Goal: Information Seeking & Learning: Learn about a topic

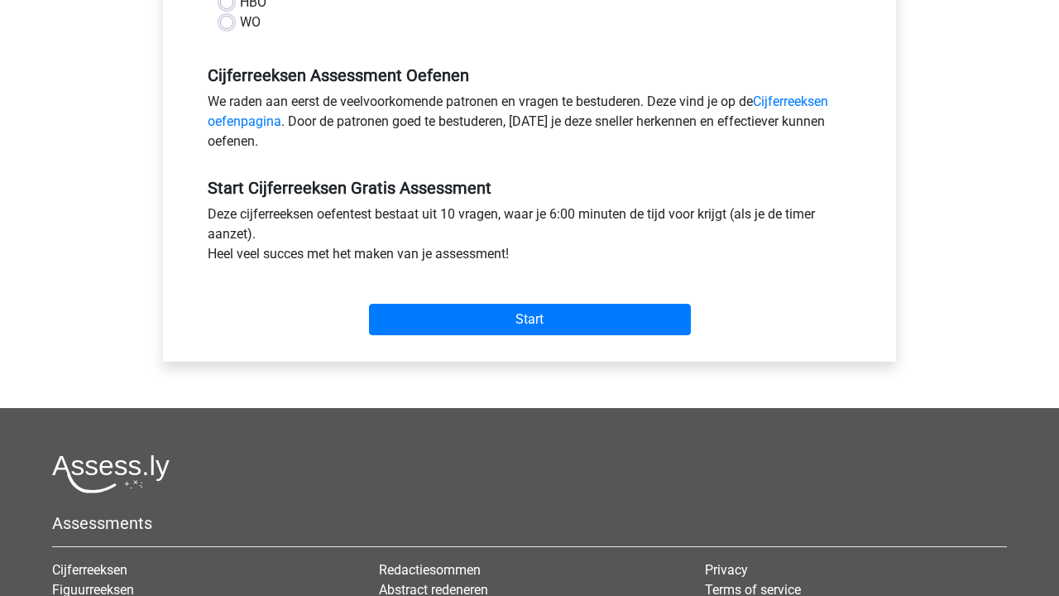
scroll to position [227, 0]
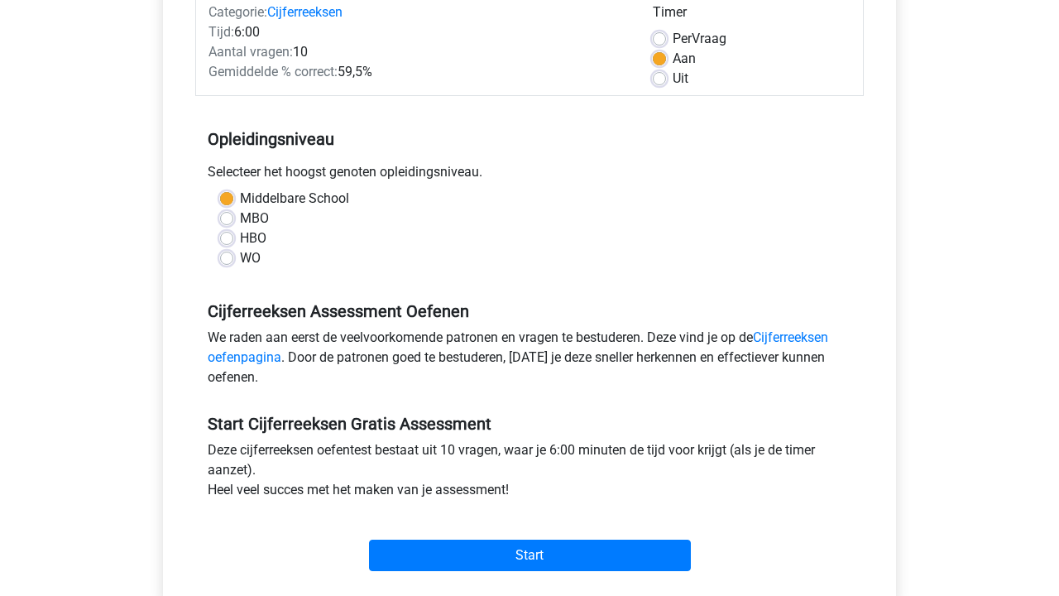
click at [240, 241] on label "HBO" at bounding box center [253, 238] width 26 height 20
click at [229, 241] on input "HBO" at bounding box center [226, 236] width 13 height 17
radio input "true"
click at [240, 196] on label "Middelbare School" at bounding box center [294, 199] width 109 height 20
click at [228, 196] on input "Middelbare School" at bounding box center [226, 197] width 13 height 17
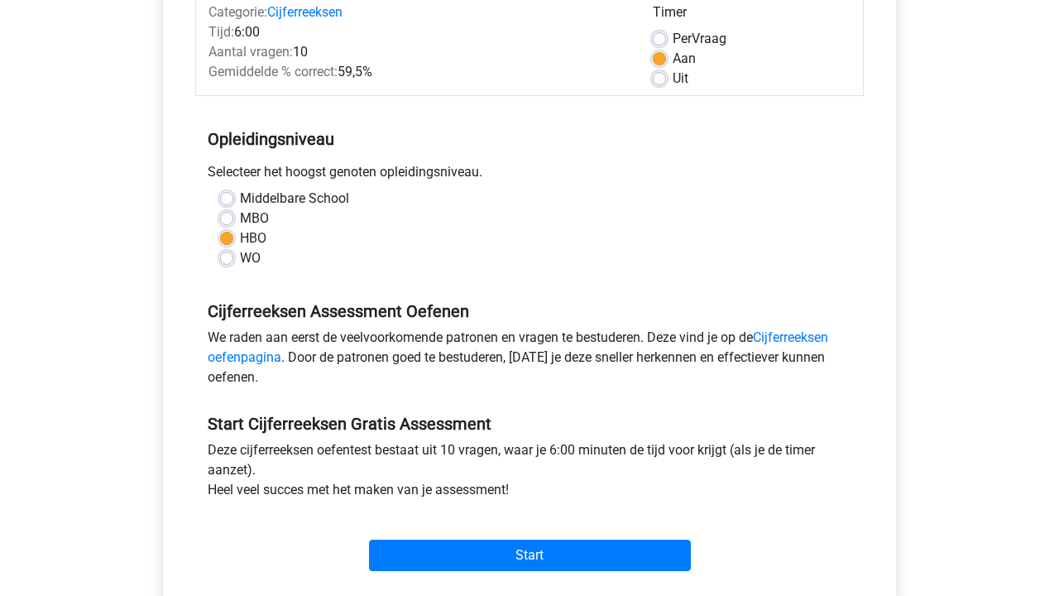
radio input "true"
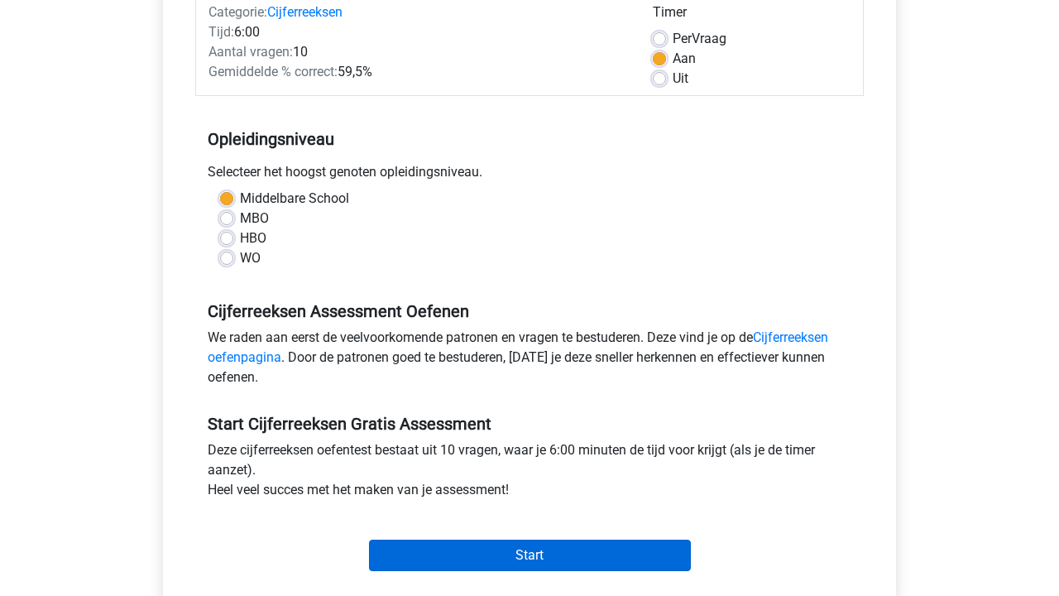
click at [401, 547] on input "Start" at bounding box center [530, 554] width 322 height 31
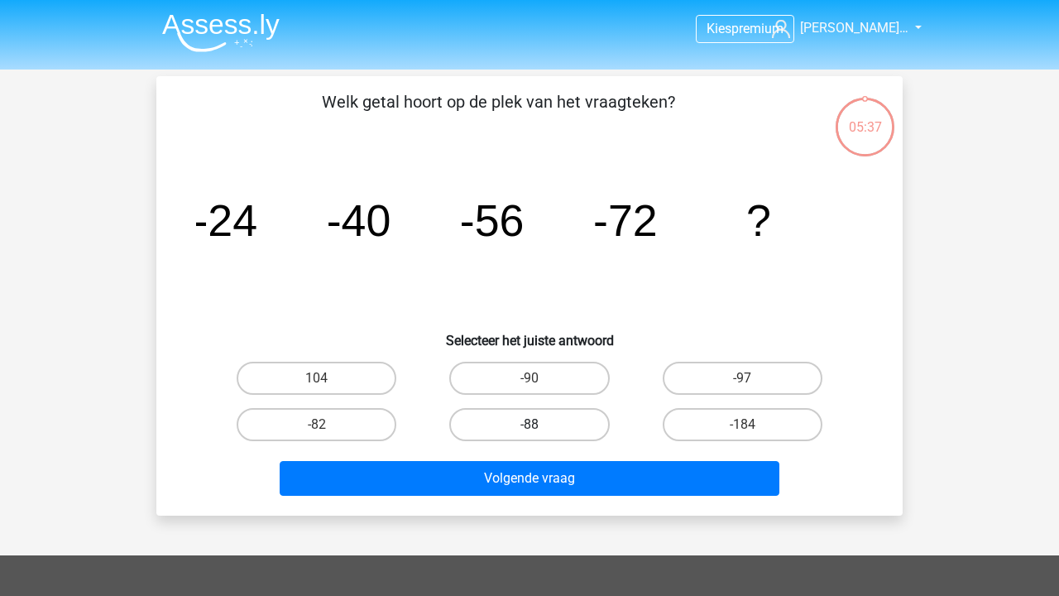
click at [485, 435] on label "-88" at bounding box center [529, 424] width 160 height 33
click at [529, 435] on input "-88" at bounding box center [534, 429] width 11 height 11
radio input "true"
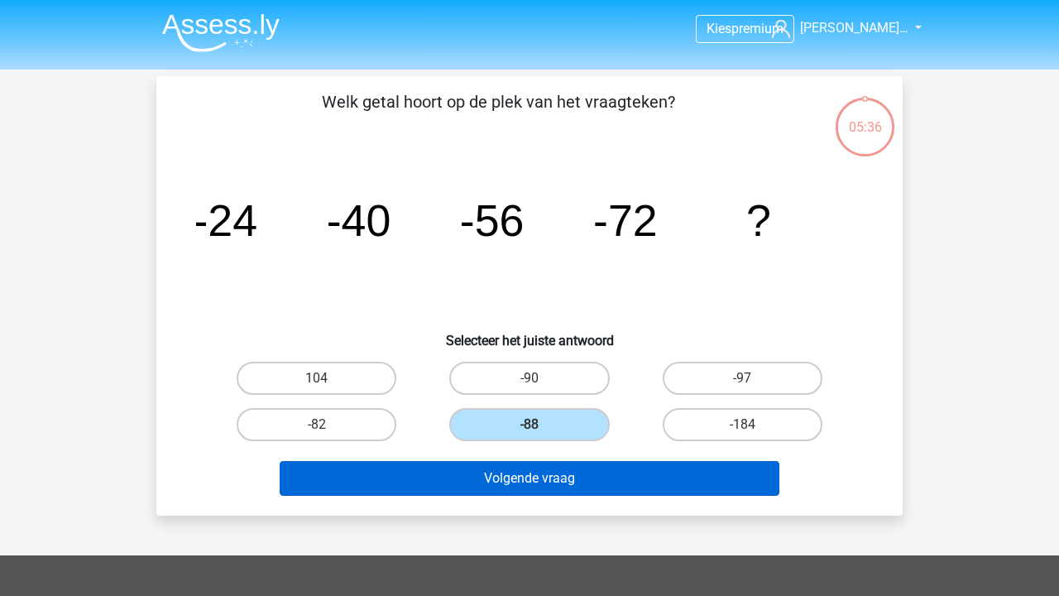
click at [482, 478] on button "Volgende vraag" at bounding box center [530, 478] width 501 height 35
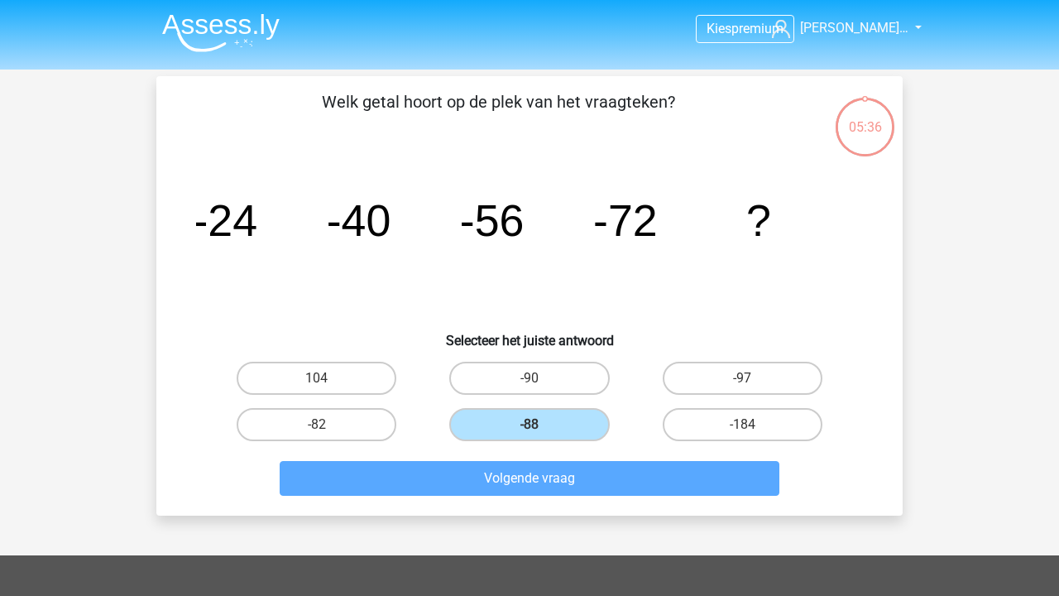
scroll to position [76, 0]
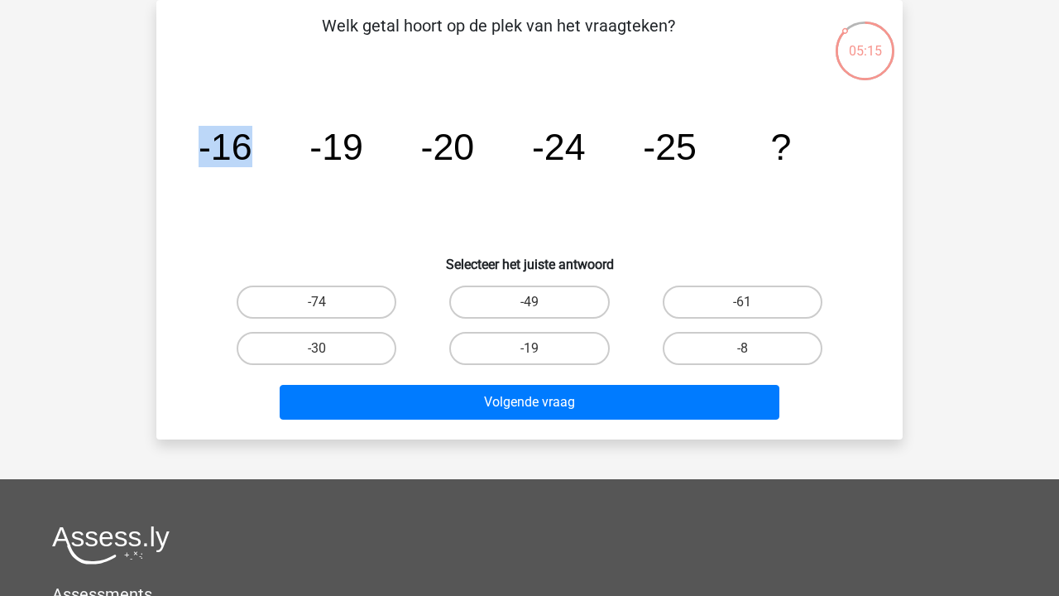
drag, startPoint x: 249, startPoint y: 151, endPoint x: 294, endPoint y: 155, distance: 44.8
click at [294, 155] on icon "image/svg+xml -16 -19 -20 -24 -25 ?" at bounding box center [529, 159] width 667 height 167
click at [293, 155] on icon "image/svg+xml -16 -19 -20 -24 -25 ?" at bounding box center [529, 159] width 667 height 167
click at [314, 348] on label "-30" at bounding box center [317, 348] width 160 height 33
click at [317, 348] on input "-30" at bounding box center [322, 353] width 11 height 11
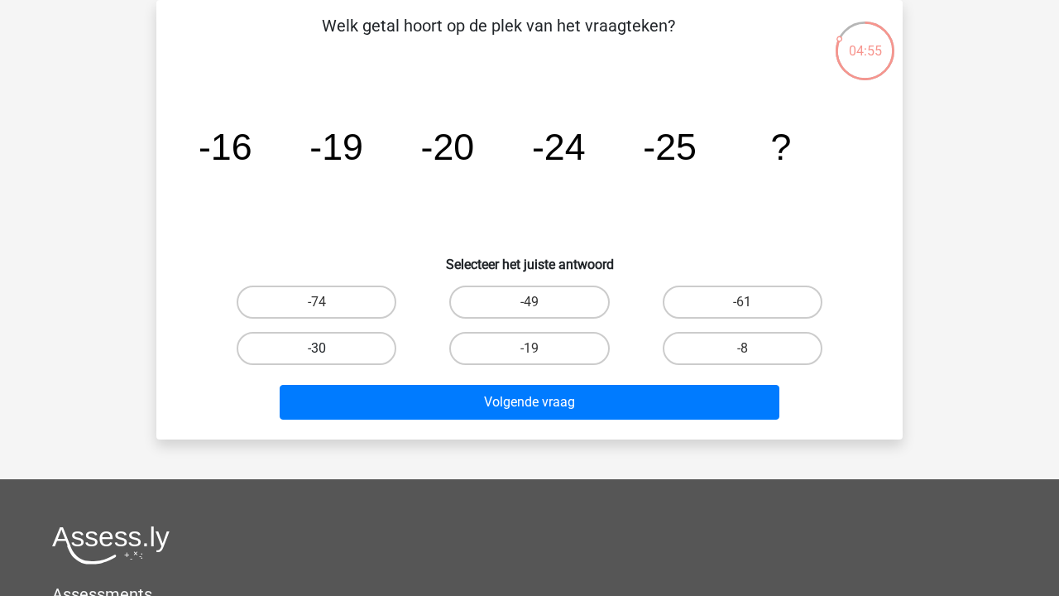
radio input "true"
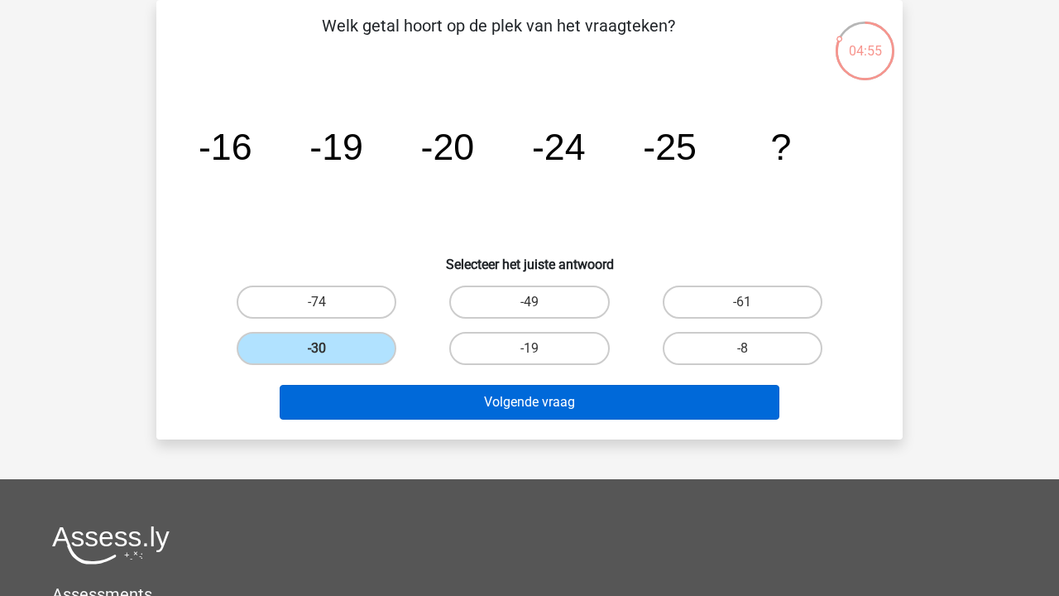
click at [331, 394] on button "Volgende vraag" at bounding box center [530, 402] width 501 height 35
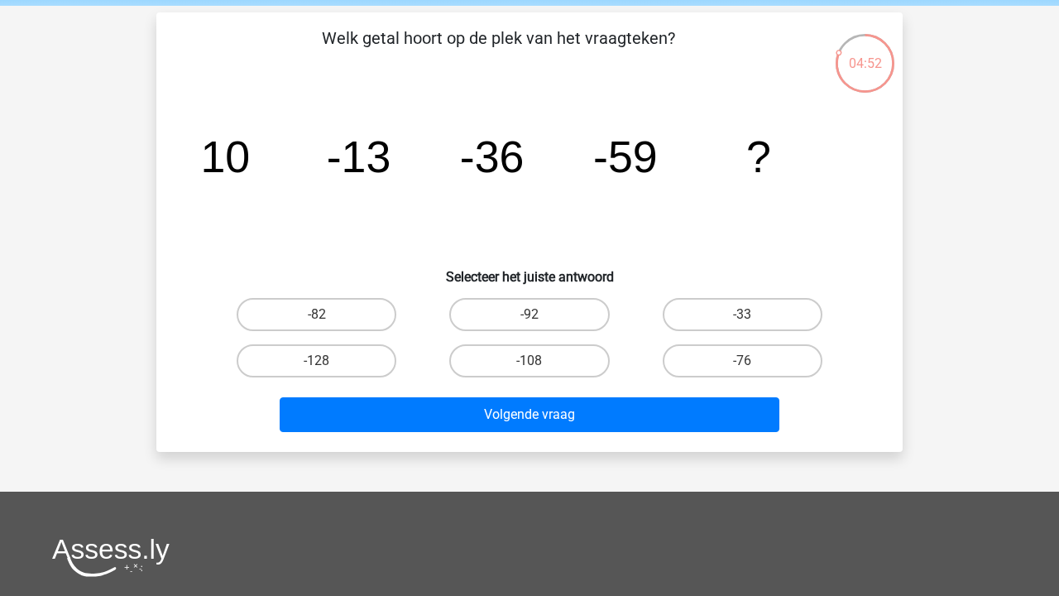
scroll to position [63, 0]
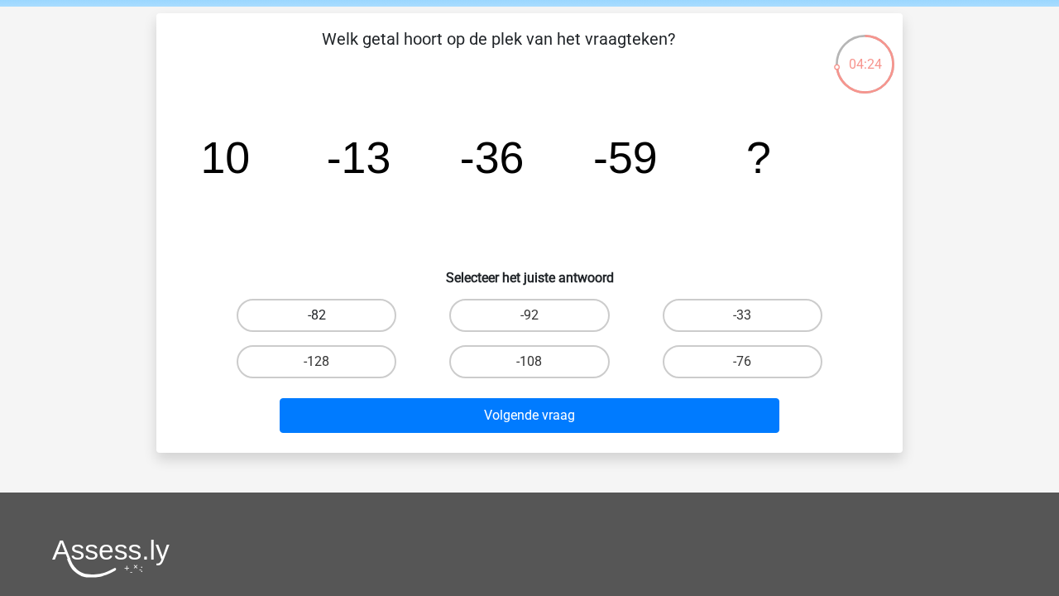
click at [358, 312] on label "-82" at bounding box center [317, 315] width 160 height 33
click at [328, 315] on input "-82" at bounding box center [322, 320] width 11 height 11
radio input "true"
click at [398, 394] on div "Volgende vraag" at bounding box center [529, 412] width 693 height 55
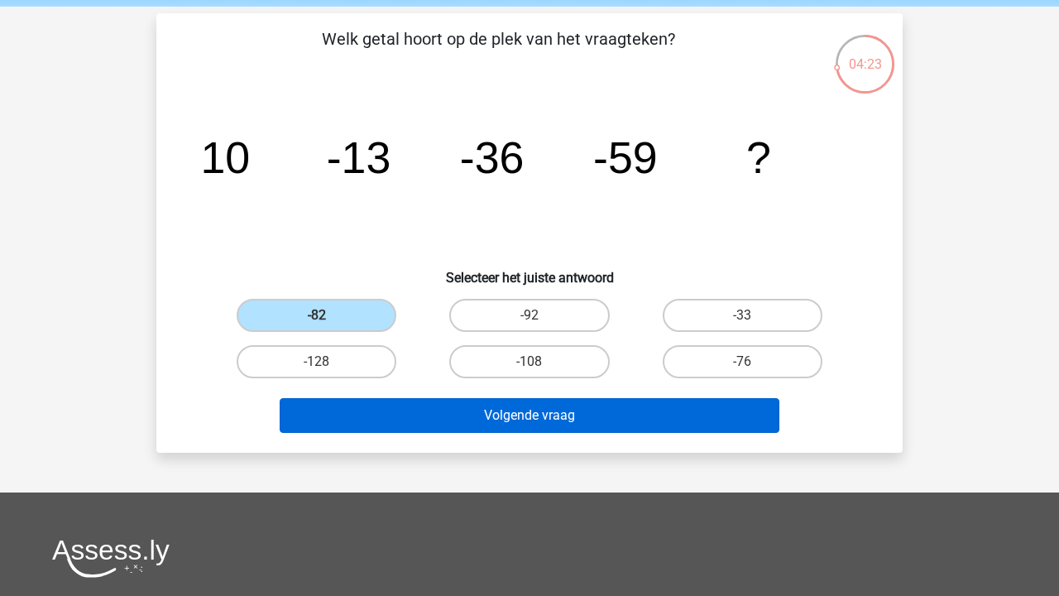
click at [405, 409] on button "Volgende vraag" at bounding box center [530, 415] width 501 height 35
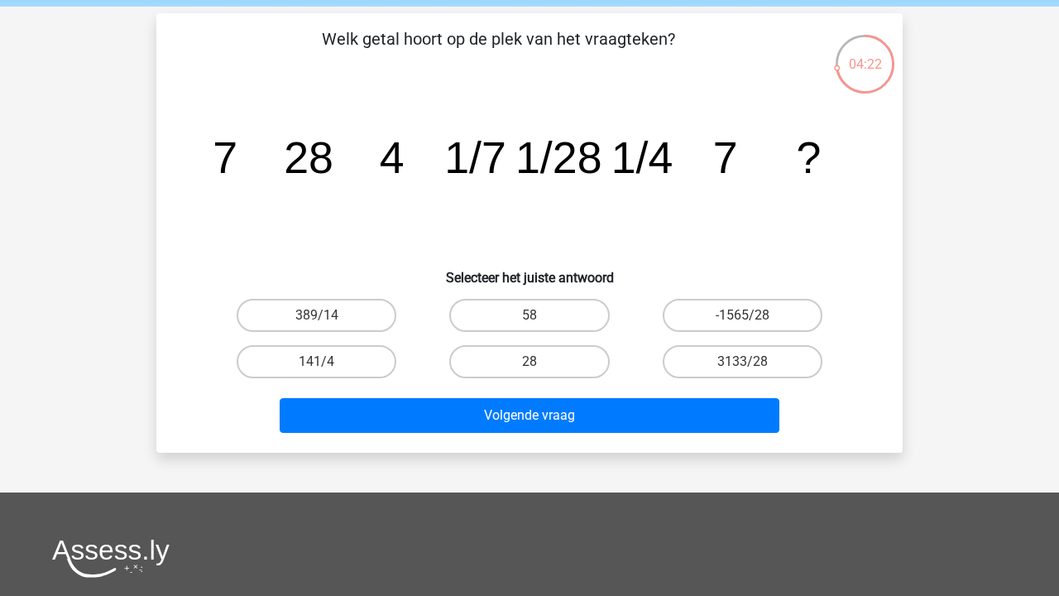
scroll to position [76, 0]
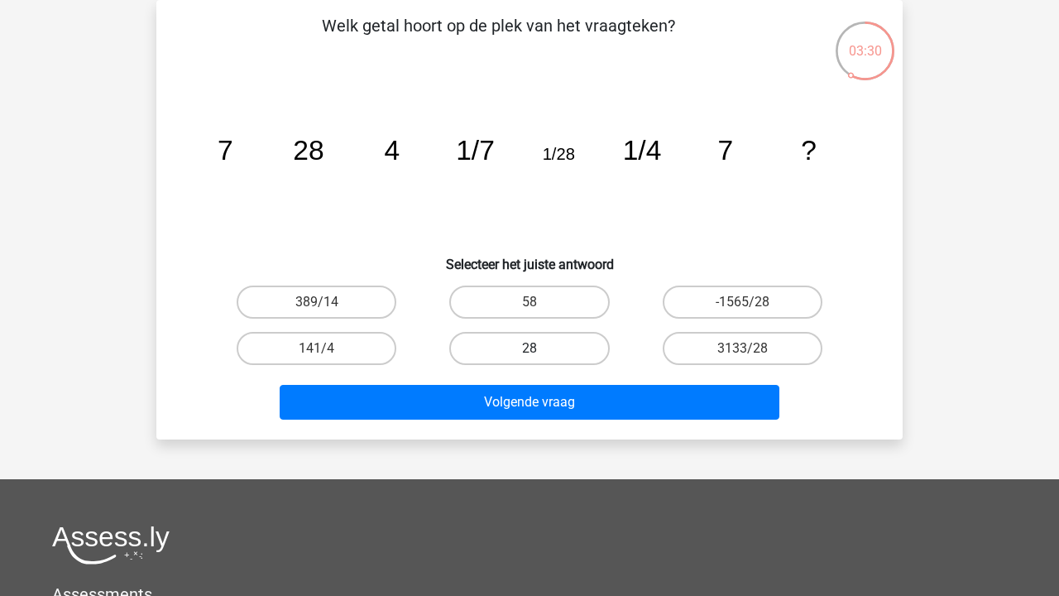
click at [515, 353] on label "28" at bounding box center [529, 348] width 160 height 33
click at [529, 353] on input "28" at bounding box center [534, 353] width 11 height 11
radio input "true"
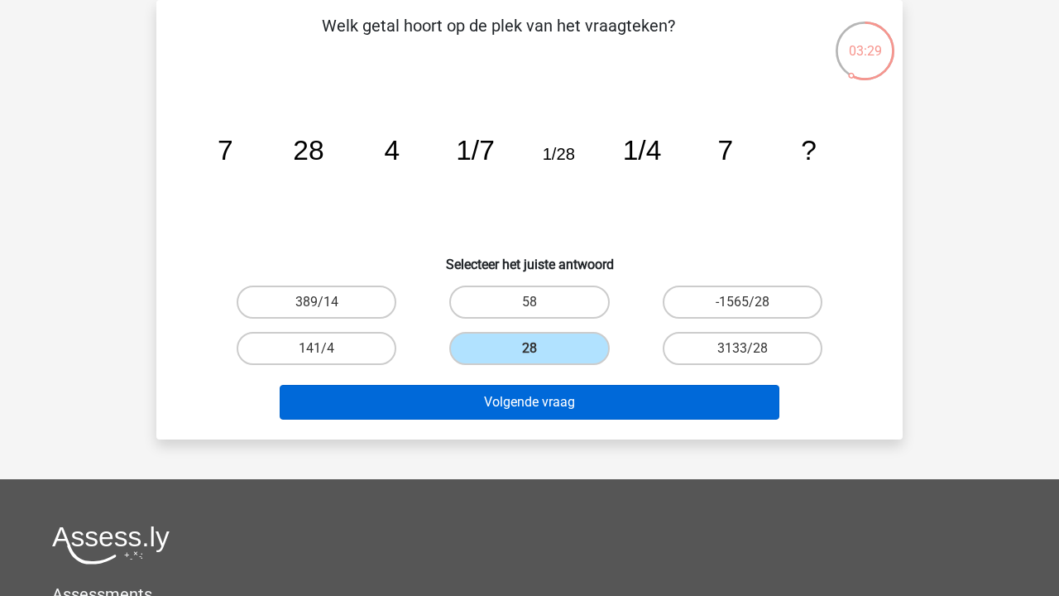
click at [514, 411] on button "Volgende vraag" at bounding box center [530, 402] width 501 height 35
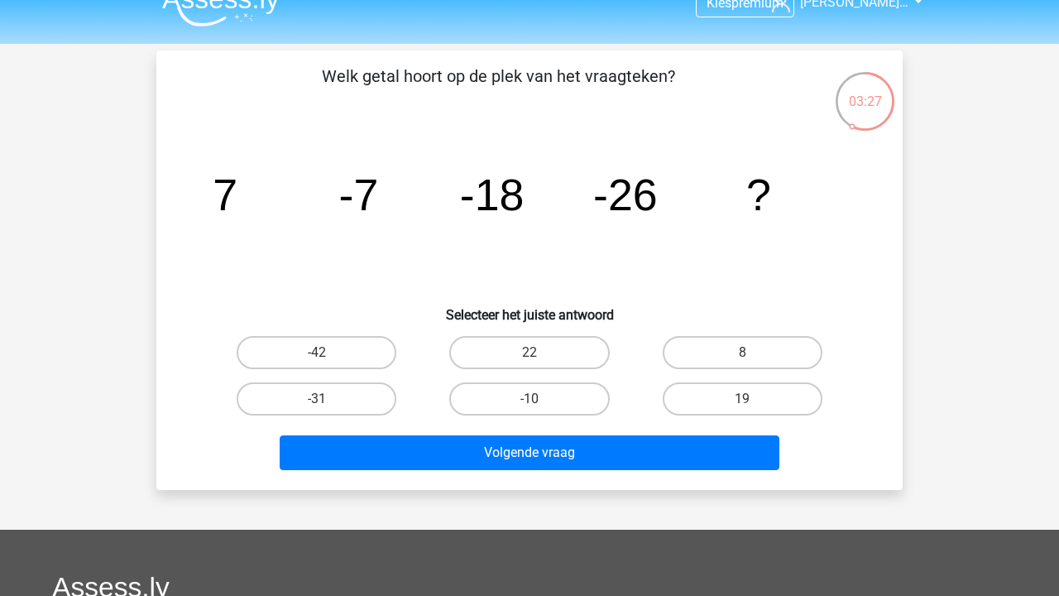
scroll to position [46, 0]
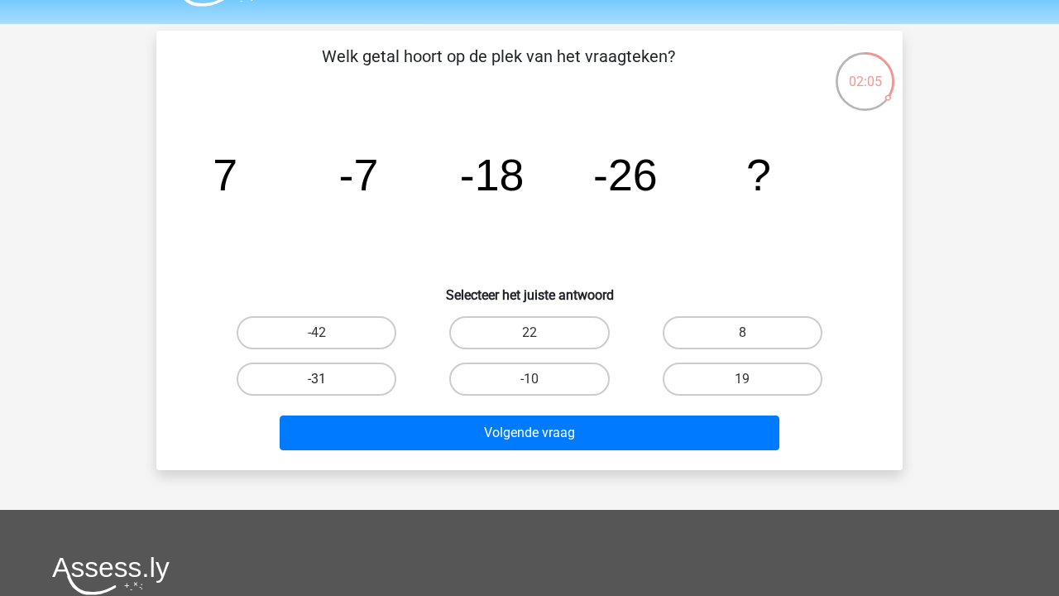
click at [336, 383] on label "-31" at bounding box center [317, 378] width 160 height 33
click at [328, 383] on input "-31" at bounding box center [322, 384] width 11 height 11
radio input "true"
click at [340, 468] on div "Welk getal hoort op de plek van het vraagteken? image/svg+xml 7 -7 -18 -26 ? Se…" at bounding box center [529, 250] width 746 height 439
click at [341, 451] on div "Volgende vraag" at bounding box center [529, 435] width 639 height 41
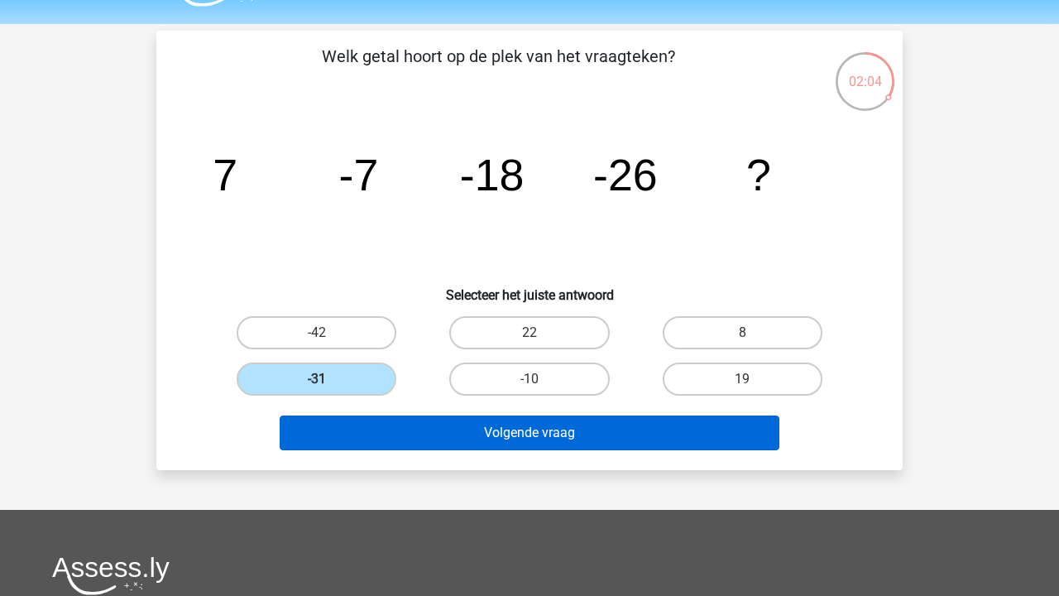
click at [342, 443] on button "Volgende vraag" at bounding box center [530, 432] width 501 height 35
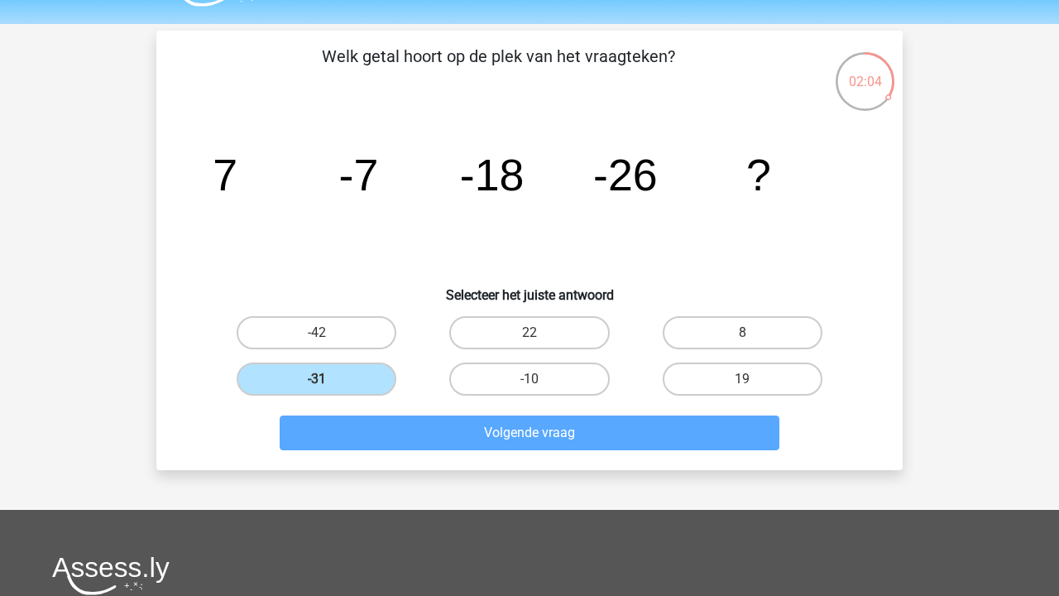
scroll to position [76, 0]
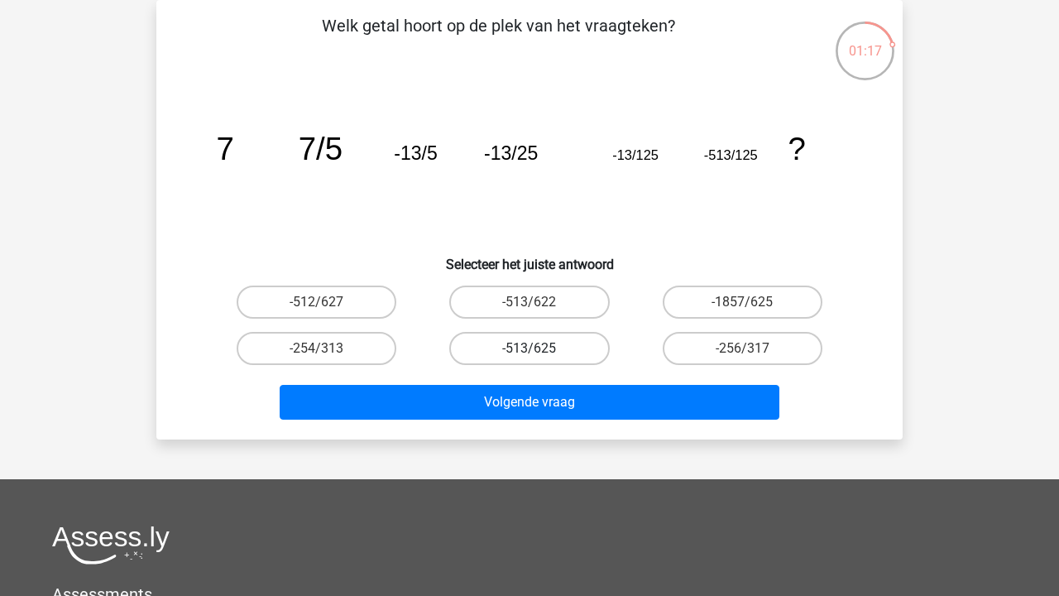
click at [481, 348] on label "-513/625" at bounding box center [529, 348] width 160 height 33
click at [529, 348] on input "-513/625" at bounding box center [534, 353] width 11 height 11
radio input "true"
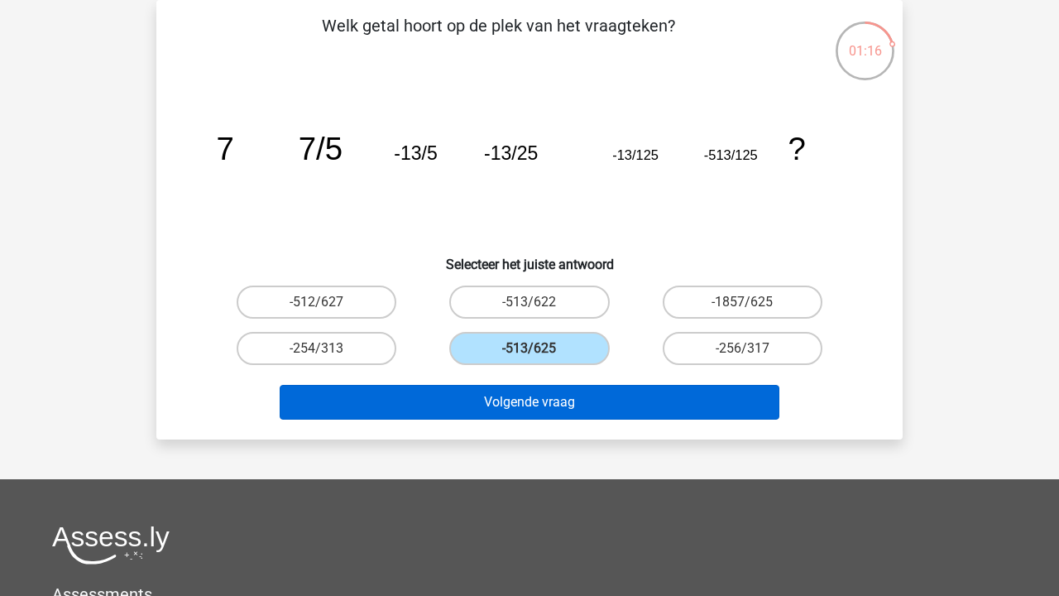
click at [478, 401] on button "Volgende vraag" at bounding box center [530, 402] width 501 height 35
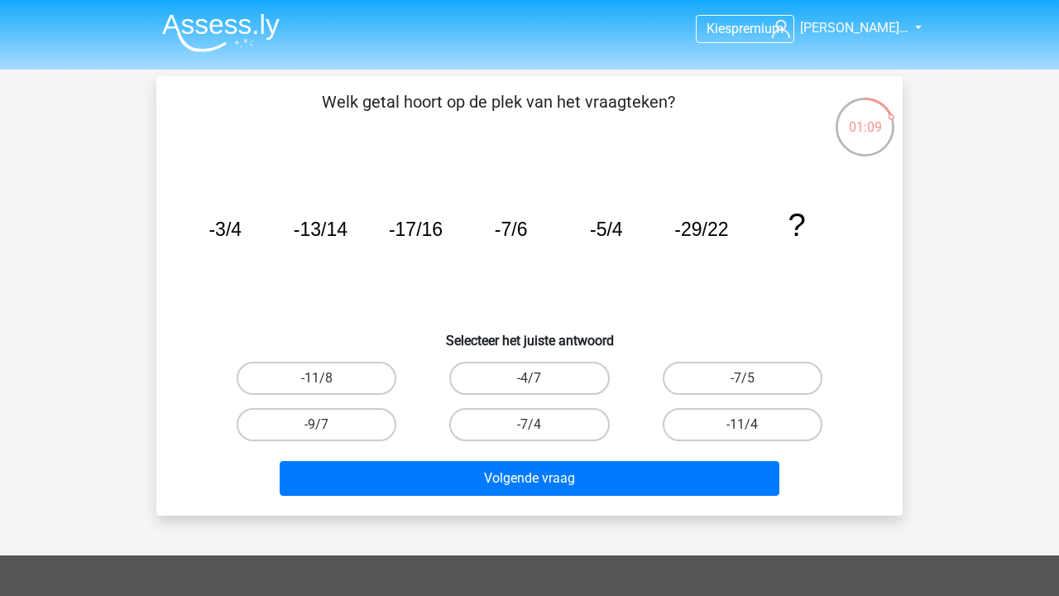
scroll to position [0, 0]
click at [770, 429] on label "-11/4" at bounding box center [743, 424] width 160 height 33
click at [753, 429] on input "-11/4" at bounding box center [747, 429] width 11 height 11
radio input "true"
click at [359, 371] on label "-11/8" at bounding box center [317, 378] width 160 height 33
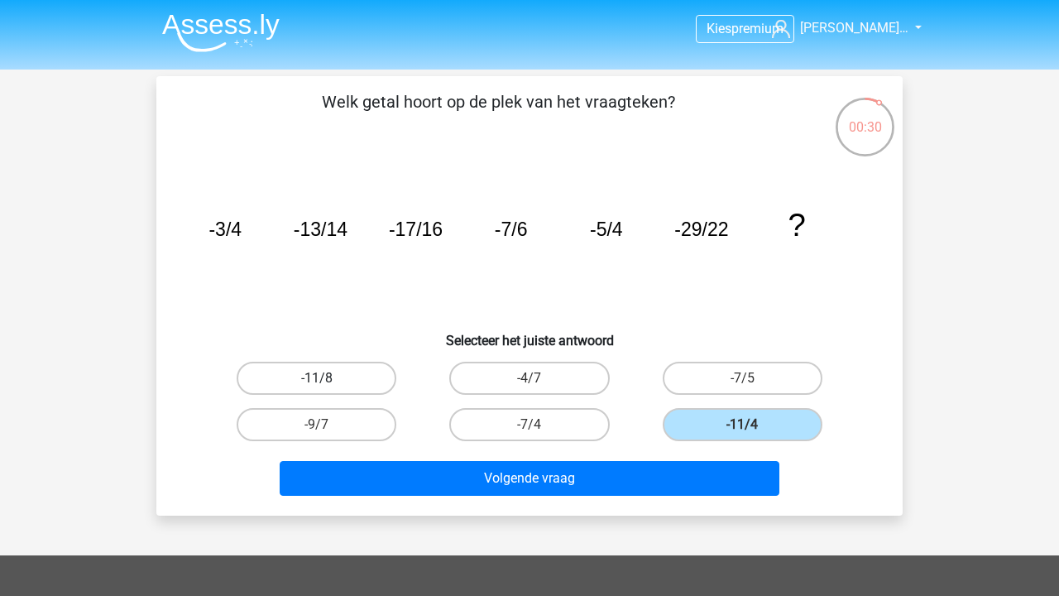
click at [328, 378] on input "-11/8" at bounding box center [322, 383] width 11 height 11
radio input "true"
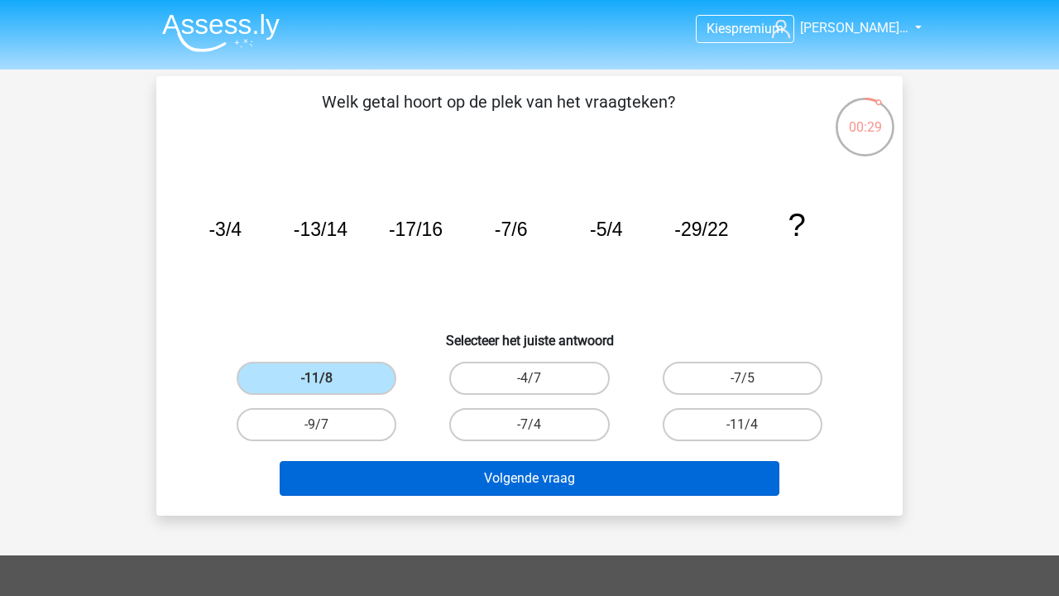
click at [368, 471] on button "Volgende vraag" at bounding box center [530, 478] width 501 height 35
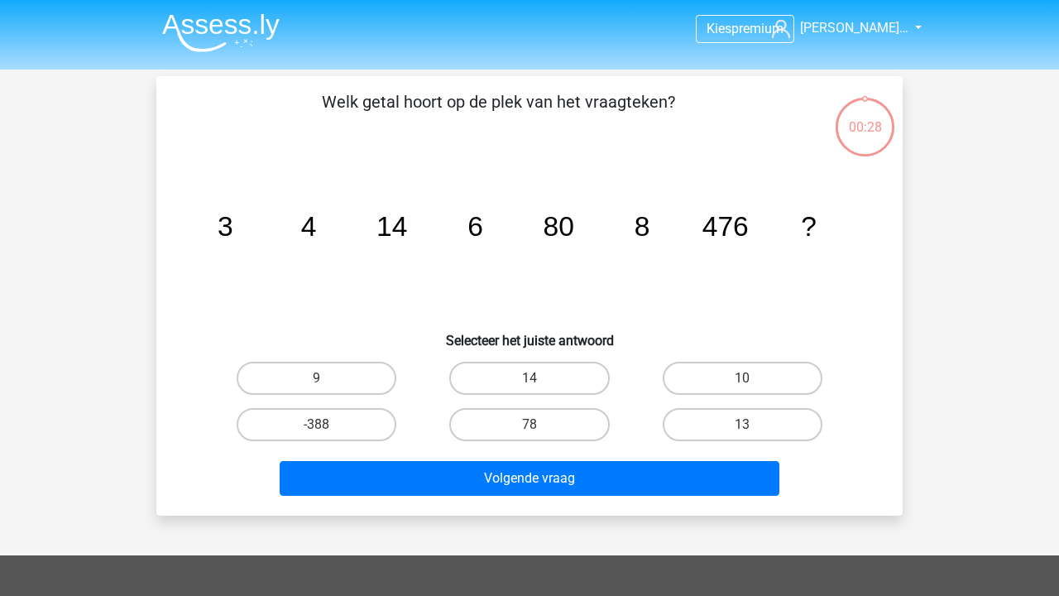
scroll to position [76, 0]
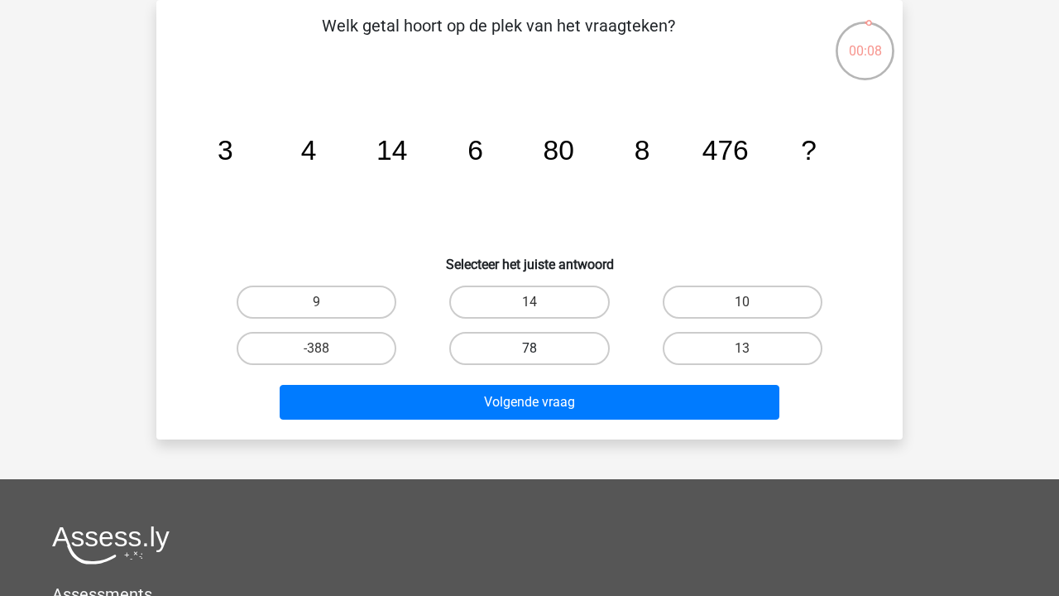
click at [475, 342] on label "78" at bounding box center [529, 348] width 160 height 33
click at [529, 348] on input "78" at bounding box center [534, 353] width 11 height 11
radio input "true"
click at [530, 422] on div "Volgende vraag" at bounding box center [529, 405] width 639 height 41
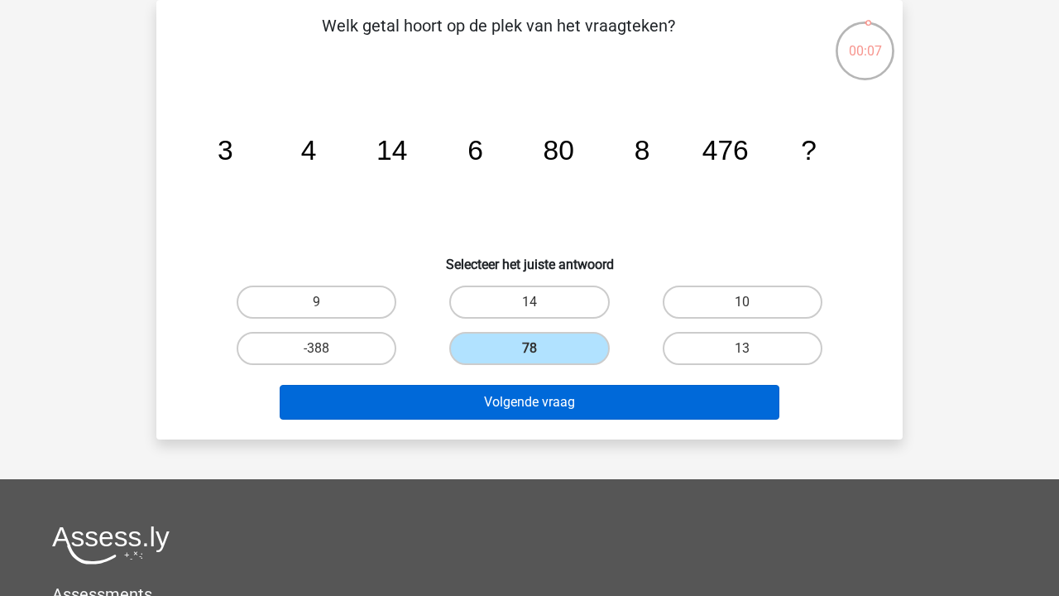
click at [529, 405] on button "Volgende vraag" at bounding box center [530, 402] width 501 height 35
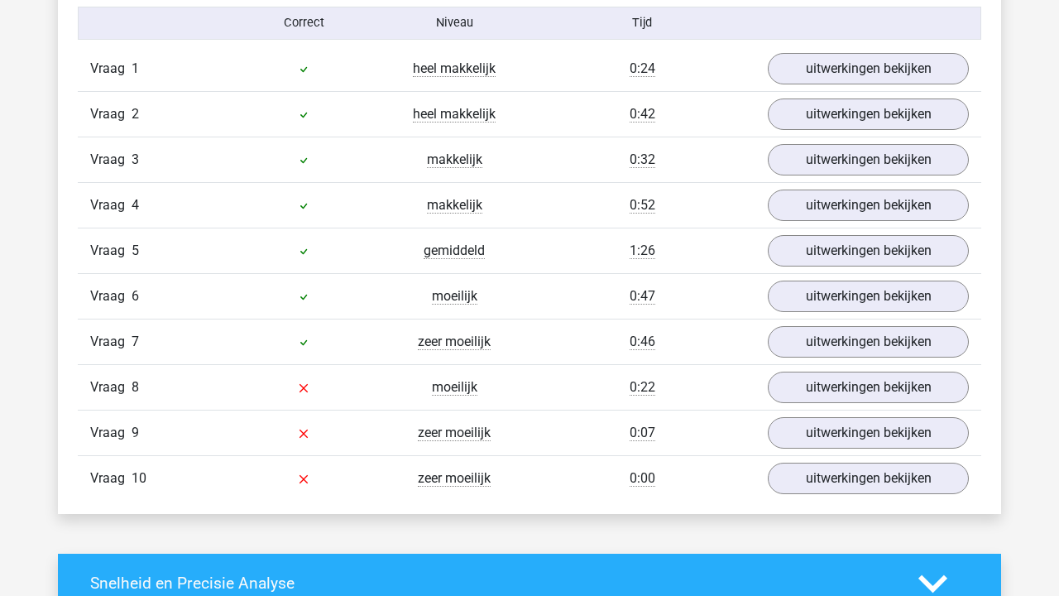
scroll to position [1387, 0]
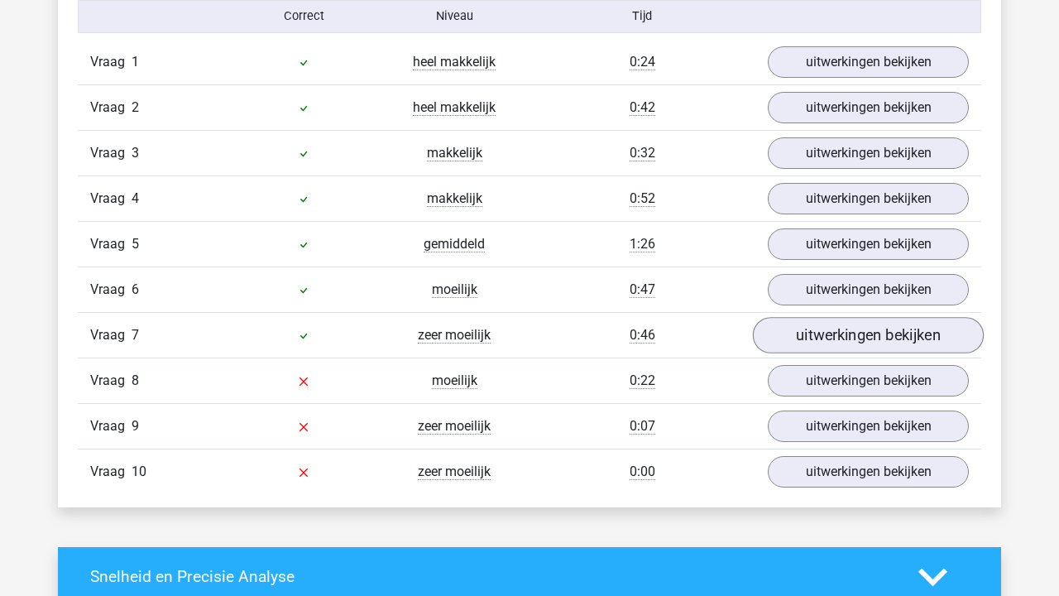
click at [812, 337] on link "uitwerkingen bekijken" at bounding box center [868, 335] width 231 height 36
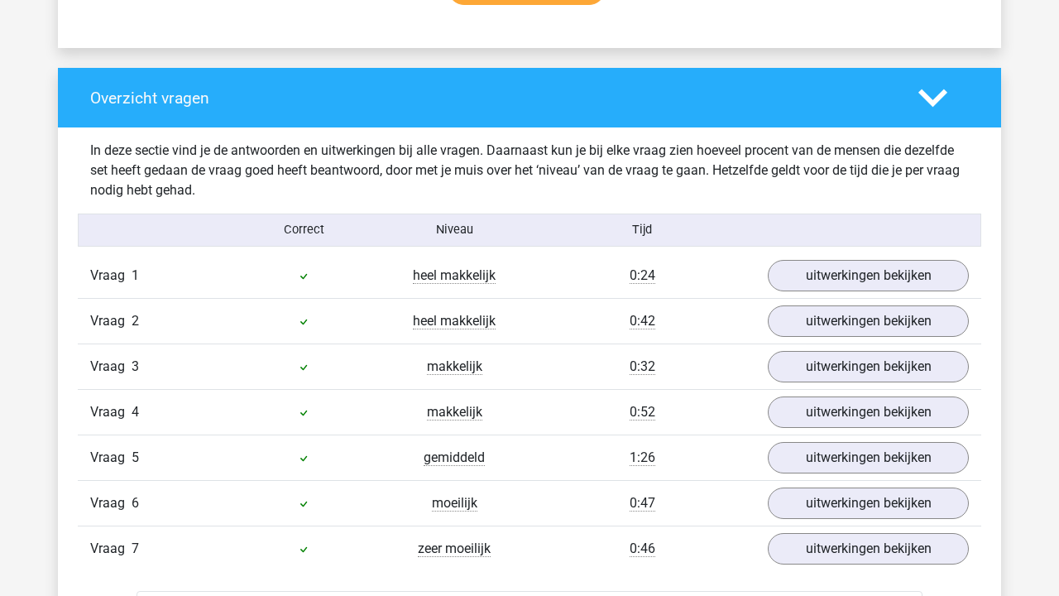
scroll to position [1209, 0]
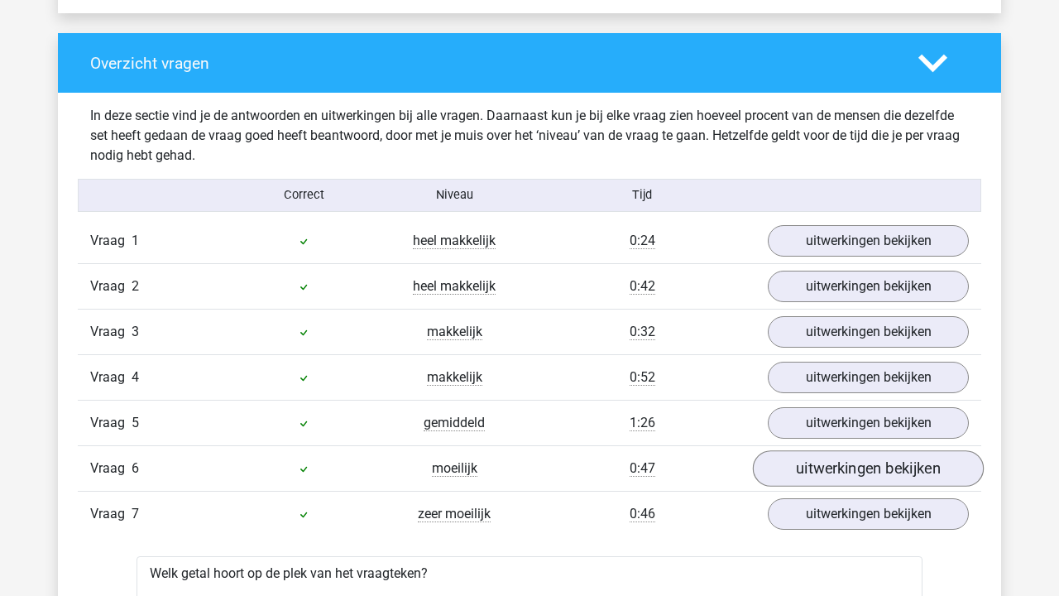
click at [822, 455] on link "uitwerkingen bekijken" at bounding box center [868, 468] width 231 height 36
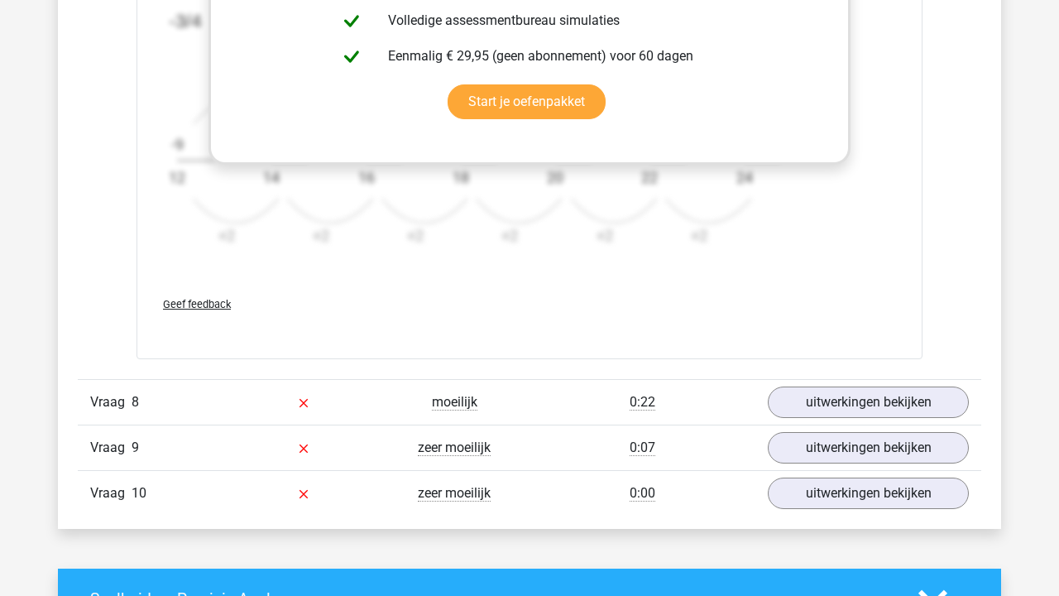
scroll to position [3294, 0]
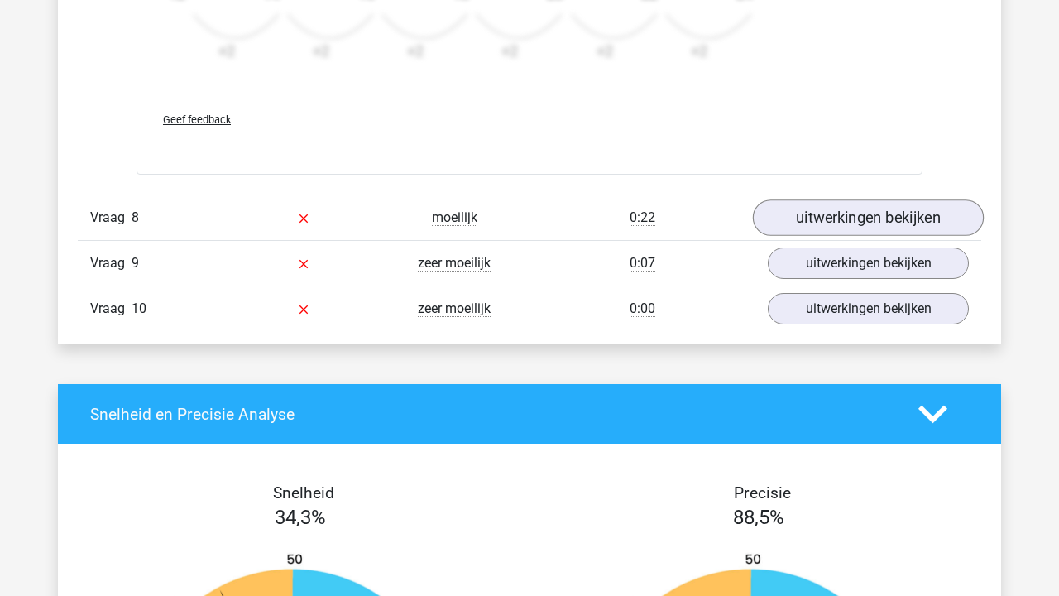
click at [837, 206] on link "uitwerkingen bekijken" at bounding box center [868, 218] width 231 height 36
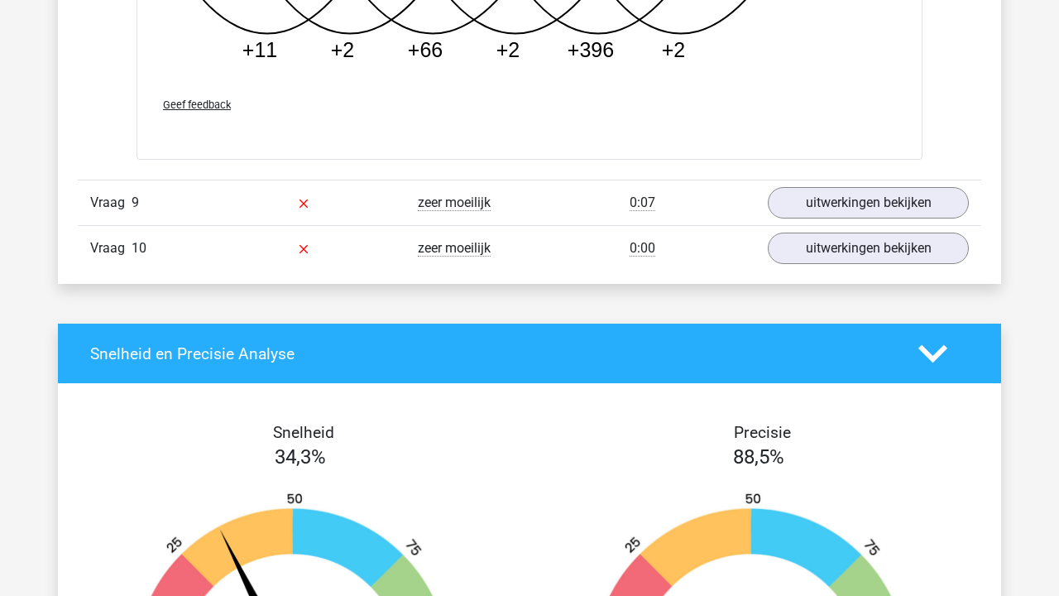
scroll to position [4144, 0]
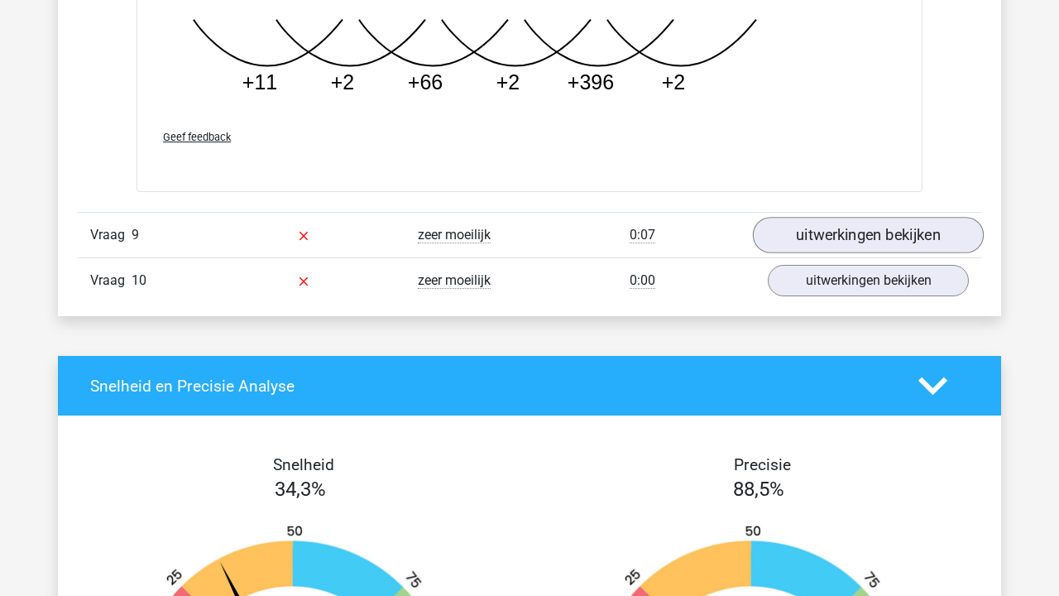
click at [857, 247] on link "uitwerkingen bekijken" at bounding box center [868, 235] width 231 height 36
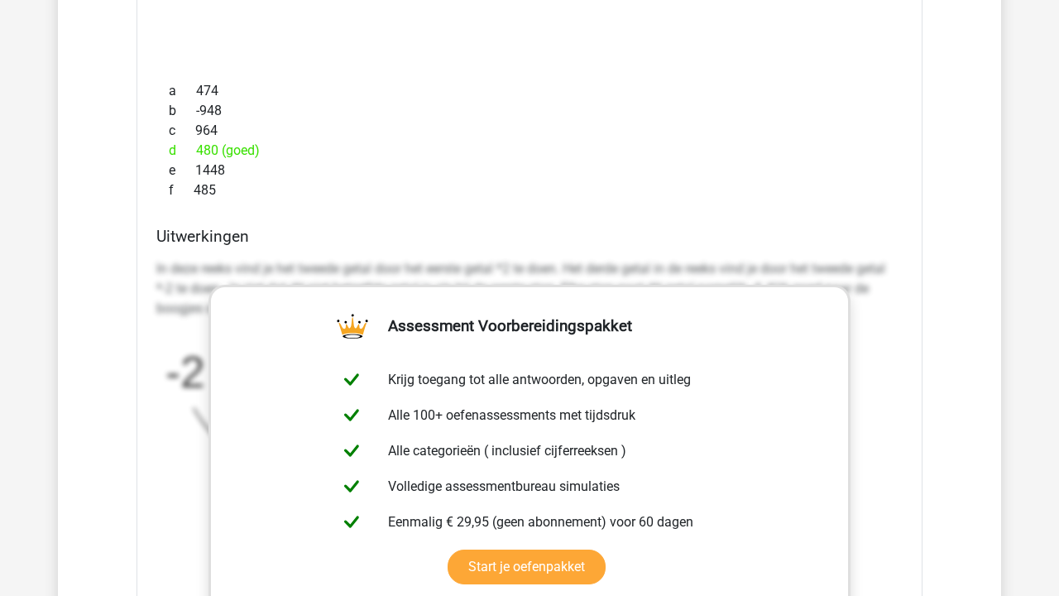
scroll to position [4946, 0]
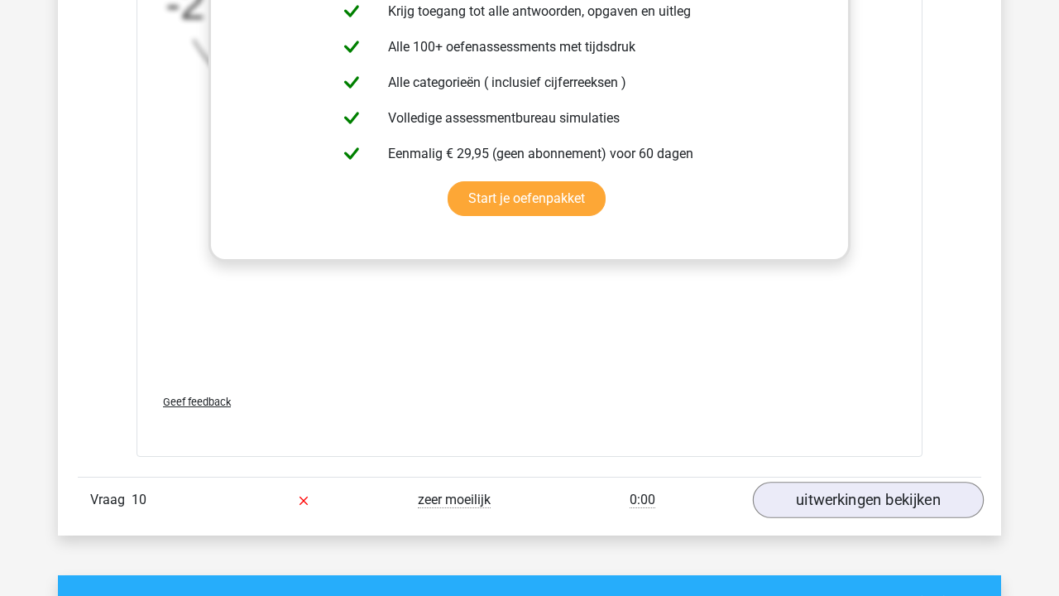
click at [885, 505] on link "uitwerkingen bekijken" at bounding box center [868, 500] width 231 height 36
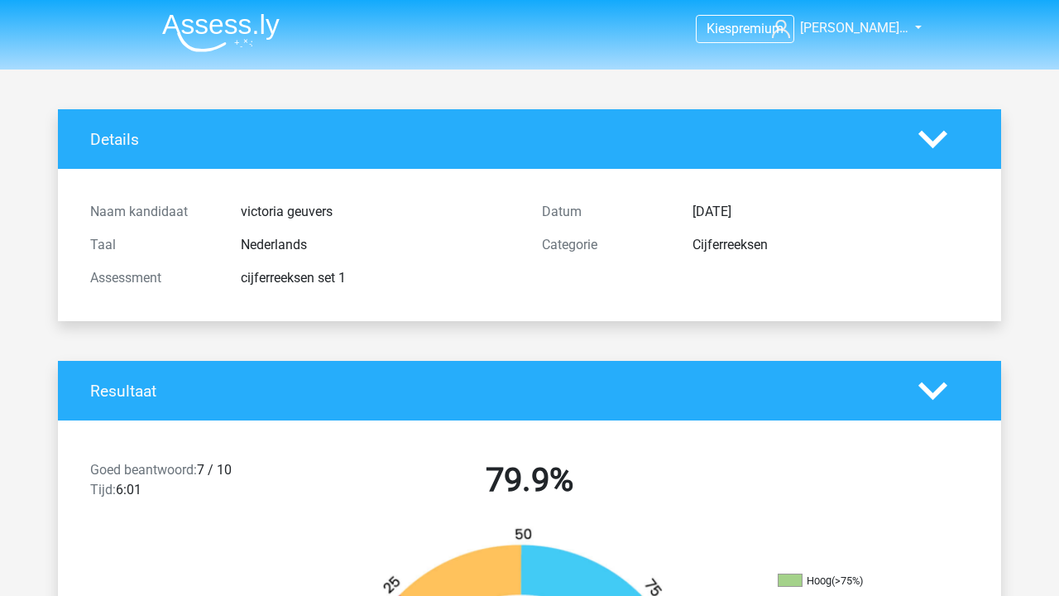
scroll to position [0, 0]
click at [199, 37] on img at bounding box center [220, 32] width 117 height 39
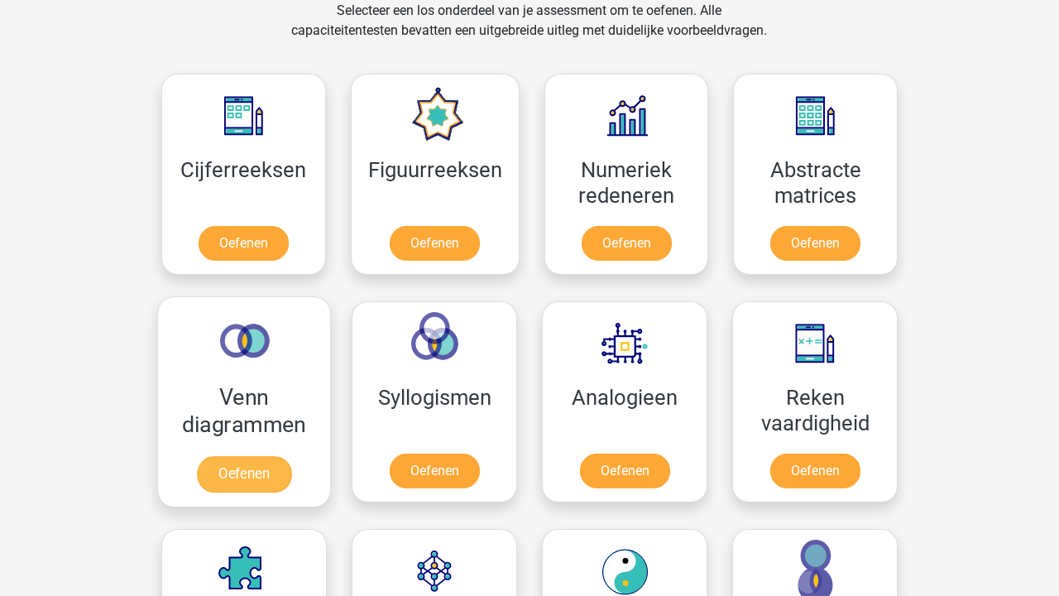
scroll to position [701, 0]
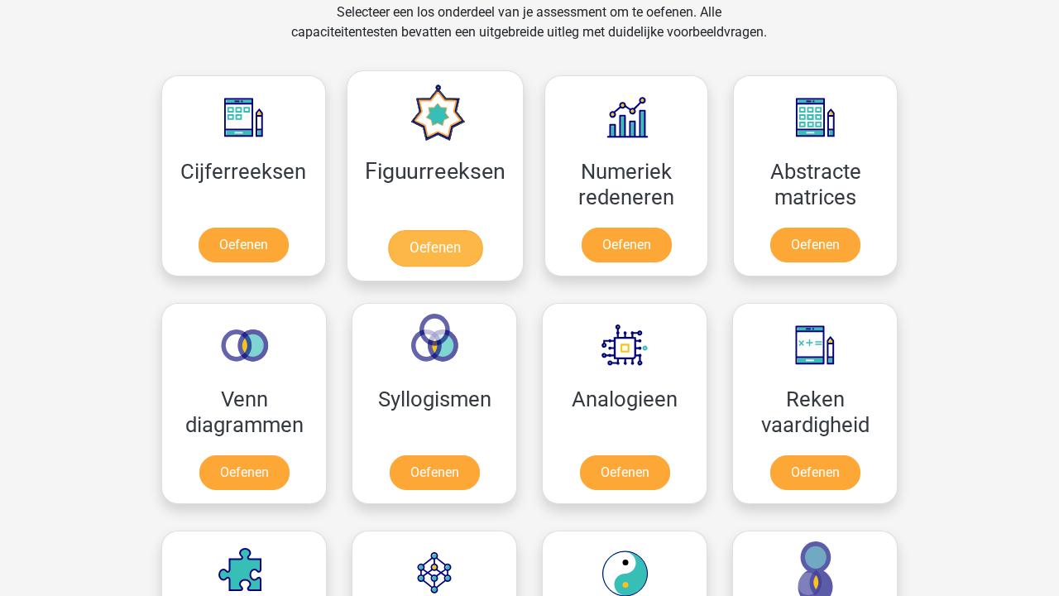
click at [406, 230] on link "Oefenen" at bounding box center [434, 248] width 94 height 36
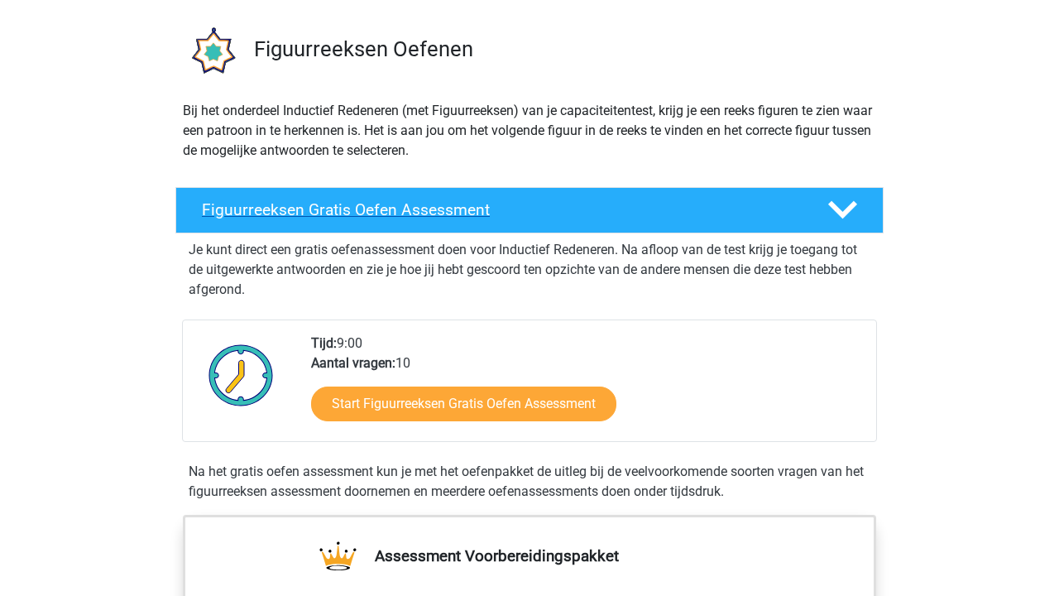
scroll to position [357, 0]
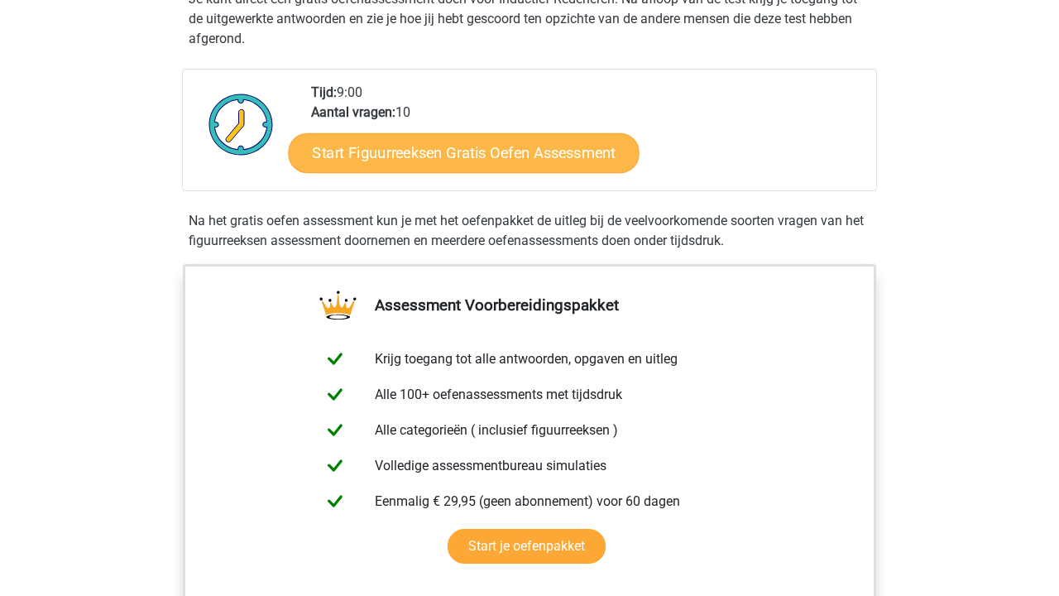
click at [402, 154] on link "Start Figuurreeksen Gratis Oefen Assessment" at bounding box center [464, 152] width 351 height 40
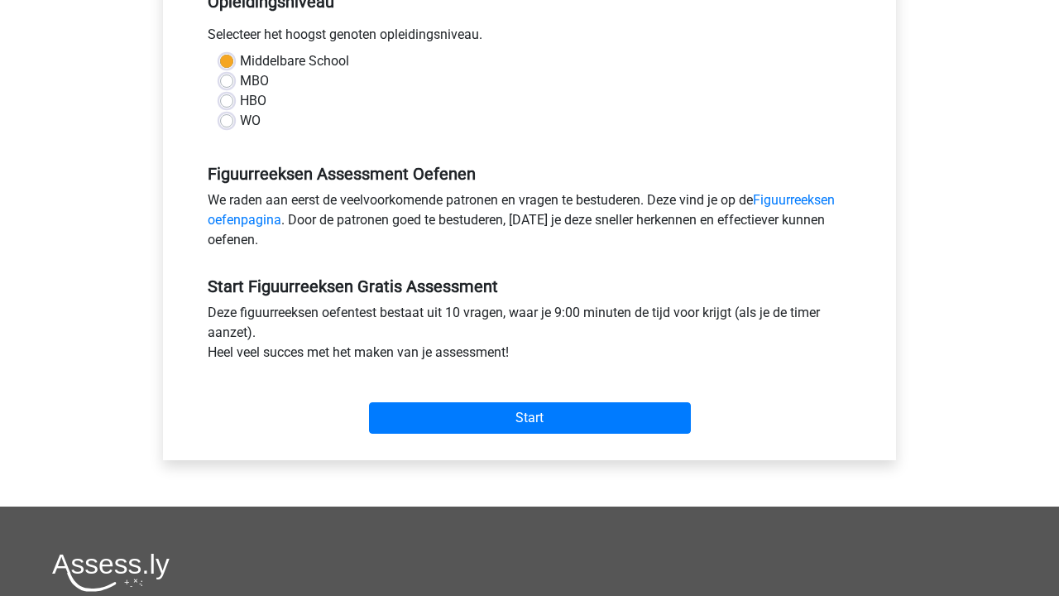
scroll to position [381, 0]
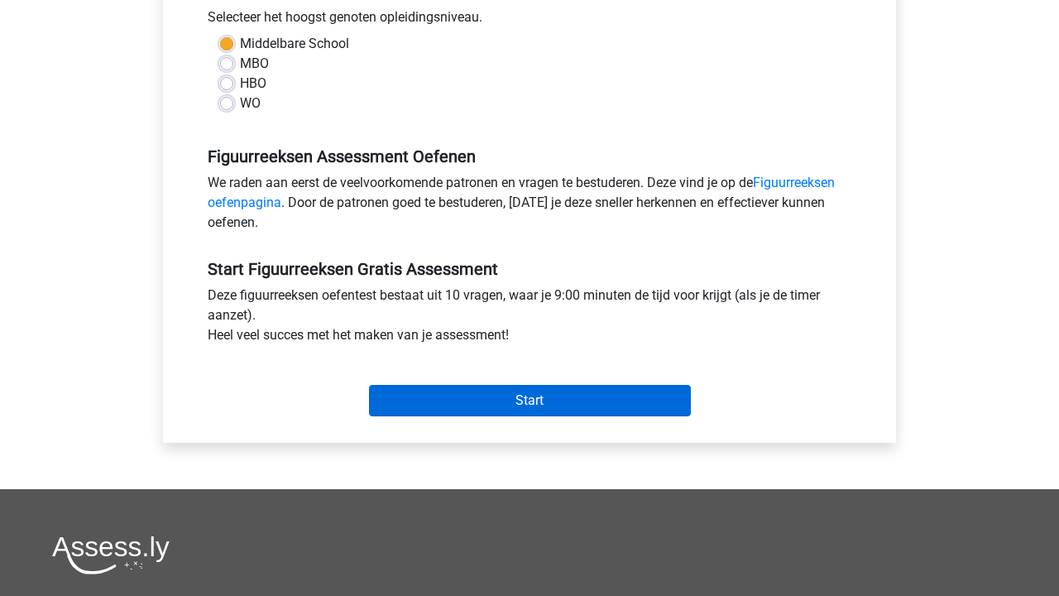
click at [425, 410] on input "Start" at bounding box center [530, 400] width 322 height 31
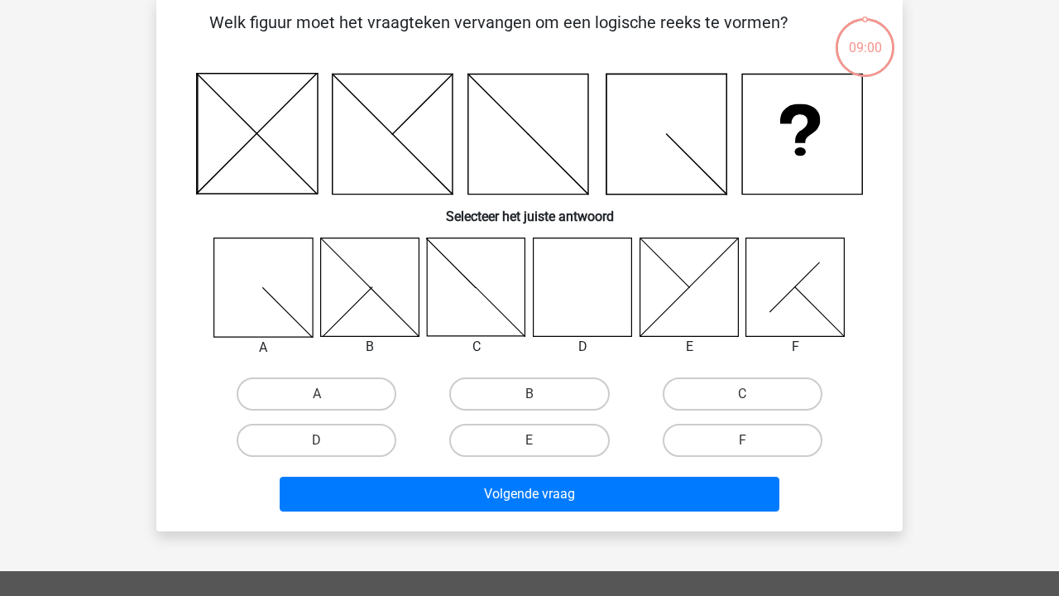
scroll to position [79, 0]
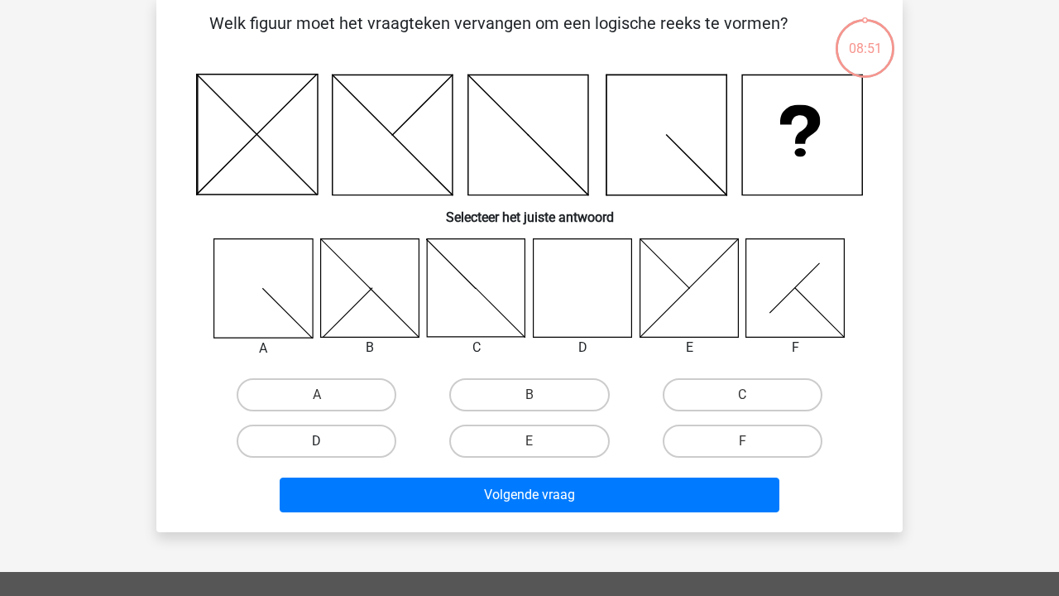
click at [370, 440] on label "D" at bounding box center [317, 440] width 160 height 33
click at [328, 441] on input "D" at bounding box center [322, 446] width 11 height 11
radio input "true"
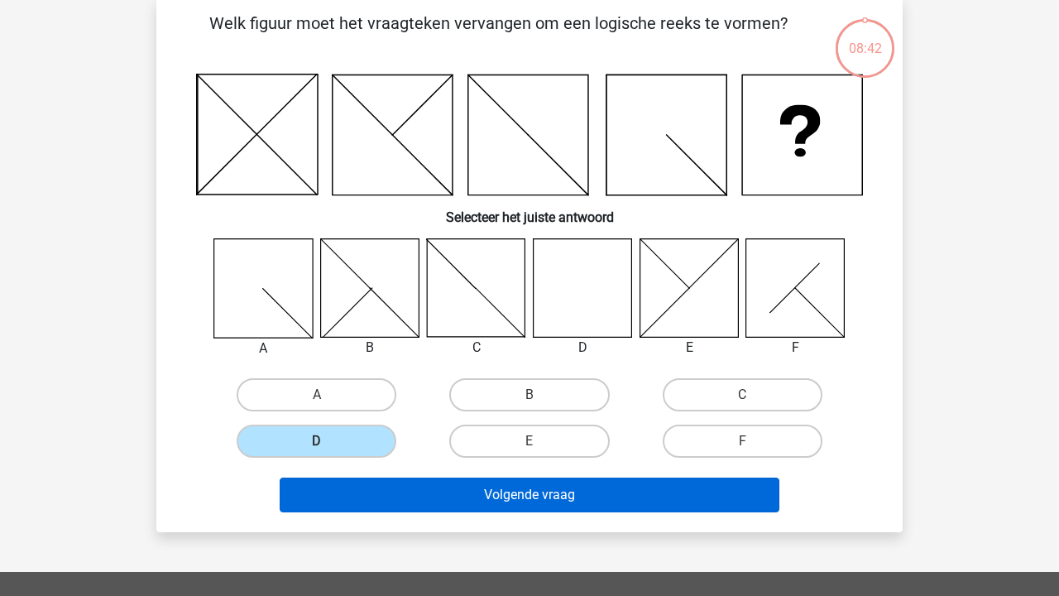
click at [652, 480] on button "Volgende vraag" at bounding box center [530, 494] width 501 height 35
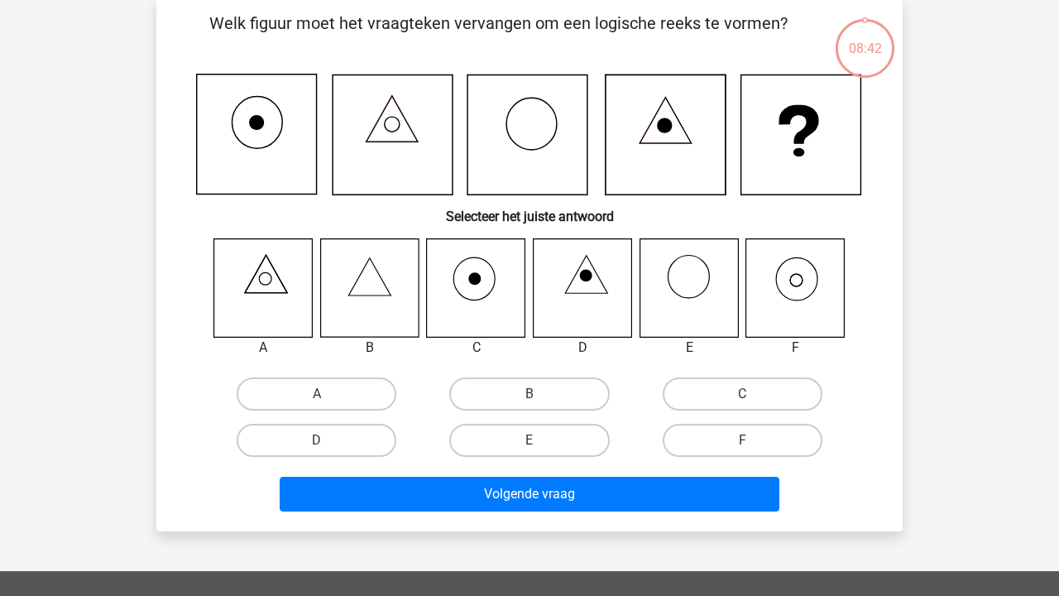
scroll to position [76, 0]
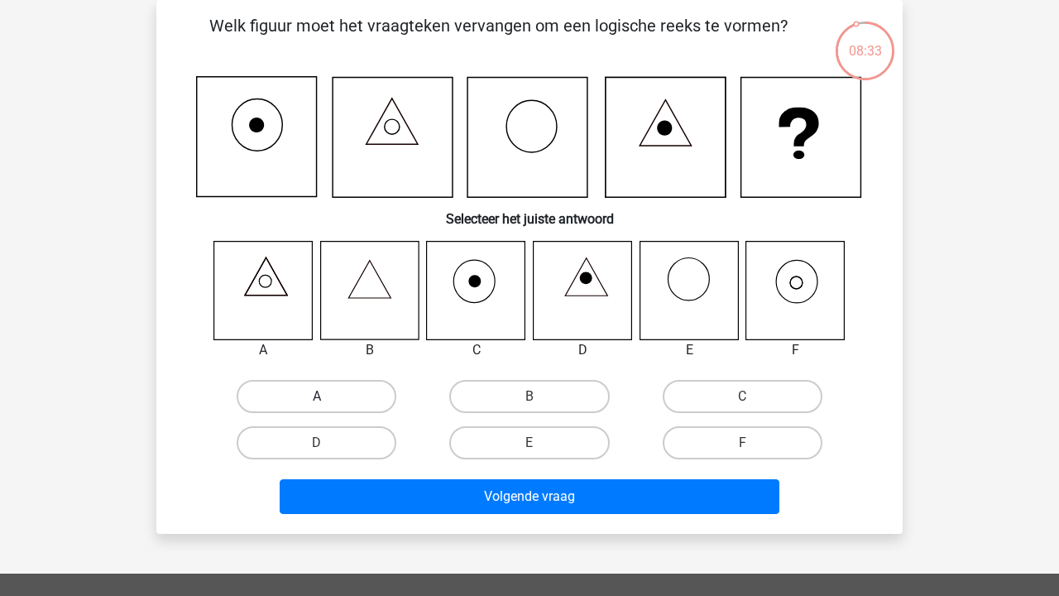
click at [274, 404] on label "A" at bounding box center [317, 396] width 160 height 33
click at [317, 404] on input "A" at bounding box center [322, 401] width 11 height 11
radio input "true"
click at [738, 391] on label "C" at bounding box center [743, 396] width 160 height 33
click at [742, 396] on input "C" at bounding box center [747, 401] width 11 height 11
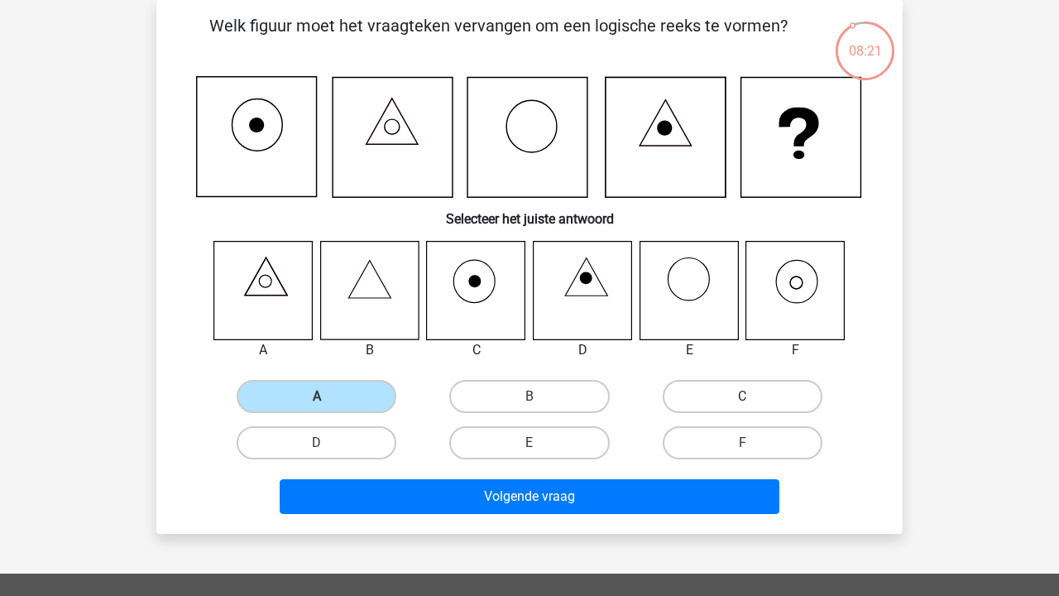
radio input "true"
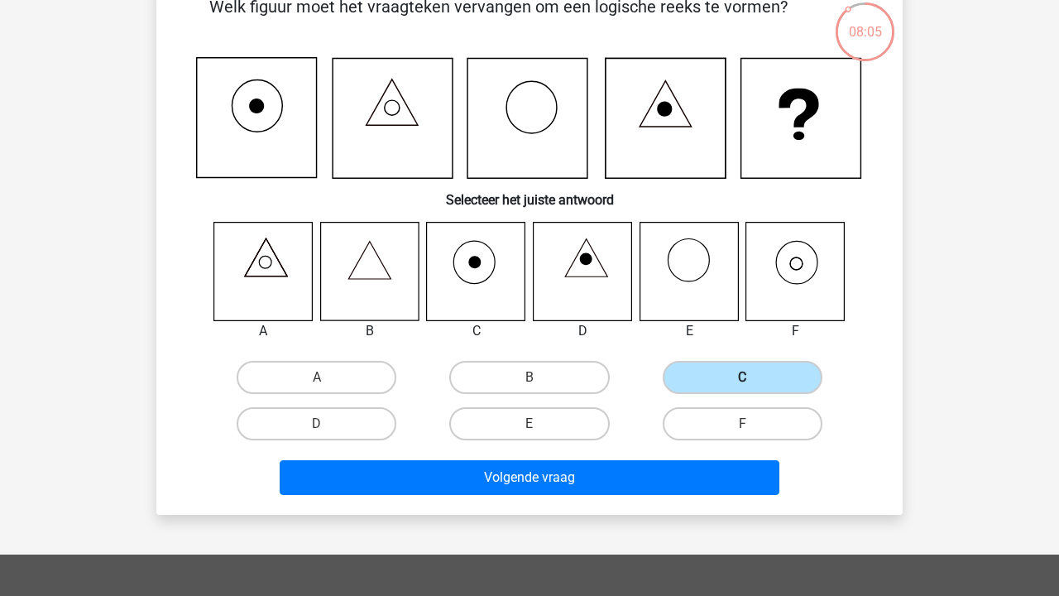
scroll to position [93, 0]
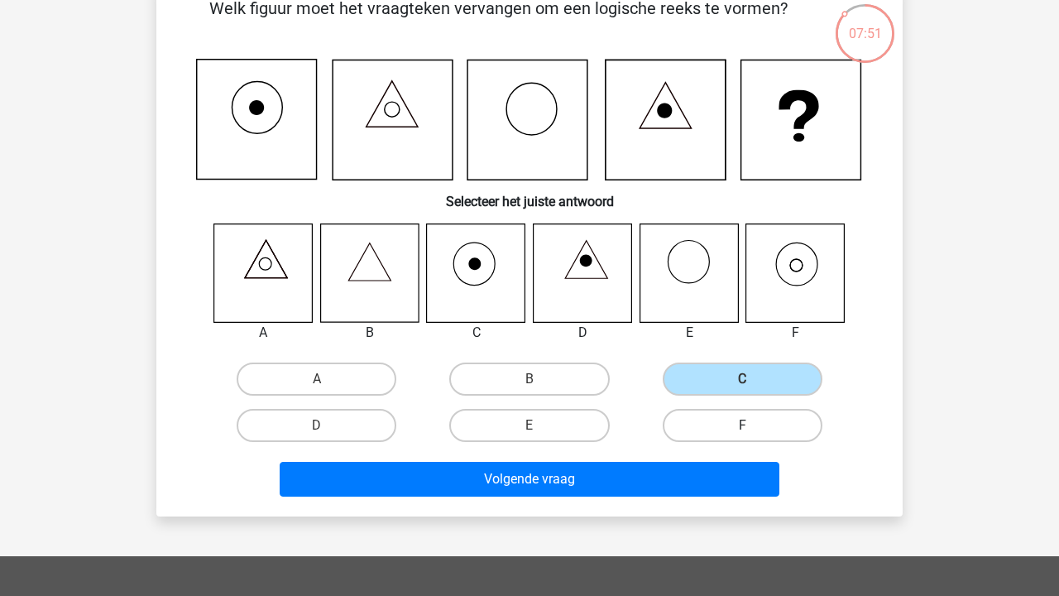
click at [718, 430] on label "F" at bounding box center [743, 425] width 160 height 33
click at [742, 430] on input "F" at bounding box center [747, 430] width 11 height 11
radio input "true"
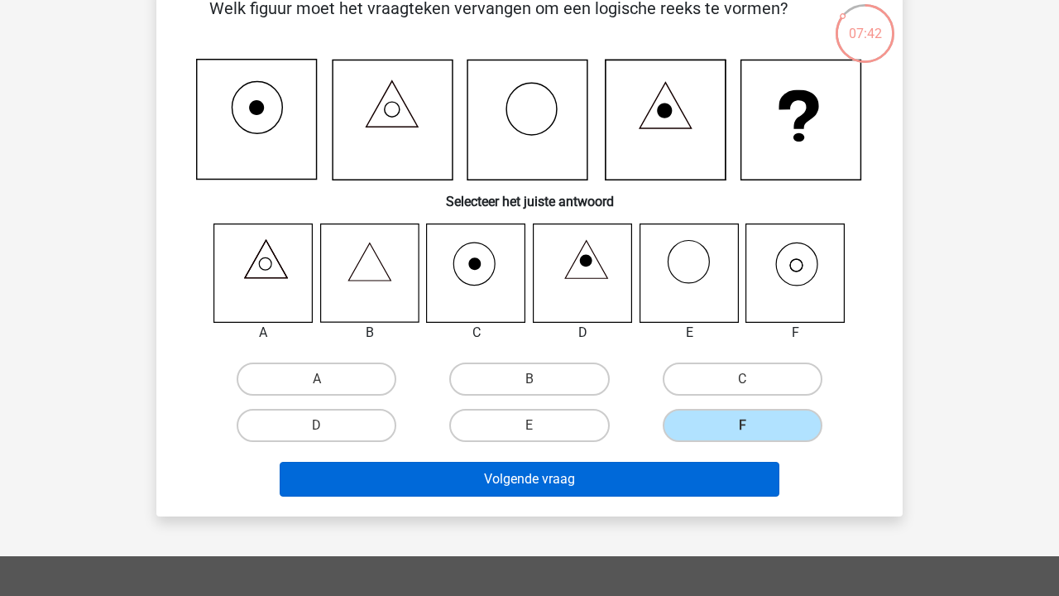
click at [669, 467] on button "Volgende vraag" at bounding box center [530, 479] width 501 height 35
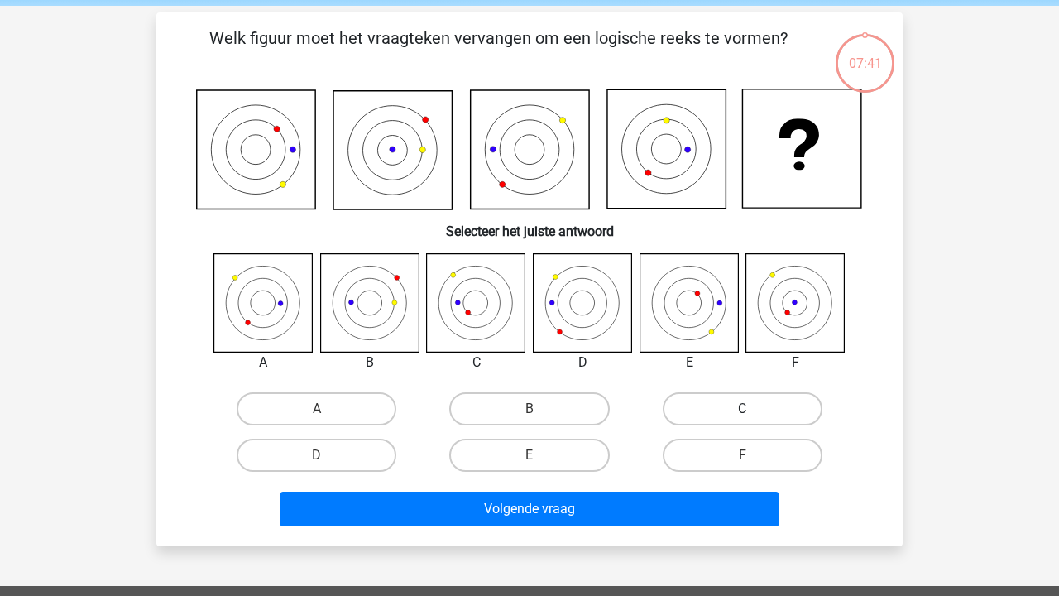
scroll to position [63, 0]
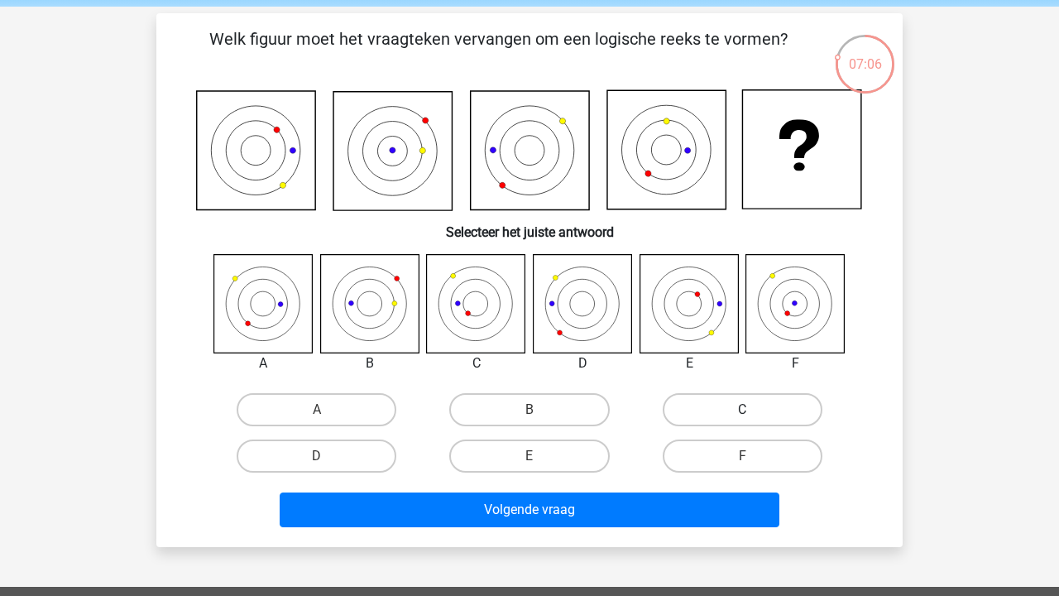
click at [746, 408] on label "C" at bounding box center [743, 409] width 160 height 33
click at [746, 410] on input "C" at bounding box center [747, 415] width 11 height 11
radio input "true"
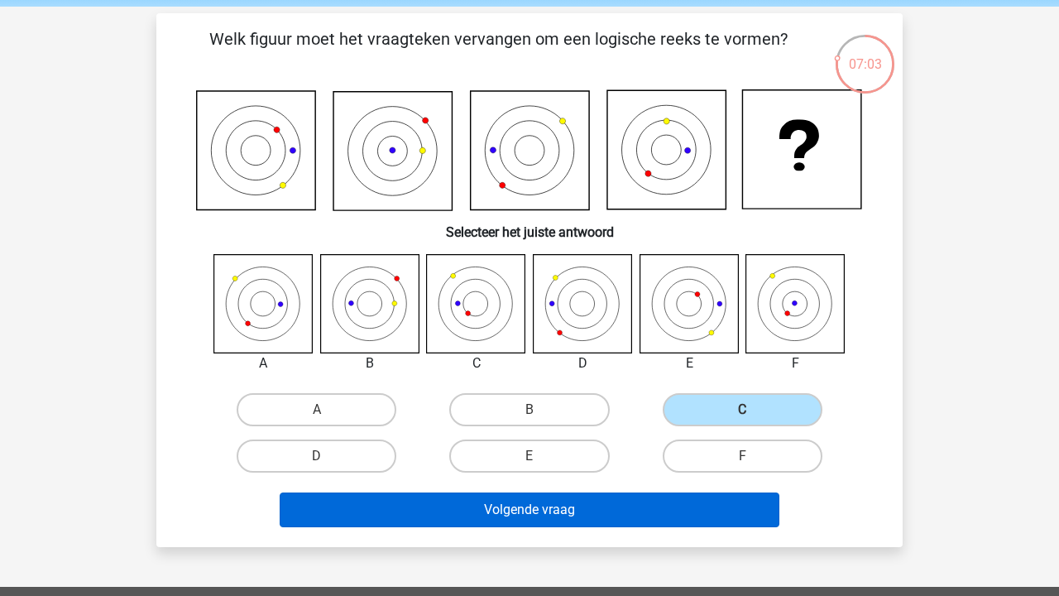
click at [648, 504] on button "Volgende vraag" at bounding box center [530, 509] width 501 height 35
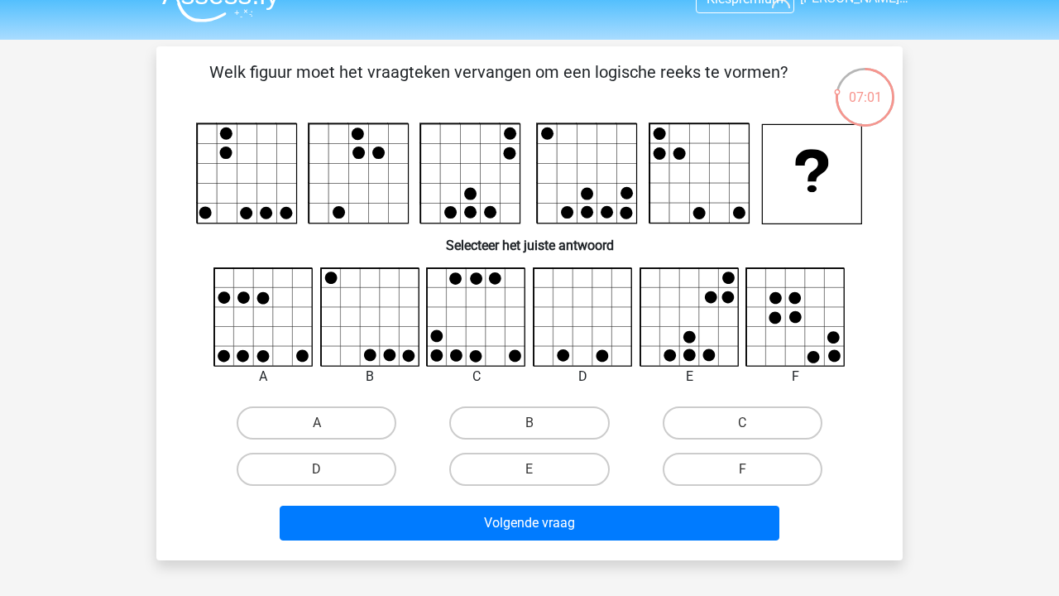
scroll to position [33, 0]
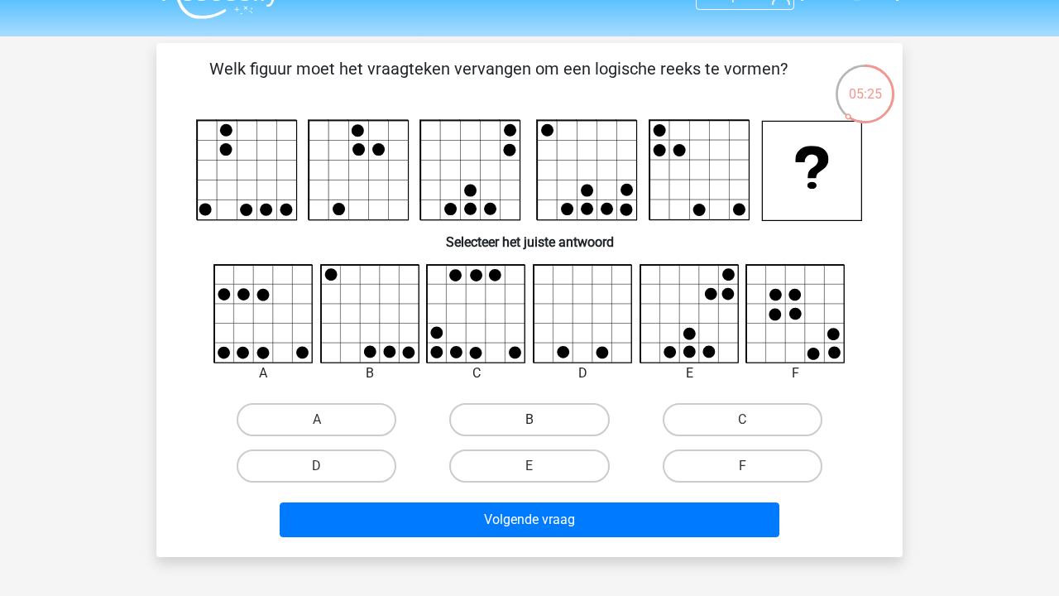
click at [518, 406] on label "B" at bounding box center [529, 419] width 160 height 33
click at [529, 419] on input "B" at bounding box center [534, 424] width 11 height 11
radio input "true"
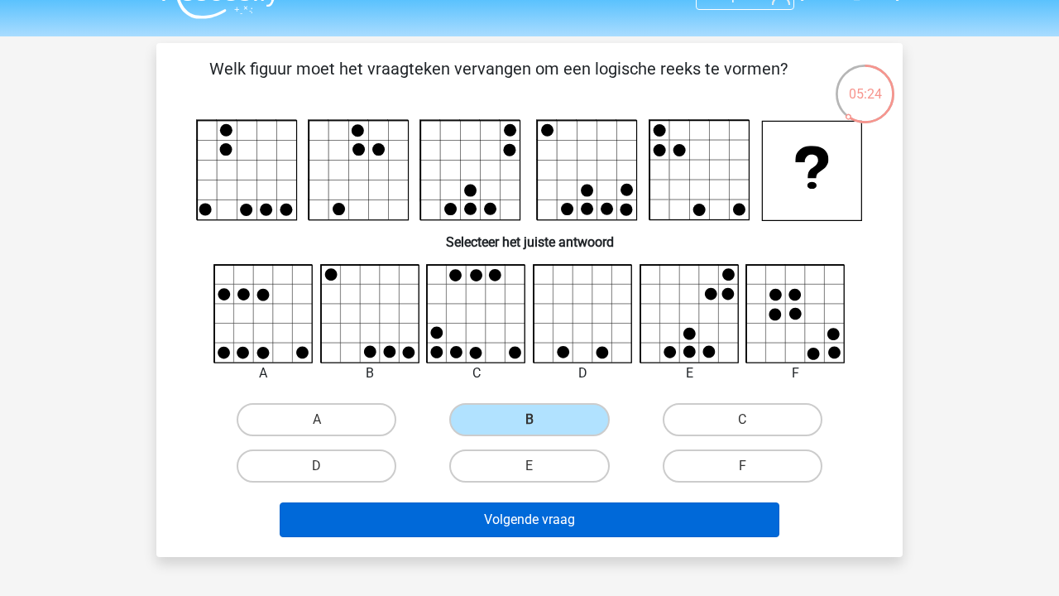
click at [517, 529] on button "Volgende vraag" at bounding box center [530, 519] width 501 height 35
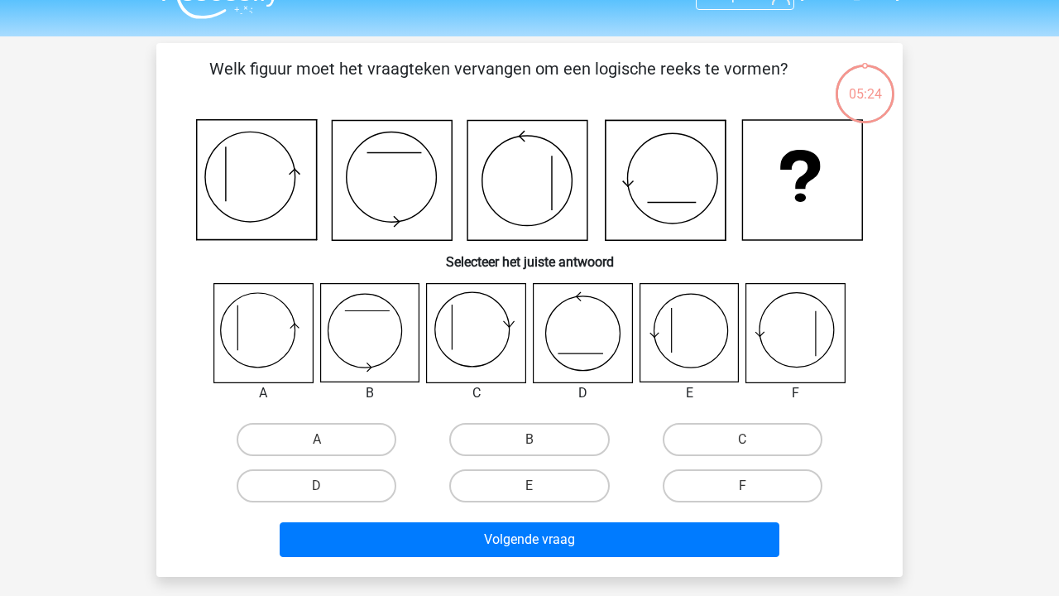
scroll to position [76, 0]
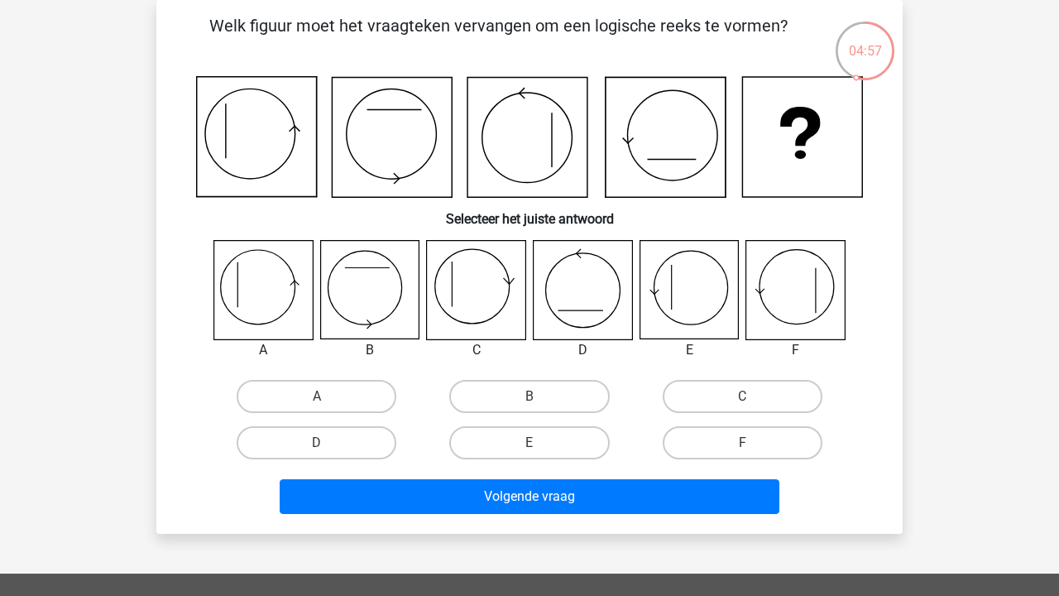
click at [206, 299] on div at bounding box center [263, 290] width 125 height 100
click at [238, 301] on icon at bounding box center [263, 290] width 98 height 98
click at [285, 386] on label "A" at bounding box center [317, 396] width 160 height 33
click at [317, 396] on input "A" at bounding box center [322, 401] width 11 height 11
radio input "true"
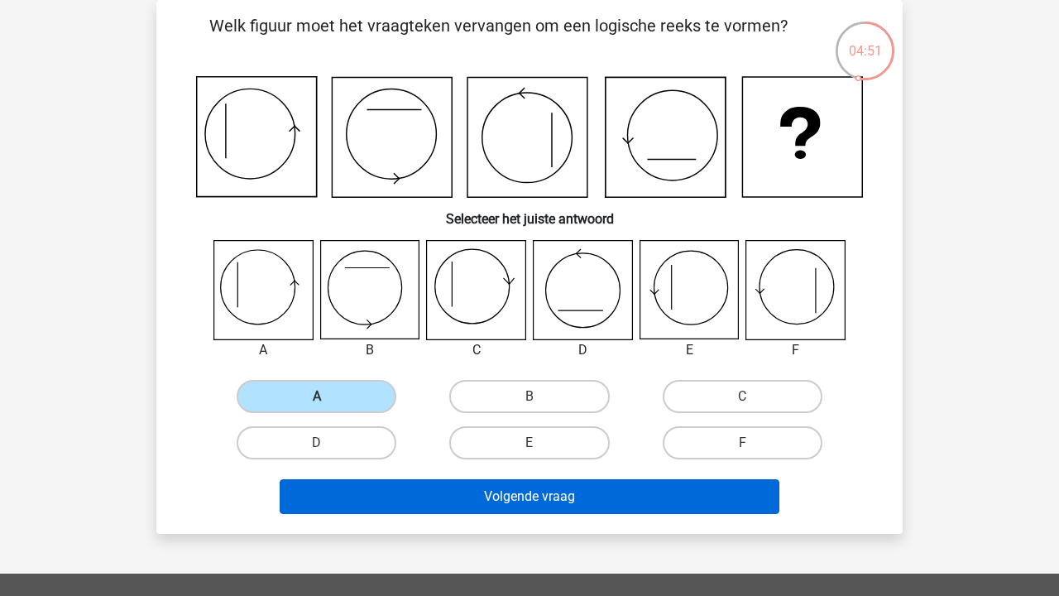
click at [444, 501] on button "Volgende vraag" at bounding box center [530, 496] width 501 height 35
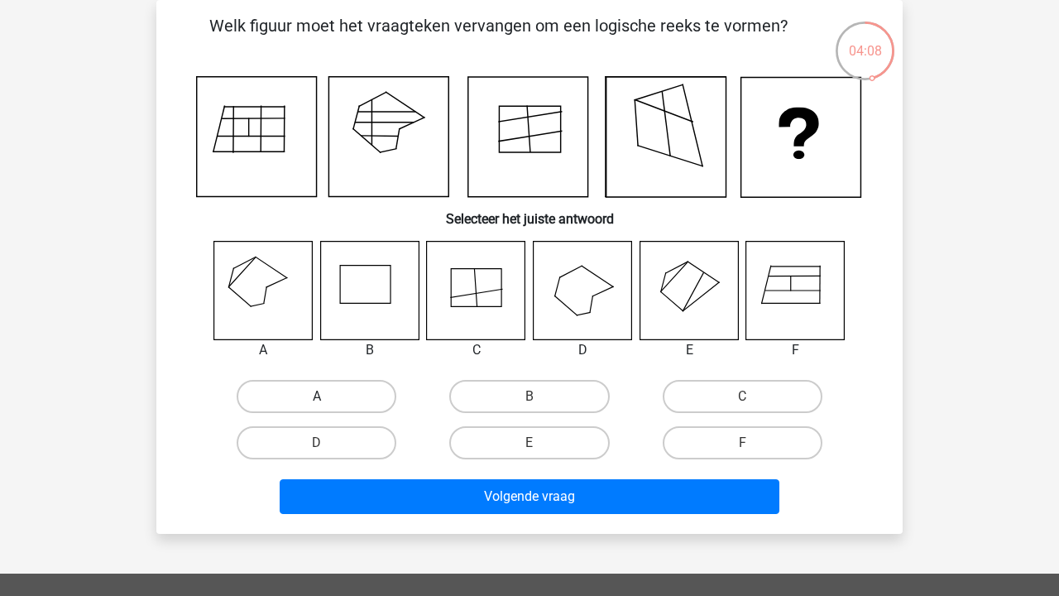
click at [300, 399] on label "A" at bounding box center [317, 396] width 160 height 33
click at [317, 399] on input "A" at bounding box center [322, 401] width 11 height 11
radio input "true"
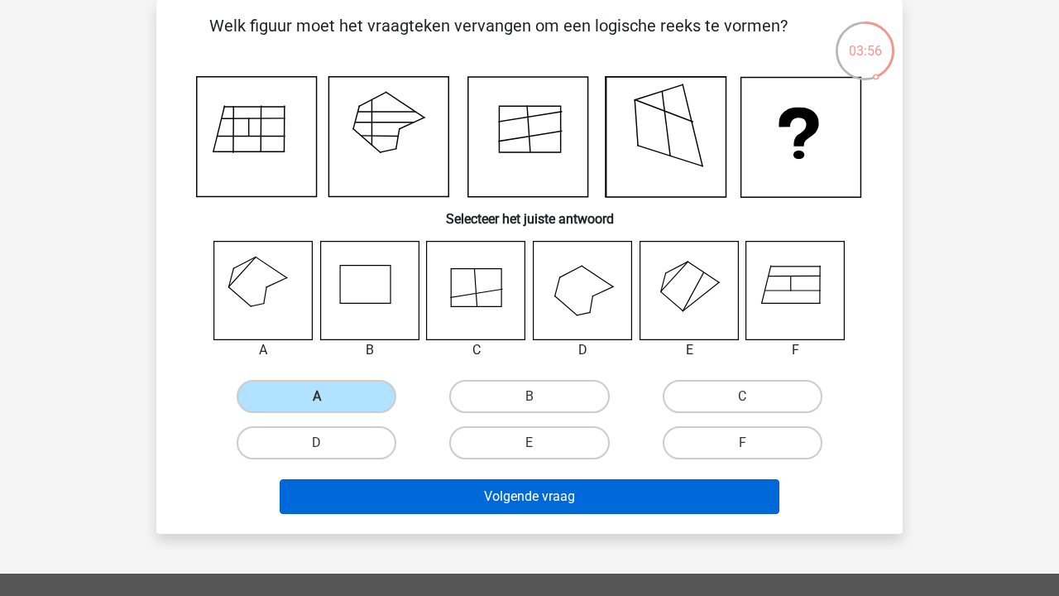
click at [389, 495] on button "Volgende vraag" at bounding box center [530, 496] width 501 height 35
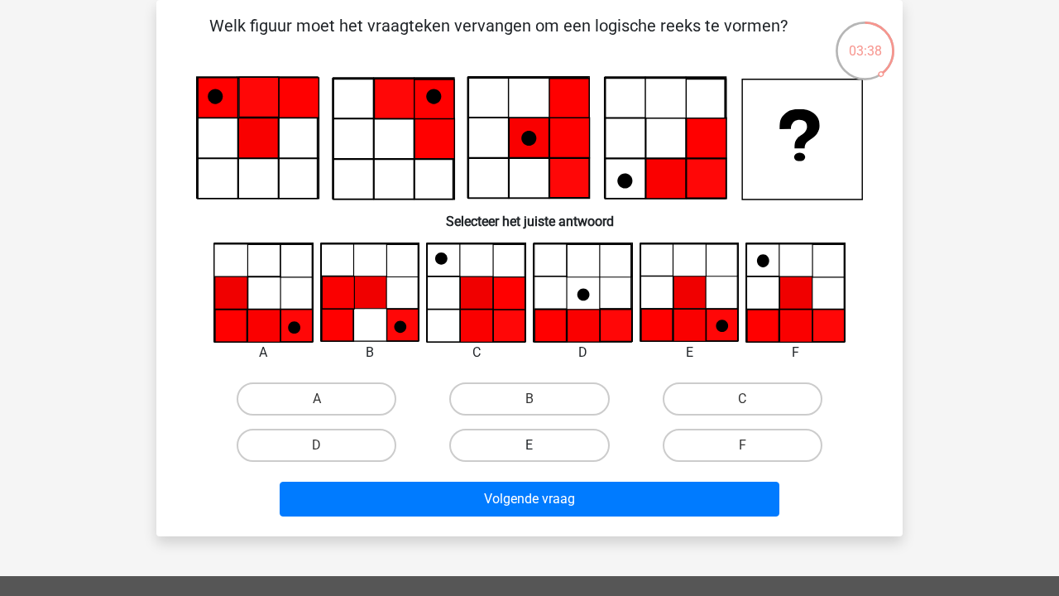
click at [494, 440] on label "E" at bounding box center [529, 445] width 160 height 33
click at [529, 445] on input "E" at bounding box center [534, 450] width 11 height 11
radio input "true"
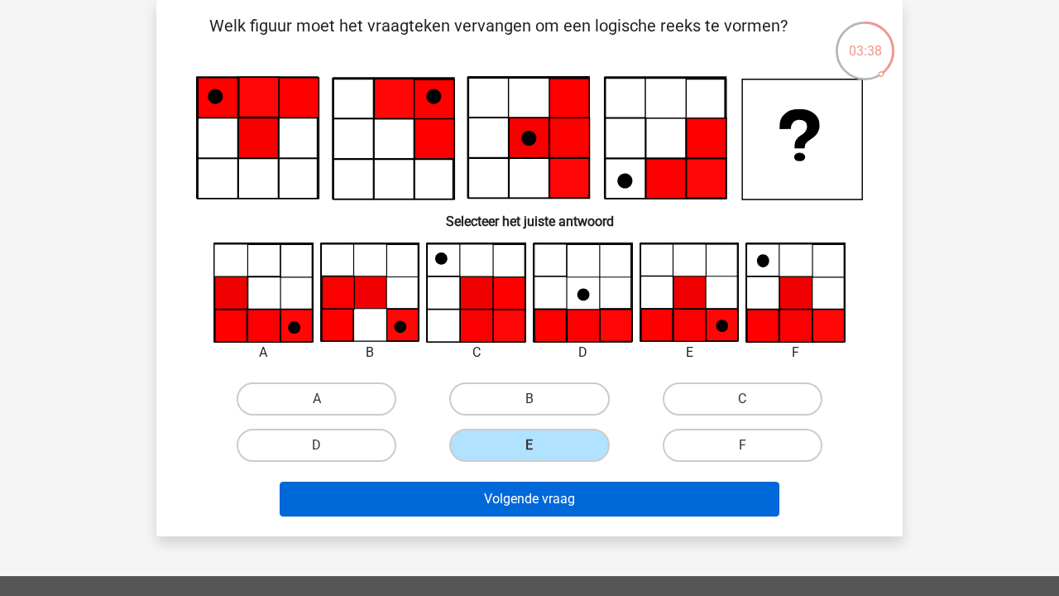
click at [493, 510] on button "Volgende vraag" at bounding box center [530, 499] width 501 height 35
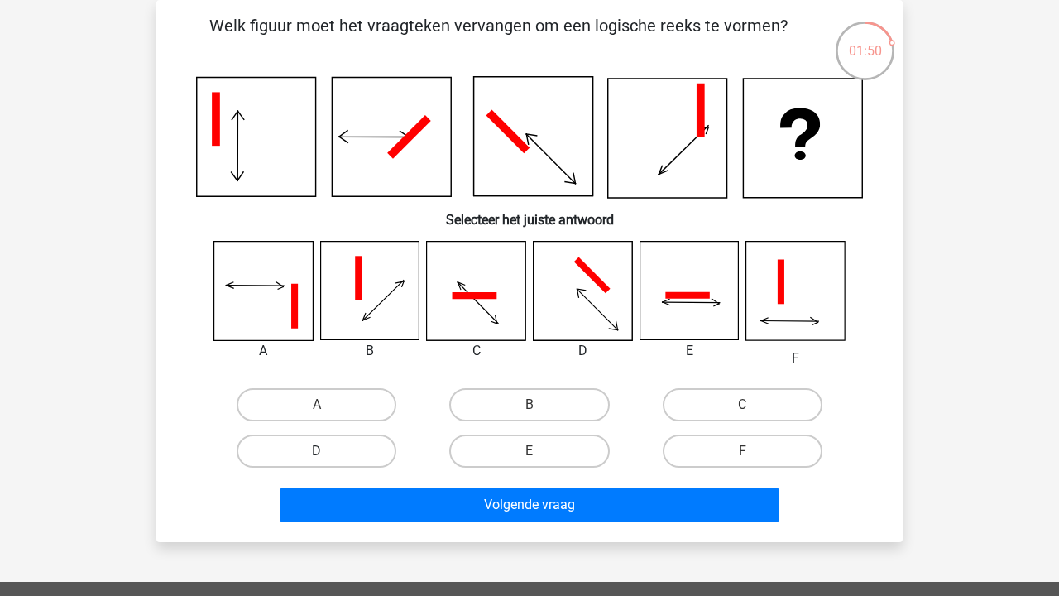
click at [259, 434] on label "D" at bounding box center [317, 450] width 160 height 33
click at [317, 451] on input "D" at bounding box center [322, 456] width 11 height 11
radio input "true"
click at [326, 482] on div "Volgende vraag" at bounding box center [529, 501] width 693 height 55
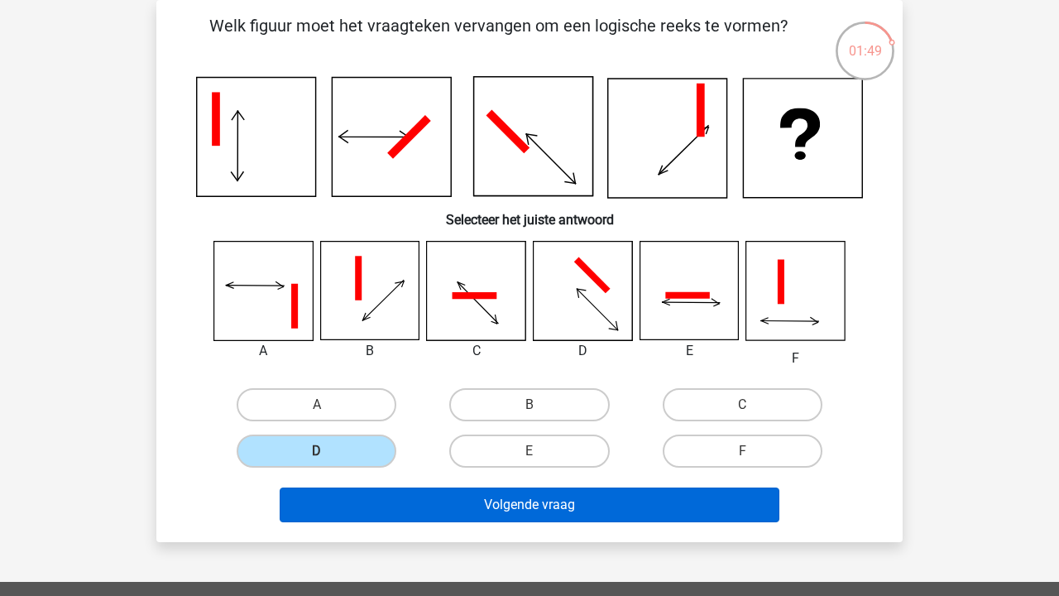
click at [347, 499] on button "Volgende vraag" at bounding box center [530, 504] width 501 height 35
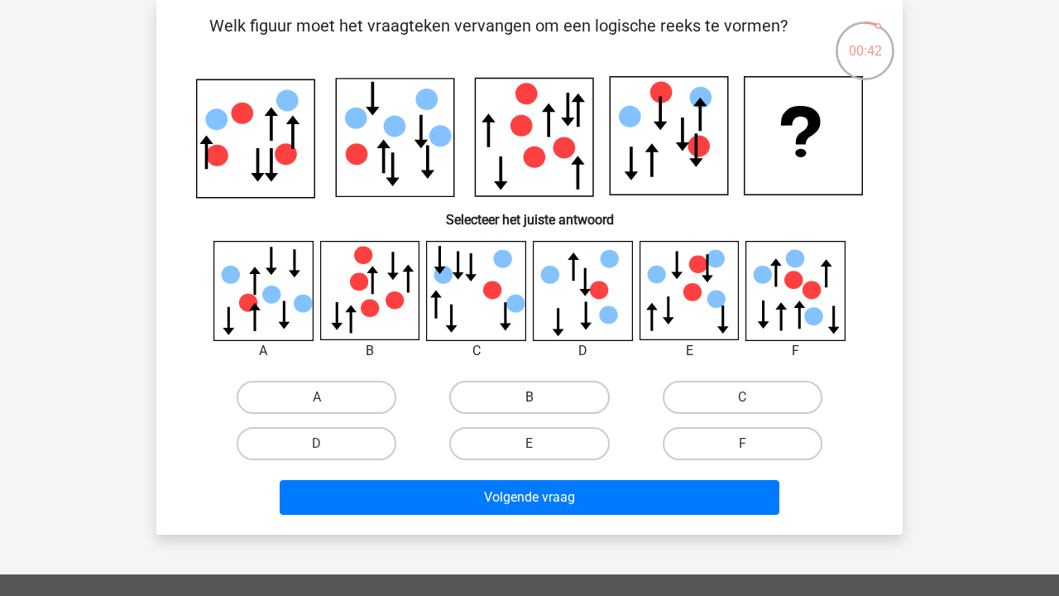
click at [488, 392] on label "B" at bounding box center [529, 397] width 160 height 33
click at [529, 397] on input "B" at bounding box center [534, 402] width 11 height 11
radio input "true"
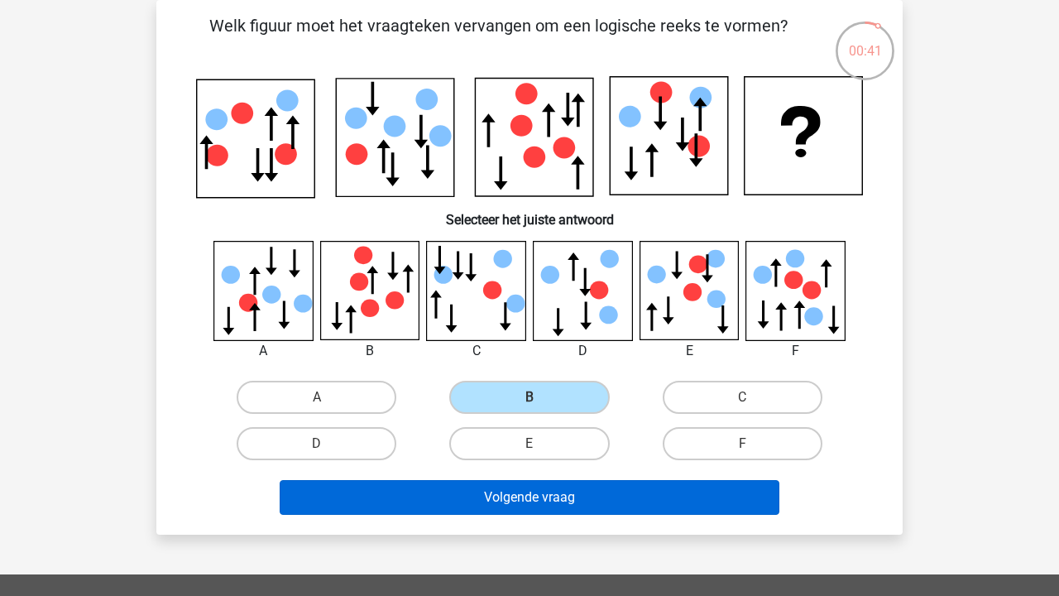
click at [489, 507] on button "Volgende vraag" at bounding box center [530, 497] width 501 height 35
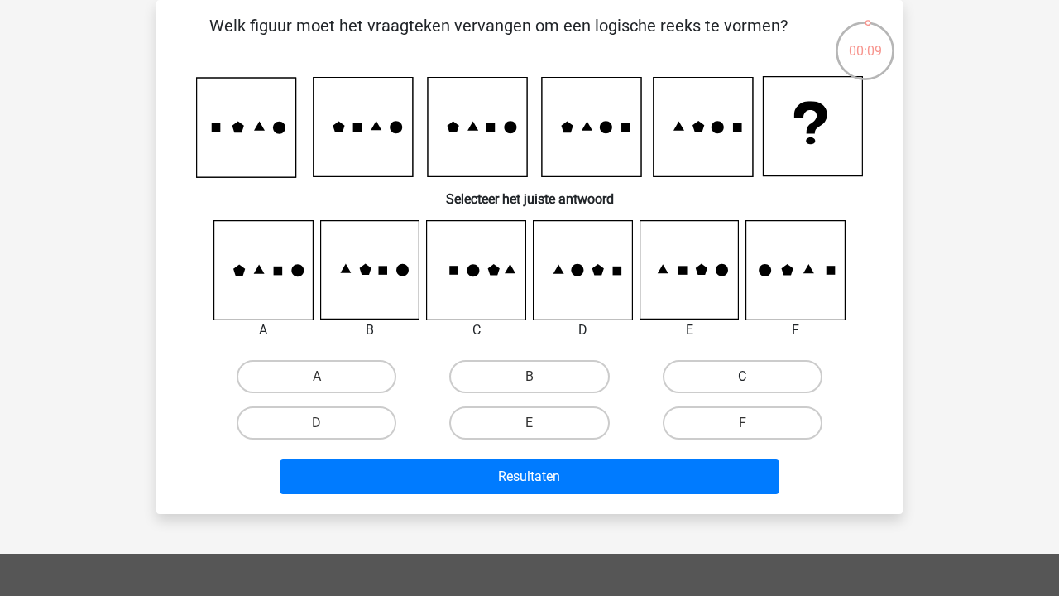
click at [755, 380] on label "C" at bounding box center [743, 376] width 160 height 33
click at [753, 380] on input "C" at bounding box center [747, 381] width 11 height 11
radio input "true"
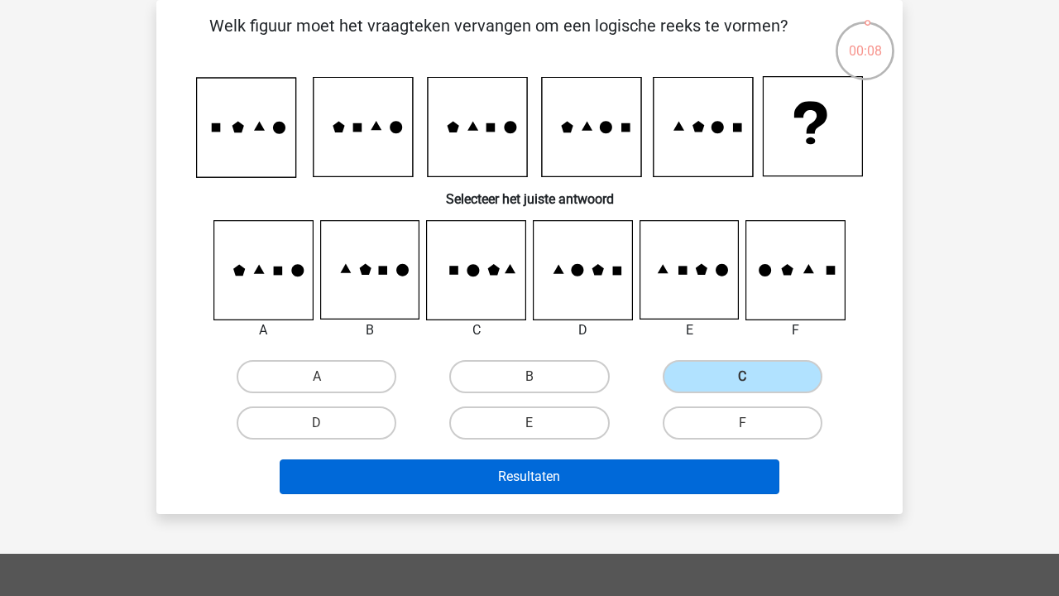
click at [716, 475] on button "Resultaten" at bounding box center [530, 476] width 501 height 35
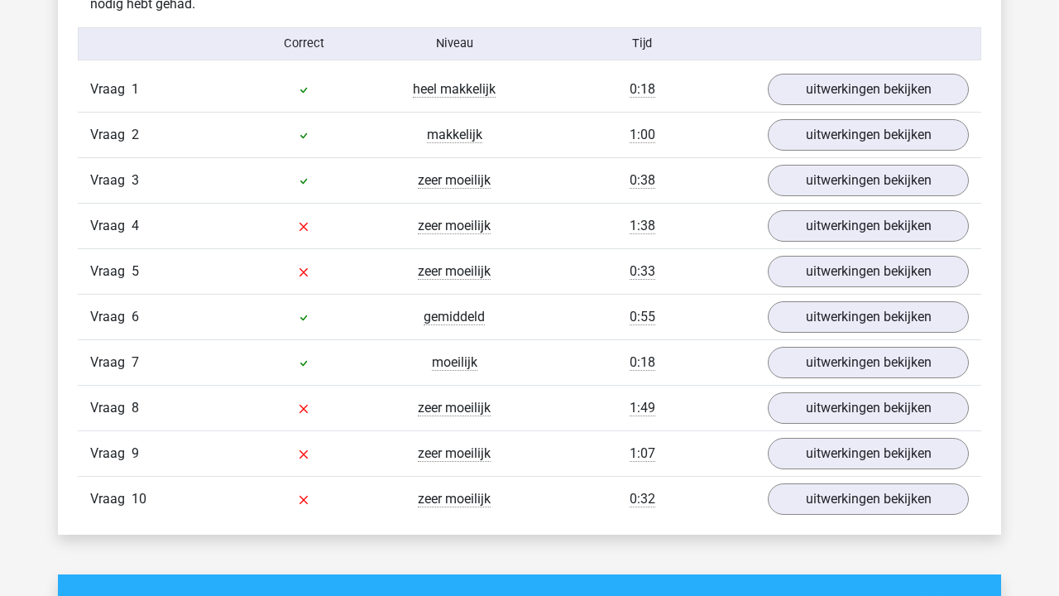
scroll to position [1348, 0]
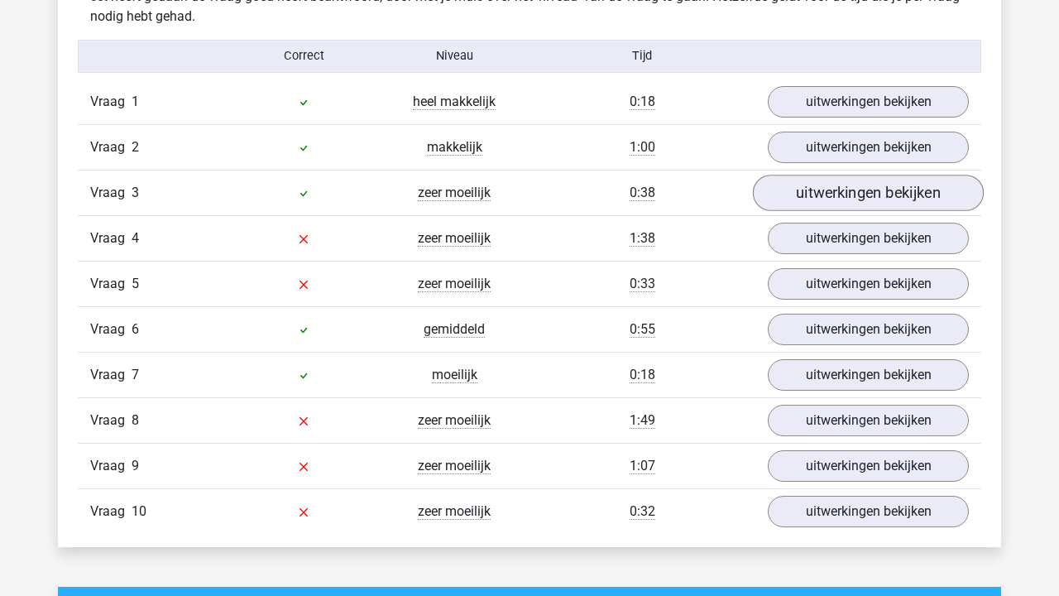
click at [807, 191] on link "uitwerkingen bekijken" at bounding box center [868, 193] width 231 height 36
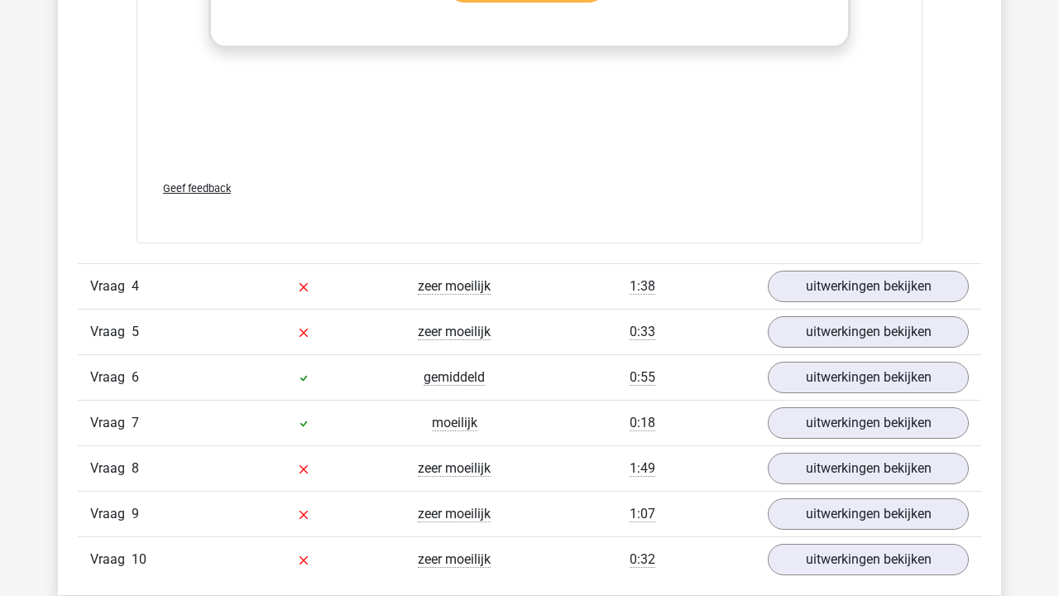
scroll to position [2803, 0]
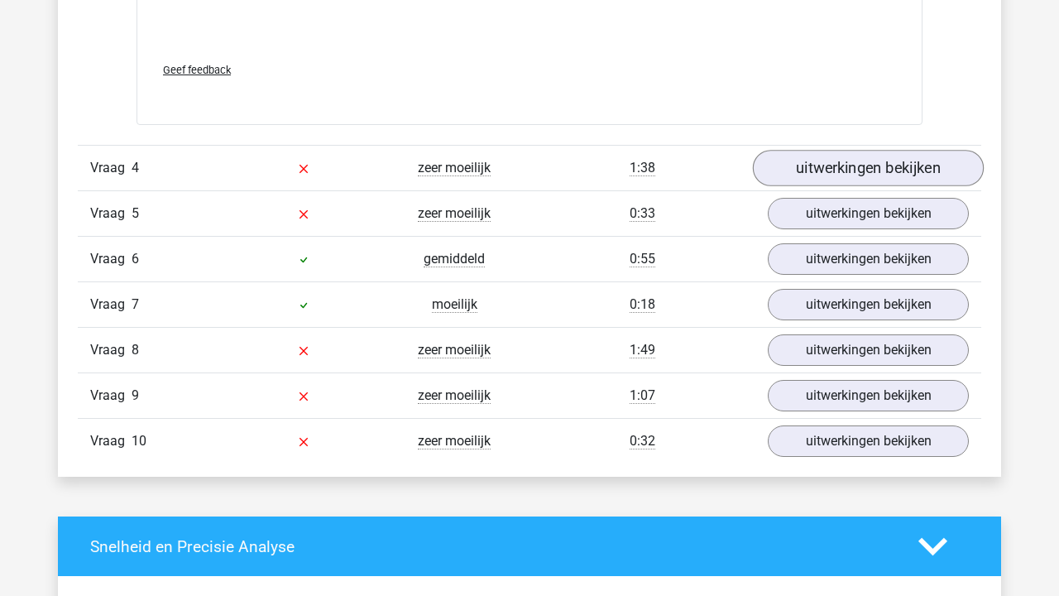
click at [796, 171] on link "uitwerkingen bekijken" at bounding box center [868, 168] width 231 height 36
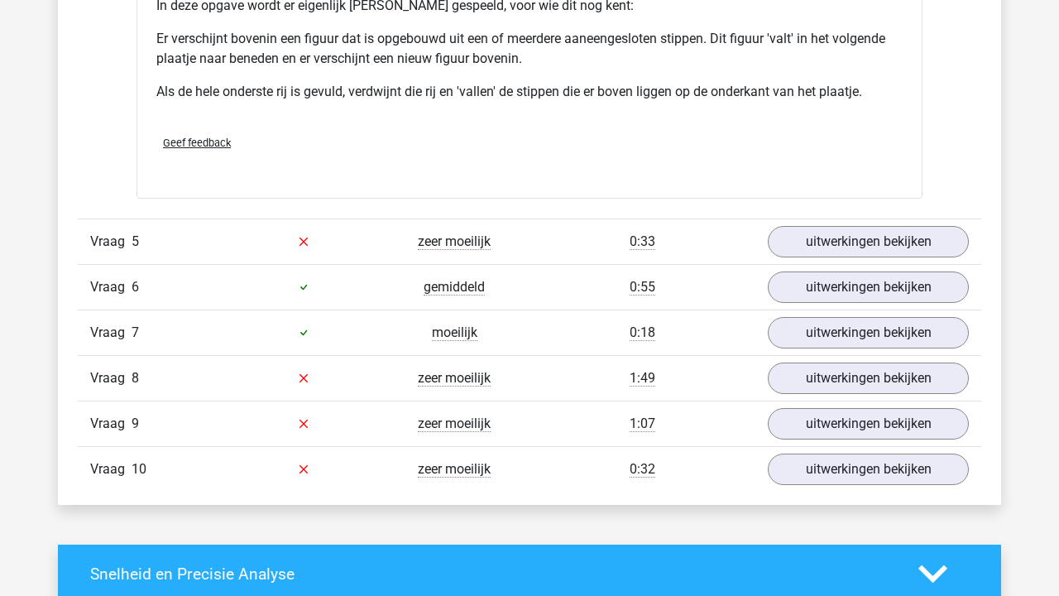
scroll to position [3814, 0]
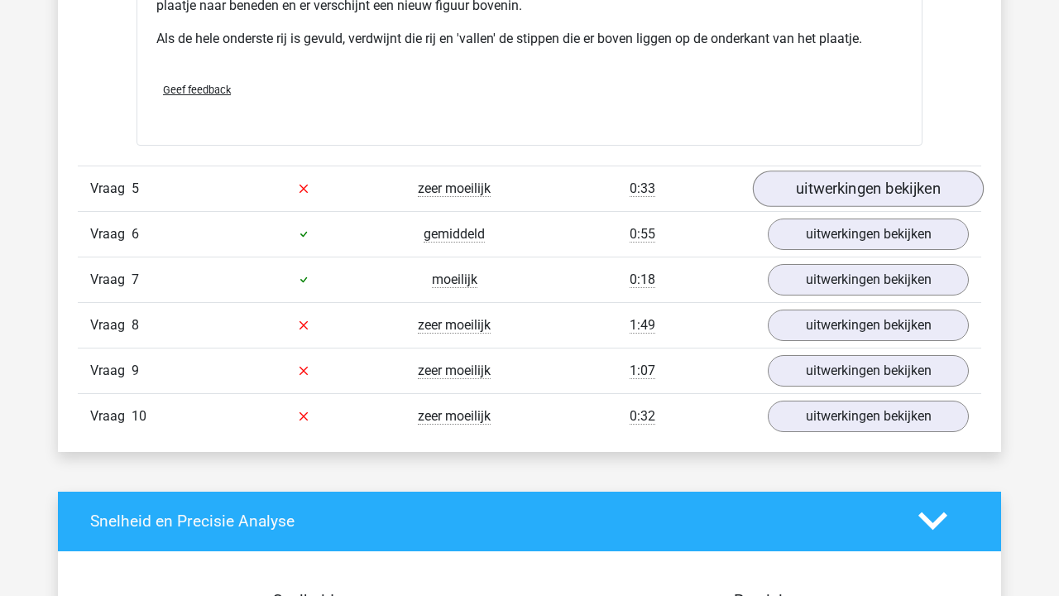
click at [837, 199] on link "uitwerkingen bekijken" at bounding box center [868, 188] width 231 height 36
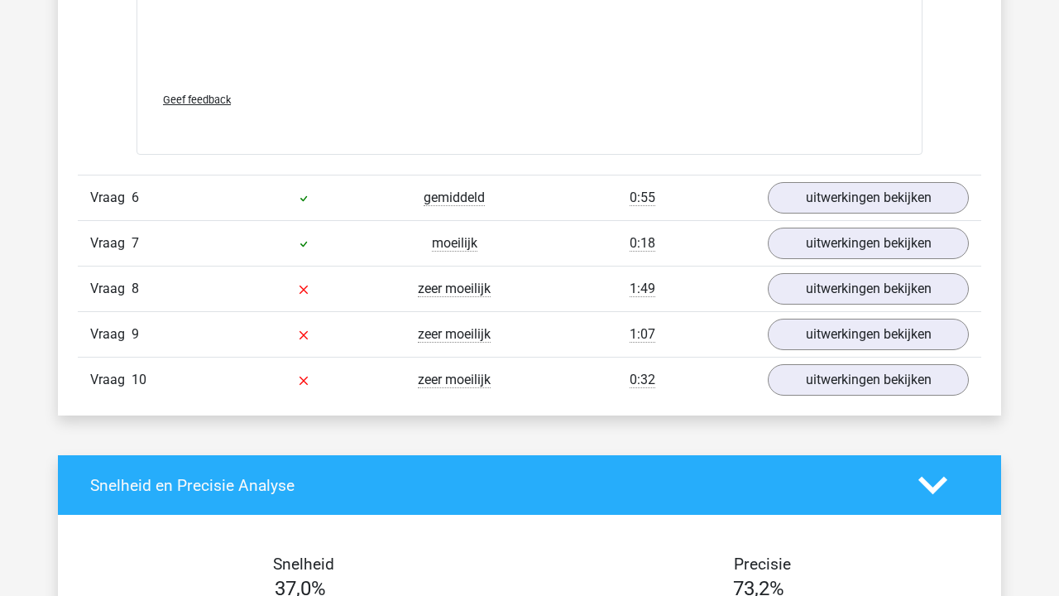
scroll to position [5353, 0]
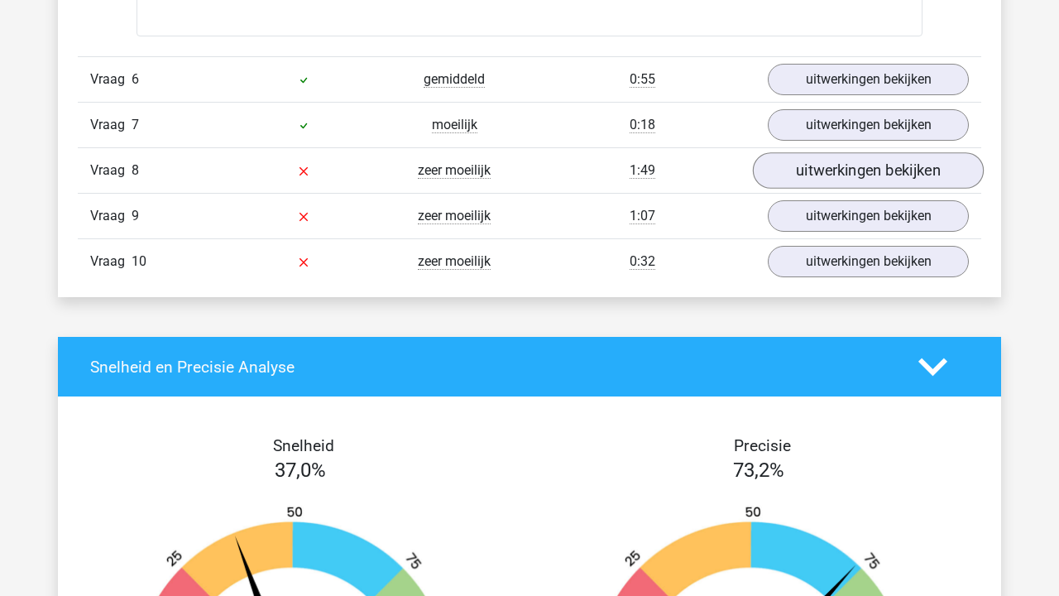
click at [827, 183] on link "uitwerkingen bekijken" at bounding box center [868, 171] width 231 height 36
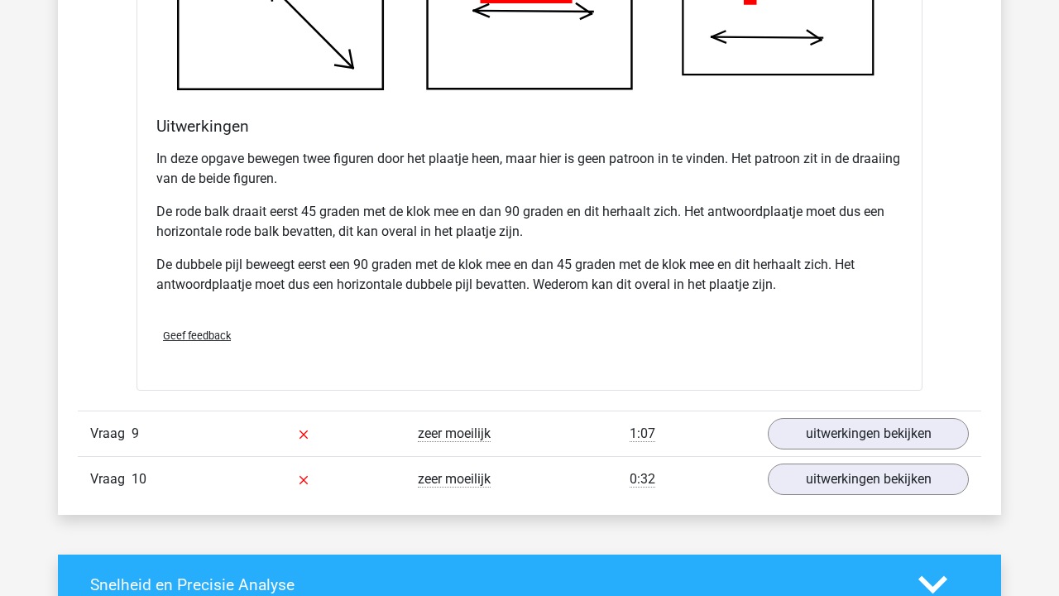
scroll to position [6437, 0]
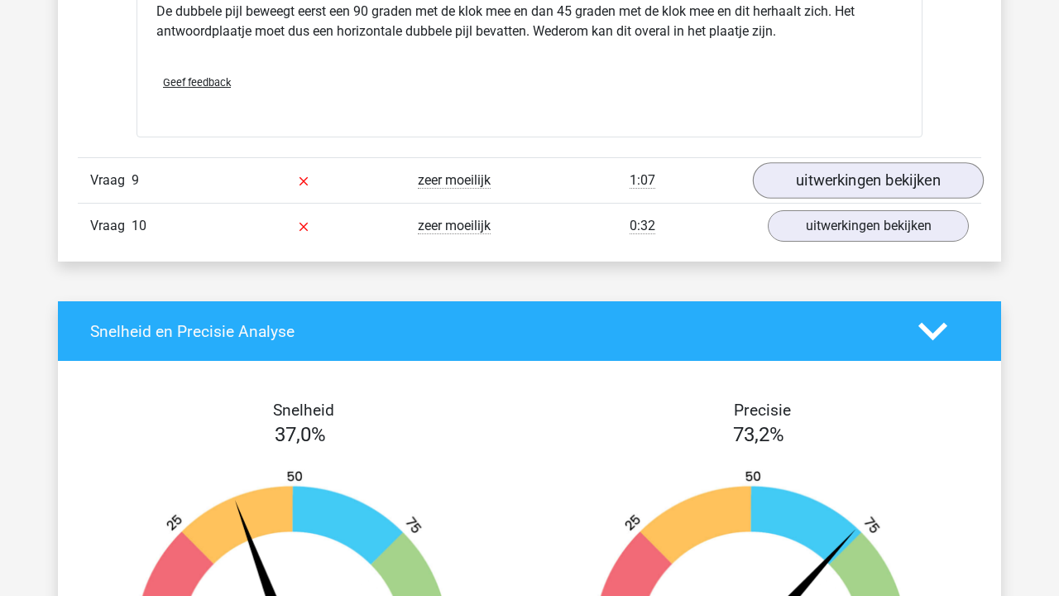
click at [840, 176] on link "uitwerkingen bekijken" at bounding box center [868, 180] width 231 height 36
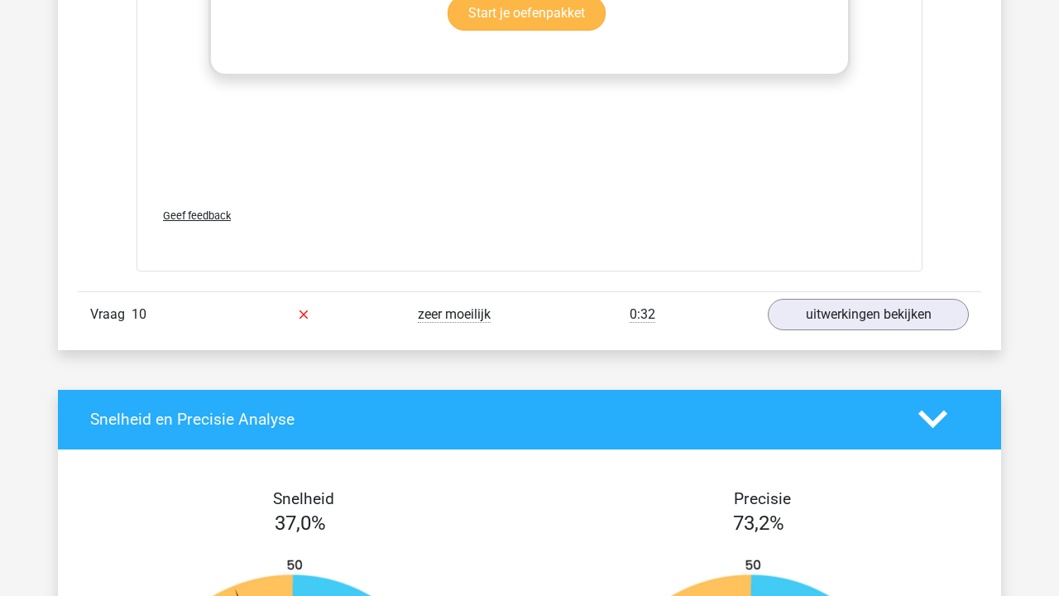
scroll to position [7811, 0]
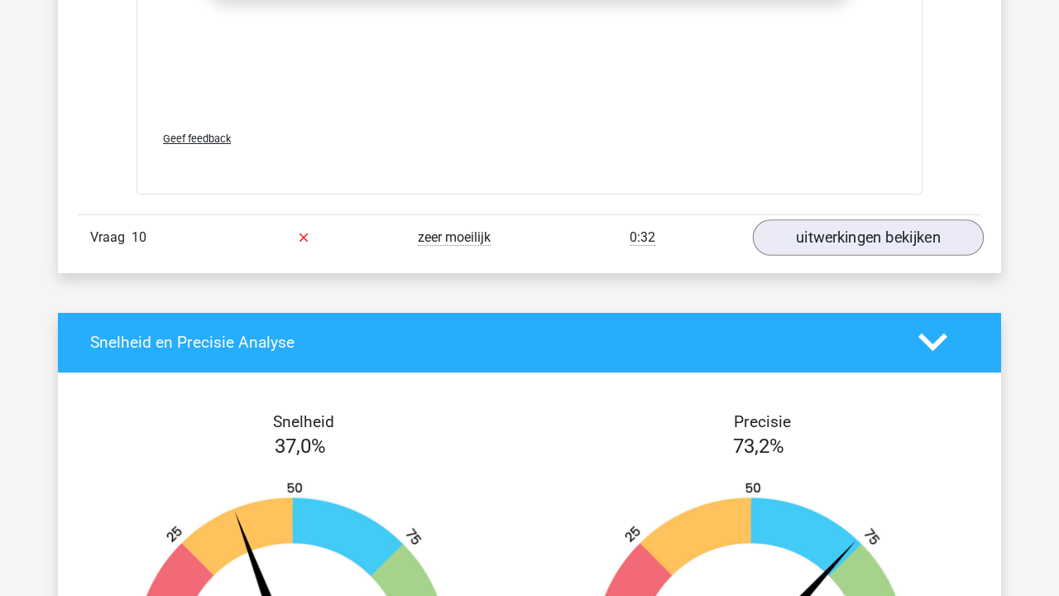
click at [838, 245] on link "uitwerkingen bekijken" at bounding box center [868, 237] width 231 height 36
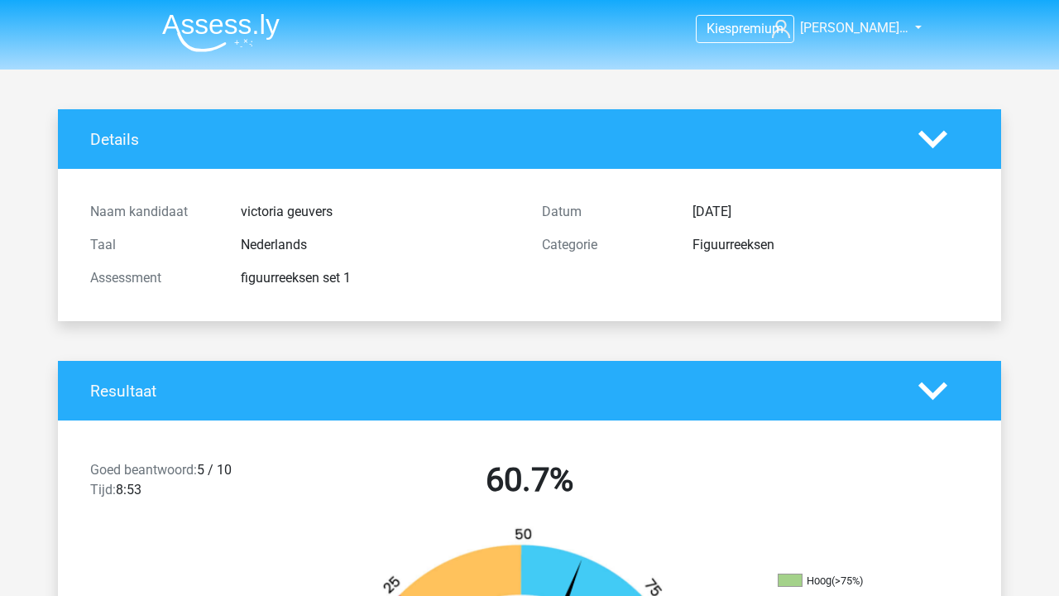
scroll to position [0, 0]
click at [272, 28] on img at bounding box center [220, 32] width 117 height 39
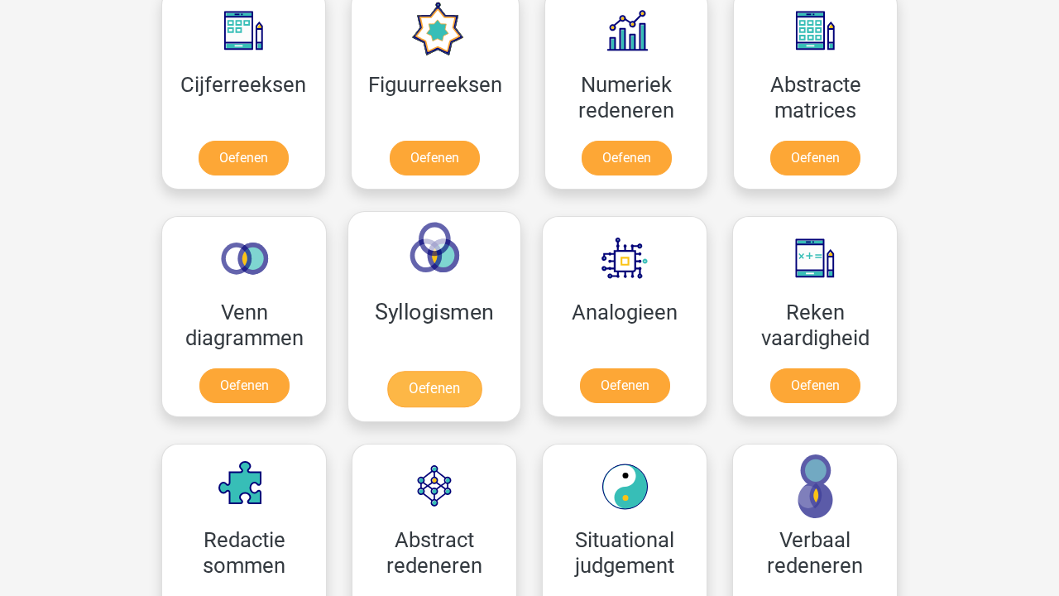
scroll to position [788, 0]
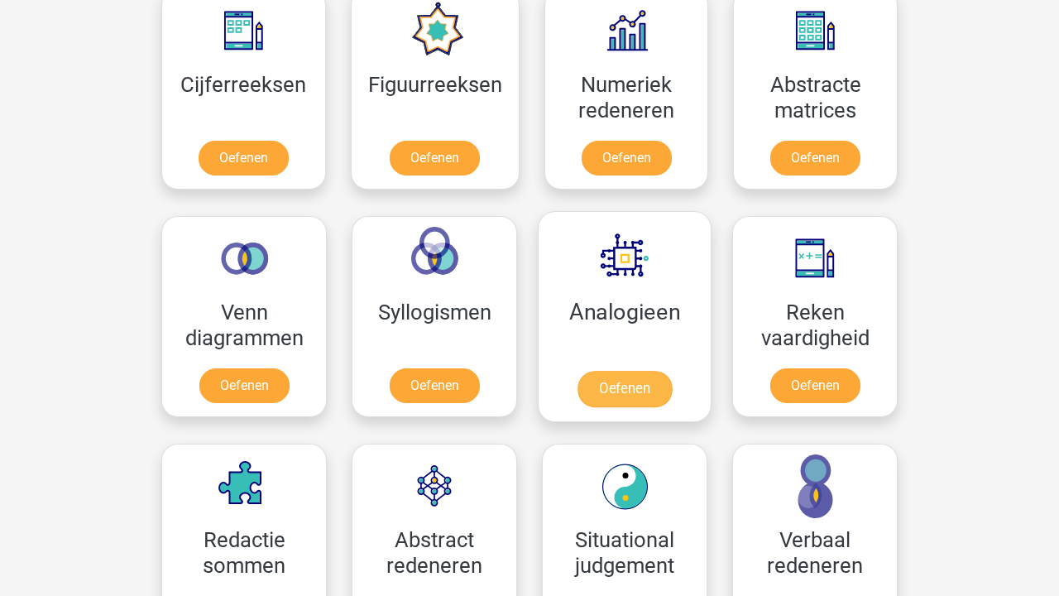
click at [584, 371] on link "Oefenen" at bounding box center [624, 389] width 94 height 36
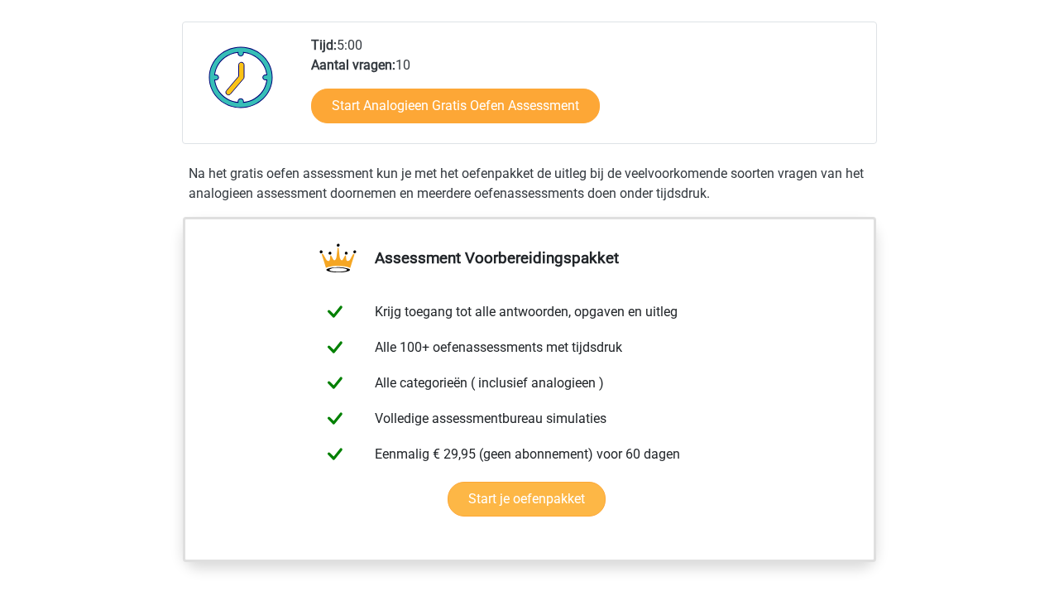
scroll to position [365, 0]
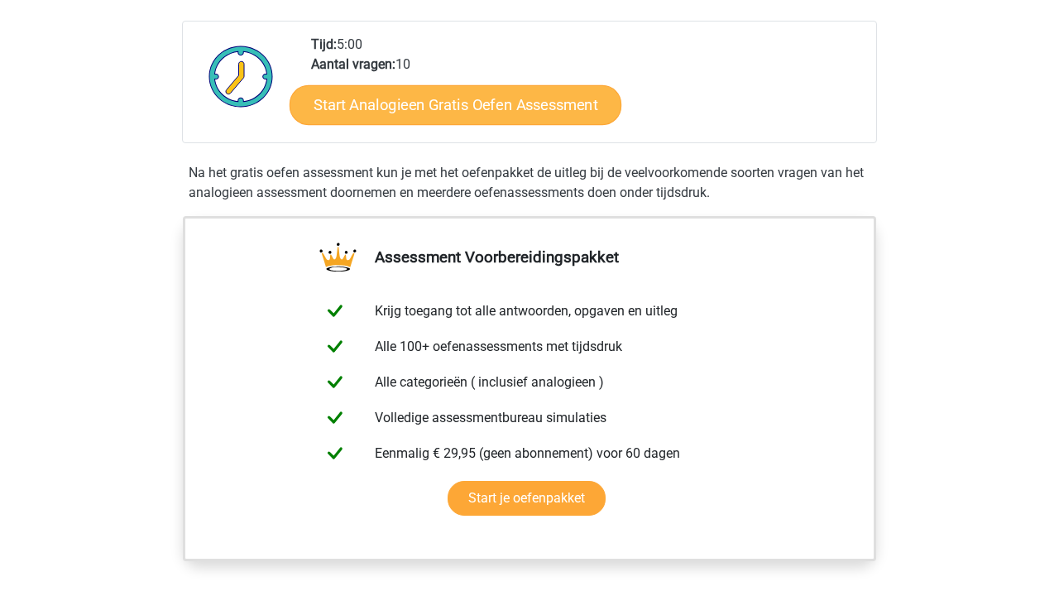
click at [444, 115] on link "Start Analogieen Gratis Oefen Assessment" at bounding box center [456, 104] width 332 height 40
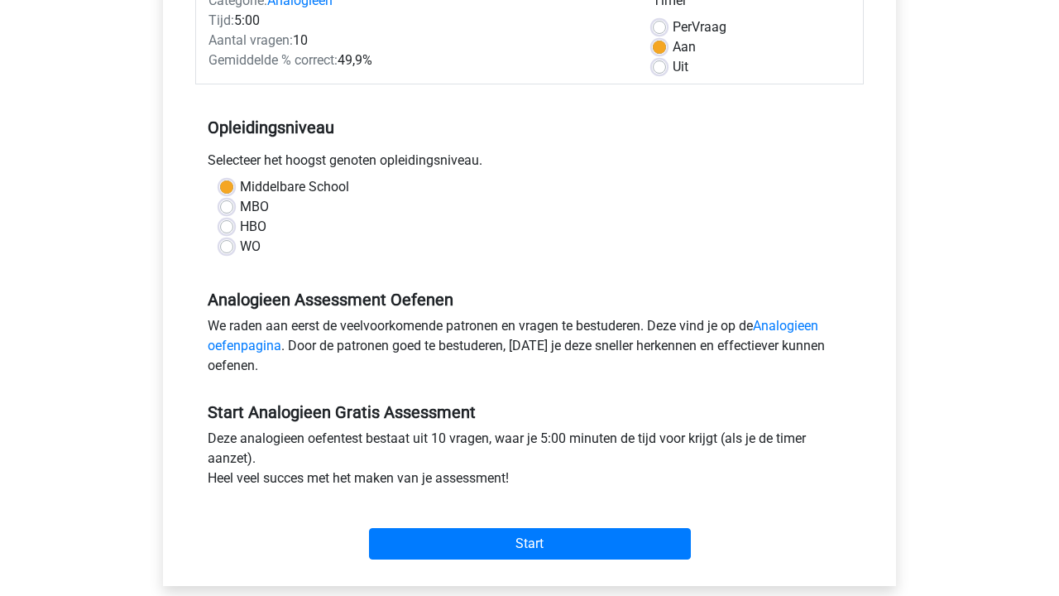
scroll to position [262, 0]
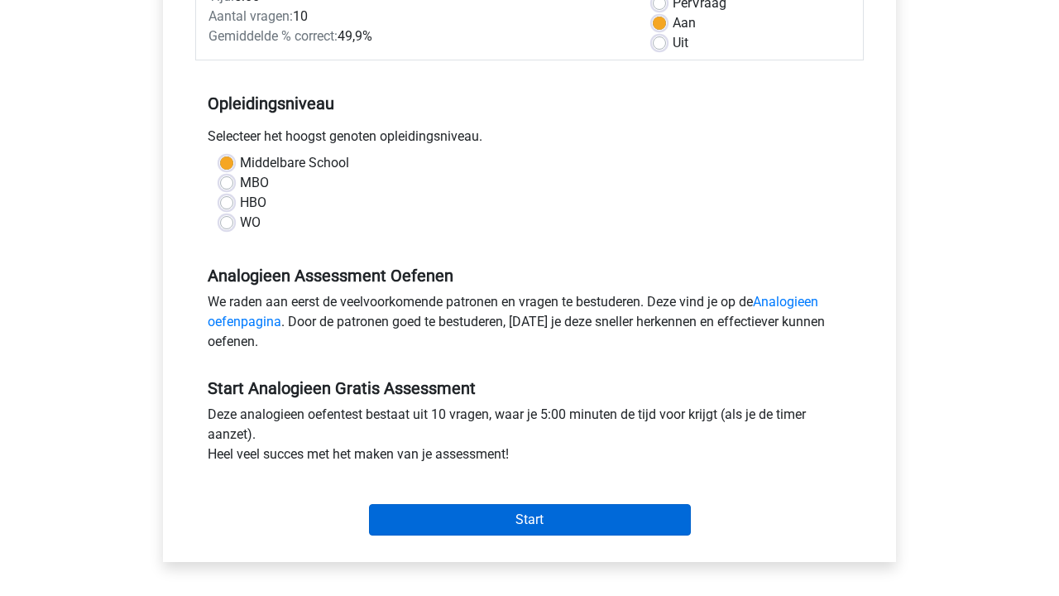
click at [498, 529] on input "Start" at bounding box center [530, 519] width 322 height 31
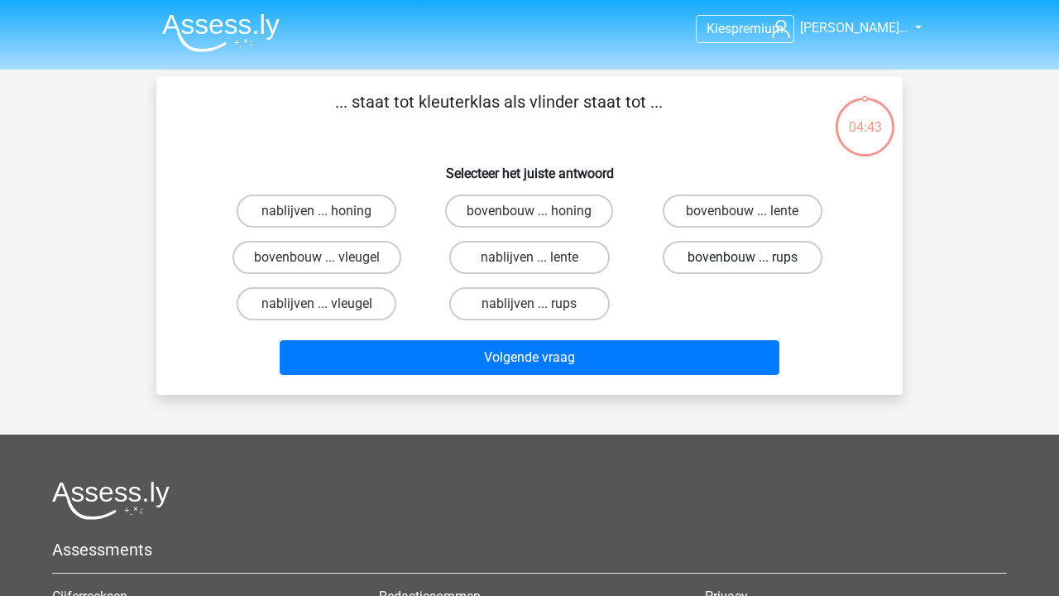
click at [757, 271] on label "bovenbouw ... rups" at bounding box center [743, 257] width 160 height 33
click at [753, 268] on input "bovenbouw ... rups" at bounding box center [747, 262] width 11 height 11
radio input "true"
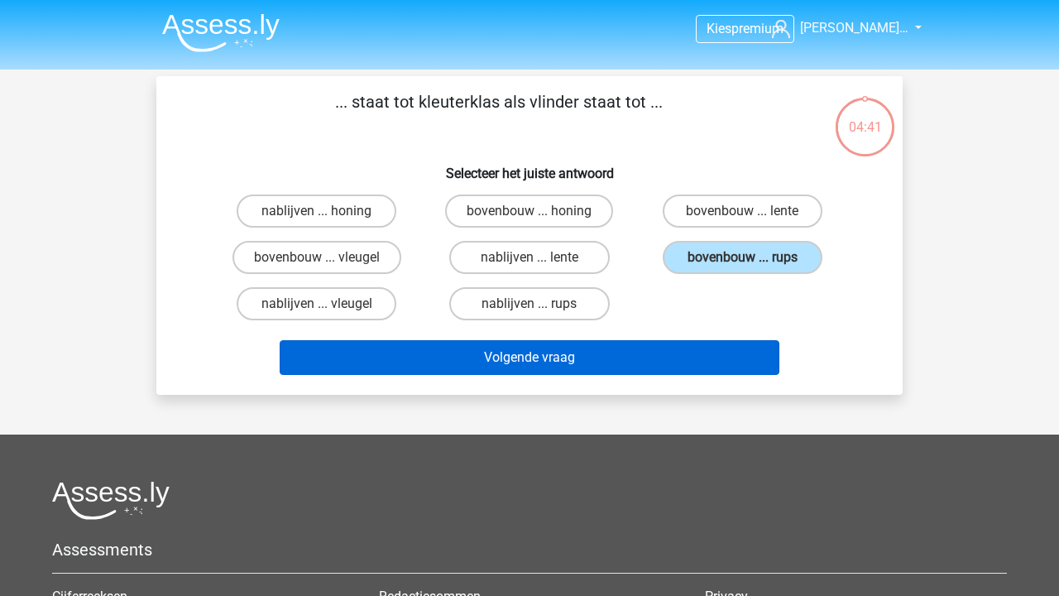
click at [714, 361] on button "Volgende vraag" at bounding box center [530, 357] width 501 height 35
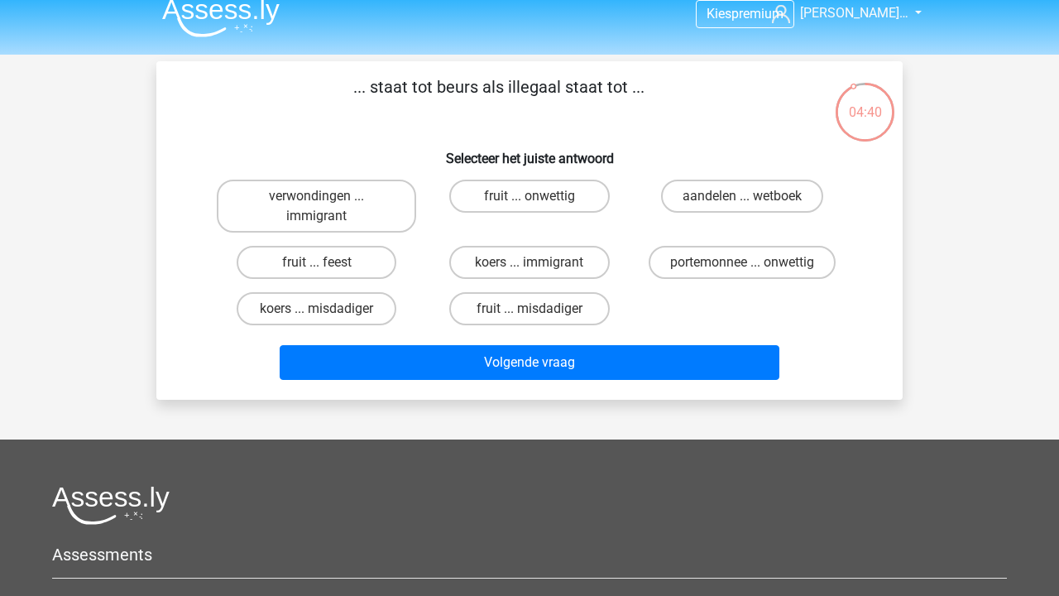
scroll to position [11, 0]
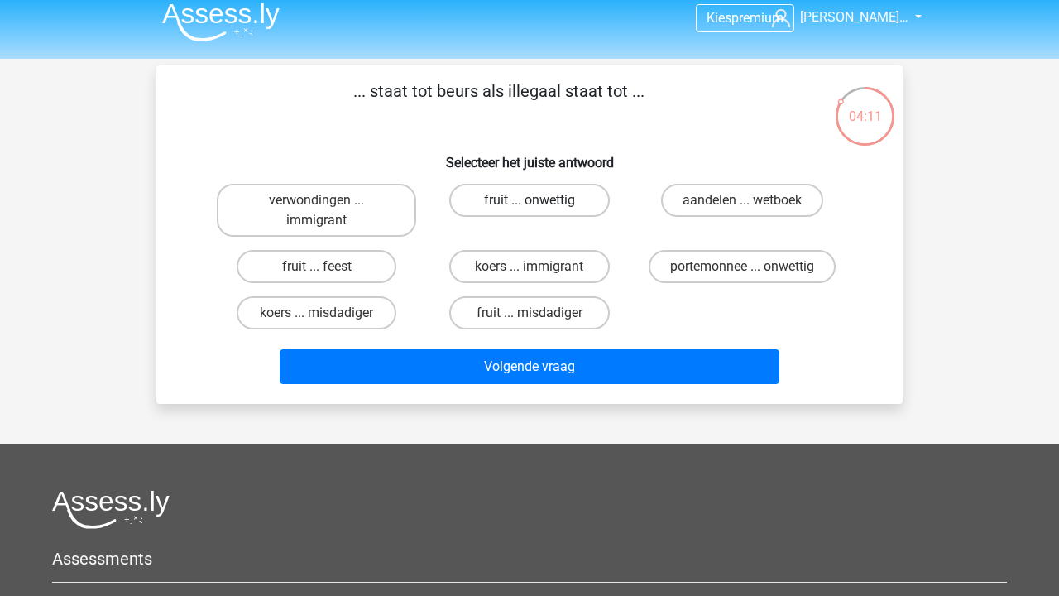
click at [586, 213] on label "fruit ... onwettig" at bounding box center [529, 200] width 160 height 33
click at [540, 211] on input "fruit ... onwettig" at bounding box center [534, 205] width 11 height 11
radio input "true"
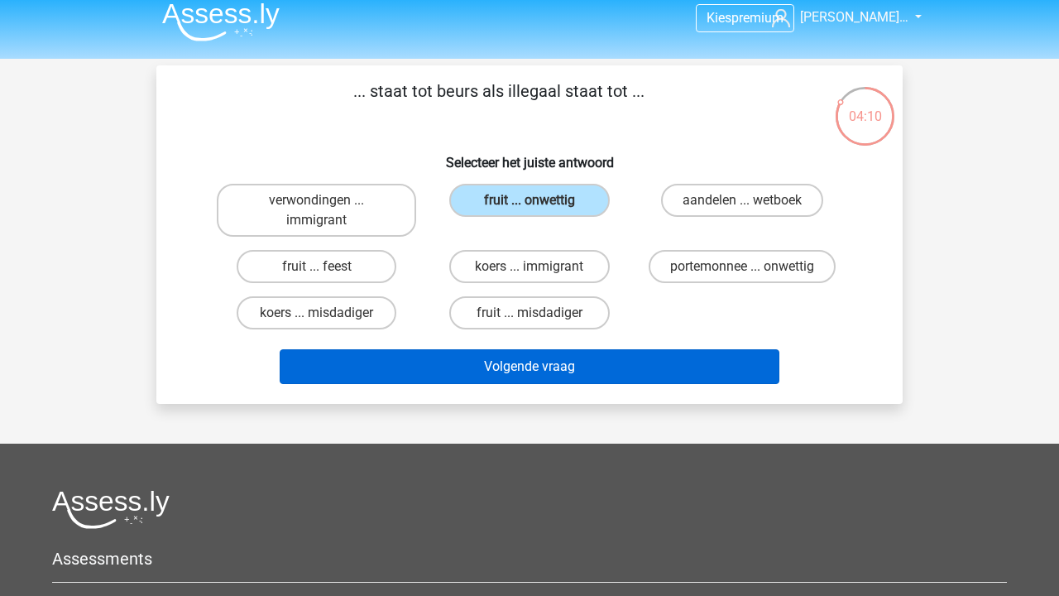
click at [594, 378] on button "Volgende vraag" at bounding box center [530, 366] width 501 height 35
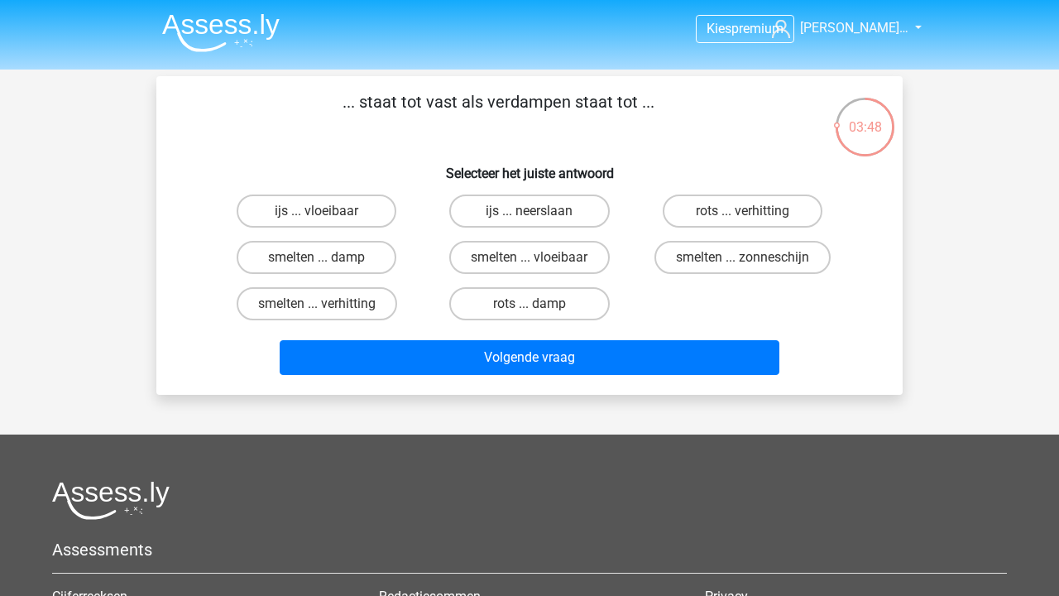
scroll to position [0, 0]
click at [323, 307] on input "smelten ... verhitting" at bounding box center [322, 309] width 11 height 11
radio input "true"
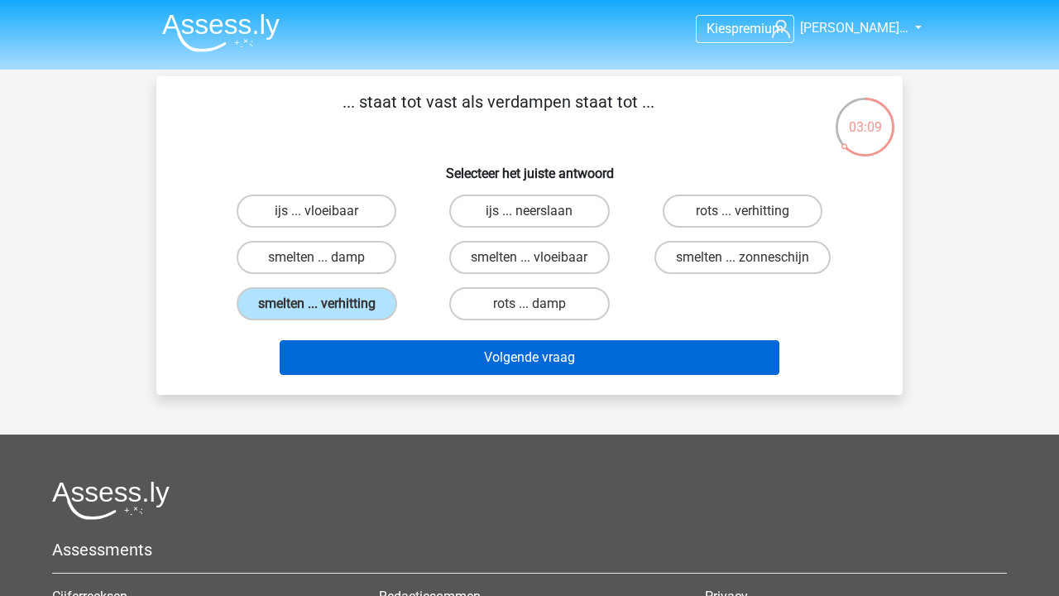
click at [344, 345] on button "Volgende vraag" at bounding box center [530, 357] width 501 height 35
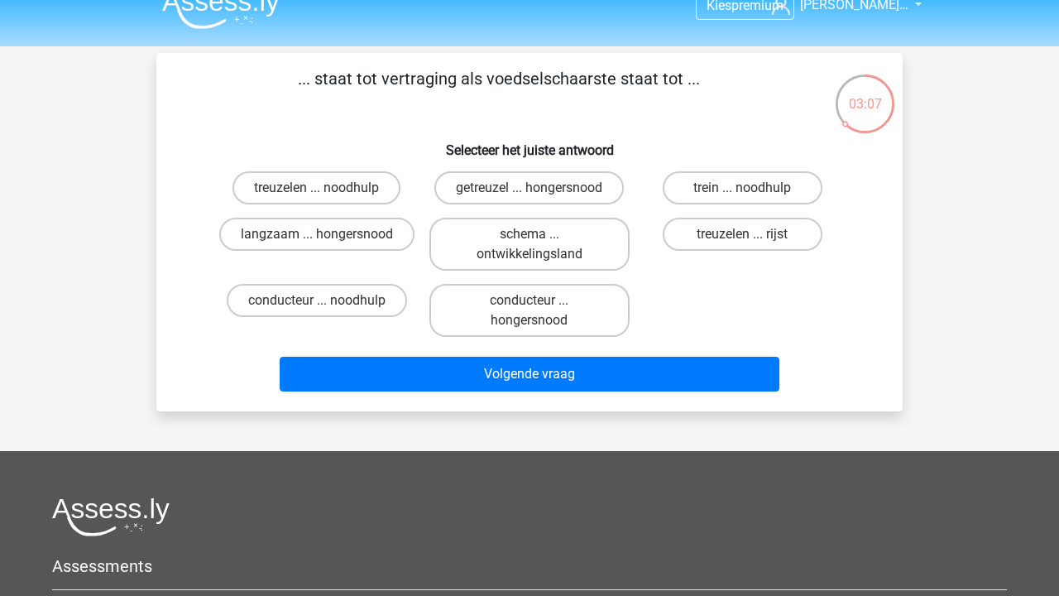
scroll to position [20, 0]
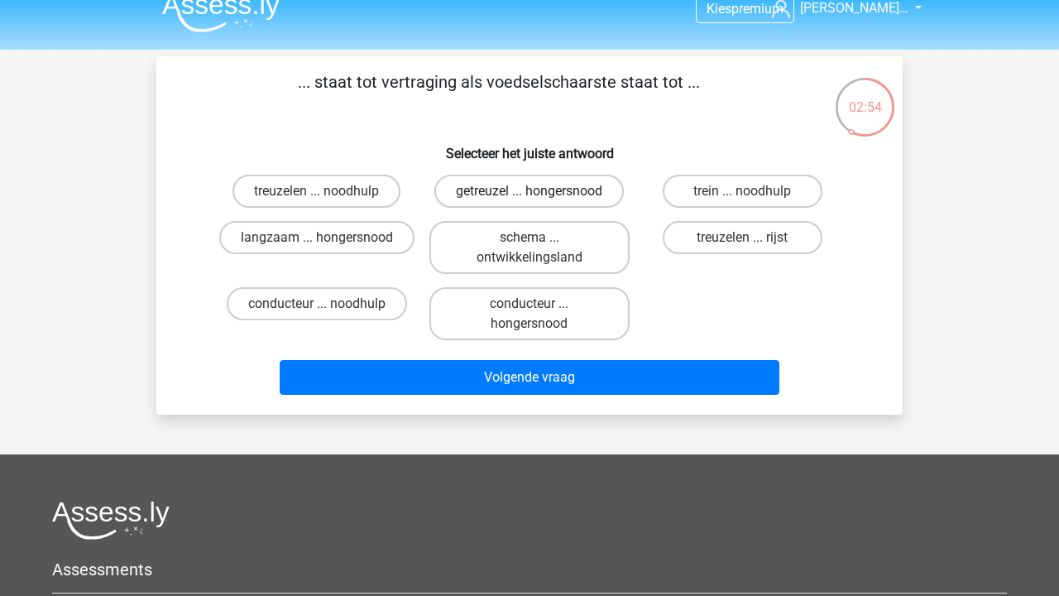
click at [489, 195] on label "getreuzel ... hongersnood" at bounding box center [528, 191] width 189 height 33
click at [529, 195] on input "getreuzel ... hongersnood" at bounding box center [534, 196] width 11 height 11
radio input "true"
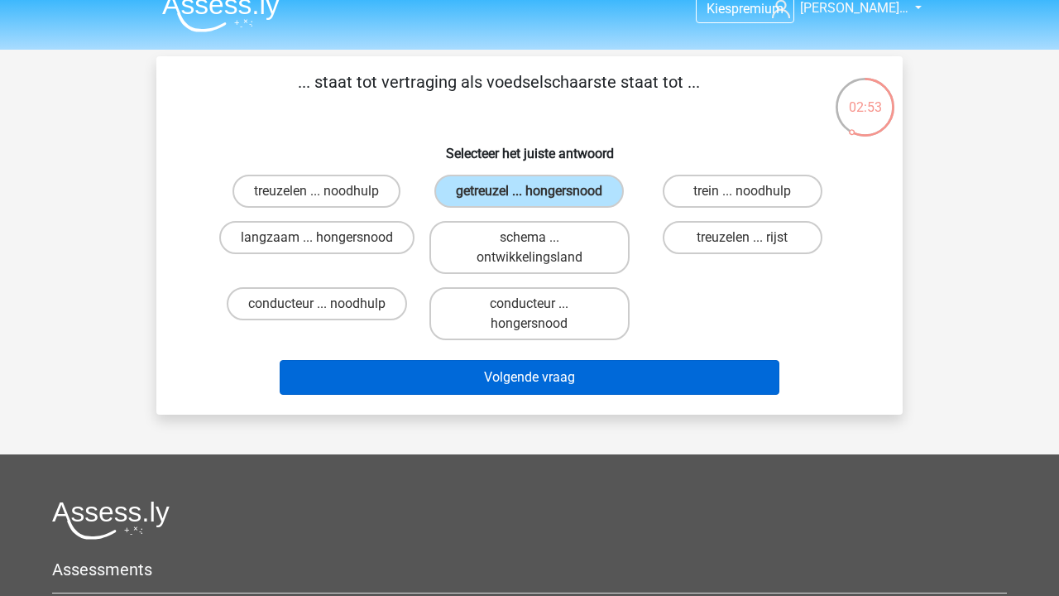
click at [466, 384] on button "Volgende vraag" at bounding box center [530, 377] width 501 height 35
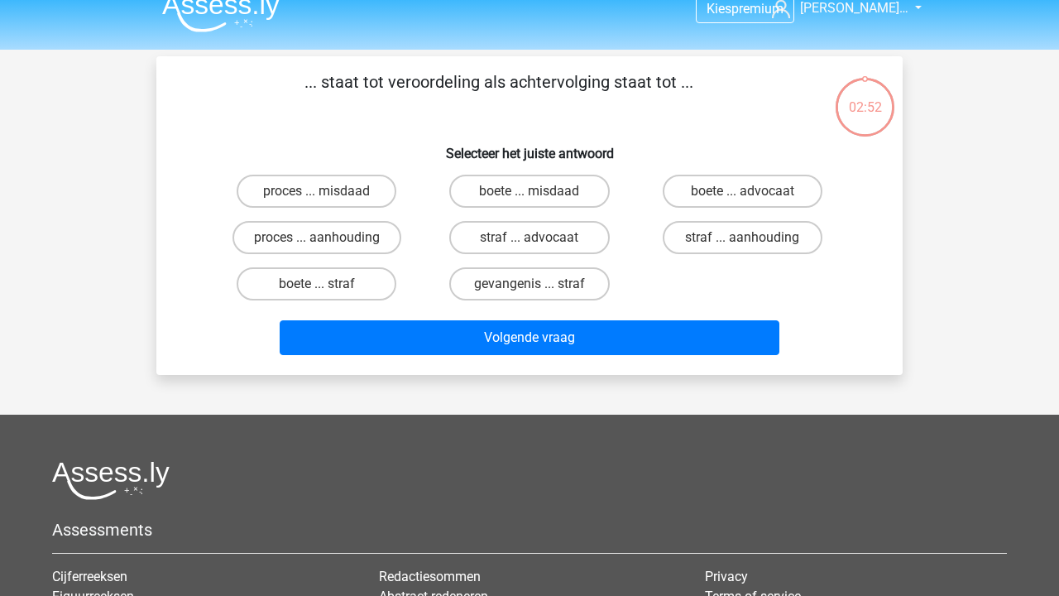
scroll to position [76, 0]
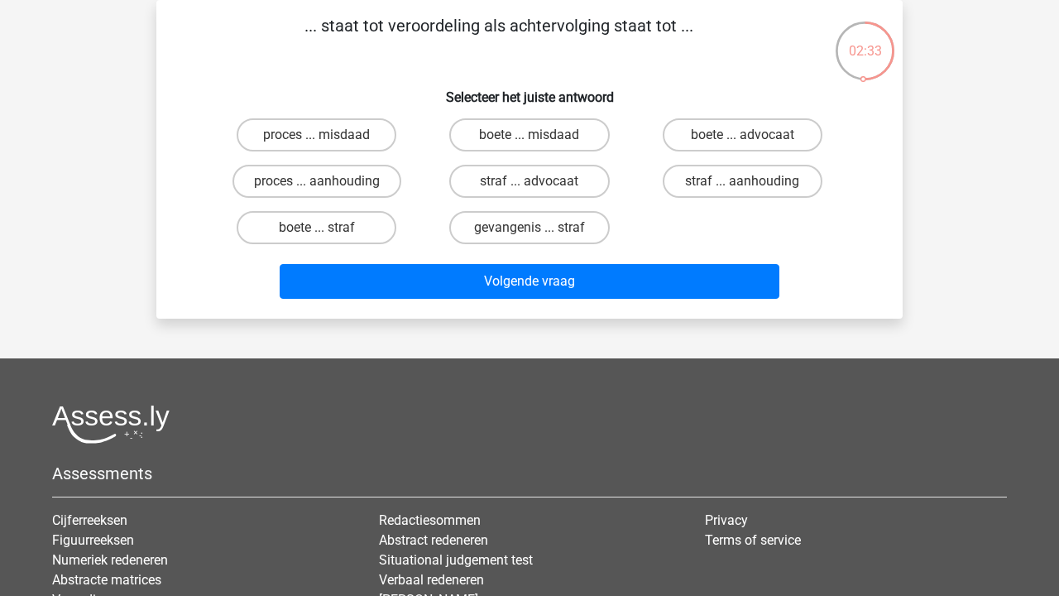
click at [333, 201] on div "proces ... aanhouding" at bounding box center [316, 181] width 213 height 46
click at [336, 189] on label "proces ... aanhouding" at bounding box center [316, 181] width 169 height 33
click at [328, 189] on input "proces ... aanhouding" at bounding box center [322, 186] width 11 height 11
radio input "true"
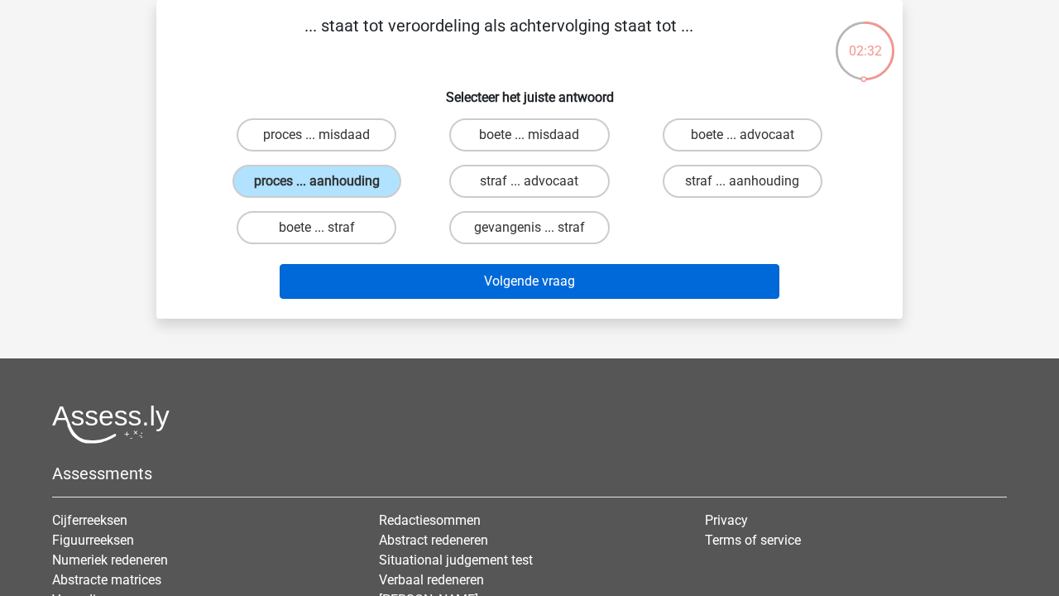
click at [382, 269] on button "Volgende vraag" at bounding box center [530, 281] width 501 height 35
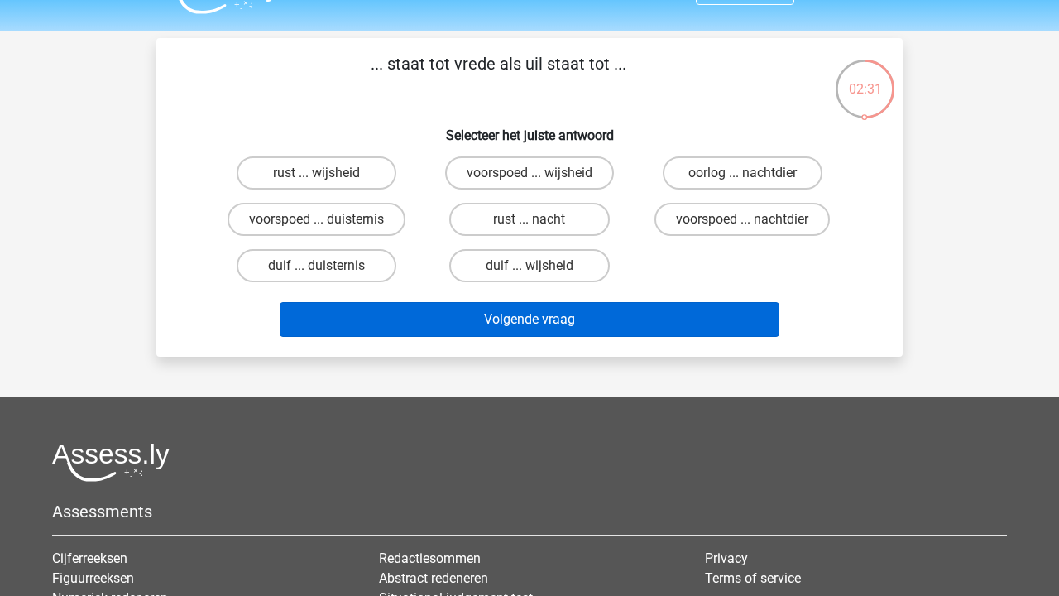
scroll to position [38, 0]
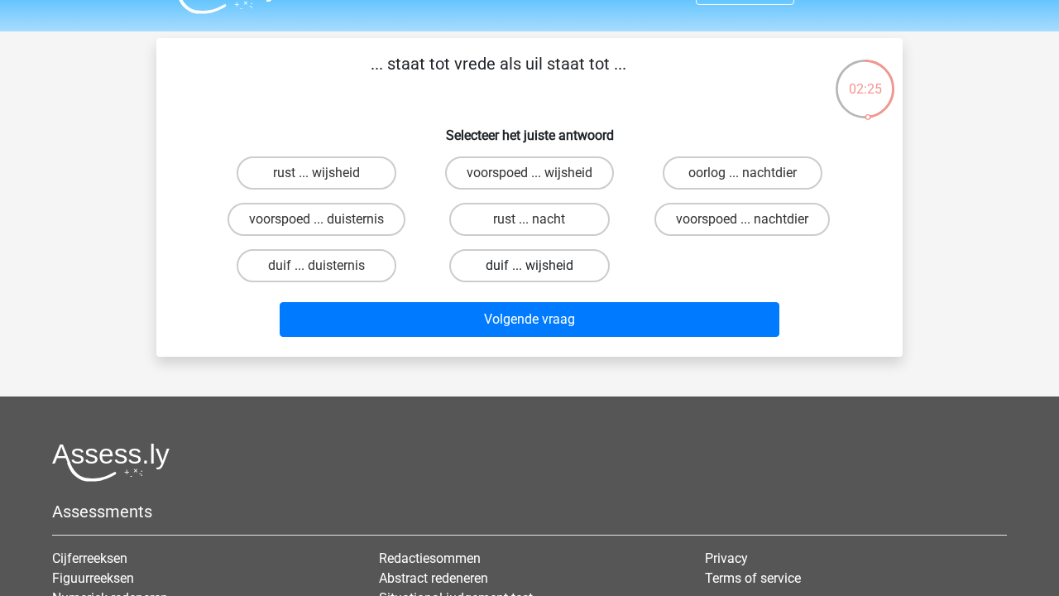
click at [475, 269] on label "duif ... wijsheid" at bounding box center [529, 265] width 160 height 33
click at [529, 269] on input "duif ... wijsheid" at bounding box center [534, 271] width 11 height 11
radio input "true"
click at [476, 341] on div "Volgende vraag" at bounding box center [529, 322] width 639 height 41
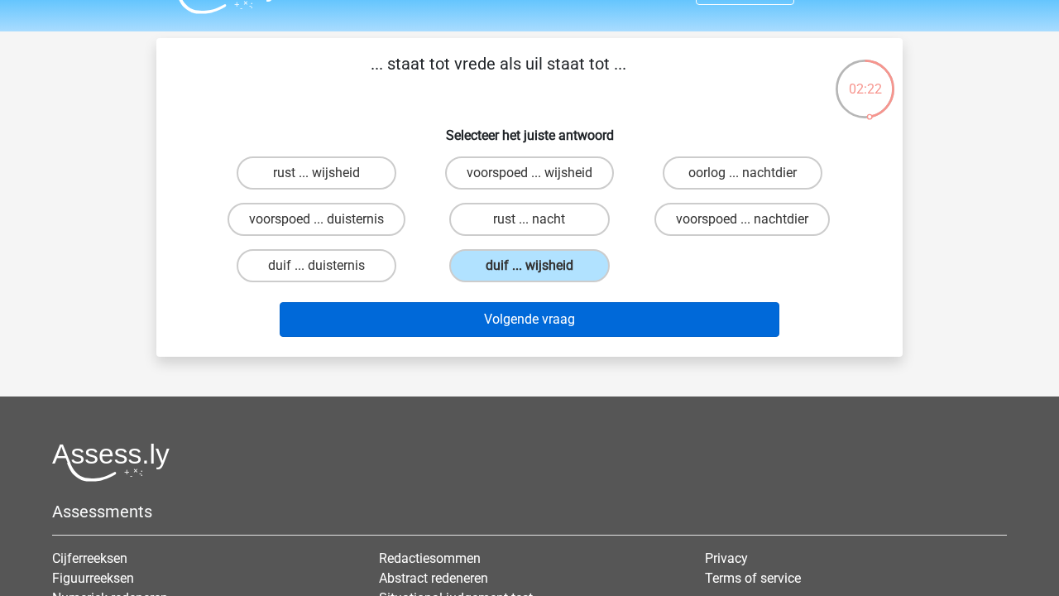
click at [472, 317] on button "Volgende vraag" at bounding box center [530, 319] width 501 height 35
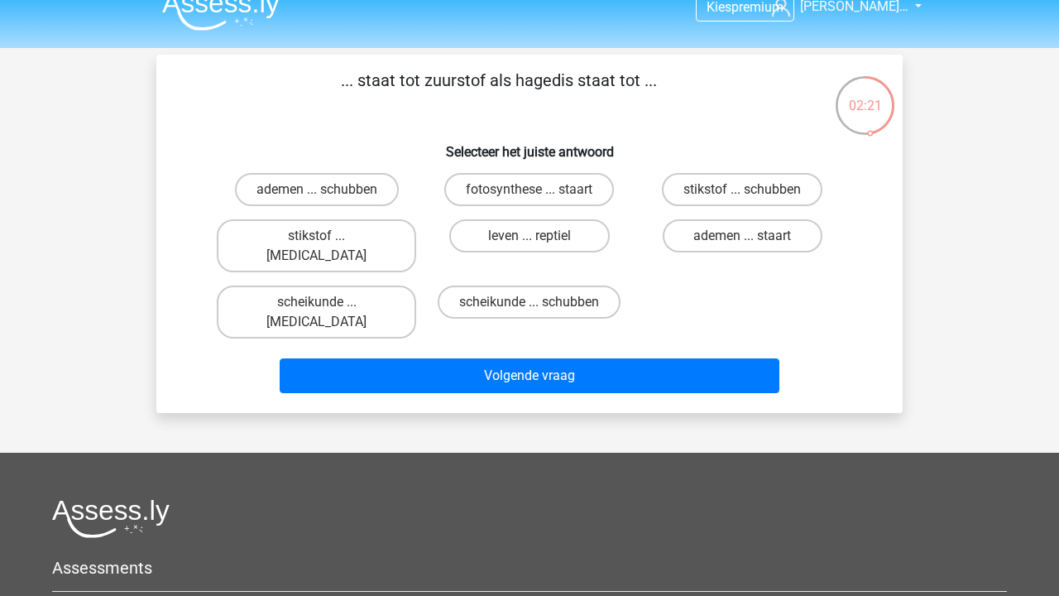
scroll to position [24, 0]
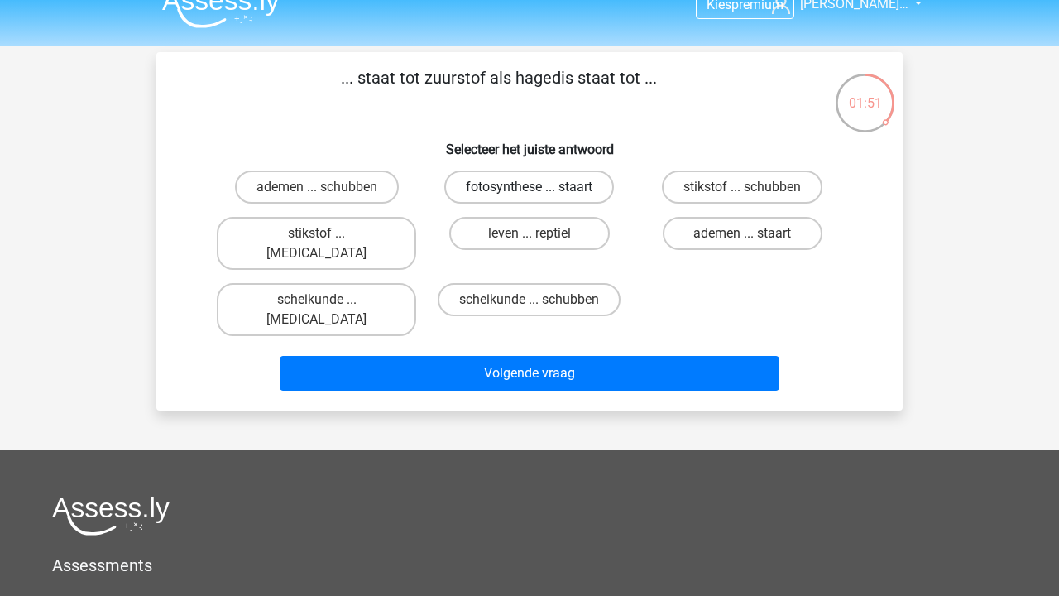
click at [507, 176] on label "fotosynthese ... staart" at bounding box center [529, 186] width 170 height 33
click at [529, 187] on input "fotosynthese ... staart" at bounding box center [534, 192] width 11 height 11
radio input "true"
click at [513, 357] on div "Volgende vraag" at bounding box center [529, 376] width 639 height 41
click at [513, 356] on div "Volgende vraag" at bounding box center [529, 376] width 639 height 41
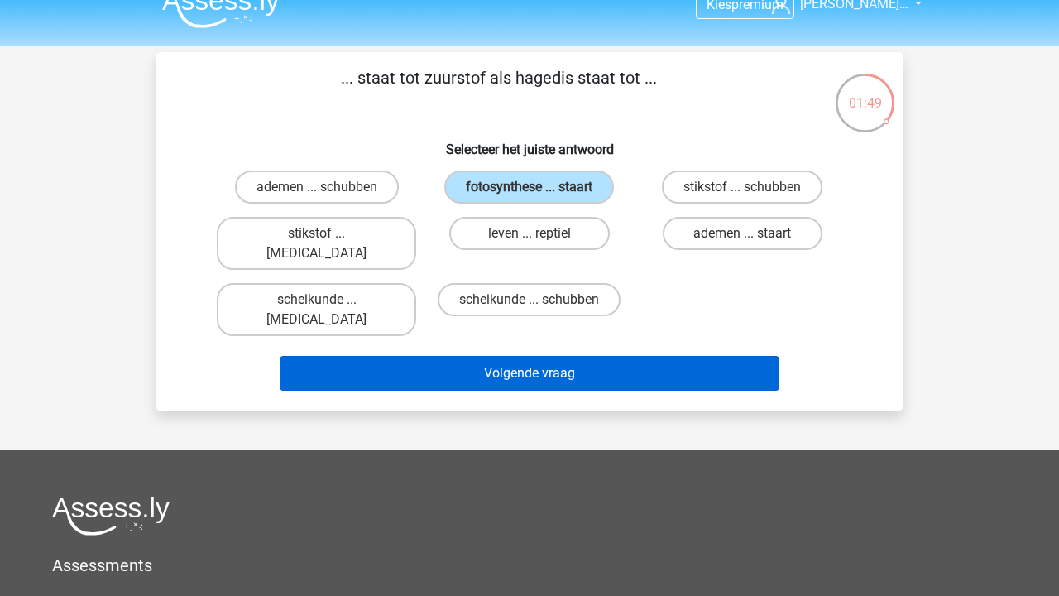
click at [505, 356] on button "Volgende vraag" at bounding box center [530, 373] width 501 height 35
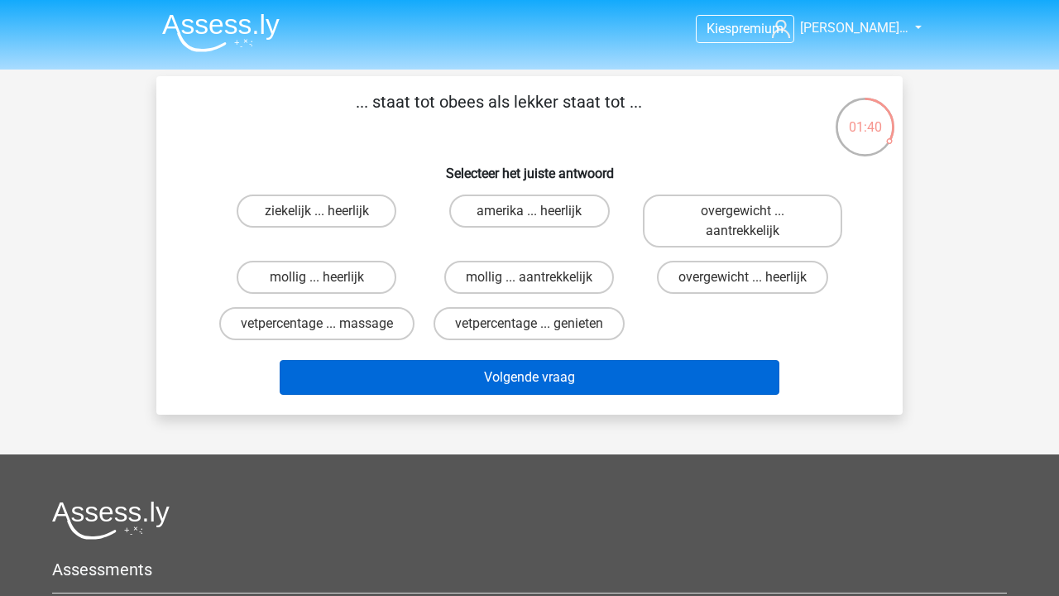
scroll to position [0, 0]
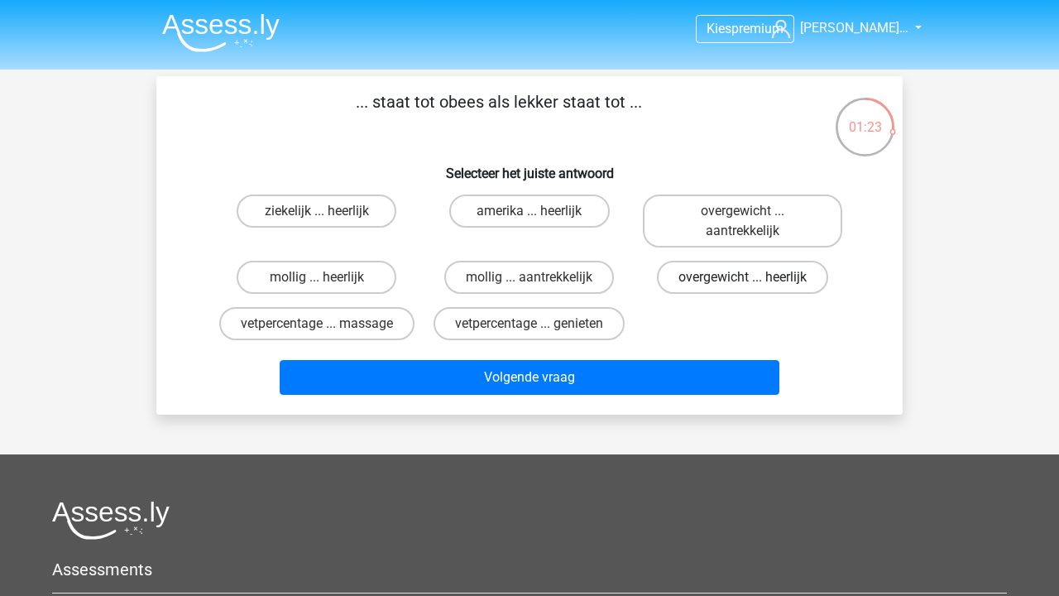
click at [676, 273] on label "overgewicht ... heerlijk" at bounding box center [742, 277] width 171 height 33
click at [742, 277] on input "overgewicht ... heerlijk" at bounding box center [747, 282] width 11 height 11
radio input "true"
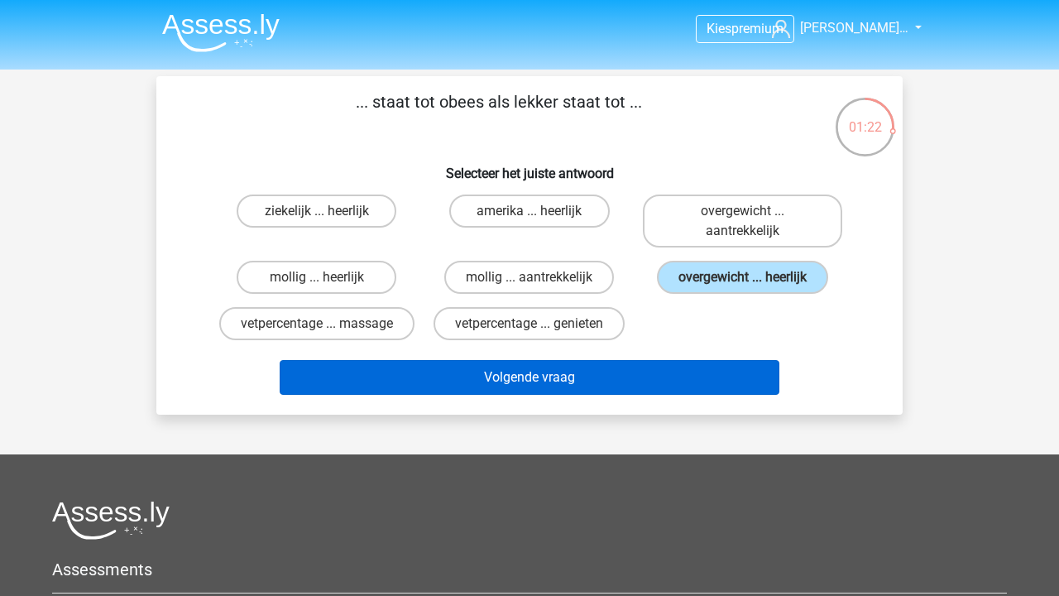
click at [668, 362] on button "Volgende vraag" at bounding box center [530, 377] width 501 height 35
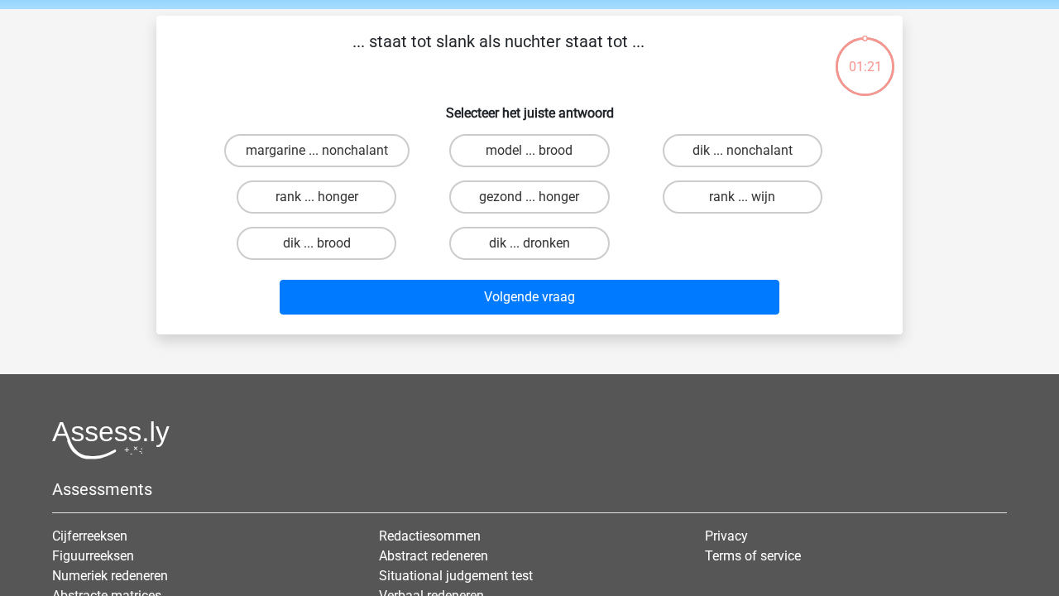
scroll to position [58, 0]
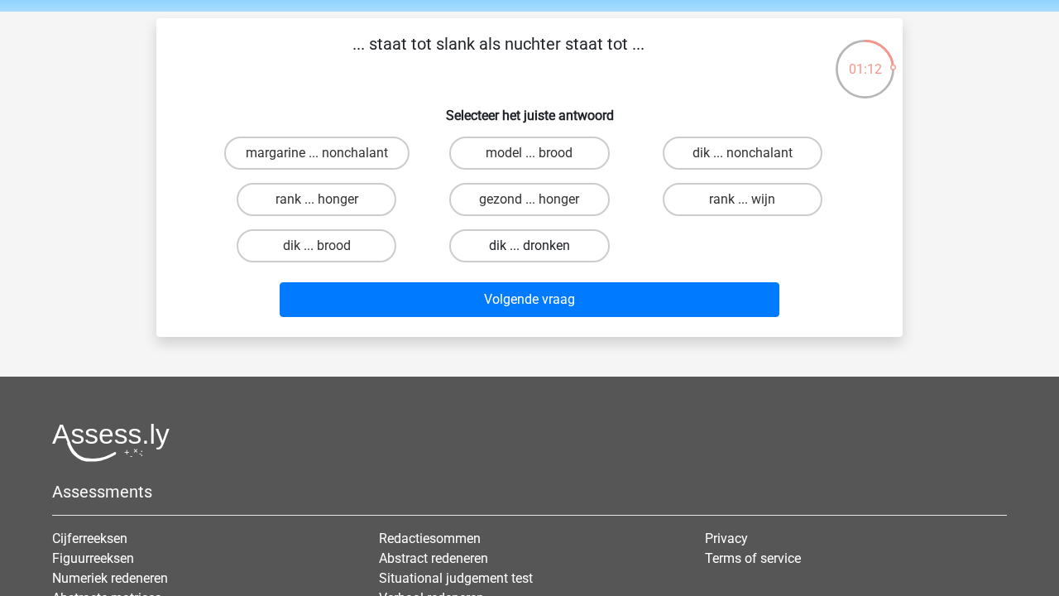
click at [556, 247] on label "dik ... dronken" at bounding box center [529, 245] width 160 height 33
click at [540, 247] on input "dik ... dronken" at bounding box center [534, 251] width 11 height 11
radio input "true"
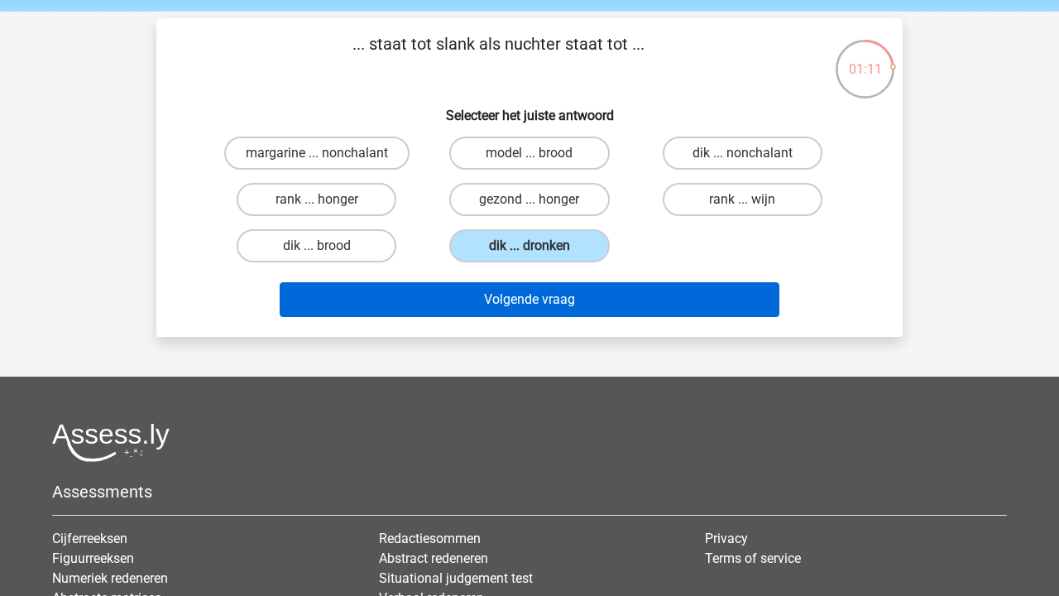
click at [557, 304] on button "Volgende vraag" at bounding box center [530, 299] width 501 height 35
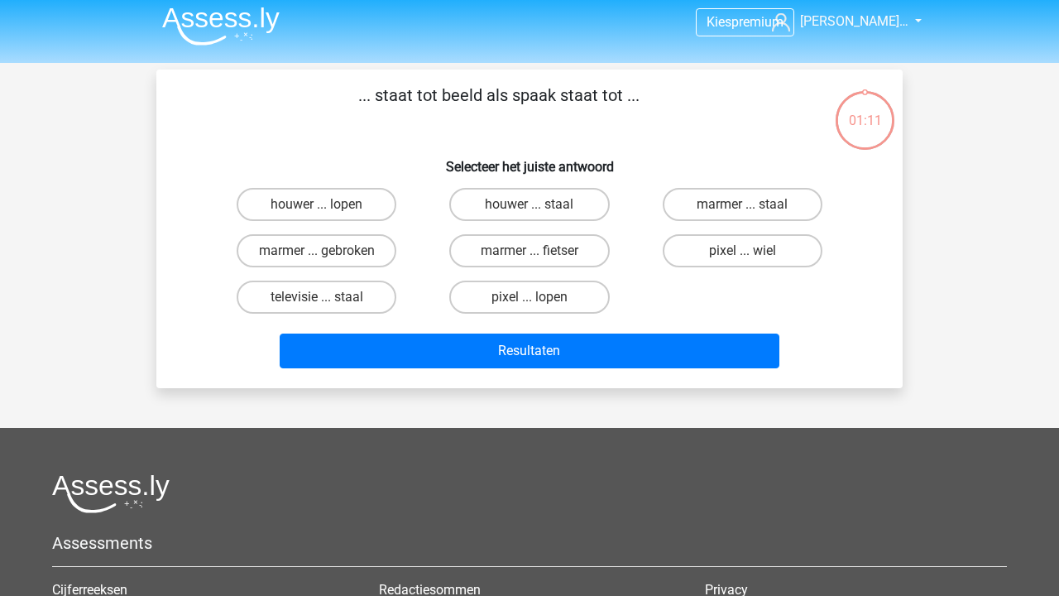
scroll to position [0, 0]
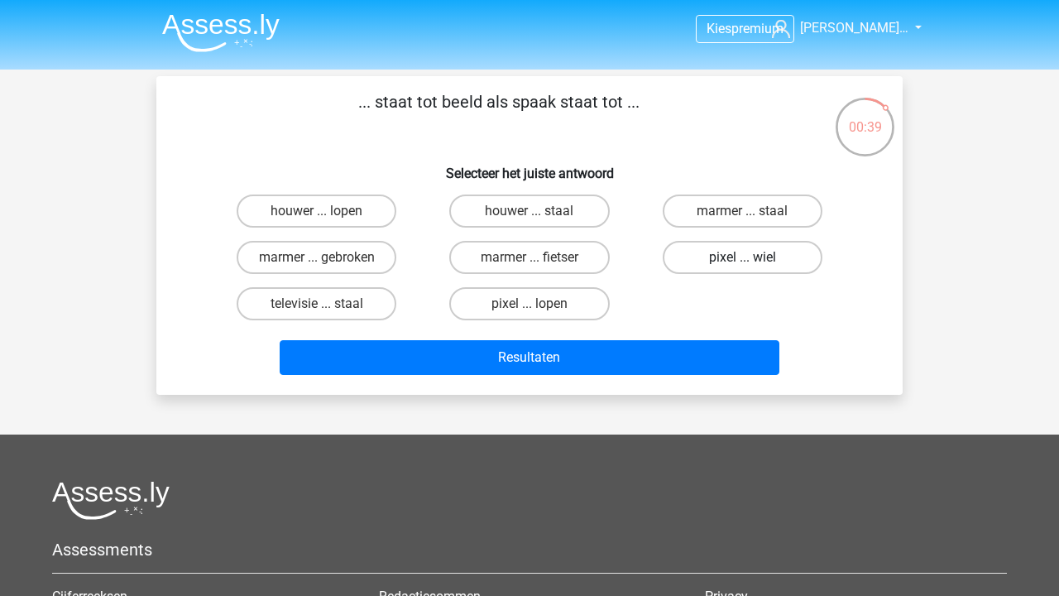
click at [697, 266] on label "pixel ... wiel" at bounding box center [743, 257] width 160 height 33
click at [742, 266] on input "pixel ... wiel" at bounding box center [747, 262] width 11 height 11
radio input "true"
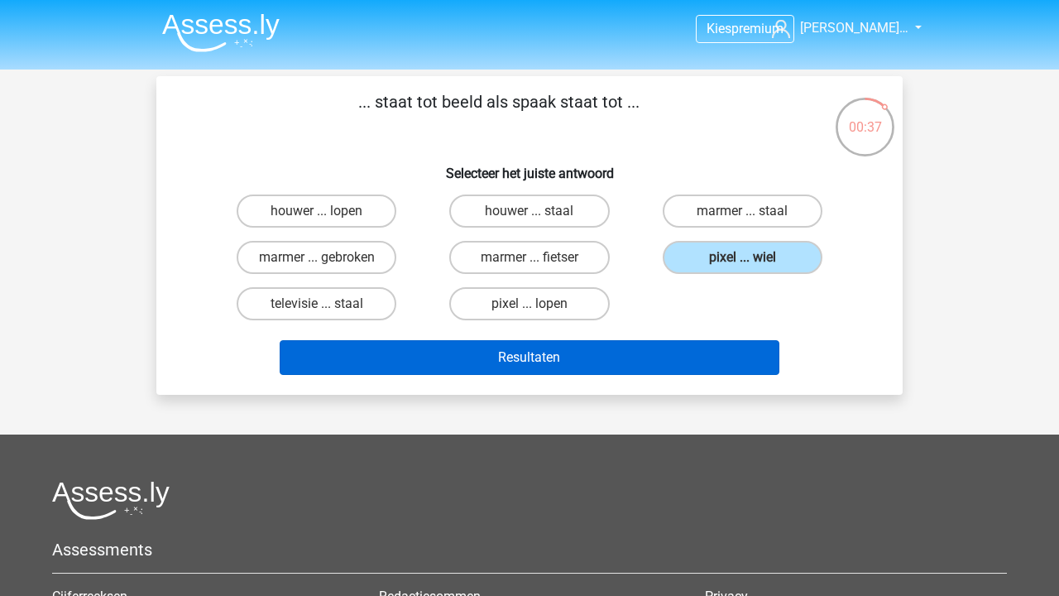
click at [686, 350] on button "Resultaten" at bounding box center [530, 357] width 501 height 35
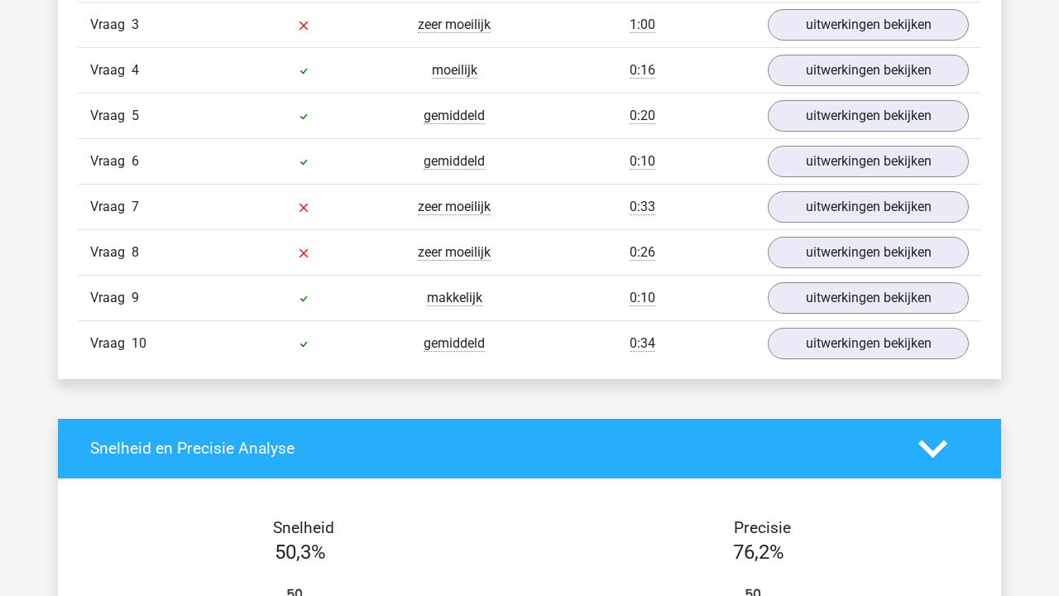
scroll to position [1512, 0]
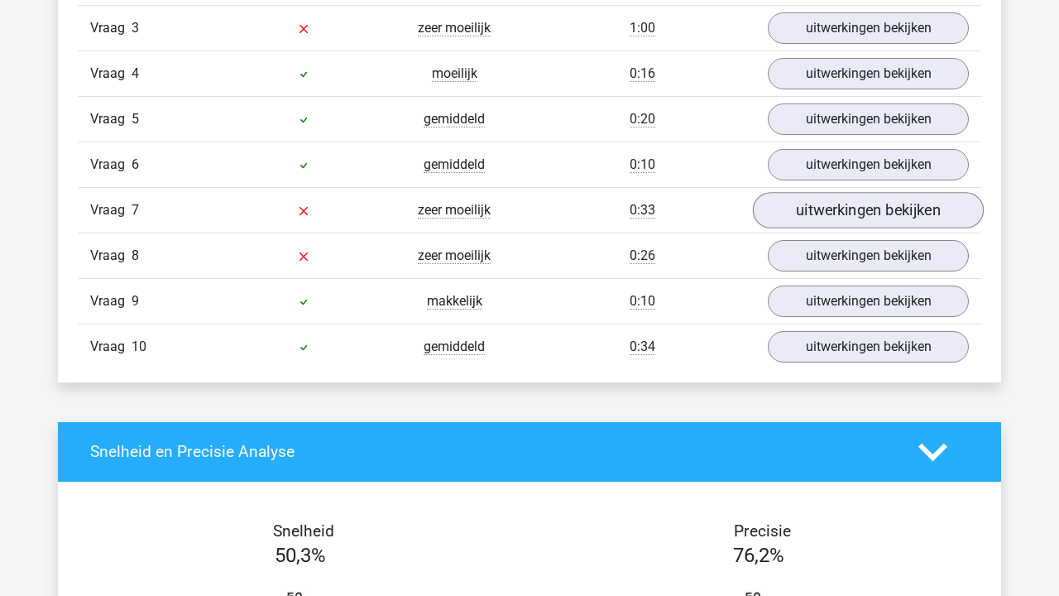
click at [822, 219] on link "uitwerkingen bekijken" at bounding box center [868, 210] width 231 height 36
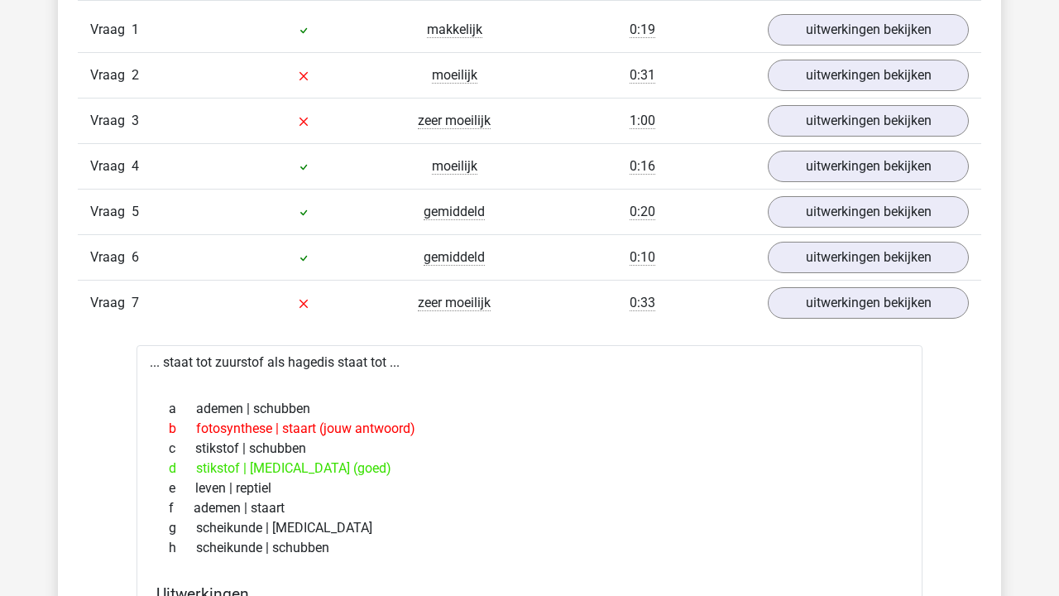
scroll to position [1403, 0]
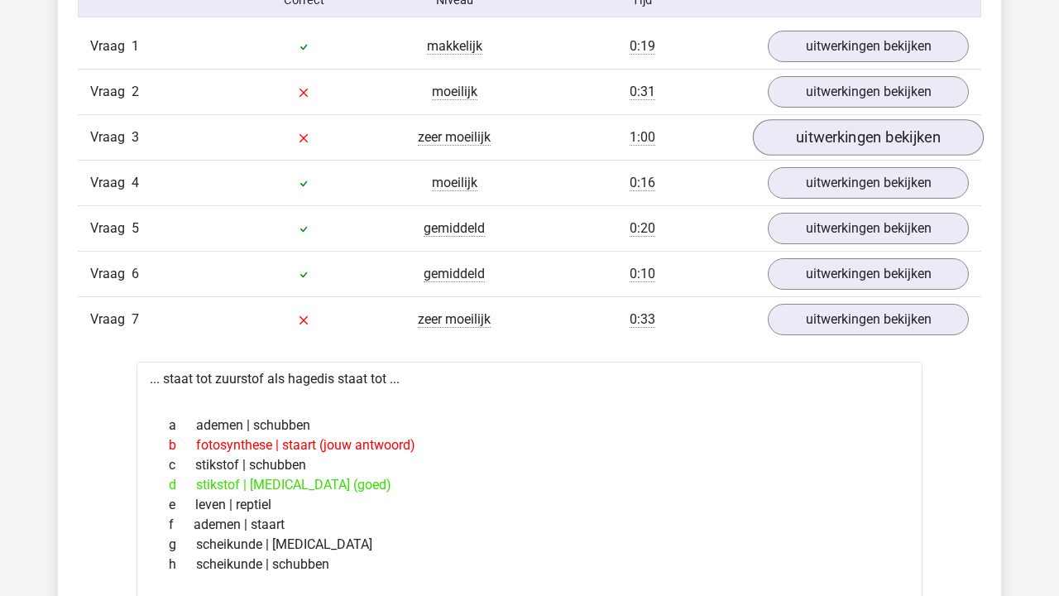
click at [802, 143] on link "uitwerkingen bekijken" at bounding box center [868, 137] width 231 height 36
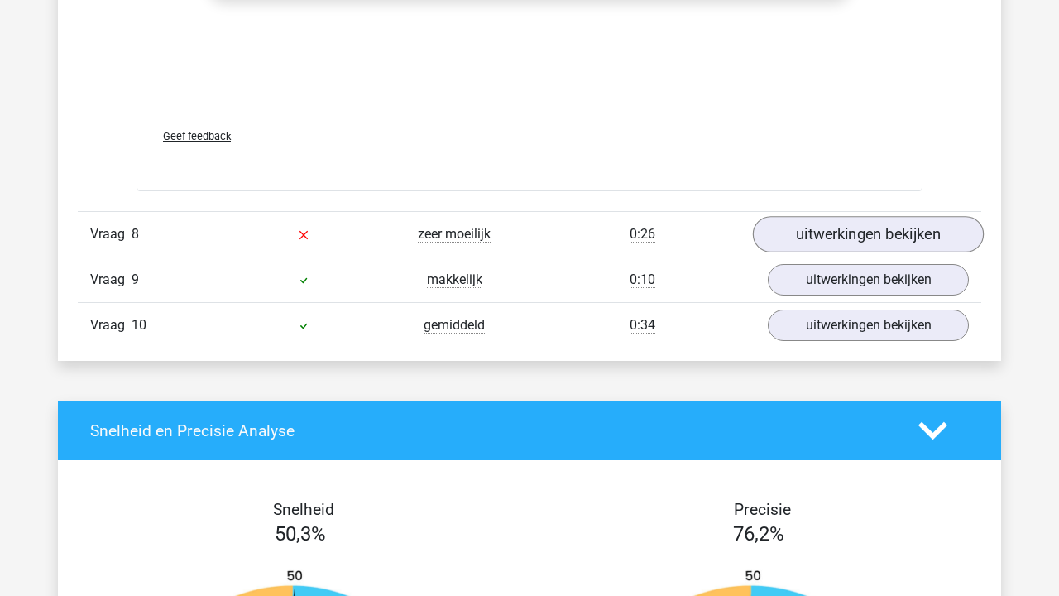
scroll to position [3296, 0]
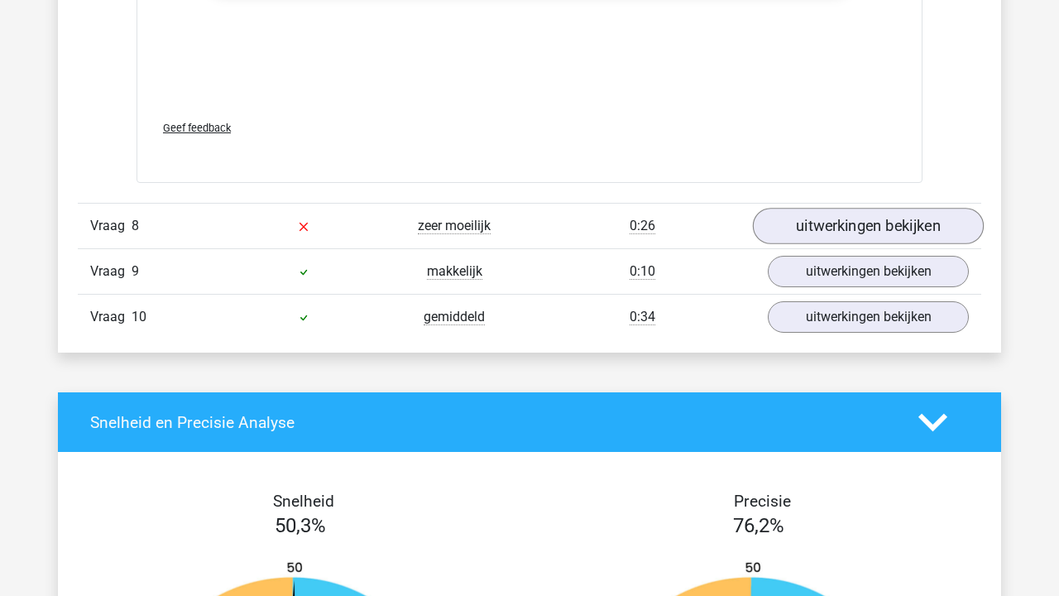
click at [814, 233] on link "uitwerkingen bekijken" at bounding box center [868, 226] width 231 height 36
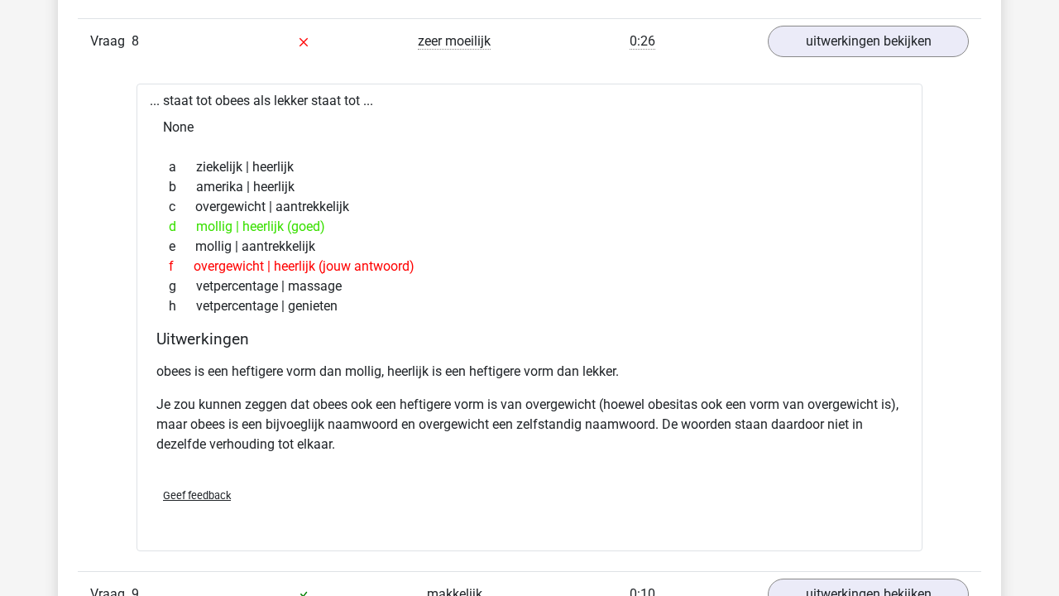
scroll to position [3479, 0]
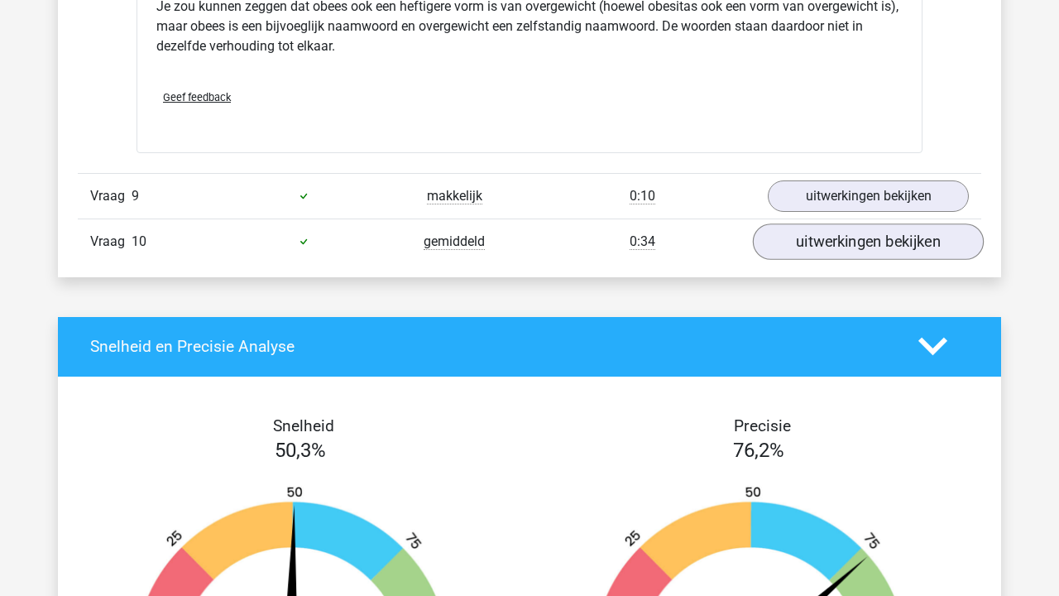
click at [817, 252] on link "uitwerkingen bekijken" at bounding box center [868, 241] width 231 height 36
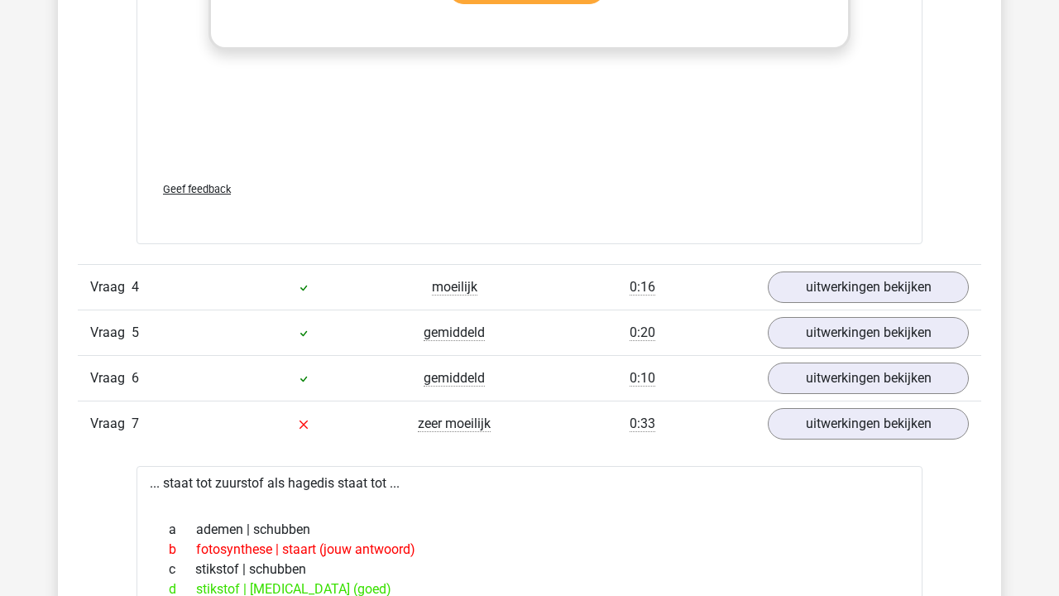
scroll to position [2224, 0]
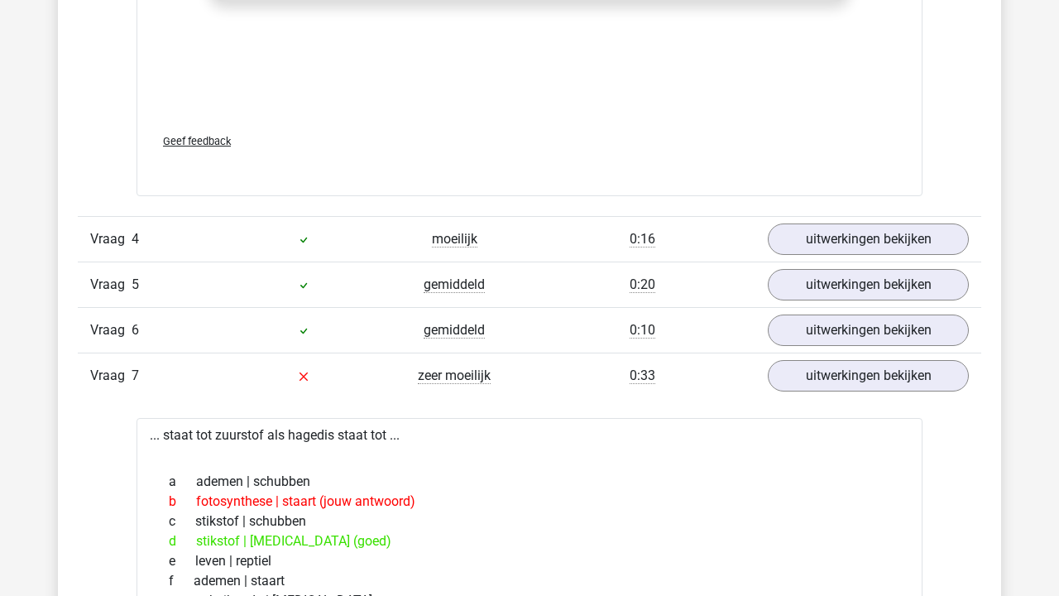
click at [824, 221] on div "Vraag 4 moeilijk 0:16 uitwerkingen bekijken" at bounding box center [529, 239] width 903 height 46
click at [800, 237] on link "uitwerkingen bekijken" at bounding box center [868, 239] width 231 height 36
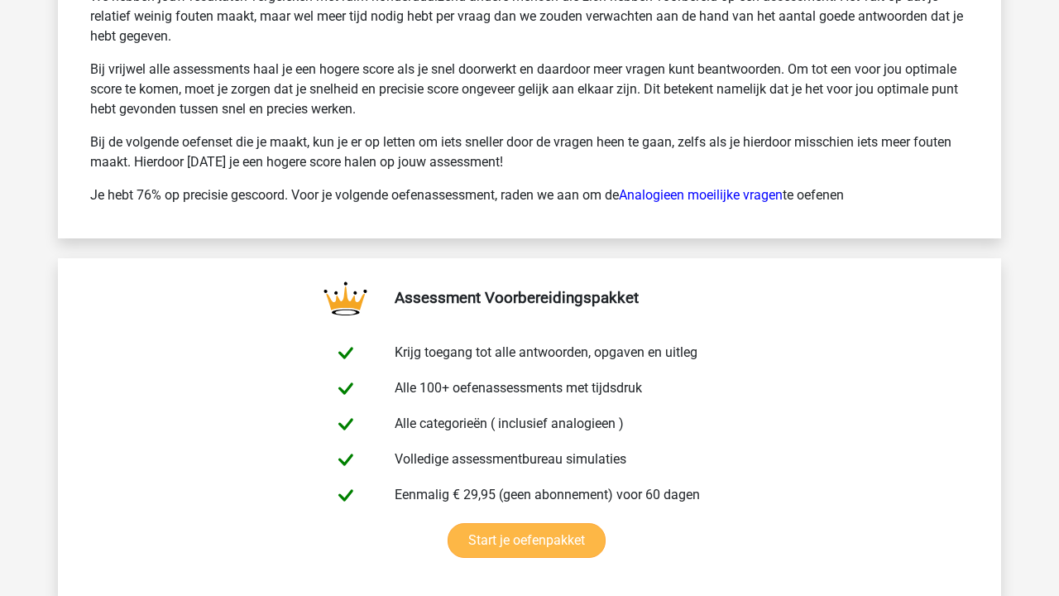
scroll to position [6202, 0]
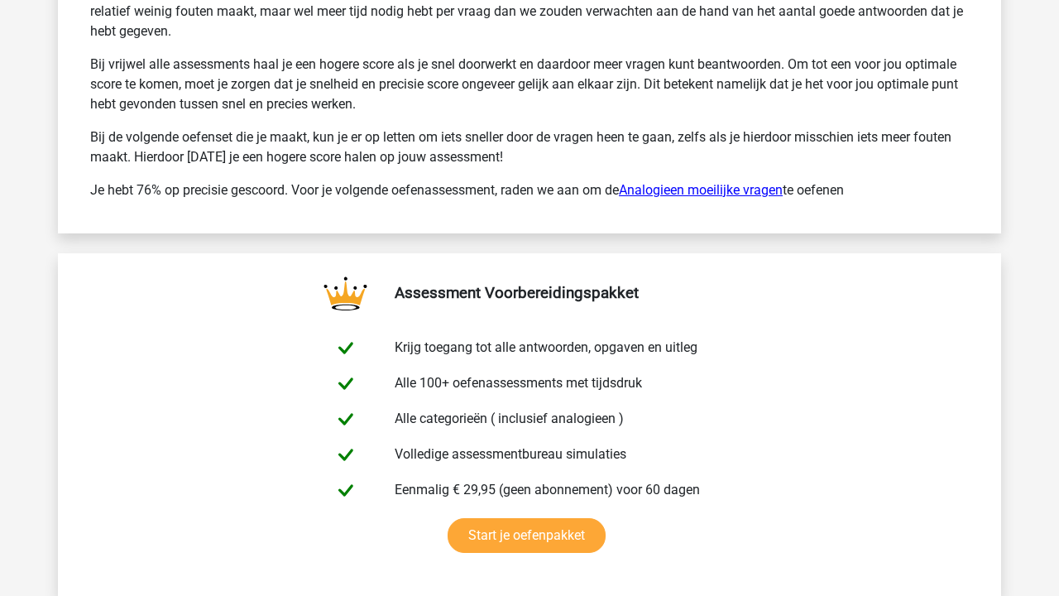
click at [664, 182] on link "Analogieen moeilijke vragen" at bounding box center [701, 190] width 164 height 16
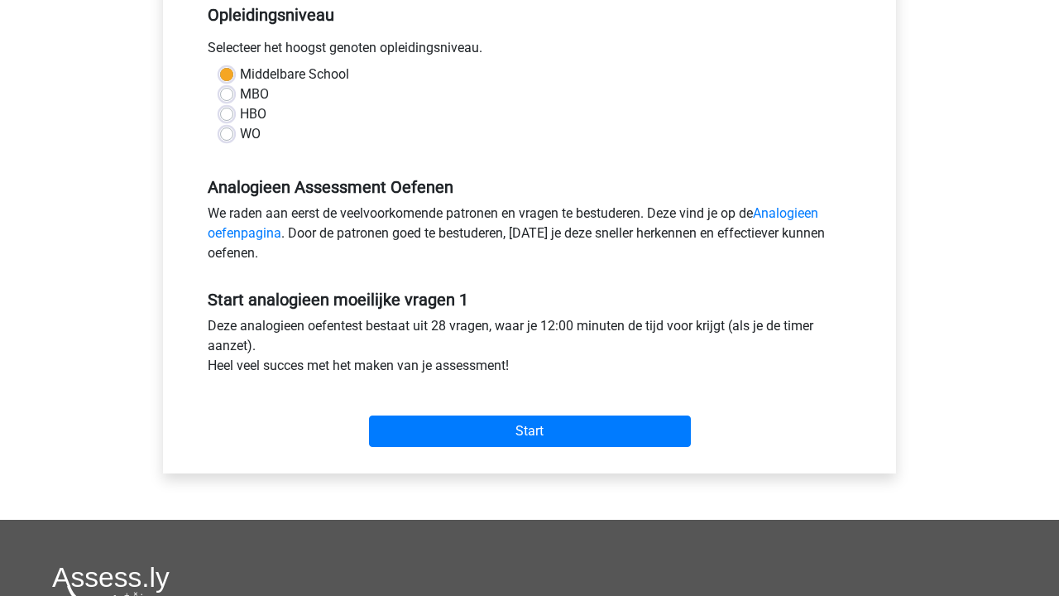
scroll to position [353, 0]
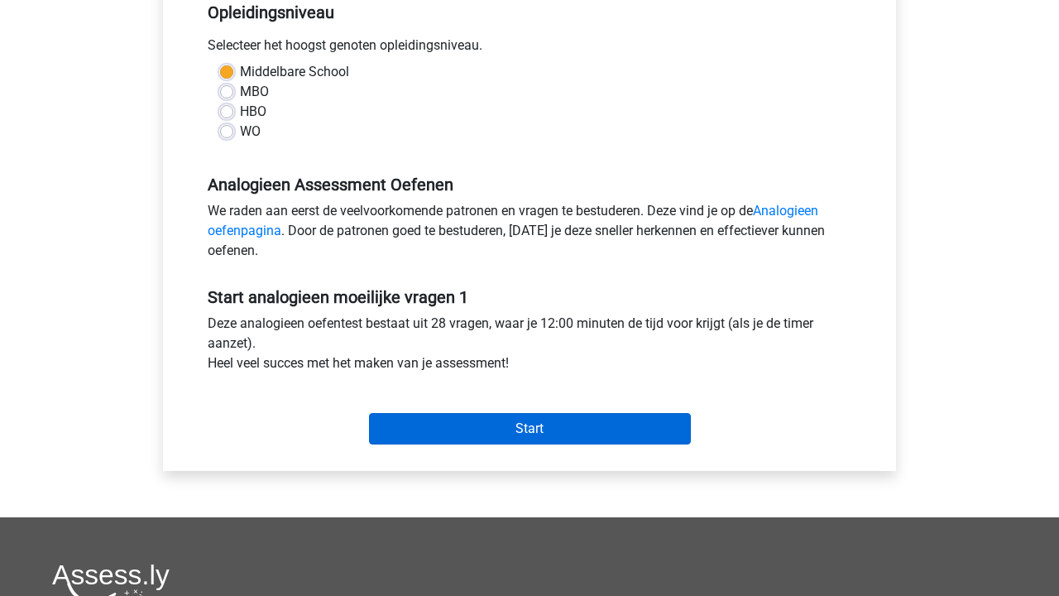
click at [529, 436] on input "Start" at bounding box center [530, 428] width 322 height 31
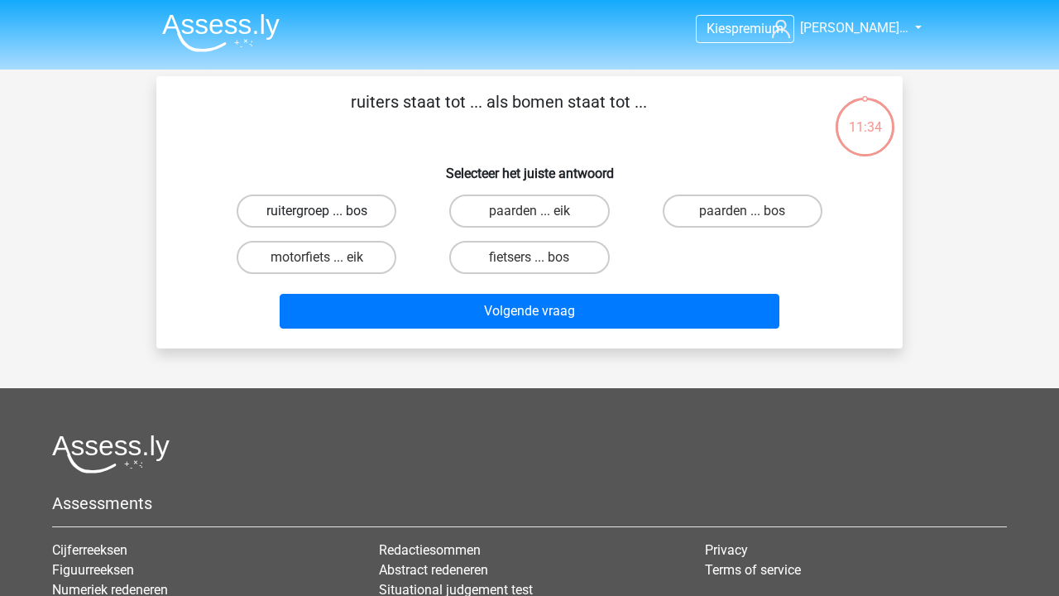
click at [367, 207] on label "ruitergroep ... bos" at bounding box center [317, 210] width 160 height 33
click at [328, 211] on input "ruitergroep ... bos" at bounding box center [322, 216] width 11 height 11
radio input "true"
click at [438, 330] on div "Volgende vraag" at bounding box center [529, 314] width 639 height 41
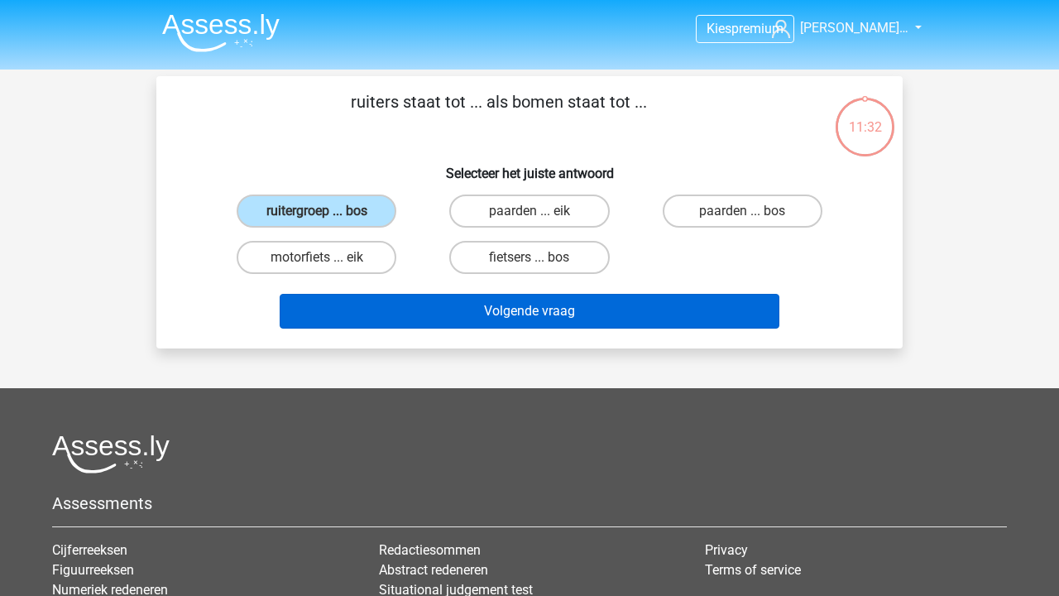
click at [438, 325] on button "Volgende vraag" at bounding box center [530, 311] width 501 height 35
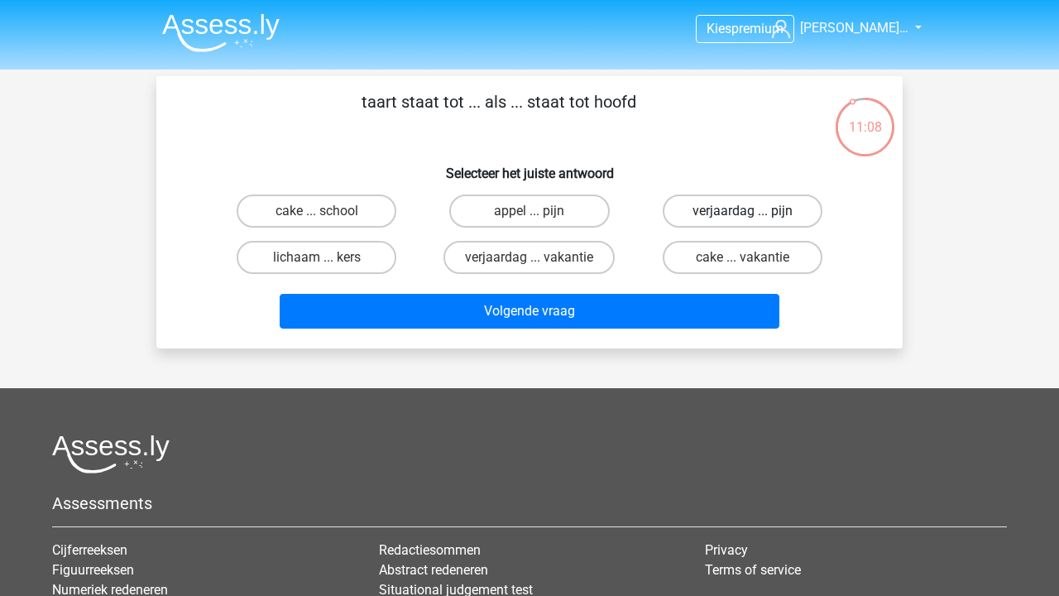
click at [694, 208] on label "verjaardag ... pijn" at bounding box center [743, 210] width 160 height 33
click at [742, 211] on input "verjaardag ... pijn" at bounding box center [747, 216] width 11 height 11
radio input "true"
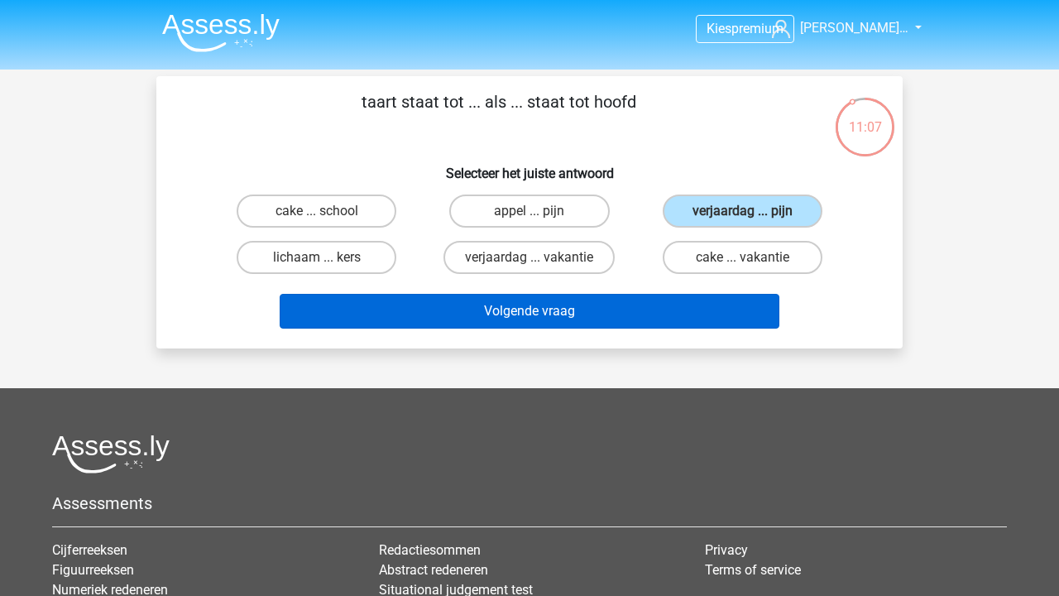
click at [692, 308] on button "Volgende vraag" at bounding box center [530, 311] width 501 height 35
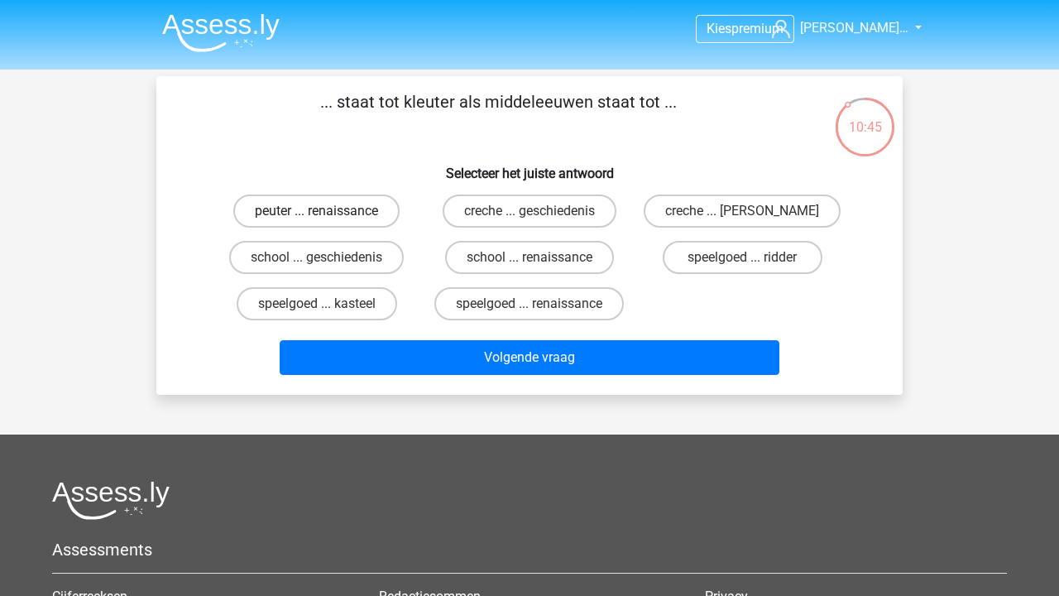
click at [299, 207] on label "peuter ... renaissance" at bounding box center [316, 210] width 166 height 33
click at [317, 211] on input "peuter ... renaissance" at bounding box center [322, 216] width 11 height 11
radio input "true"
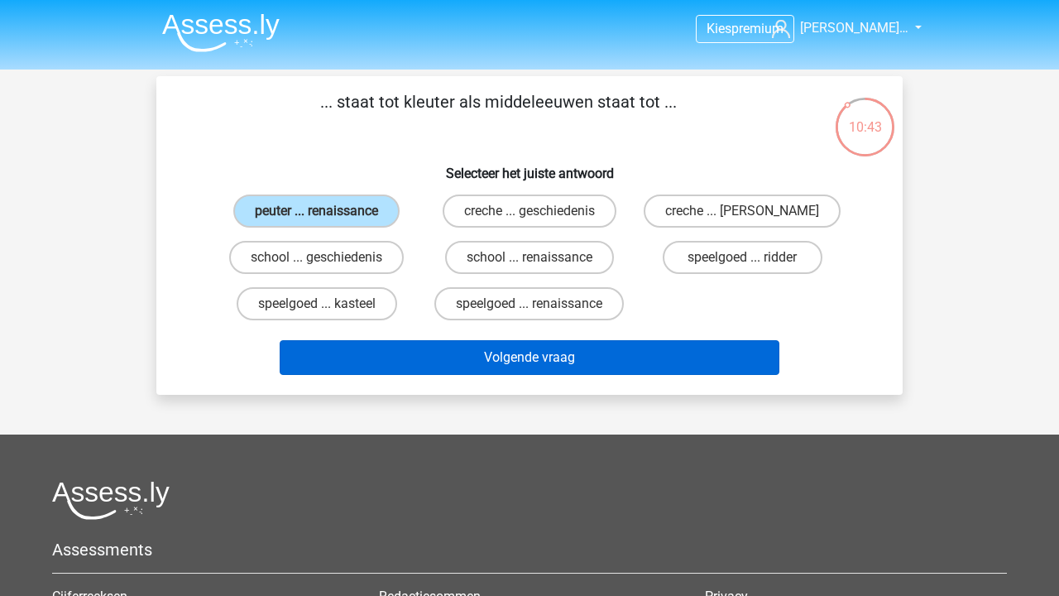
click at [404, 352] on button "Volgende vraag" at bounding box center [530, 357] width 501 height 35
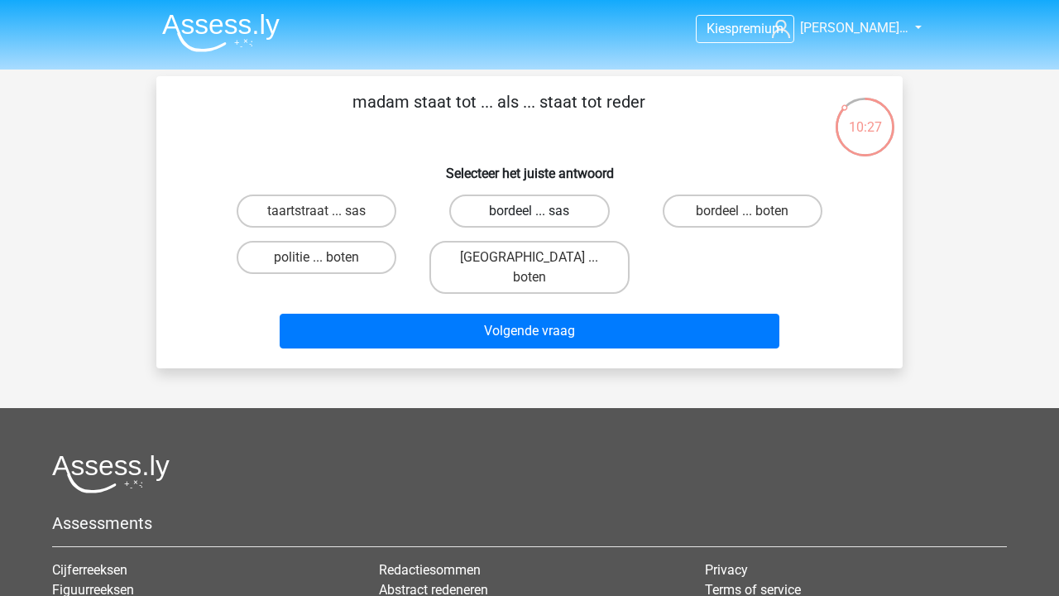
click at [469, 215] on label "bordeel ... sas" at bounding box center [529, 210] width 160 height 33
click at [529, 215] on input "bordeel ... sas" at bounding box center [534, 216] width 11 height 11
radio input "true"
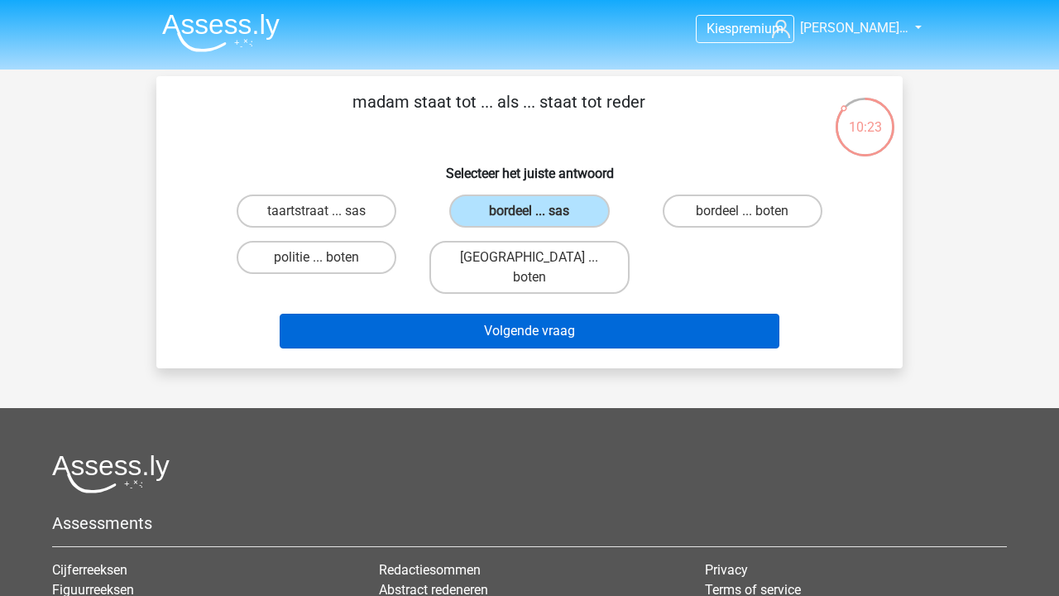
click at [733, 314] on button "Volgende vraag" at bounding box center [530, 331] width 501 height 35
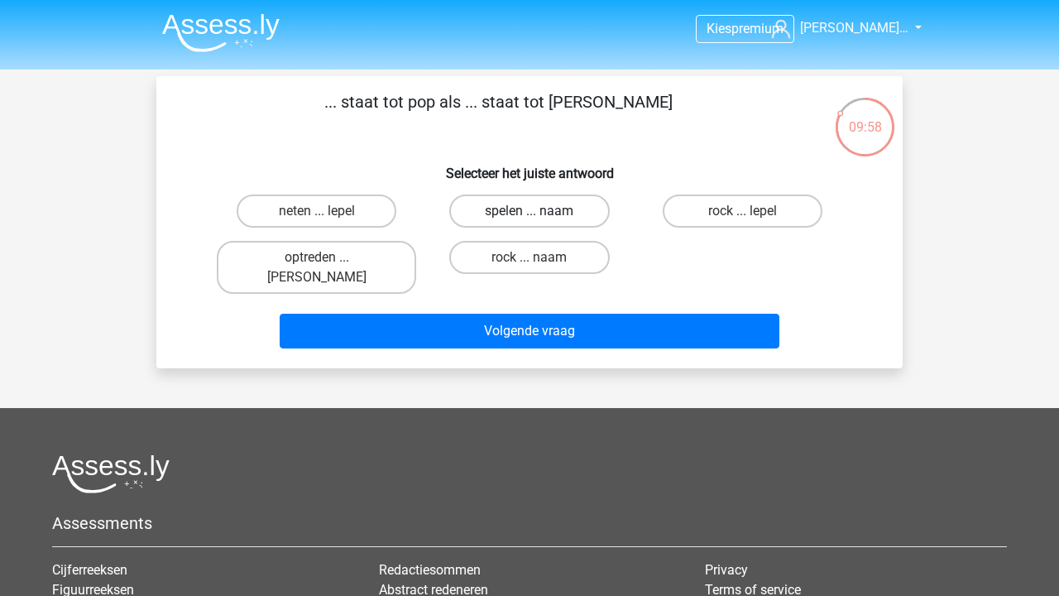
click at [585, 216] on label "spelen ... naam" at bounding box center [529, 210] width 160 height 33
click at [540, 216] on input "spelen ... naam" at bounding box center [534, 216] width 11 height 11
radio input "true"
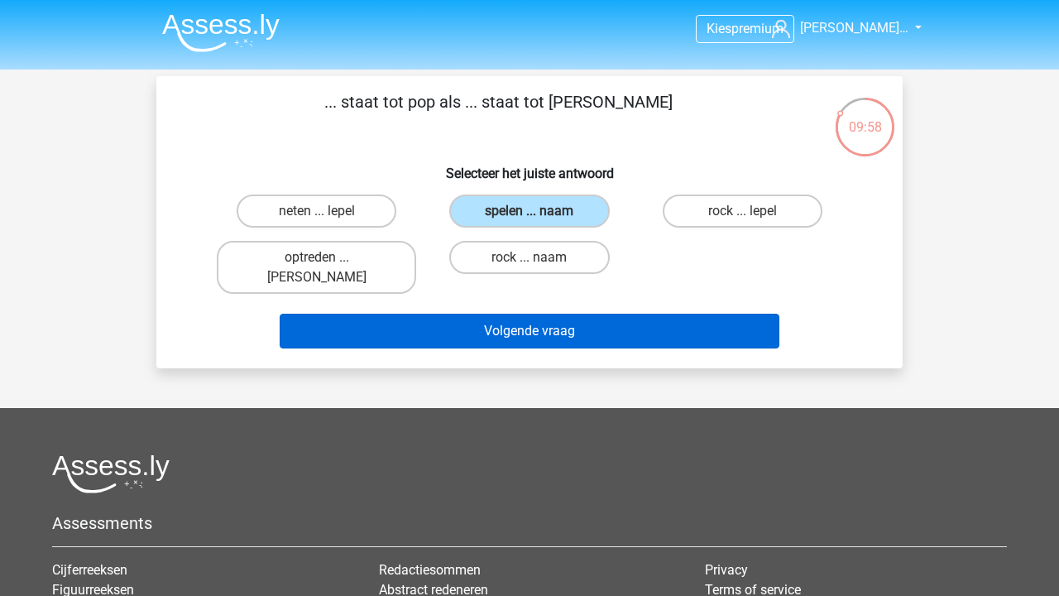
click at [582, 314] on button "Volgende vraag" at bounding box center [530, 331] width 501 height 35
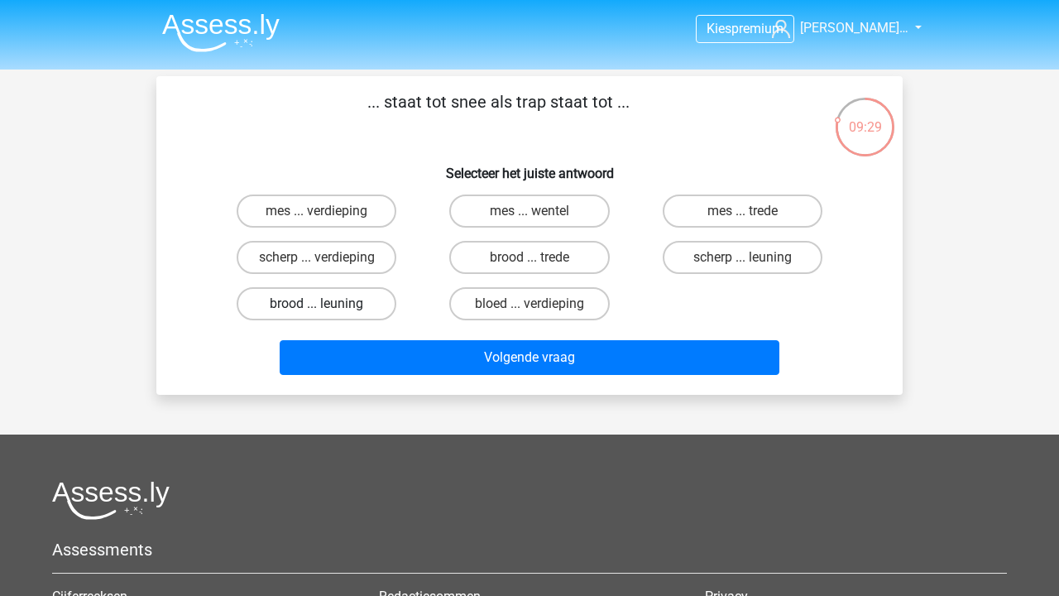
click at [366, 308] on label "brood ... leuning" at bounding box center [317, 303] width 160 height 33
click at [328, 308] on input "brood ... leuning" at bounding box center [322, 309] width 11 height 11
radio input "true"
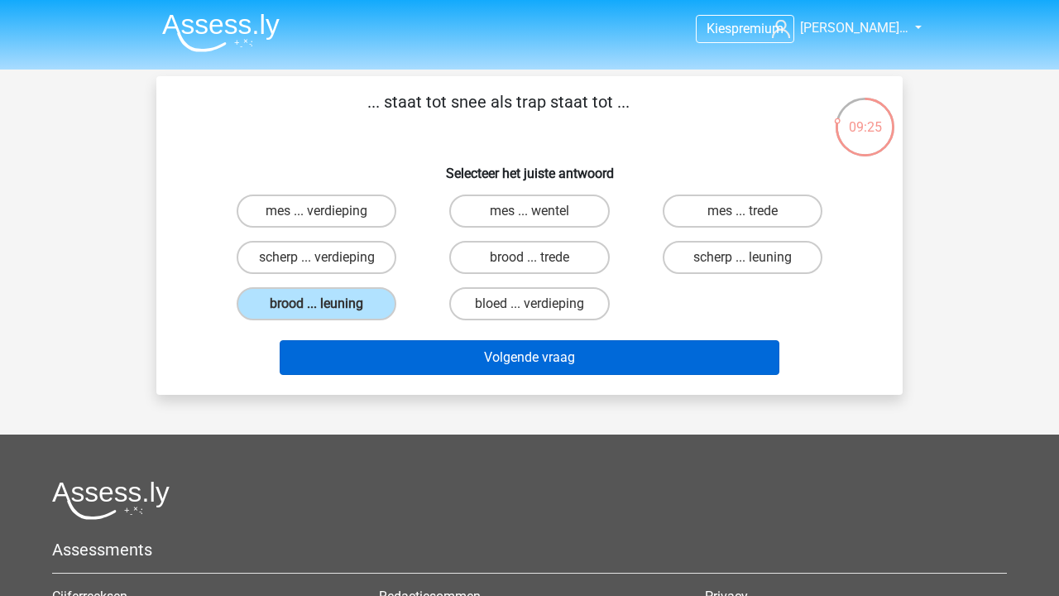
click at [376, 353] on button "Volgende vraag" at bounding box center [530, 357] width 501 height 35
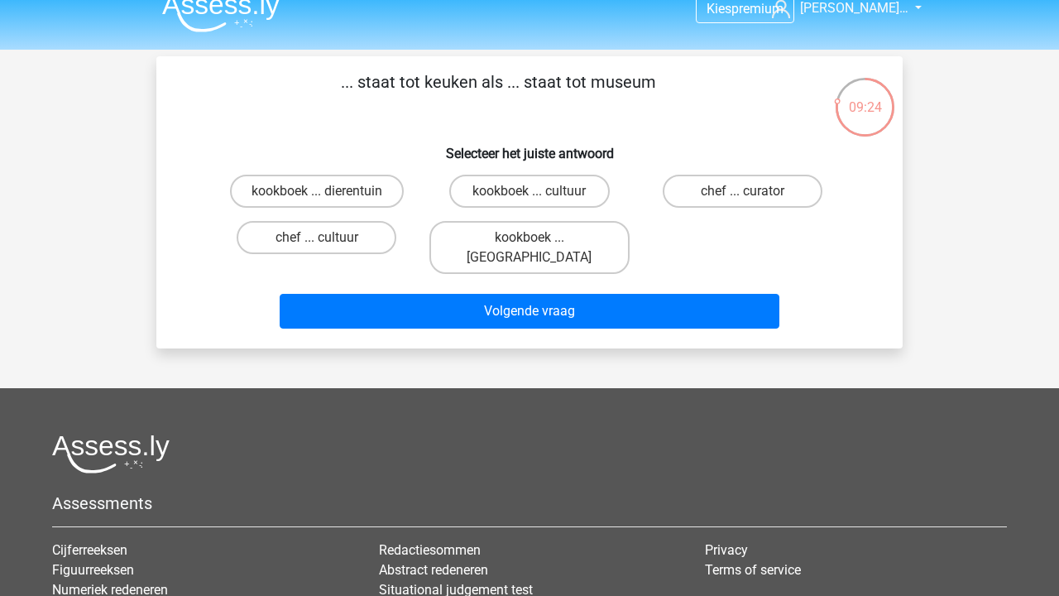
scroll to position [14, 0]
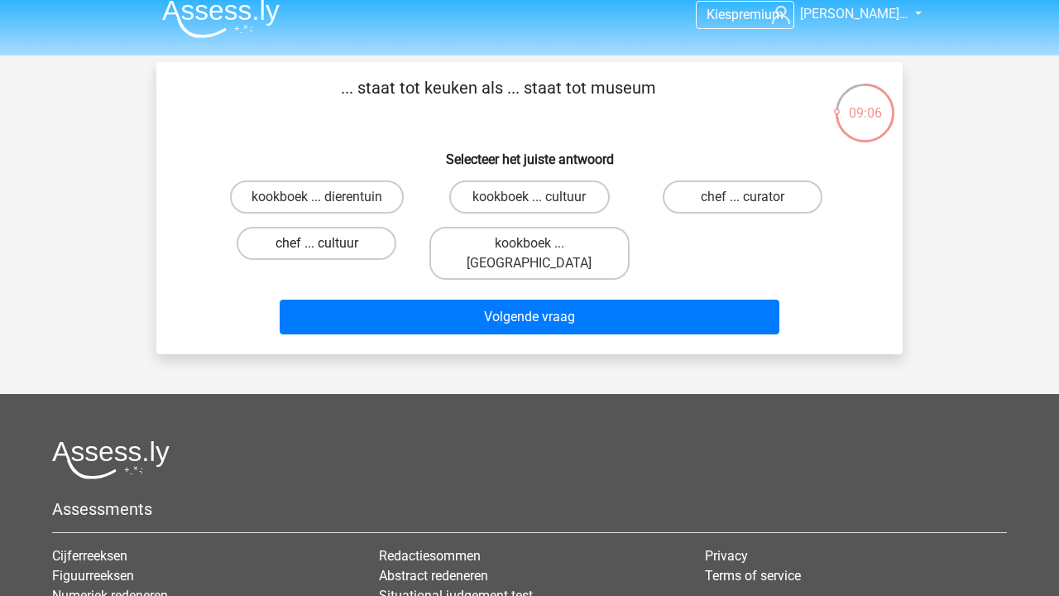
click at [337, 243] on label "chef ... cultuur" at bounding box center [317, 243] width 160 height 33
click at [328, 243] on input "chef ... cultuur" at bounding box center [322, 248] width 11 height 11
radio input "true"
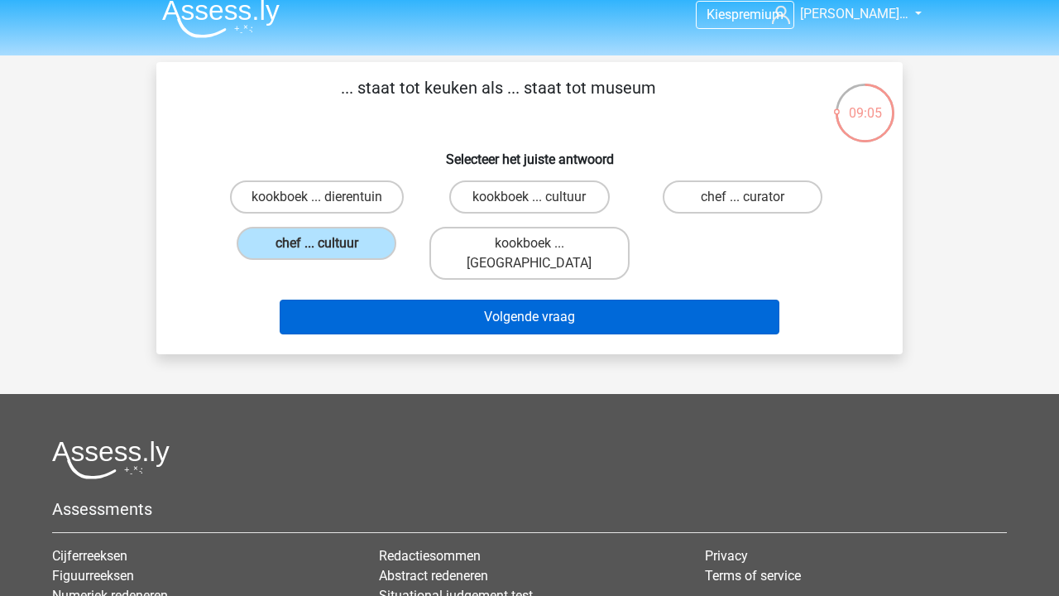
click at [371, 299] on button "Volgende vraag" at bounding box center [530, 316] width 501 height 35
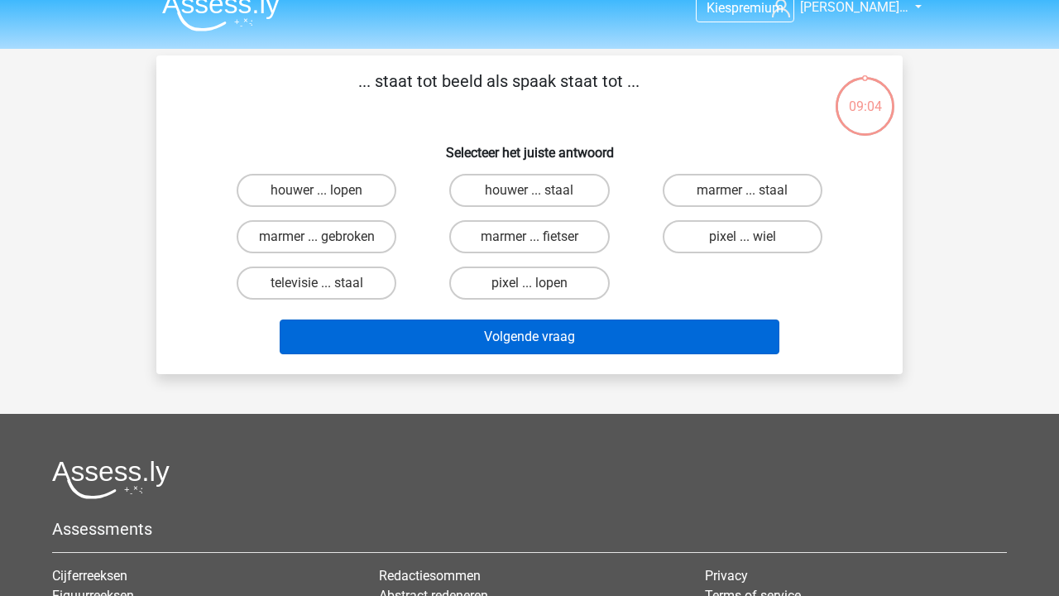
scroll to position [0, 0]
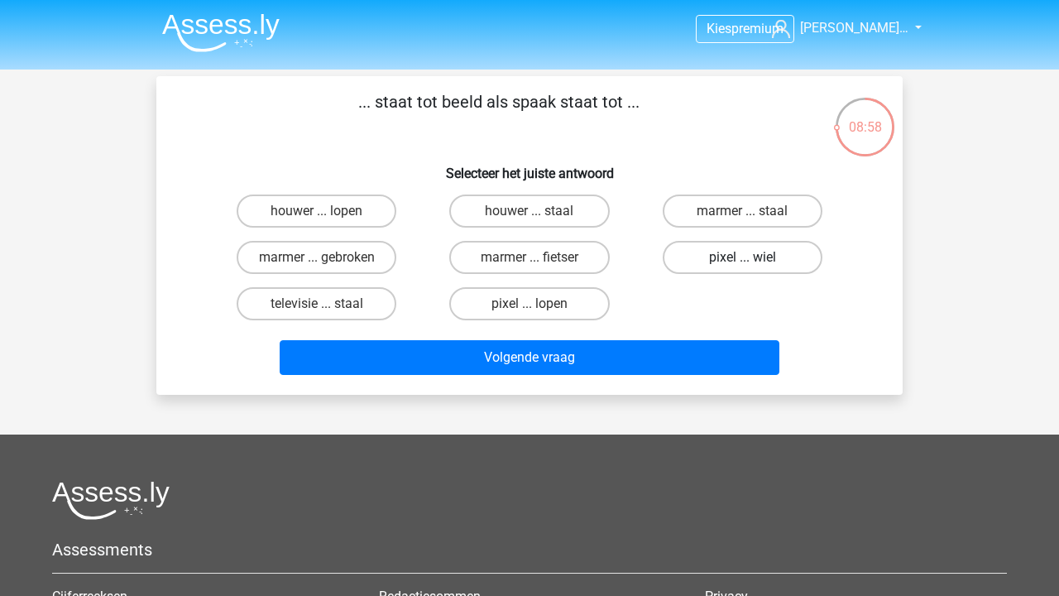
click at [787, 252] on label "pixel ... wiel" at bounding box center [743, 257] width 160 height 33
click at [753, 257] on input "pixel ... wiel" at bounding box center [747, 262] width 11 height 11
radio input "true"
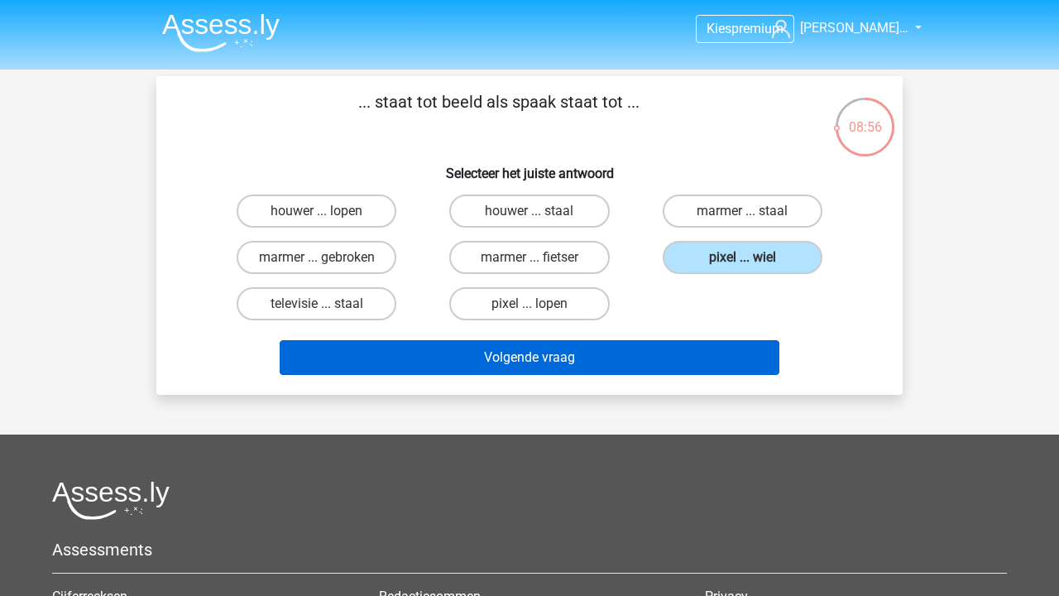
click at [690, 352] on button "Volgende vraag" at bounding box center [530, 357] width 501 height 35
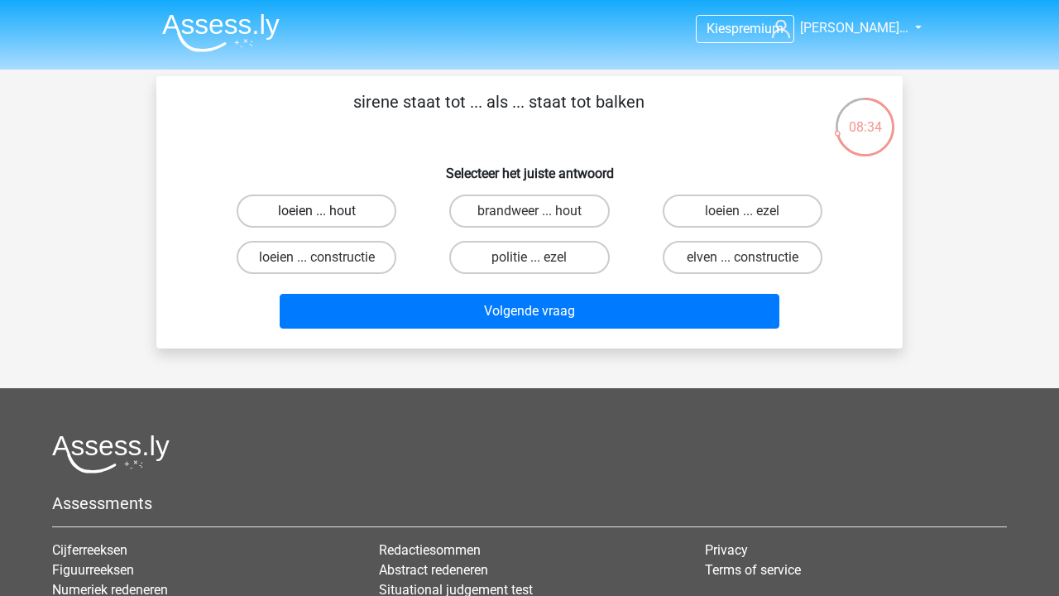
click at [367, 211] on label "loeien ... hout" at bounding box center [317, 210] width 160 height 33
click at [328, 211] on input "loeien ... hout" at bounding box center [322, 216] width 11 height 11
radio input "true"
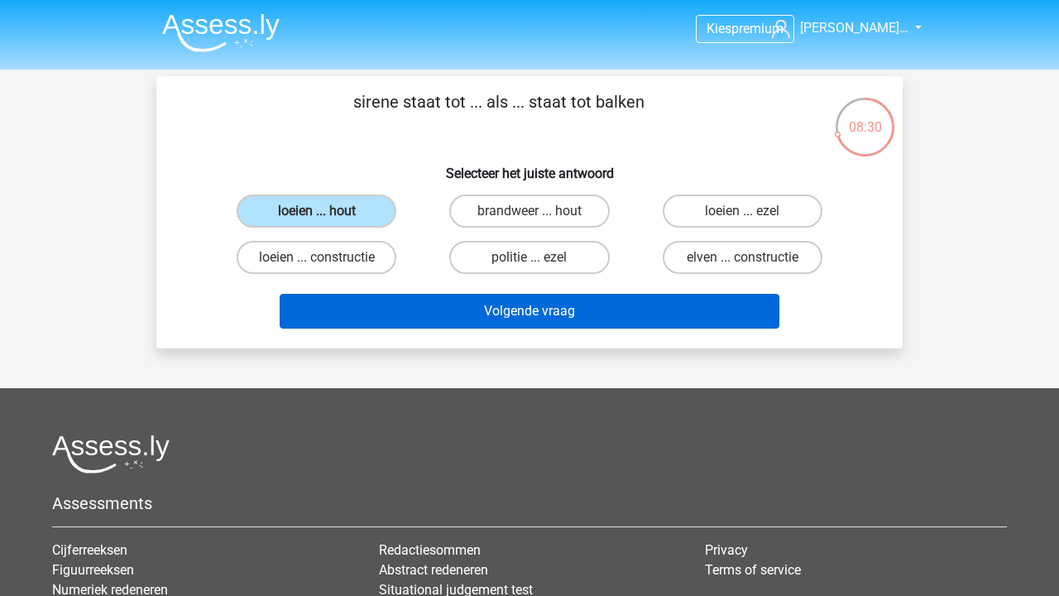
click at [412, 299] on button "Volgende vraag" at bounding box center [530, 311] width 501 height 35
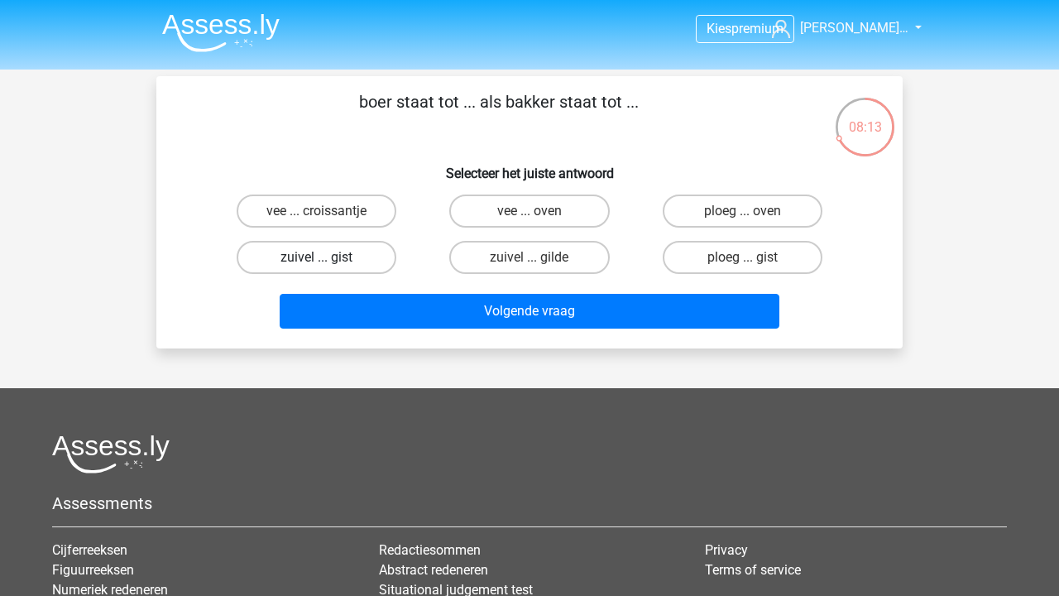
click at [361, 260] on label "zuivel ... gist" at bounding box center [317, 257] width 160 height 33
click at [328, 260] on input "zuivel ... gist" at bounding box center [322, 262] width 11 height 11
radio input "true"
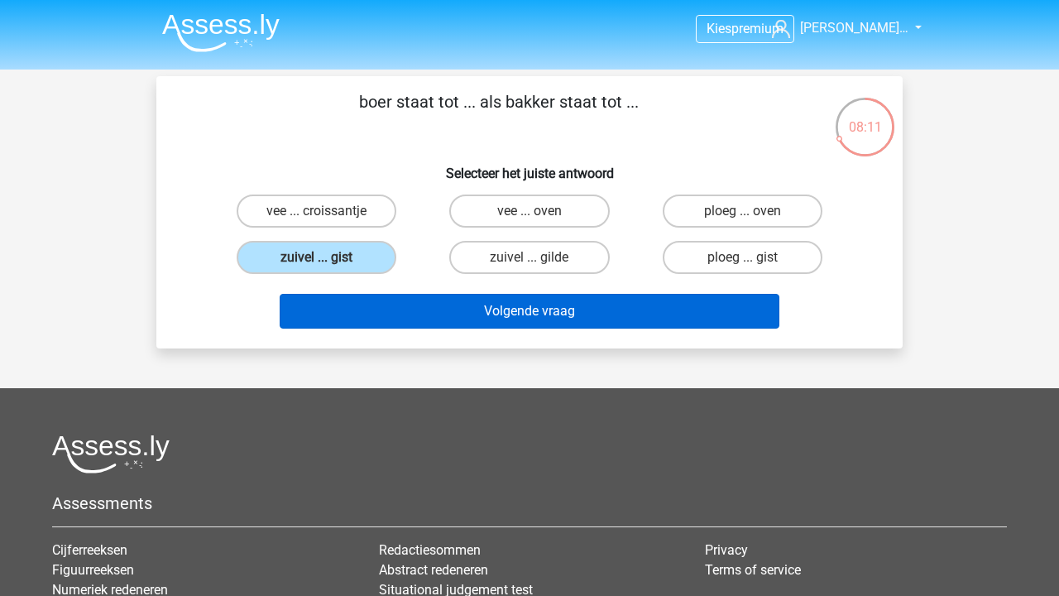
click at [370, 317] on button "Volgende vraag" at bounding box center [530, 311] width 501 height 35
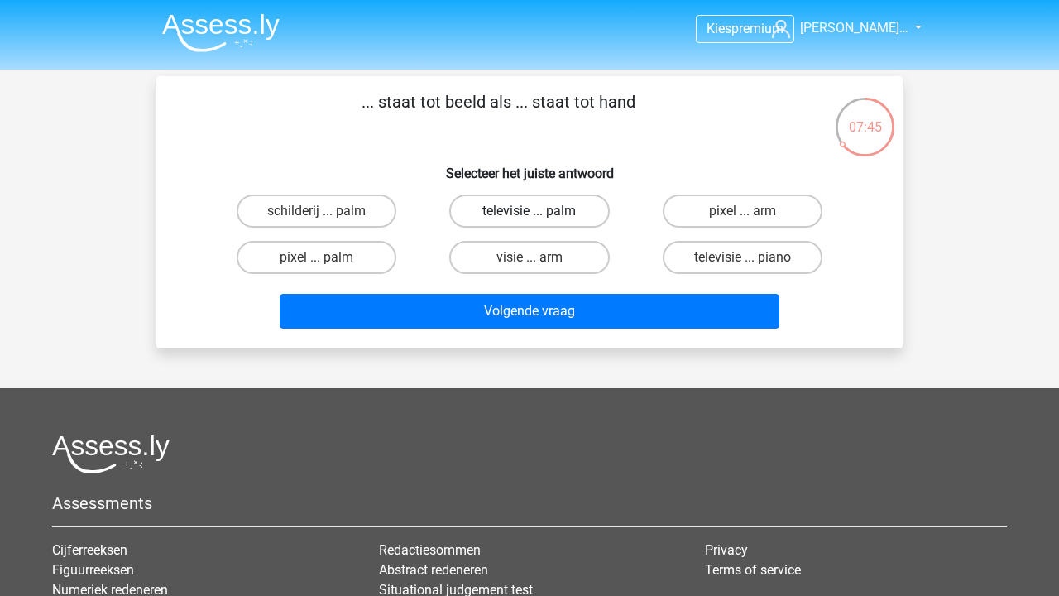
click at [519, 213] on label "televisie ... palm" at bounding box center [529, 210] width 160 height 33
click at [529, 213] on input "televisie ... palm" at bounding box center [534, 216] width 11 height 11
radio input "true"
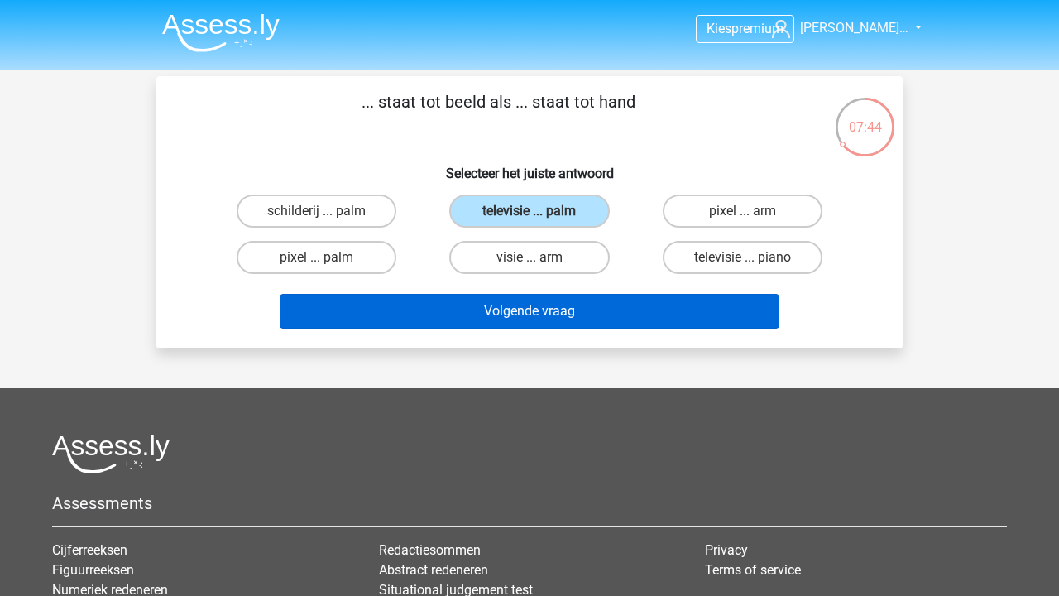
click at [481, 311] on button "Volgende vraag" at bounding box center [530, 311] width 501 height 35
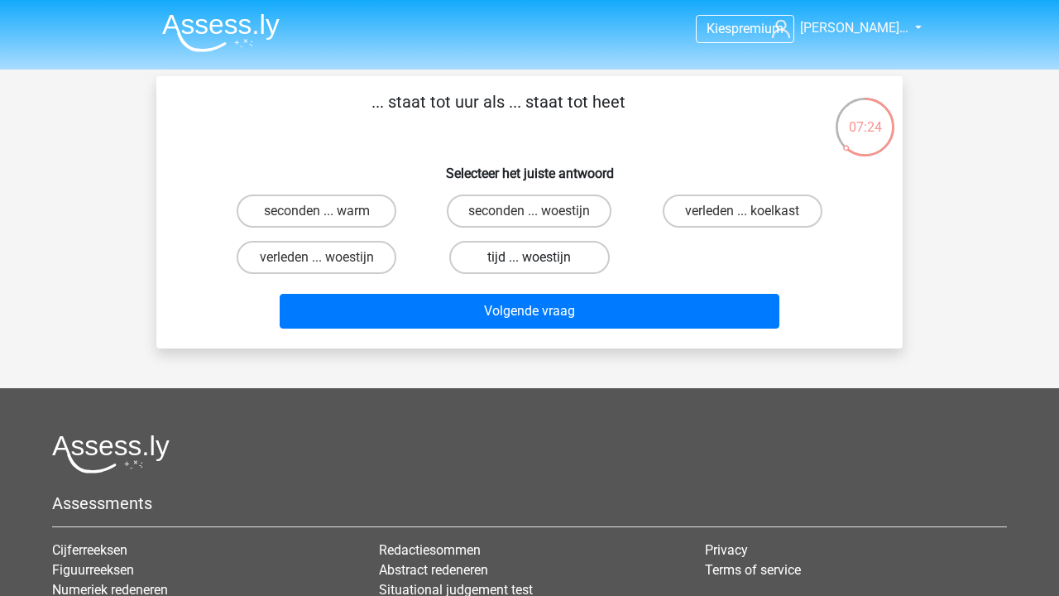
click at [483, 267] on label "tijd ... woestijn" at bounding box center [529, 257] width 160 height 33
click at [529, 267] on input "tijd ... woestijn" at bounding box center [534, 262] width 11 height 11
radio input "true"
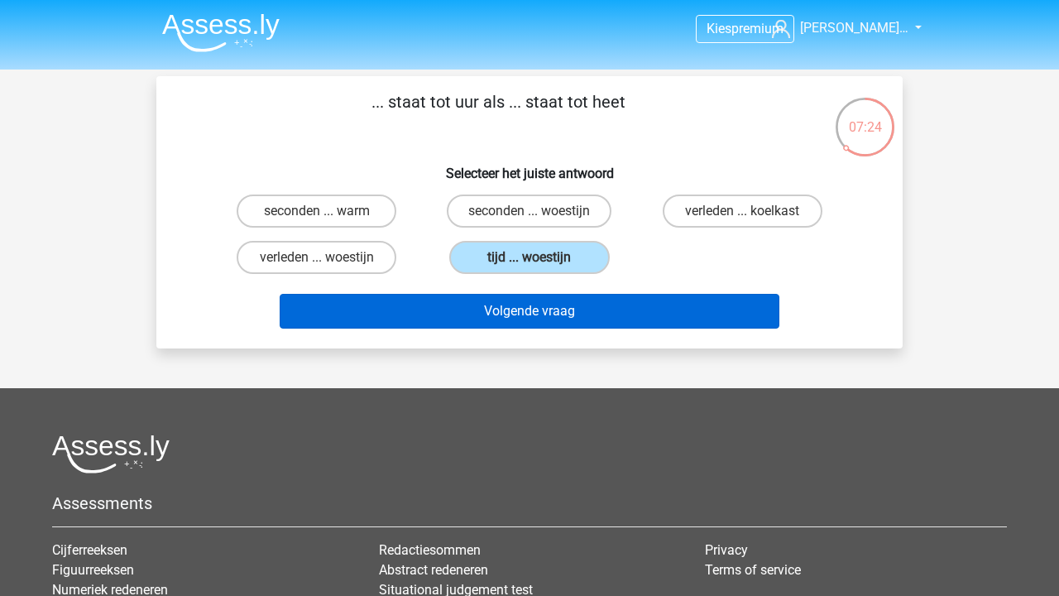
click at [479, 317] on button "Volgende vraag" at bounding box center [530, 311] width 501 height 35
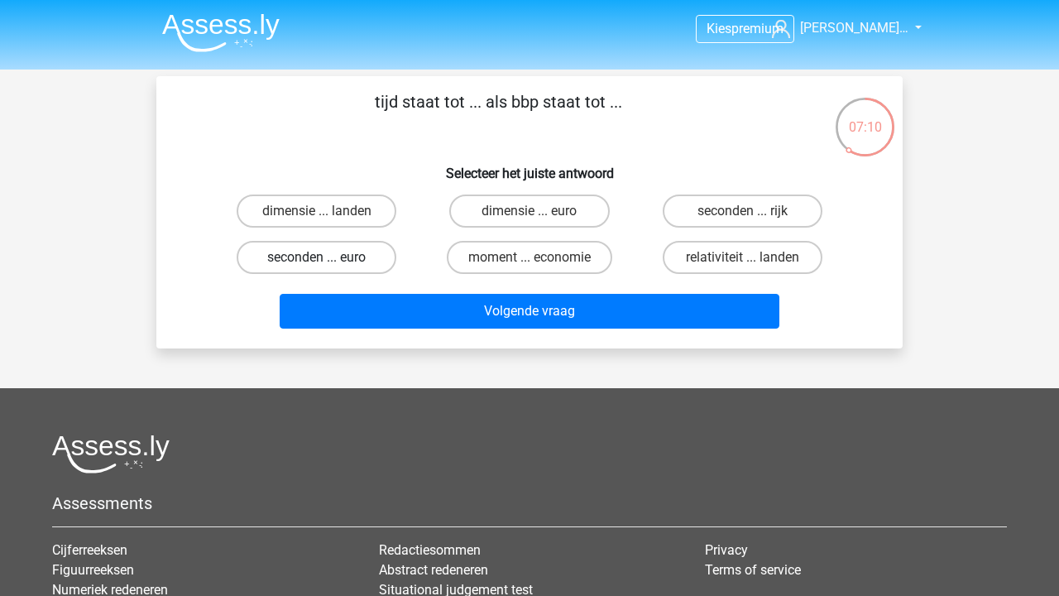
click at [355, 249] on label "seconden ... euro" at bounding box center [317, 257] width 160 height 33
click at [328, 257] on input "seconden ... euro" at bounding box center [322, 262] width 11 height 11
radio input "true"
click at [382, 333] on div "Volgende vraag" at bounding box center [529, 314] width 639 height 41
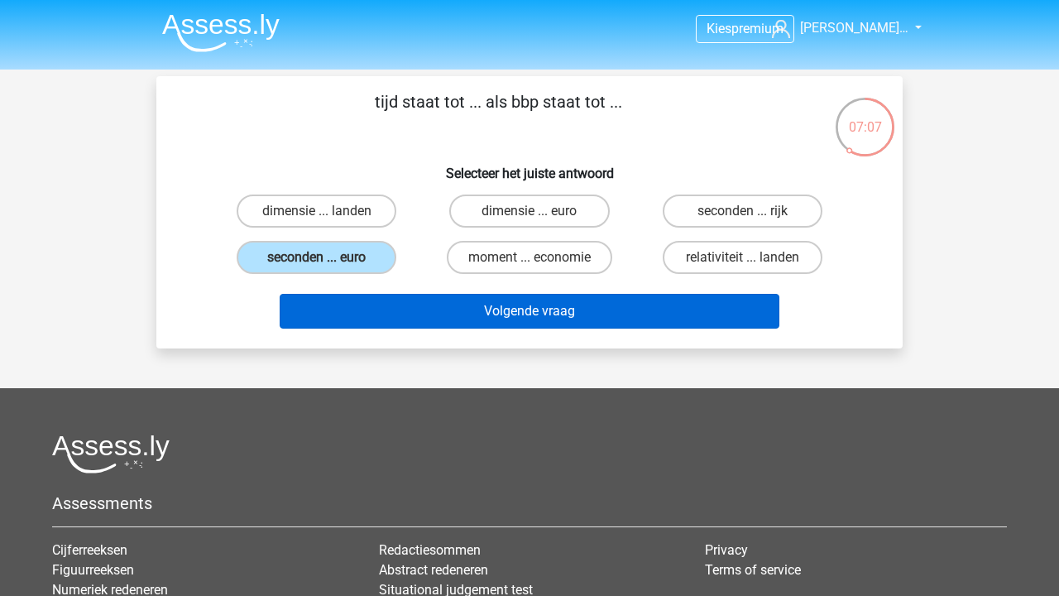
click at [383, 317] on button "Volgende vraag" at bounding box center [530, 311] width 501 height 35
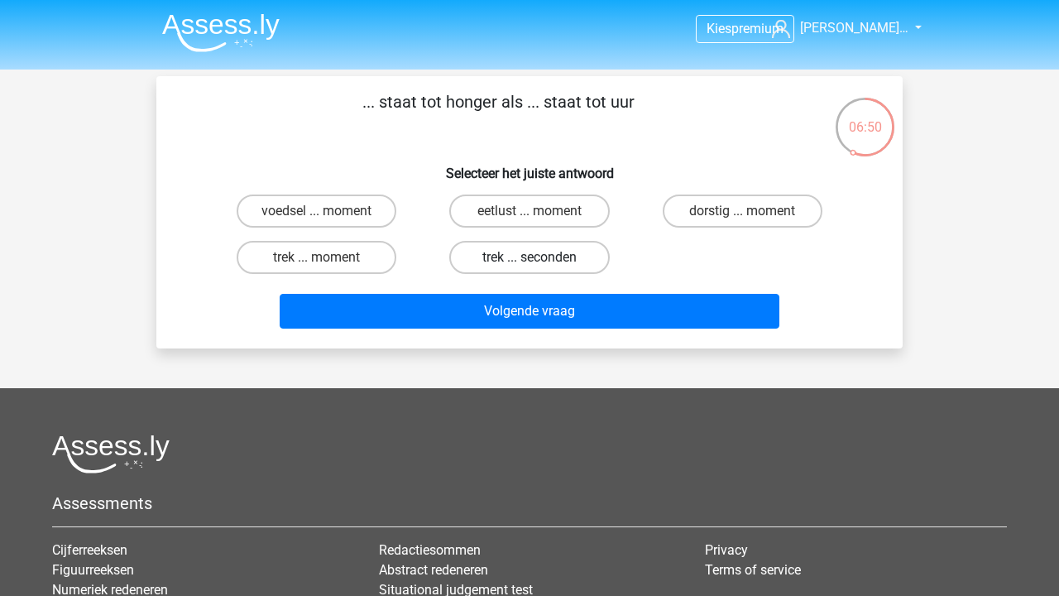
click at [486, 266] on label "trek ... seconden" at bounding box center [529, 257] width 160 height 33
click at [529, 266] on input "trek ... seconden" at bounding box center [534, 262] width 11 height 11
radio input "true"
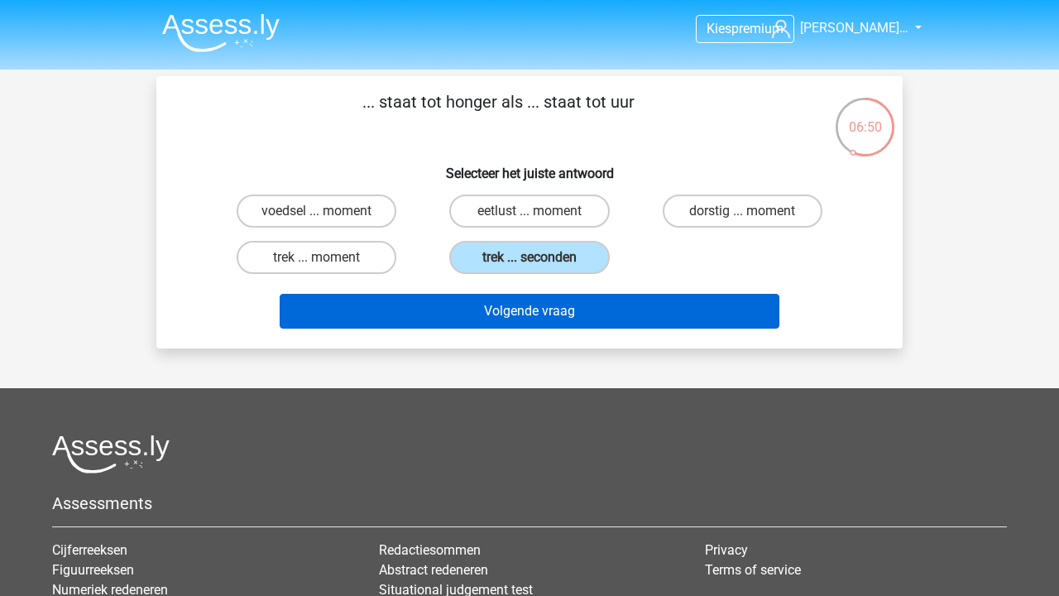
click at [486, 317] on button "Volgende vraag" at bounding box center [530, 311] width 501 height 35
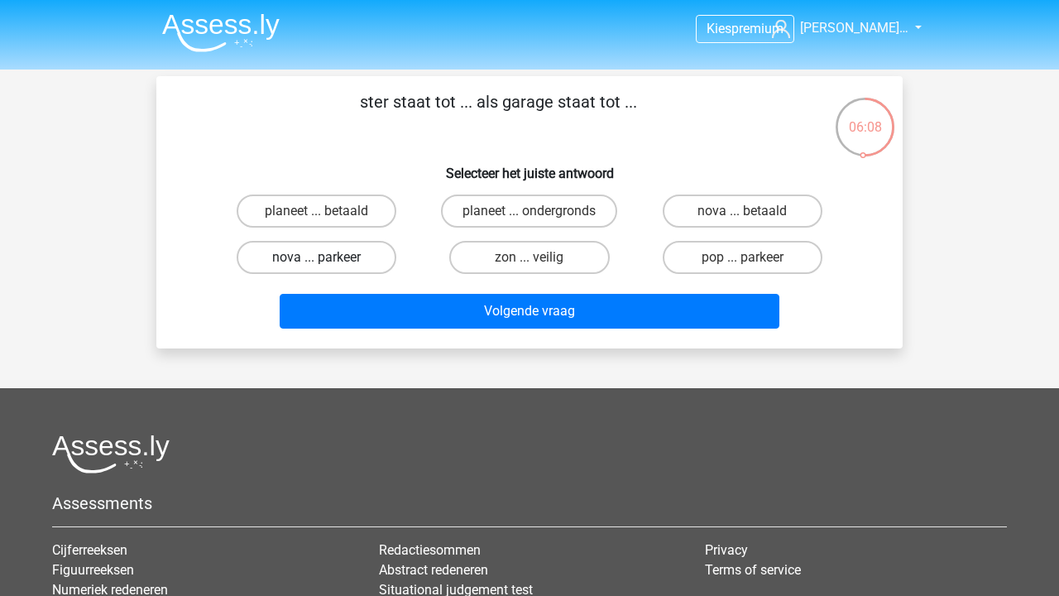
click at [362, 258] on label "nova ... parkeer" at bounding box center [317, 257] width 160 height 33
click at [328, 258] on input "nova ... parkeer" at bounding box center [322, 262] width 11 height 11
radio input "true"
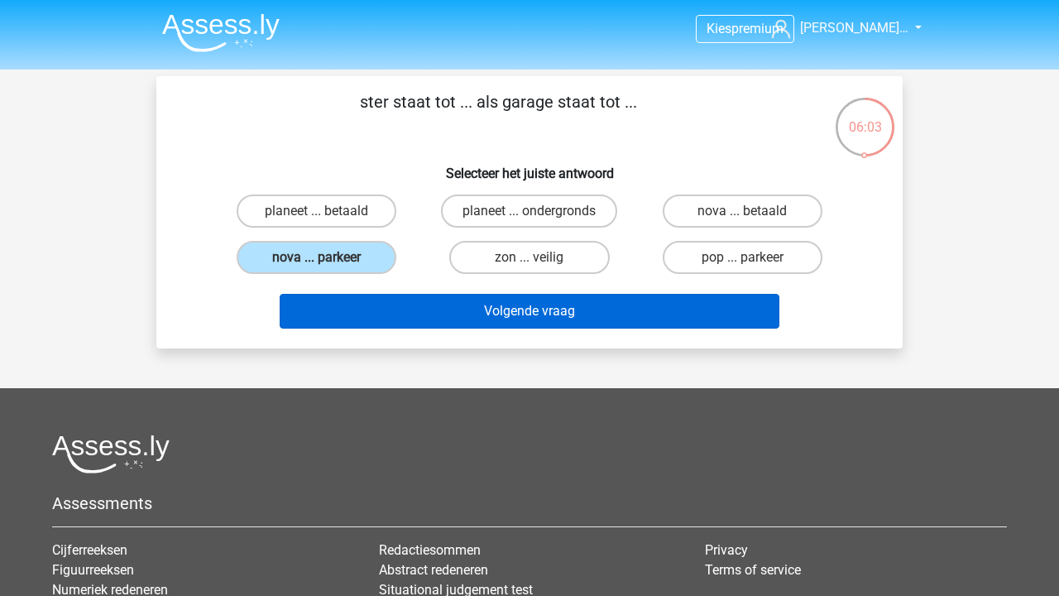
click at [400, 316] on button "Volgende vraag" at bounding box center [530, 311] width 501 height 35
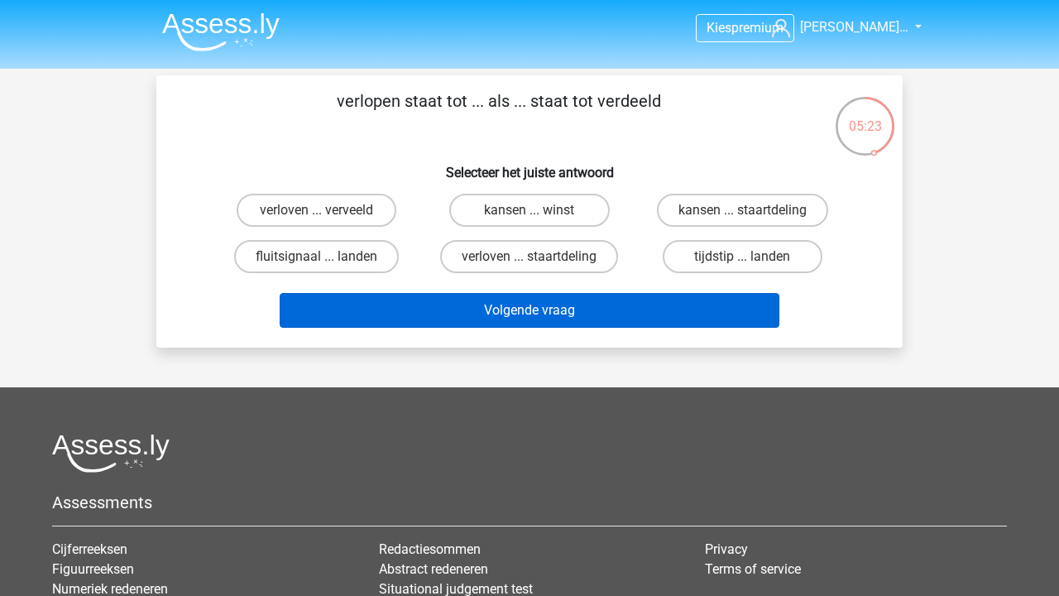
scroll to position [2, 0]
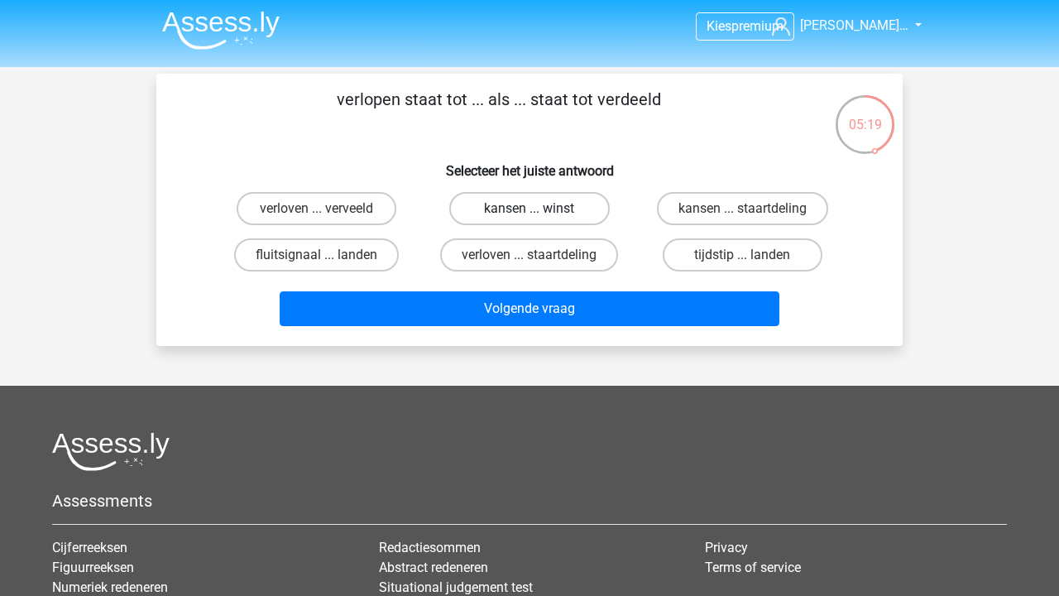
click at [526, 207] on label "kansen ... winst" at bounding box center [529, 208] width 160 height 33
click at [529, 208] on input "kansen ... winst" at bounding box center [534, 213] width 11 height 11
radio input "true"
click at [697, 251] on label "tijdstip ... landen" at bounding box center [743, 254] width 160 height 33
click at [742, 255] on input "tijdstip ... landen" at bounding box center [747, 260] width 11 height 11
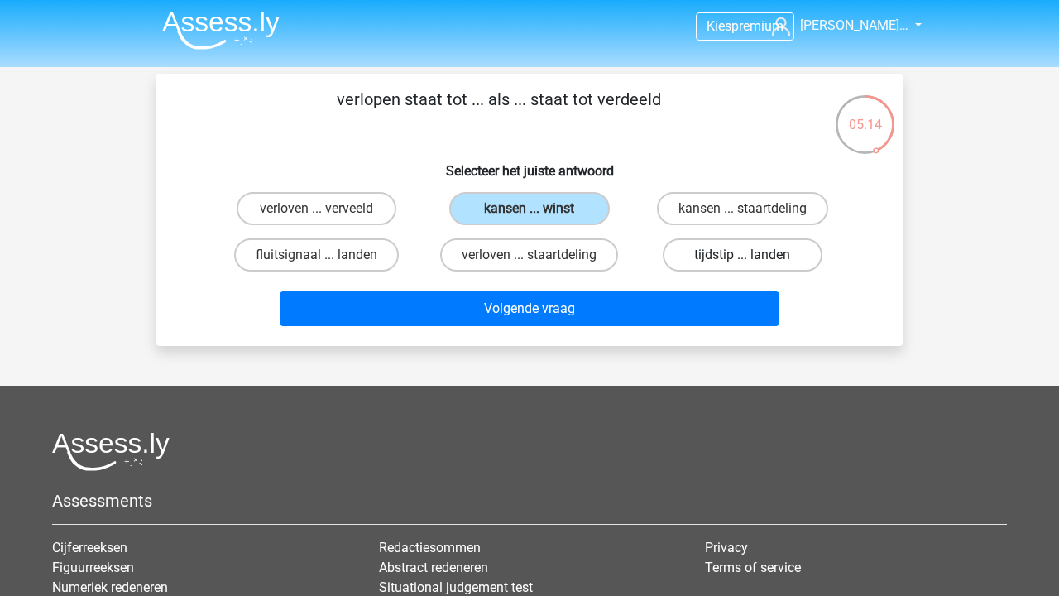
radio input "true"
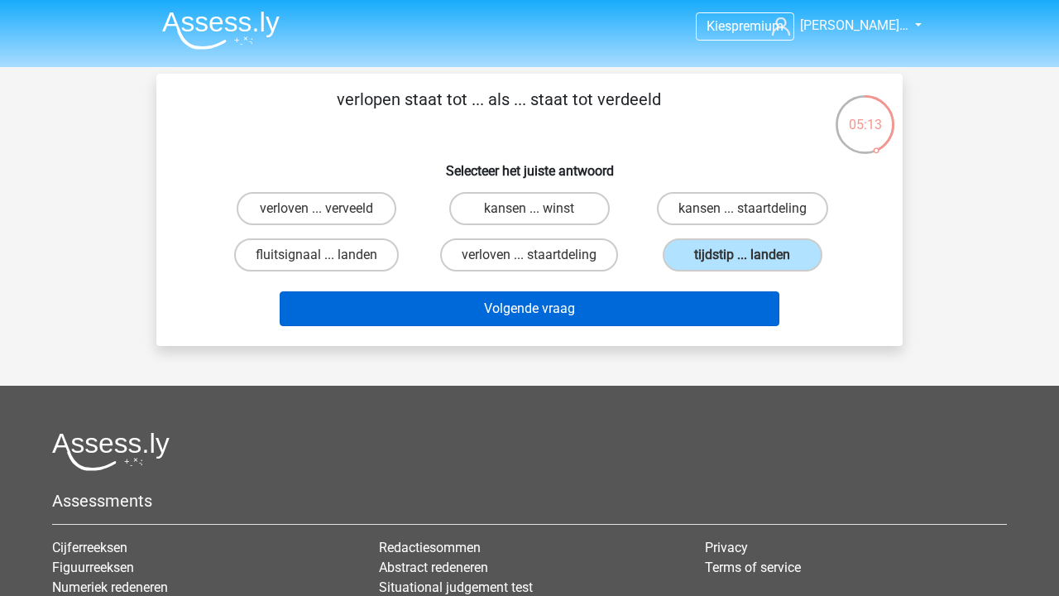
click at [681, 306] on button "Volgende vraag" at bounding box center [530, 308] width 501 height 35
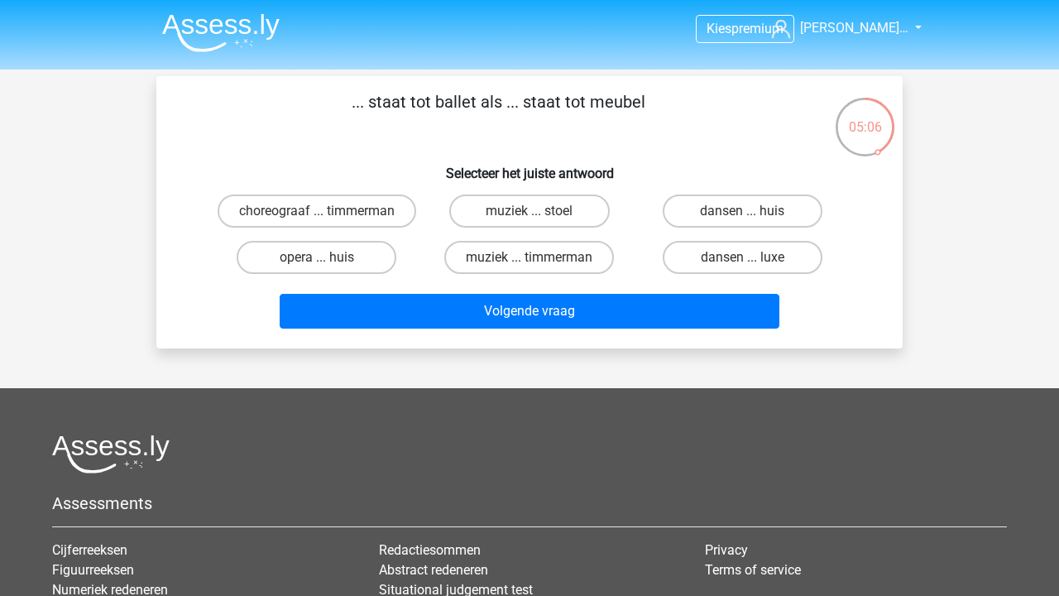
scroll to position [0, 0]
click at [360, 223] on label "choreograaf ... timmerman" at bounding box center [317, 210] width 199 height 33
click at [328, 222] on input "choreograaf ... timmerman" at bounding box center [322, 216] width 11 height 11
radio input "true"
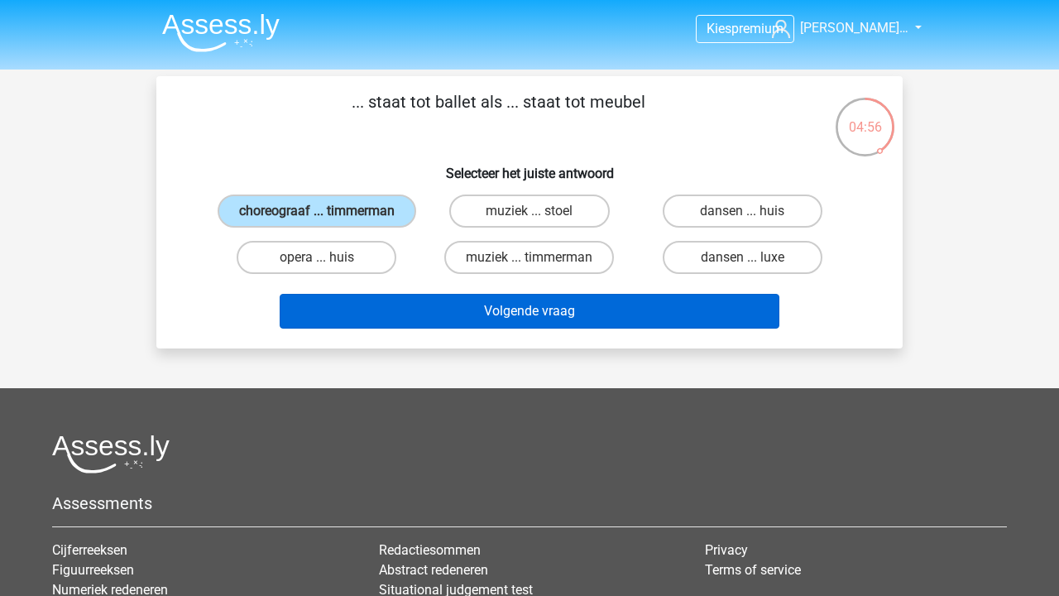
click at [369, 328] on button "Volgende vraag" at bounding box center [530, 311] width 501 height 35
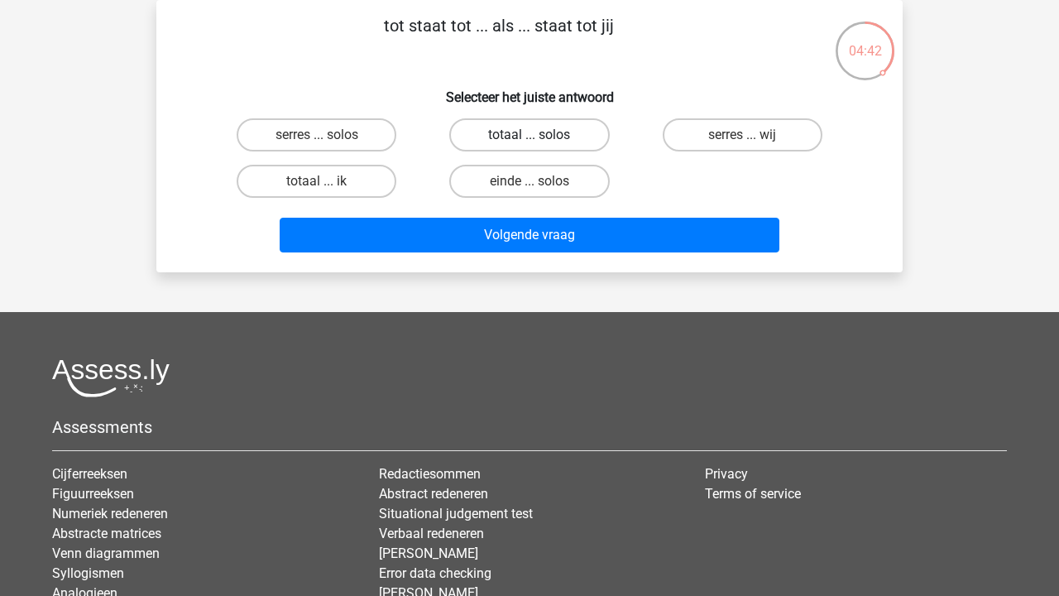
click at [509, 127] on label "totaal ... solos" at bounding box center [529, 134] width 160 height 33
click at [529, 135] on input "totaal ... solos" at bounding box center [534, 140] width 11 height 11
radio input "true"
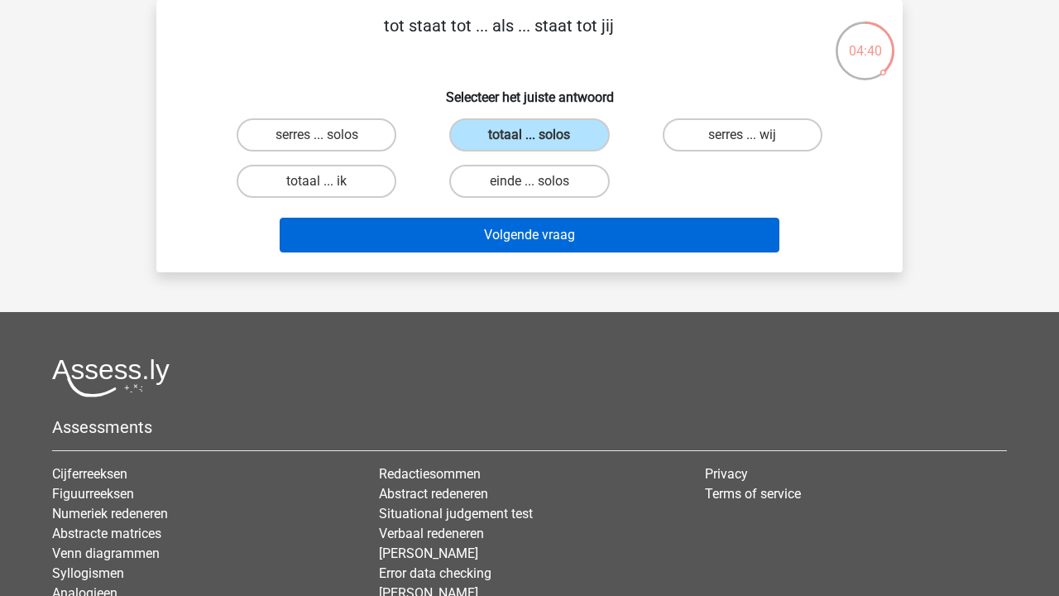
click at [520, 239] on button "Volgende vraag" at bounding box center [530, 235] width 501 height 35
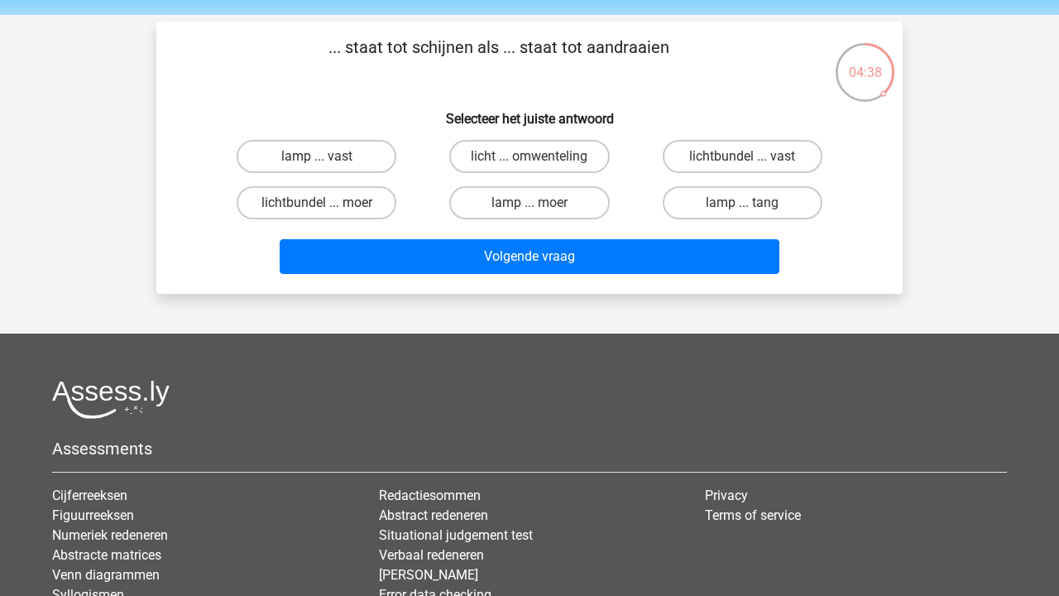
scroll to position [50, 0]
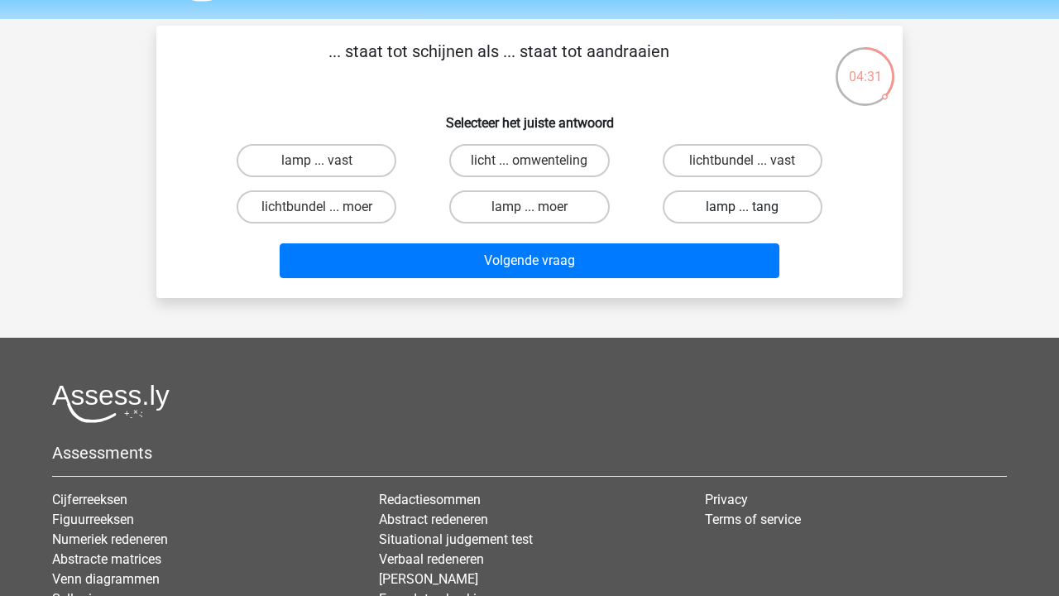
click at [692, 204] on label "lamp ... tang" at bounding box center [743, 206] width 160 height 33
click at [742, 207] on input "lamp ... tang" at bounding box center [747, 212] width 11 height 11
radio input "true"
click at [601, 216] on label "lamp ... moer" at bounding box center [529, 206] width 160 height 33
click at [540, 216] on input "lamp ... moer" at bounding box center [534, 212] width 11 height 11
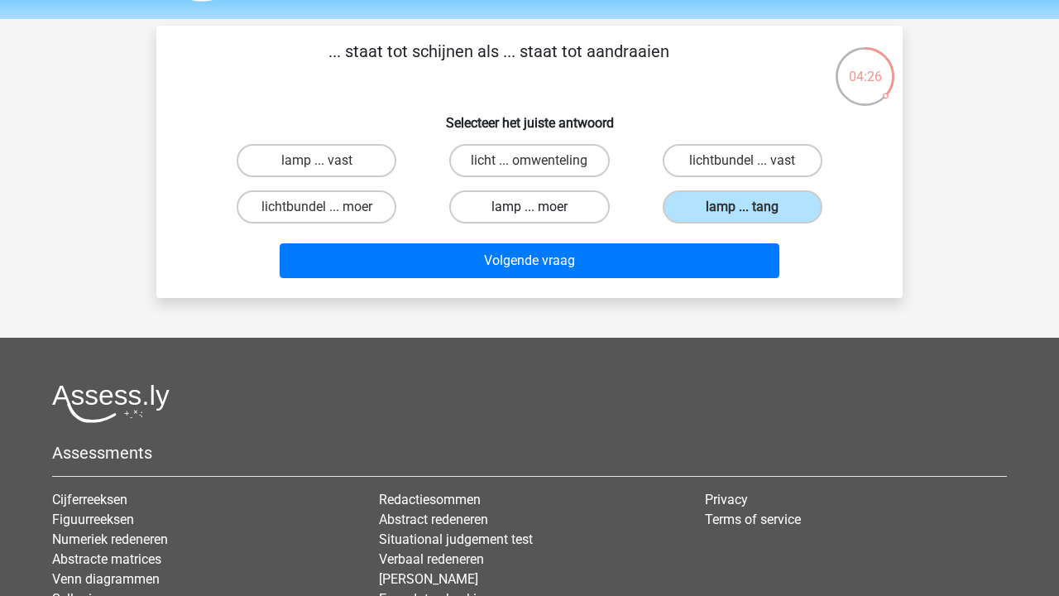
radio input "true"
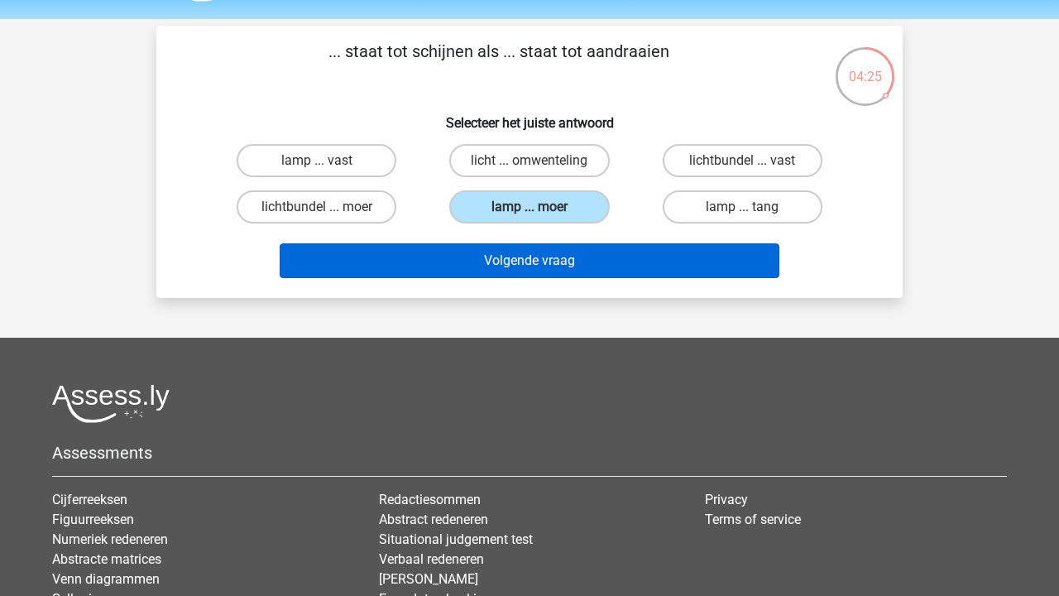
click at [602, 266] on button "Volgende vraag" at bounding box center [530, 260] width 501 height 35
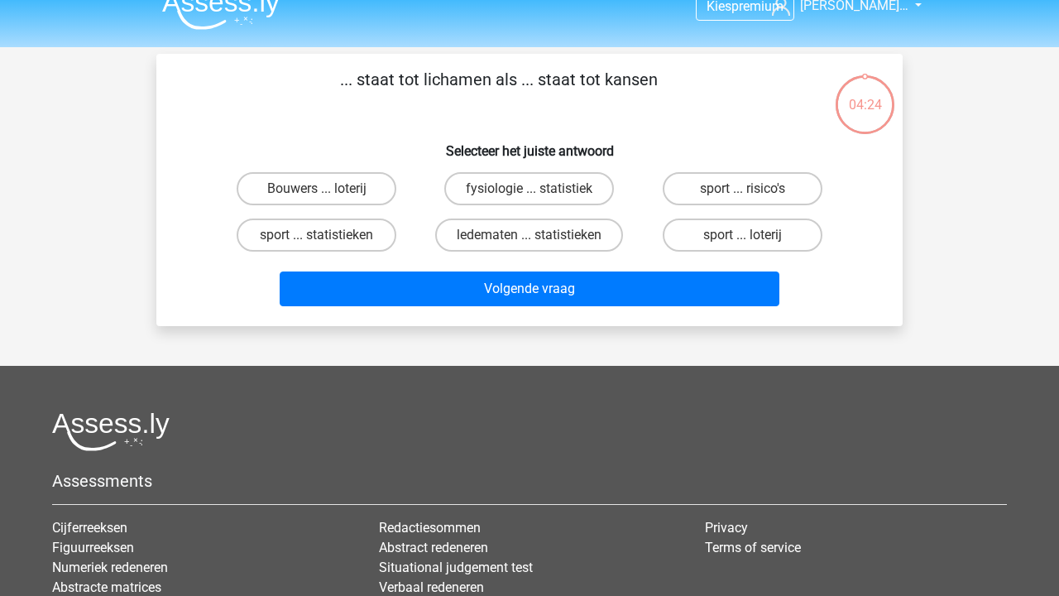
scroll to position [20, 0]
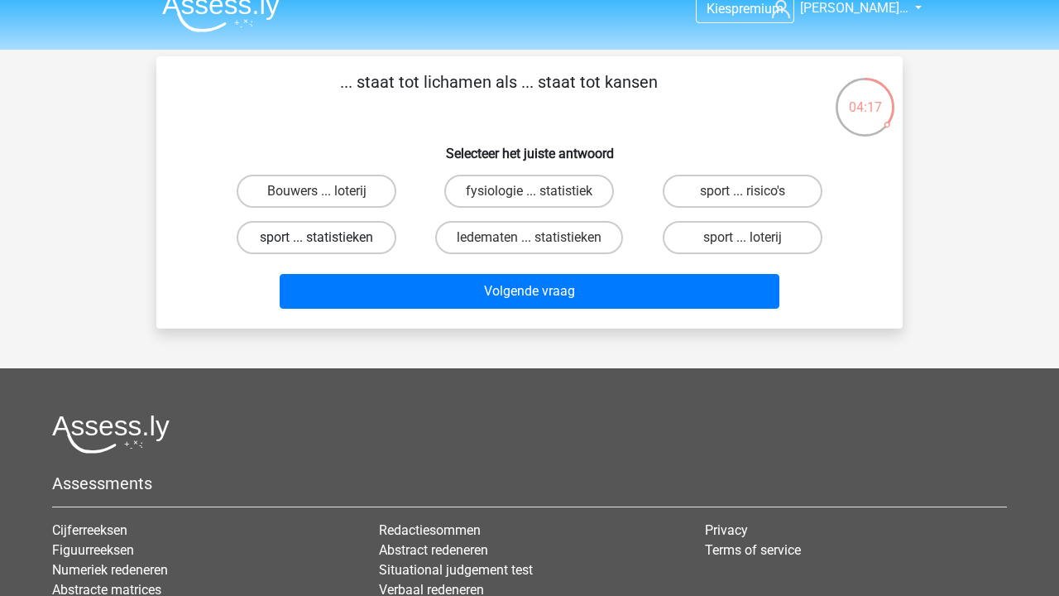
click at [359, 248] on label "sport ... statistieken" at bounding box center [317, 237] width 160 height 33
click at [328, 248] on input "sport ... statistieken" at bounding box center [322, 242] width 11 height 11
radio input "true"
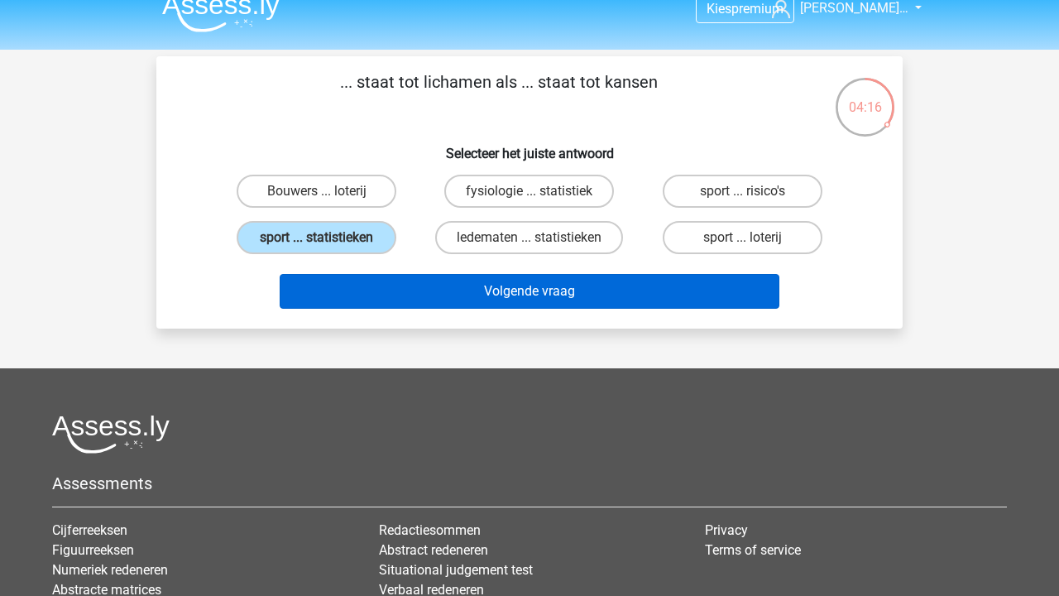
click at [362, 281] on button "Volgende vraag" at bounding box center [530, 291] width 501 height 35
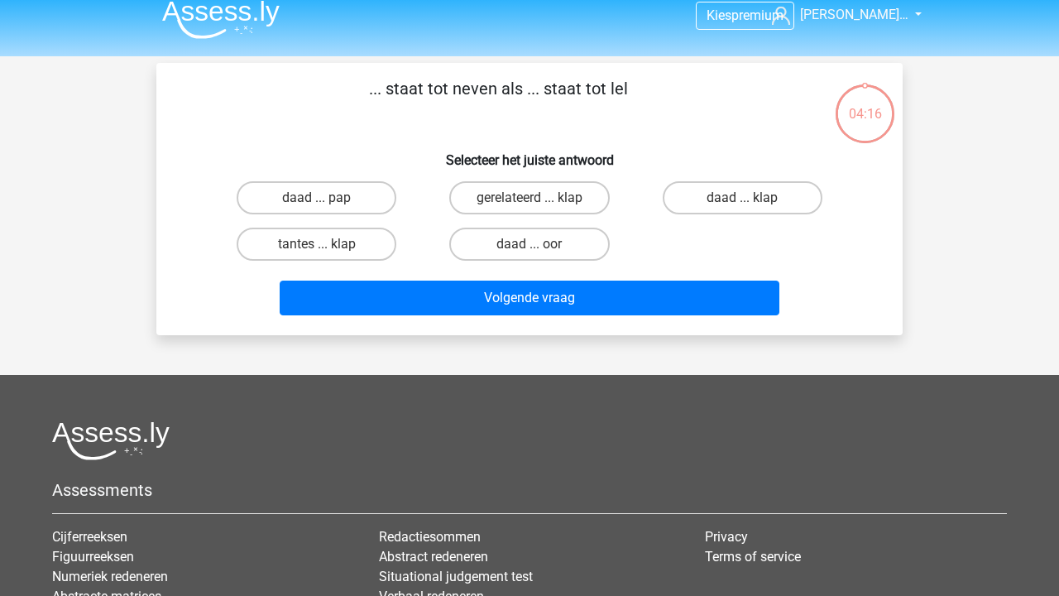
scroll to position [0, 0]
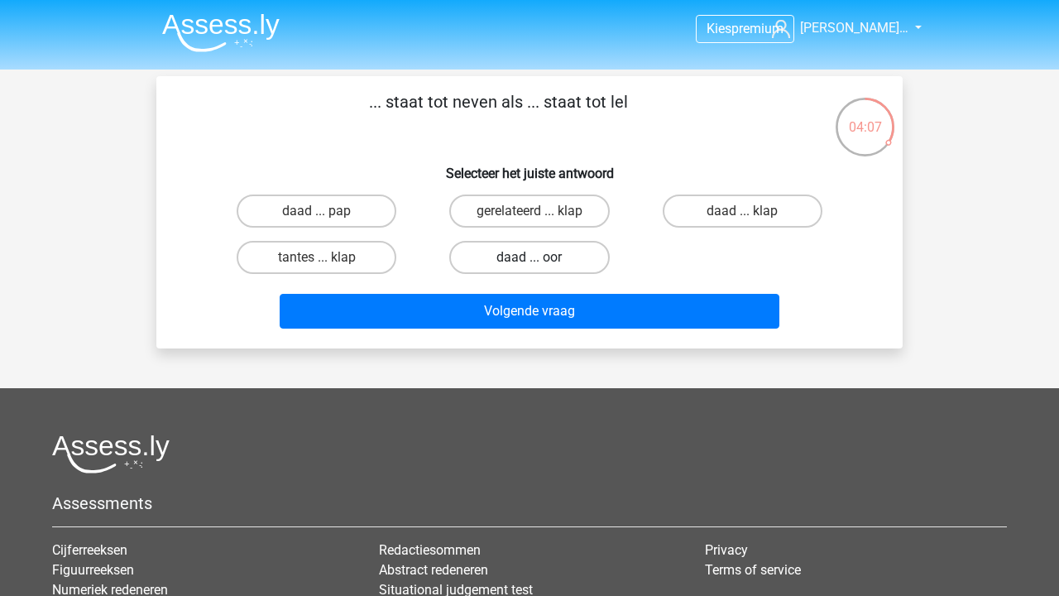
click at [463, 253] on label "daad ... oor" at bounding box center [529, 257] width 160 height 33
click at [529, 257] on input "daad ... oor" at bounding box center [534, 262] width 11 height 11
radio input "true"
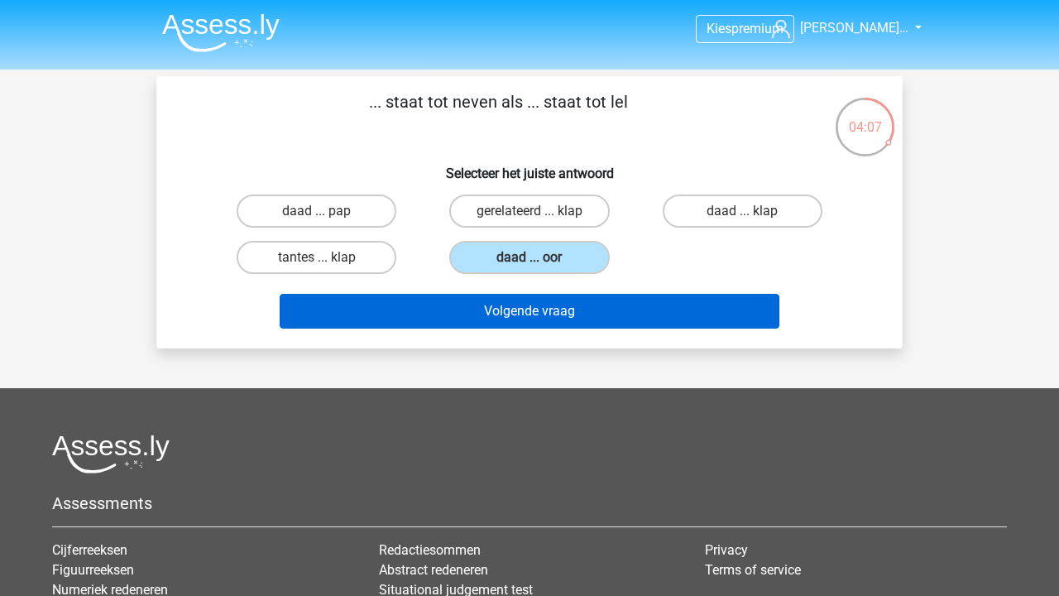
click at [463, 306] on button "Volgende vraag" at bounding box center [530, 311] width 501 height 35
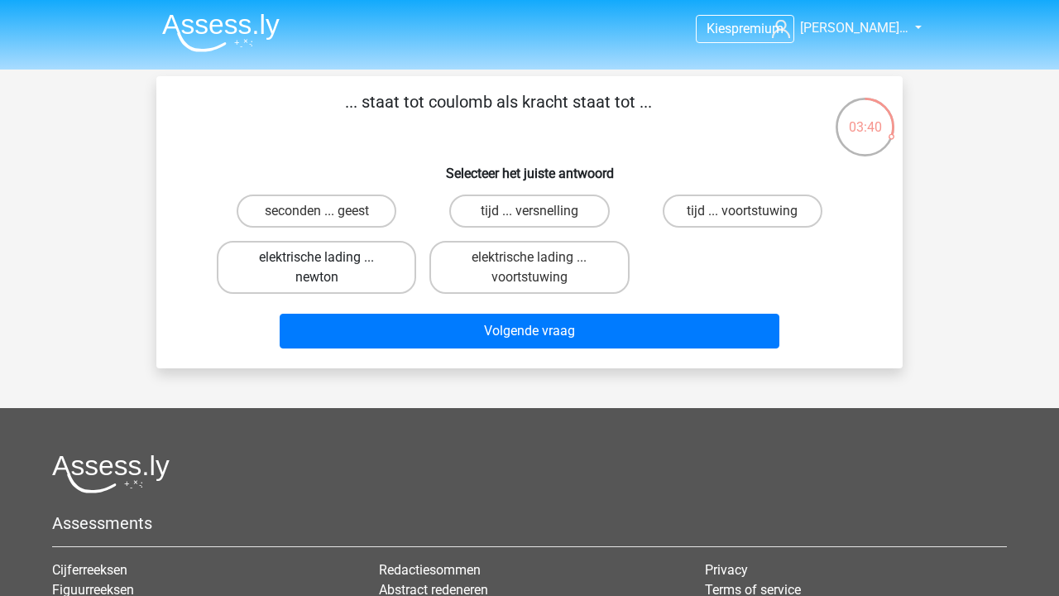
click at [381, 270] on label "elektrische lading ... newton" at bounding box center [316, 267] width 199 height 53
click at [328, 268] on input "elektrische lading ... newton" at bounding box center [322, 262] width 11 height 11
radio input "true"
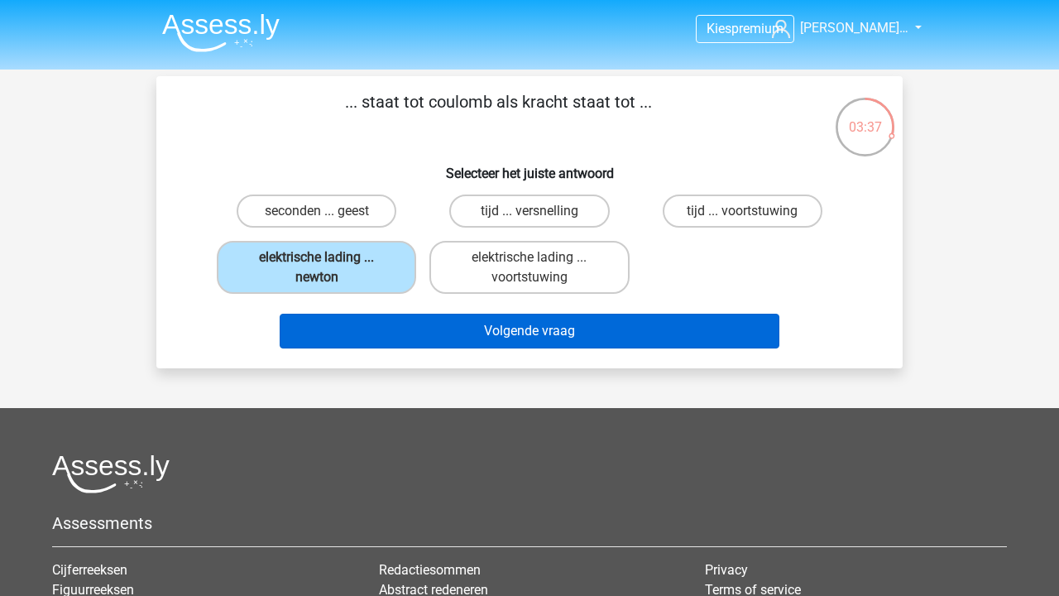
click at [384, 342] on button "Volgende vraag" at bounding box center [530, 331] width 501 height 35
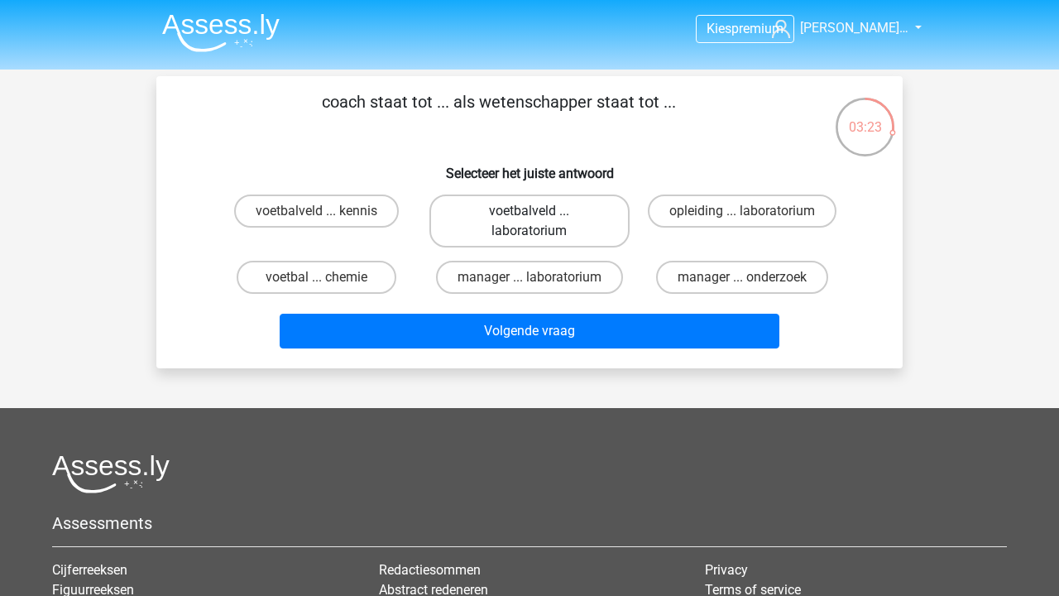
click at [583, 230] on label "voetbalveld ... laboratorium" at bounding box center [528, 220] width 199 height 53
click at [540, 222] on input "voetbalveld ... laboratorium" at bounding box center [534, 216] width 11 height 11
radio input "true"
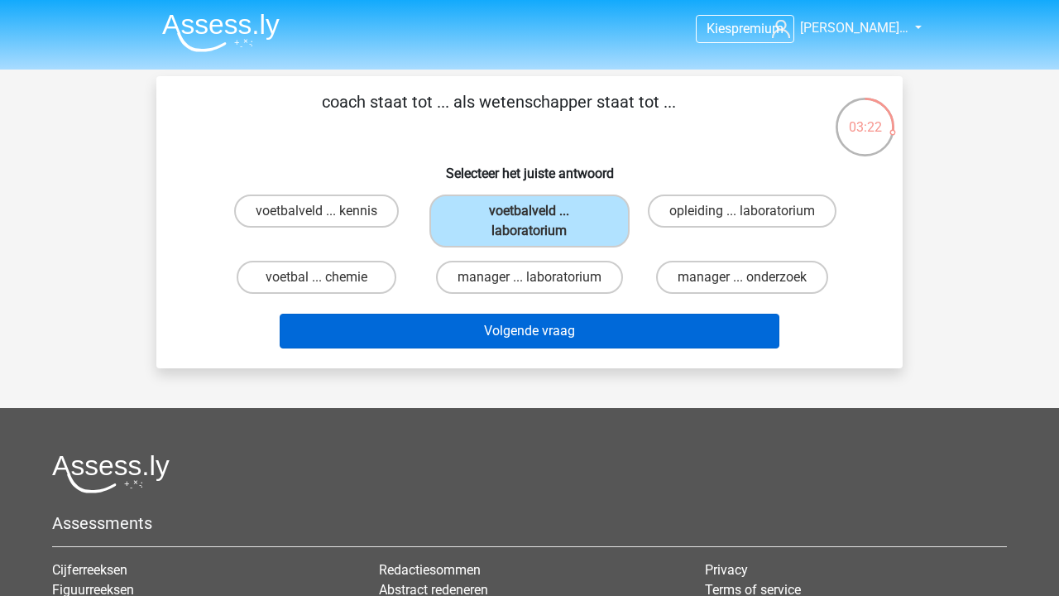
click at [577, 337] on button "Volgende vraag" at bounding box center [530, 331] width 501 height 35
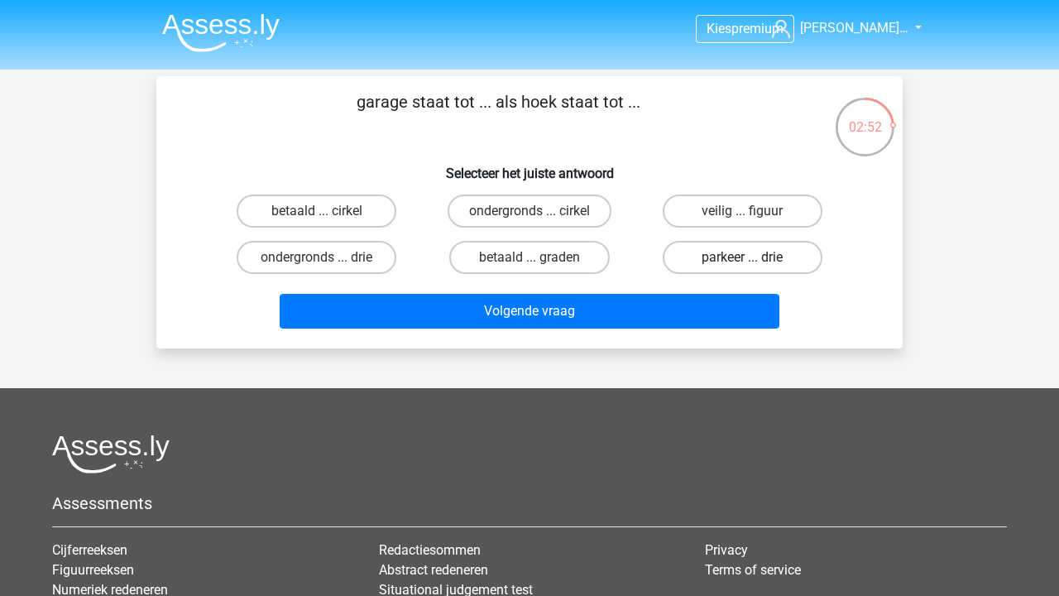
click at [672, 268] on label "parkeer ... drie" at bounding box center [743, 257] width 160 height 33
click at [742, 268] on input "parkeer ... drie" at bounding box center [747, 262] width 11 height 11
radio input "true"
click at [531, 251] on label "betaald ... graden" at bounding box center [529, 257] width 160 height 33
click at [531, 257] on input "betaald ... graden" at bounding box center [534, 262] width 11 height 11
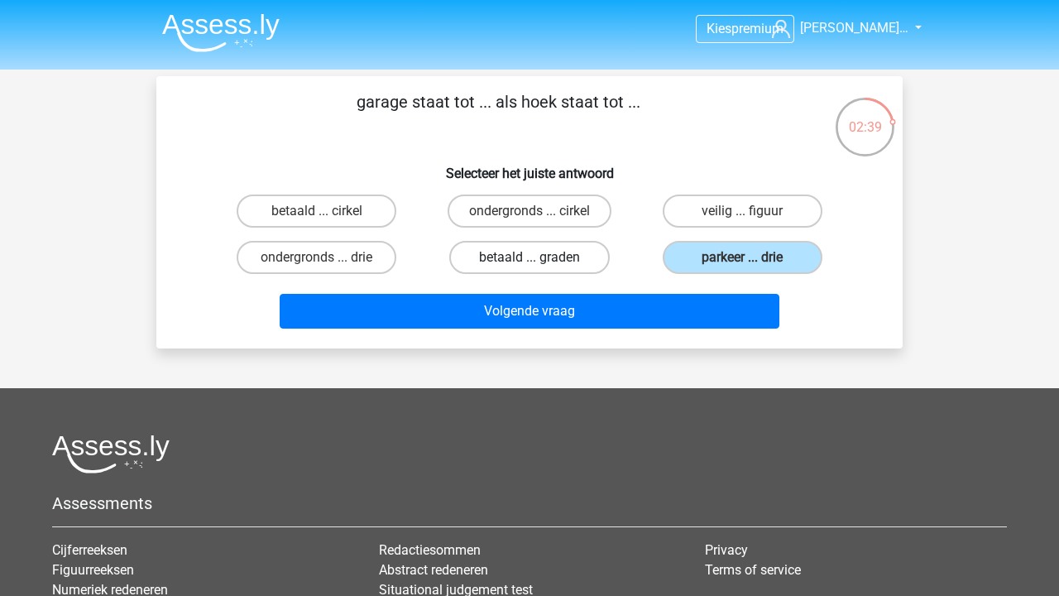
radio input "true"
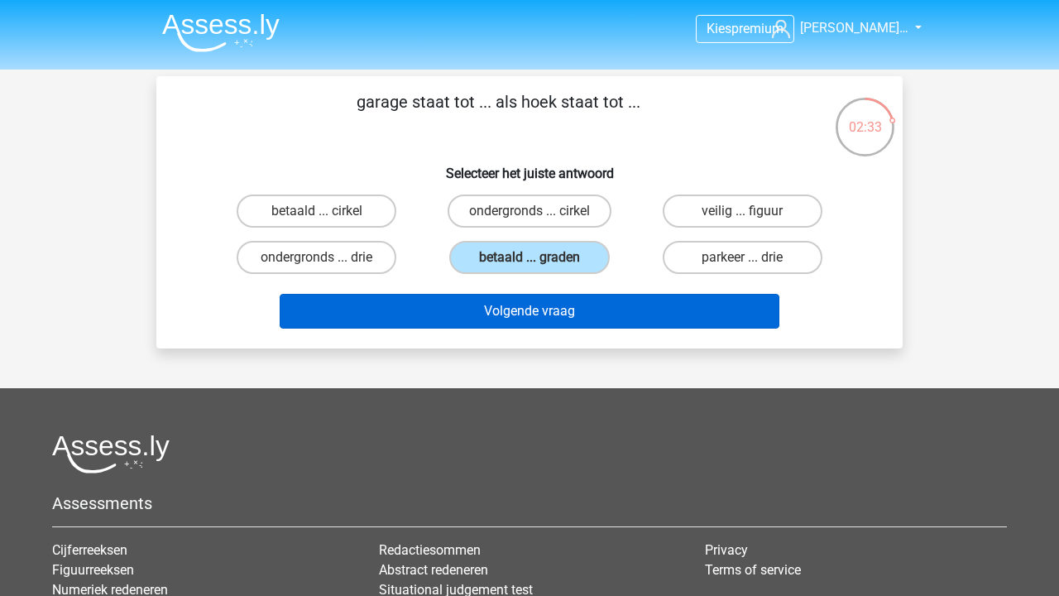
click at [551, 314] on button "Volgende vraag" at bounding box center [530, 311] width 501 height 35
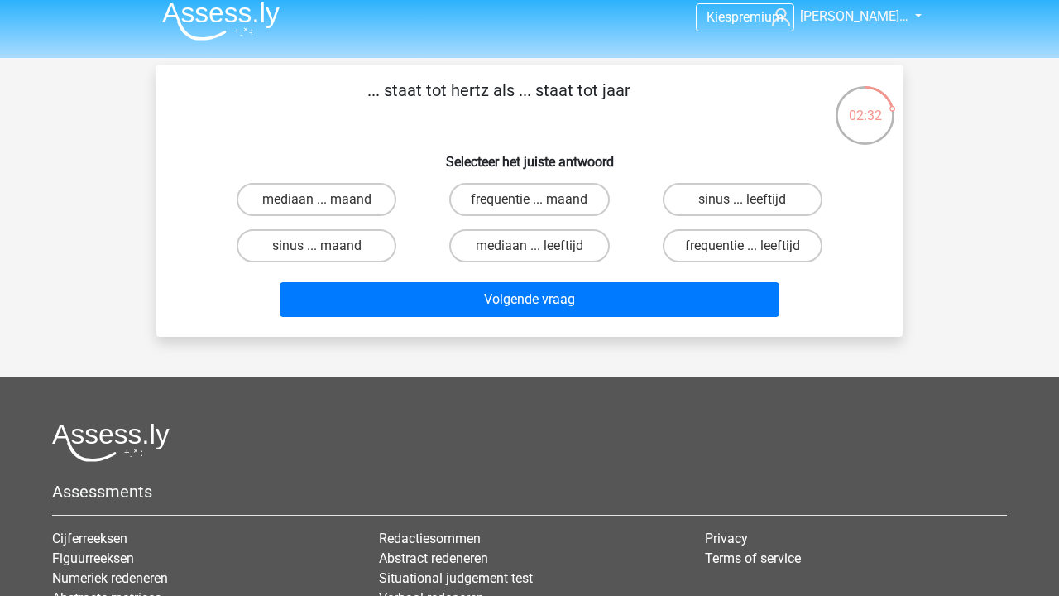
scroll to position [11, 0]
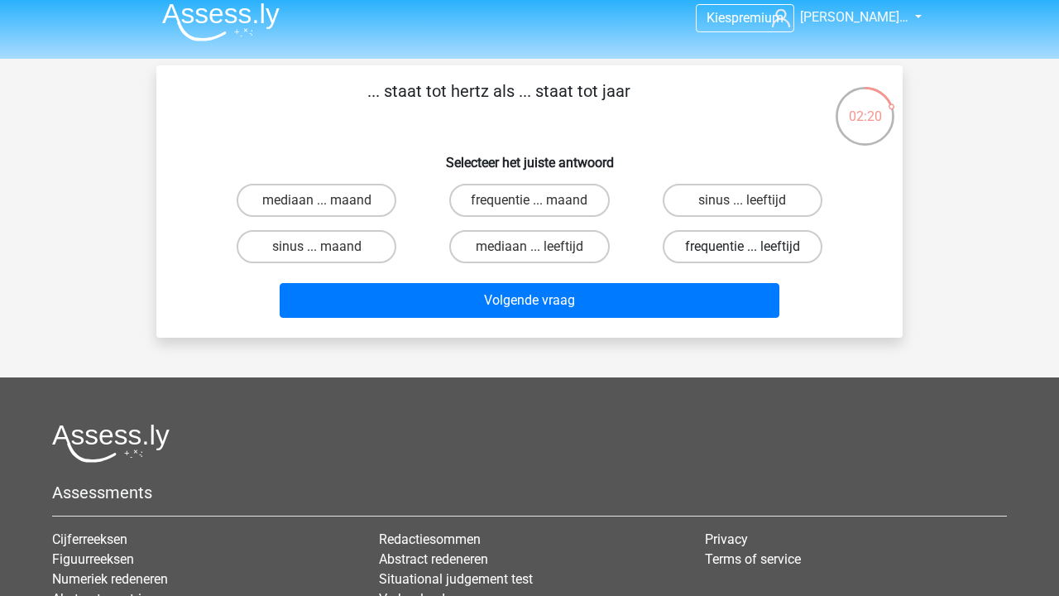
click at [707, 255] on label "frequentie ... leeftijd" at bounding box center [743, 246] width 160 height 33
click at [742, 255] on input "frequentie ... leeftijd" at bounding box center [747, 252] width 11 height 11
radio input "true"
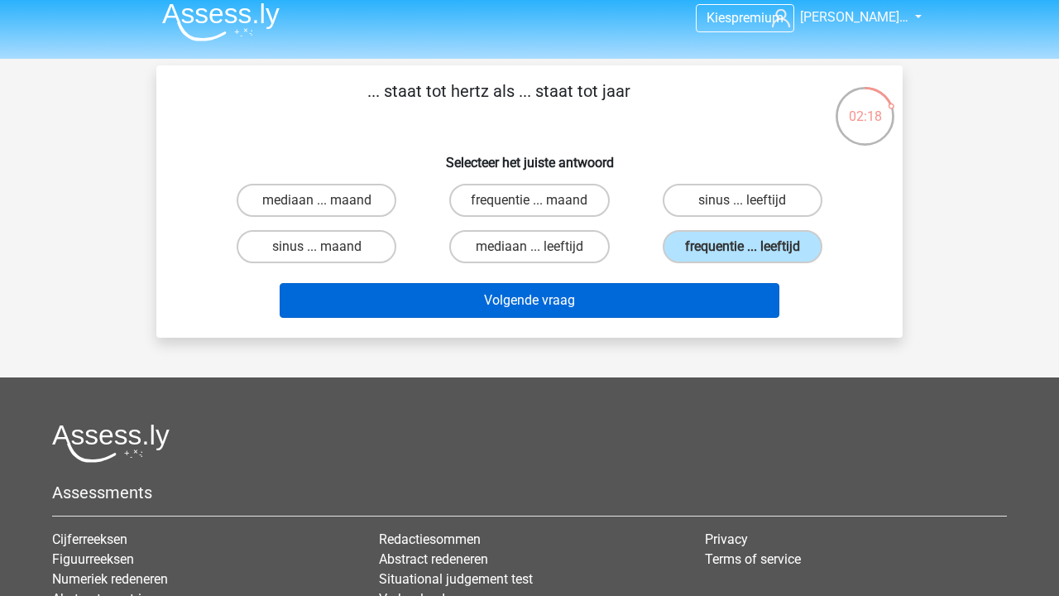
click at [654, 299] on button "Volgende vraag" at bounding box center [530, 300] width 501 height 35
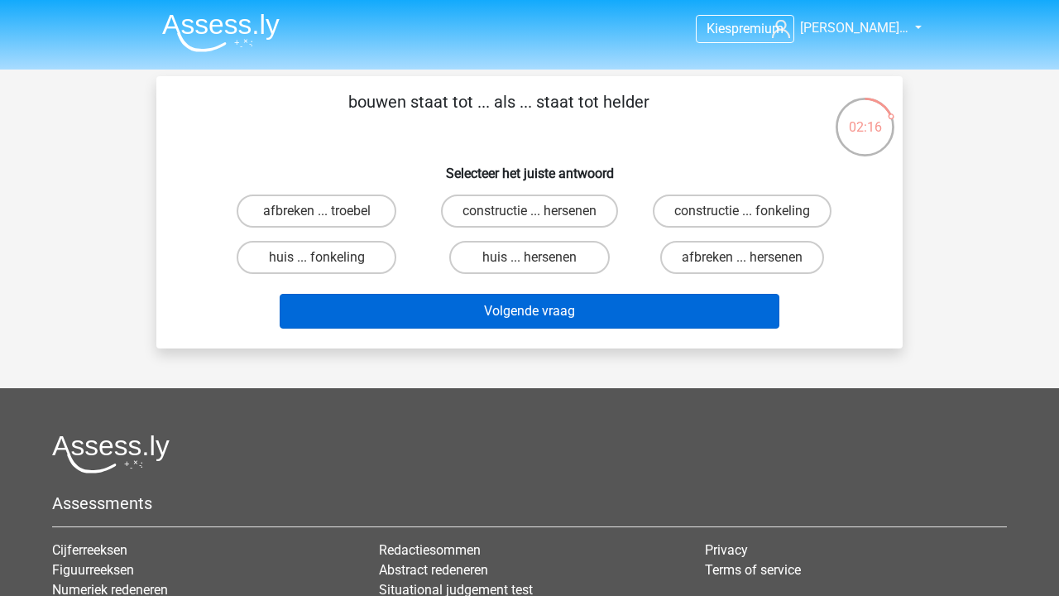
scroll to position [0, 0]
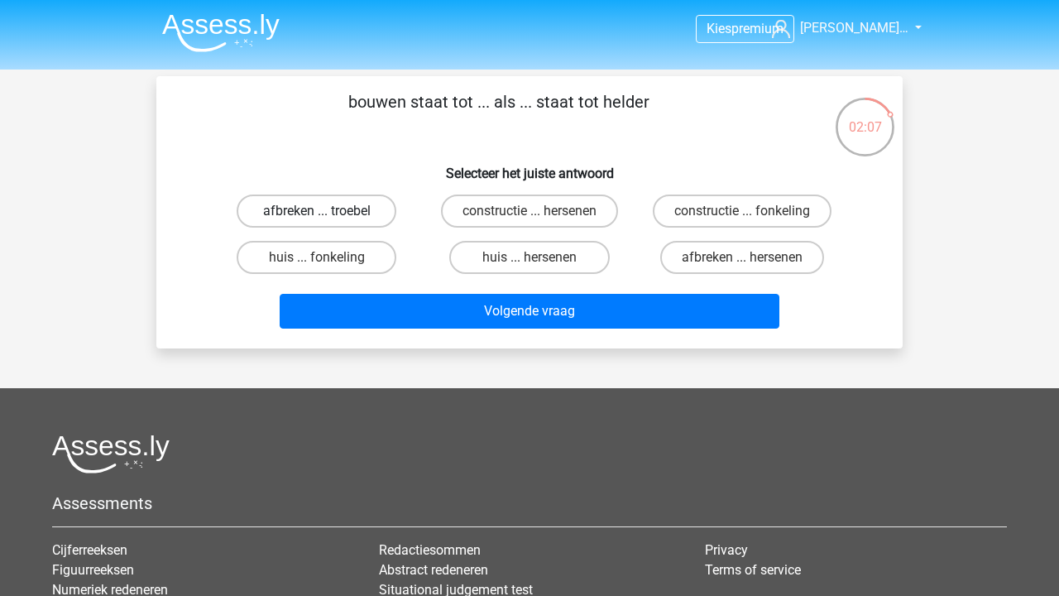
click at [357, 197] on label "afbreken ... troebel" at bounding box center [317, 210] width 160 height 33
click at [328, 211] on input "afbreken ... troebel" at bounding box center [322, 216] width 11 height 11
radio input "true"
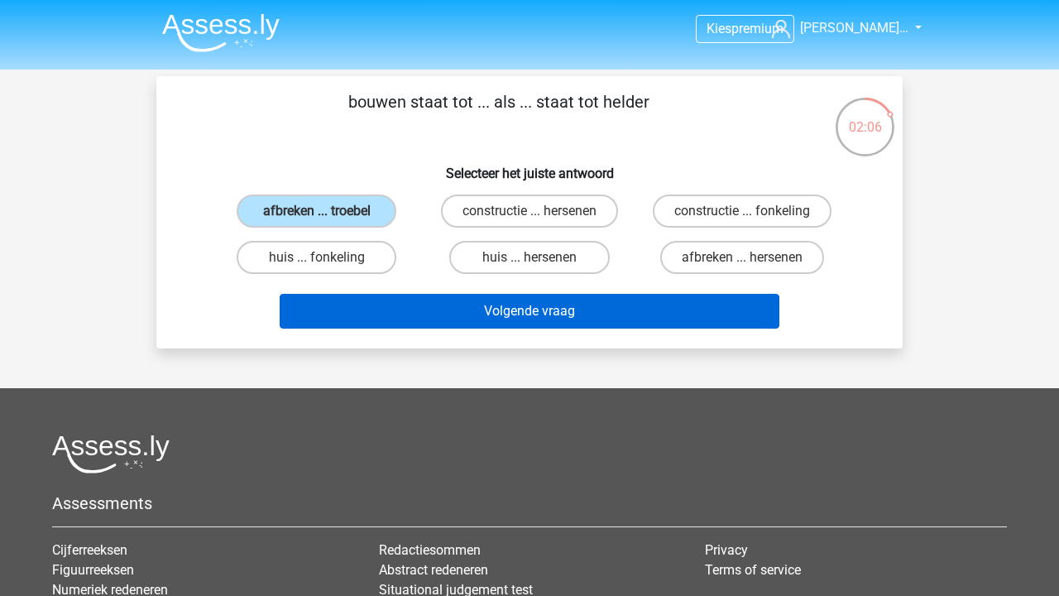
click at [362, 311] on button "Volgende vraag" at bounding box center [530, 311] width 501 height 35
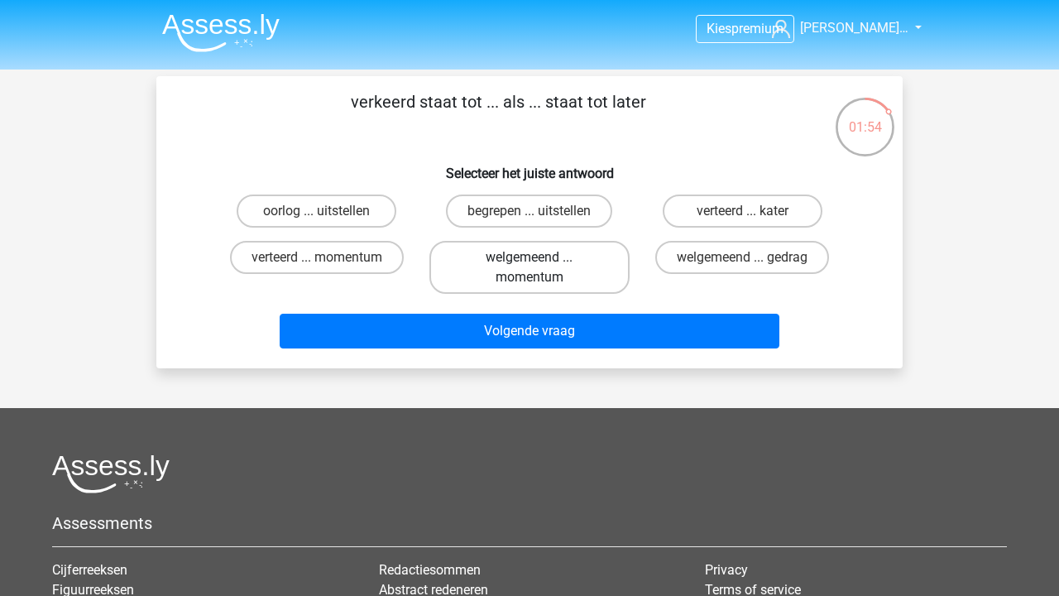
click at [458, 291] on label "welgemeend ... momentum" at bounding box center [528, 267] width 199 height 53
click at [529, 268] on input "welgemeend ... momentum" at bounding box center [534, 262] width 11 height 11
radio input "true"
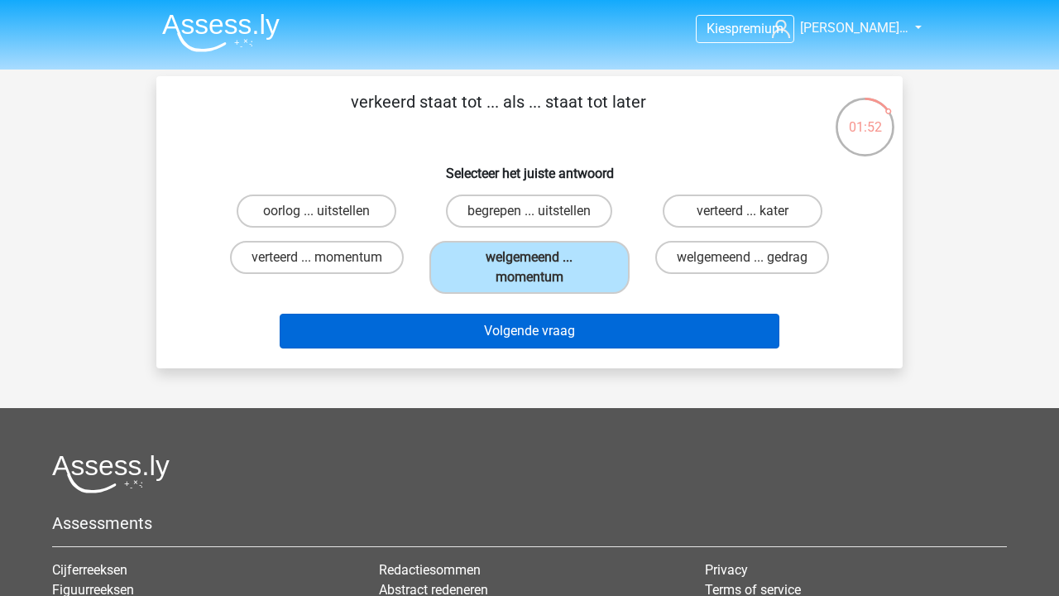
click at [445, 342] on button "Volgende vraag" at bounding box center [530, 331] width 501 height 35
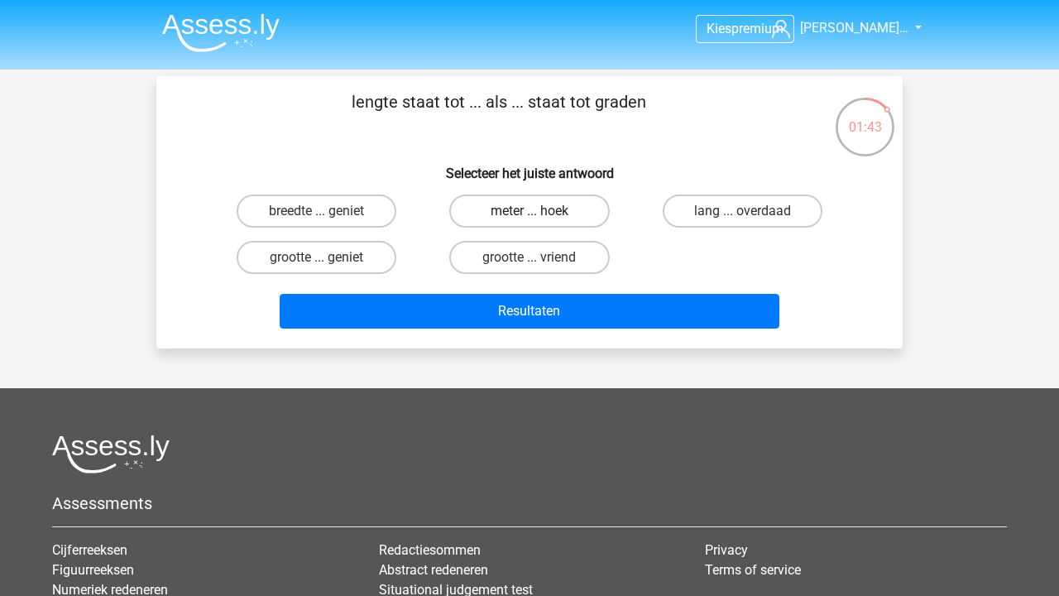
click at [484, 217] on label "meter ... hoek" at bounding box center [529, 210] width 160 height 33
click at [529, 217] on input "meter ... hoek" at bounding box center [534, 216] width 11 height 11
radio input "true"
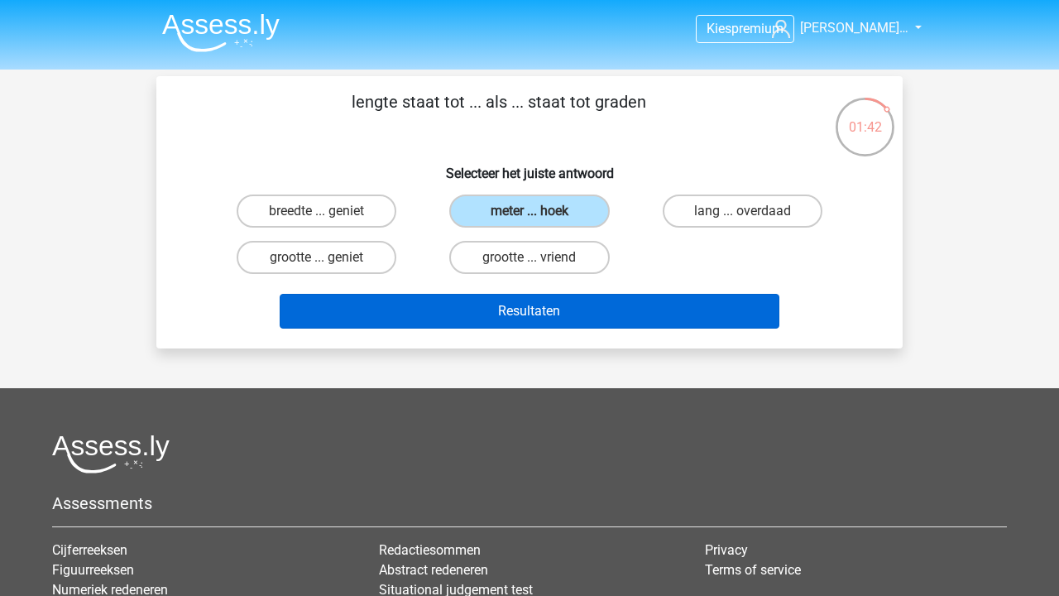
click at [482, 324] on button "Resultaten" at bounding box center [530, 311] width 501 height 35
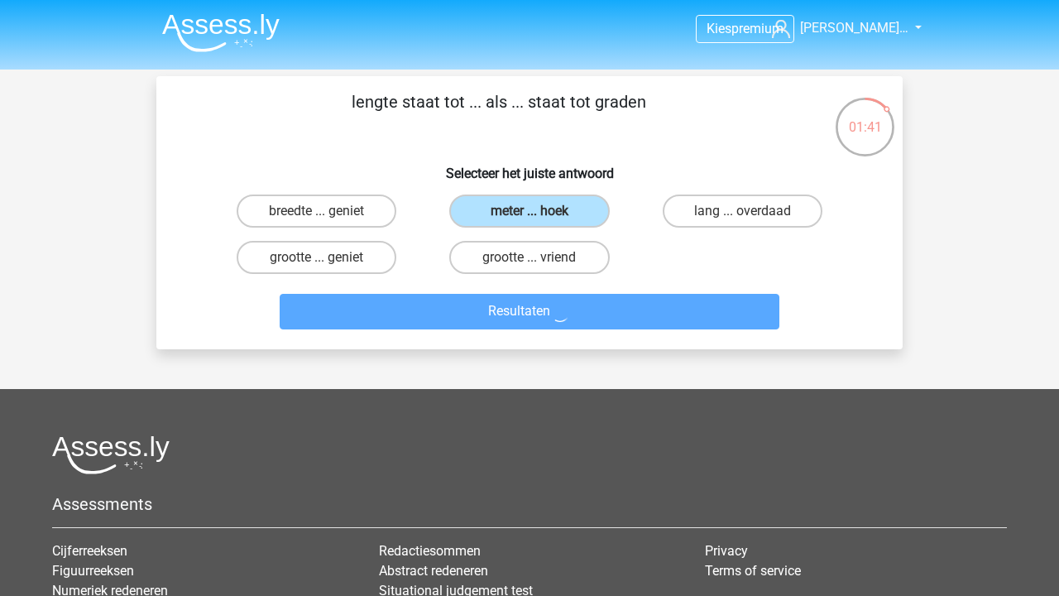
scroll to position [0, 1]
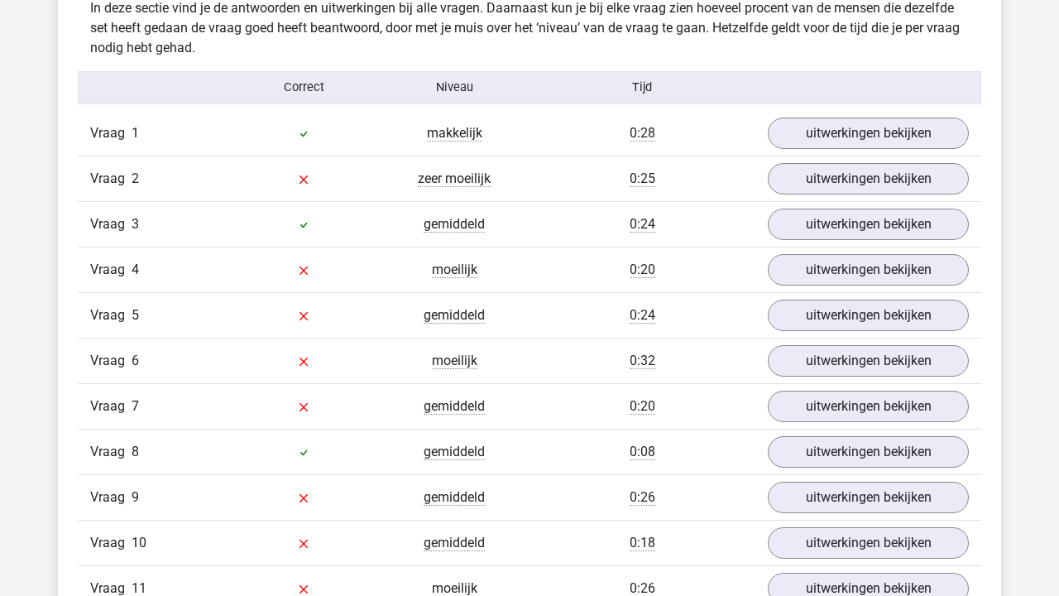
scroll to position [1315, 0]
click at [798, 186] on link "uitwerkingen bekijken" at bounding box center [868, 179] width 231 height 36
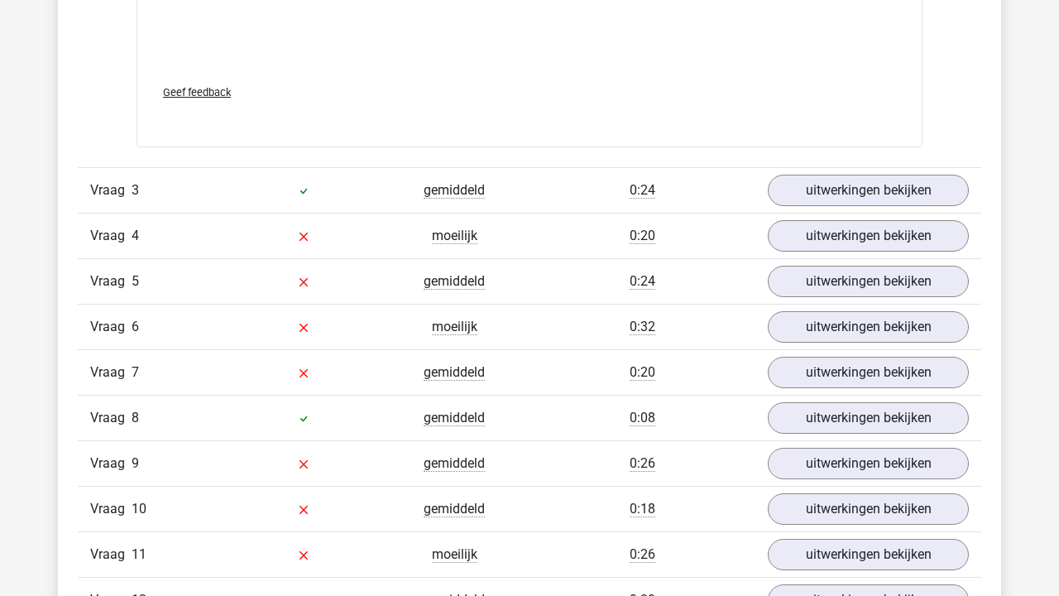
scroll to position [2248, 0]
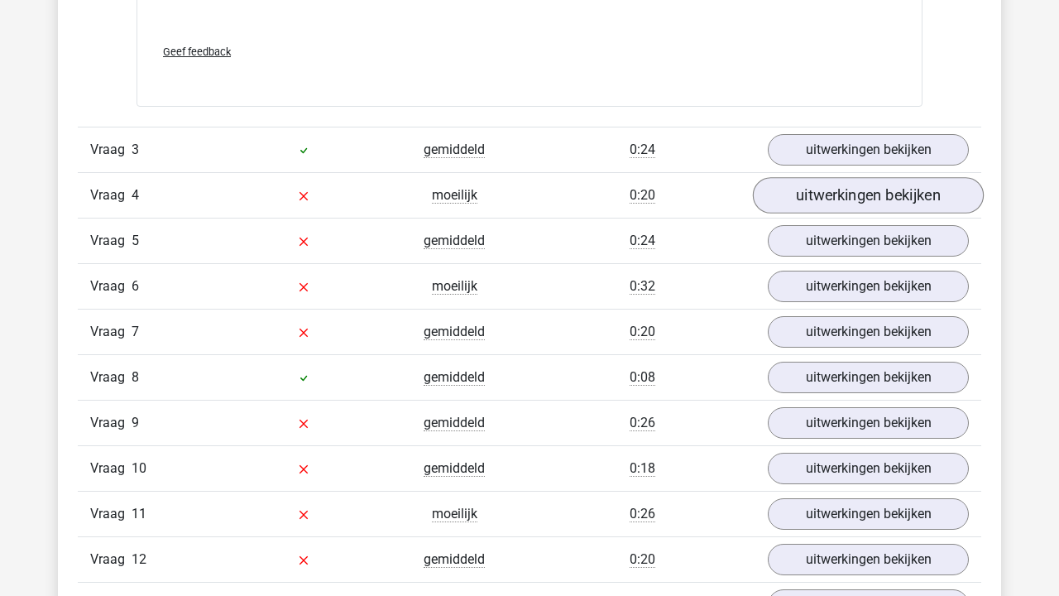
click at [802, 204] on link "uitwerkingen bekijken" at bounding box center [868, 195] width 231 height 36
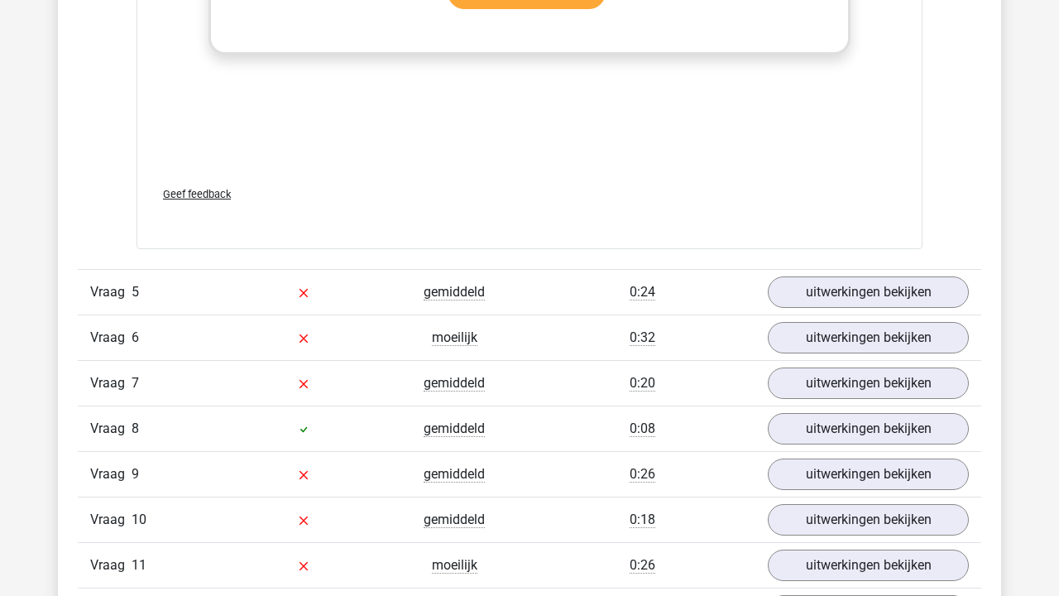
scroll to position [3023, 0]
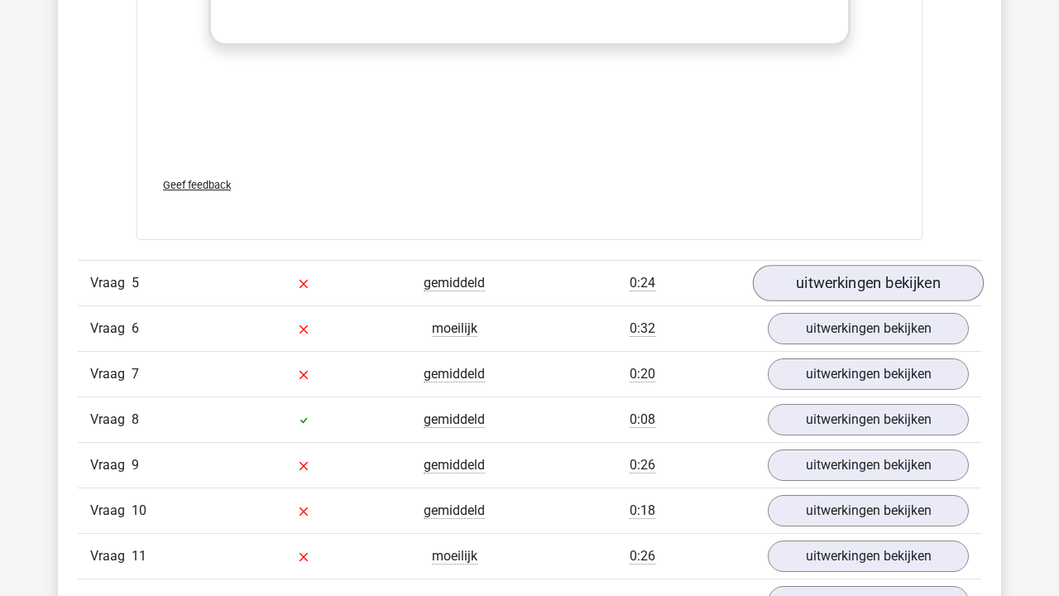
click at [842, 291] on link "uitwerkingen bekijken" at bounding box center [868, 284] width 231 height 36
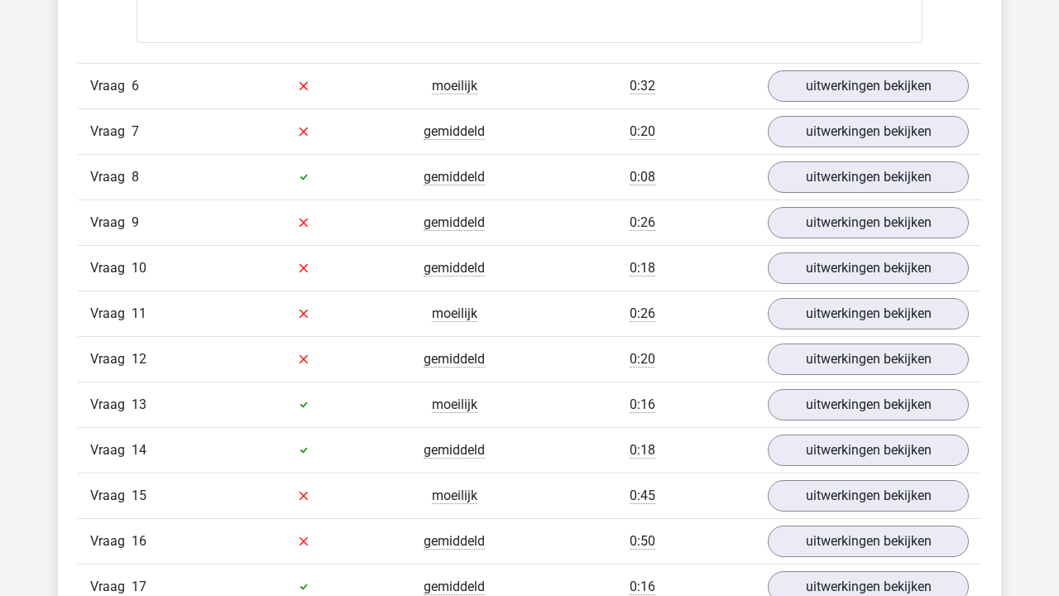
scroll to position [4080, 0]
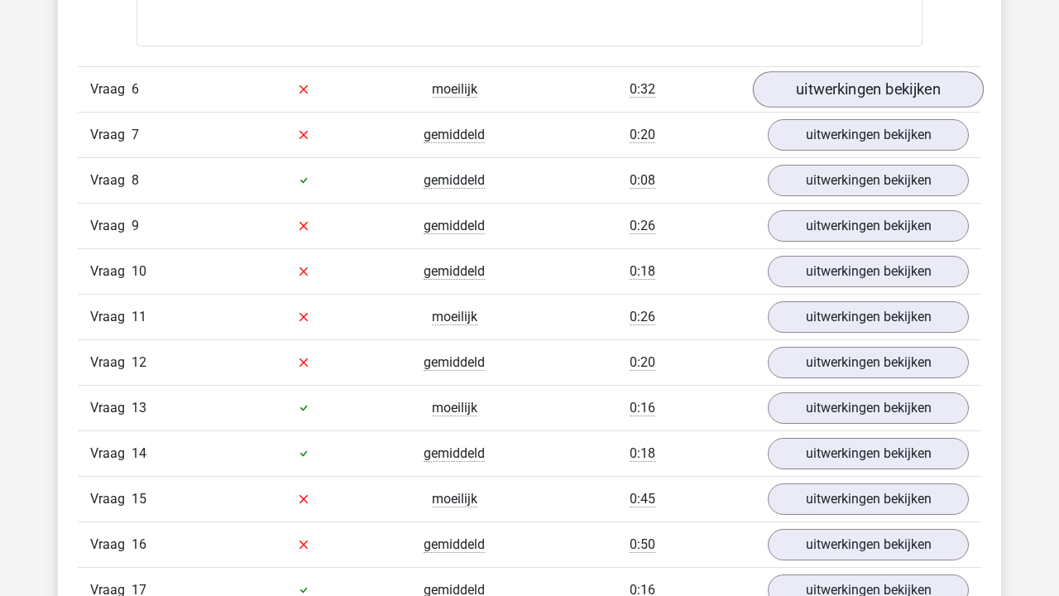
click at [807, 77] on link "uitwerkingen bekijken" at bounding box center [868, 89] width 231 height 36
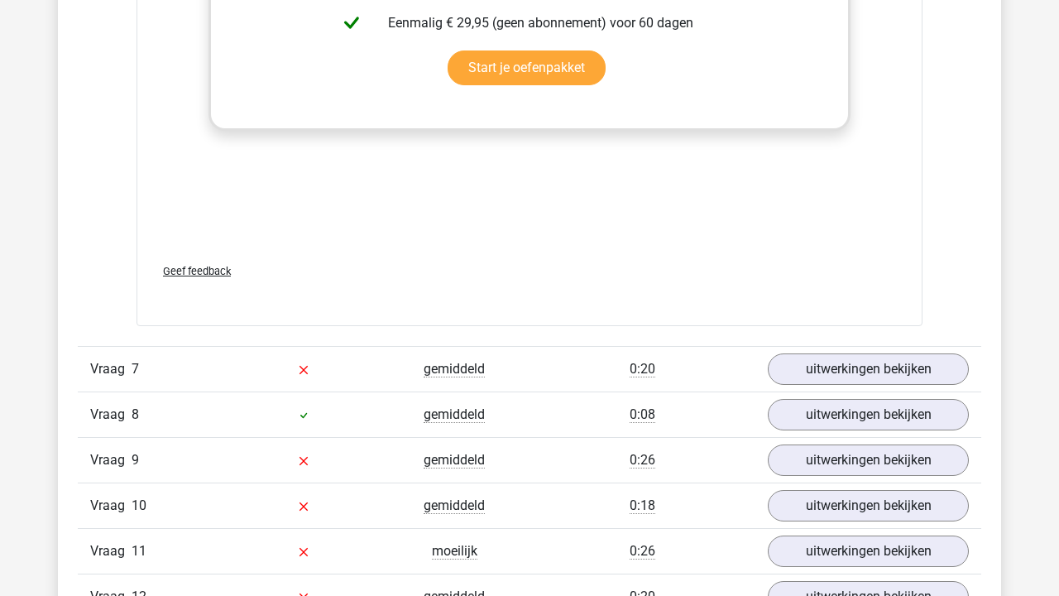
scroll to position [4779, 0]
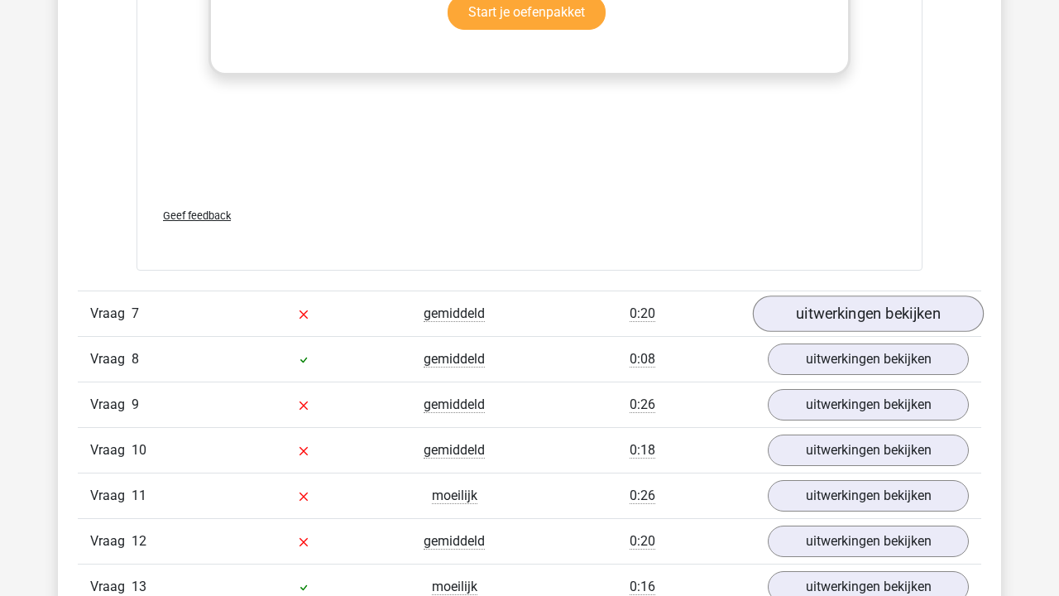
click at [806, 319] on link "uitwerkingen bekijken" at bounding box center [868, 313] width 231 height 36
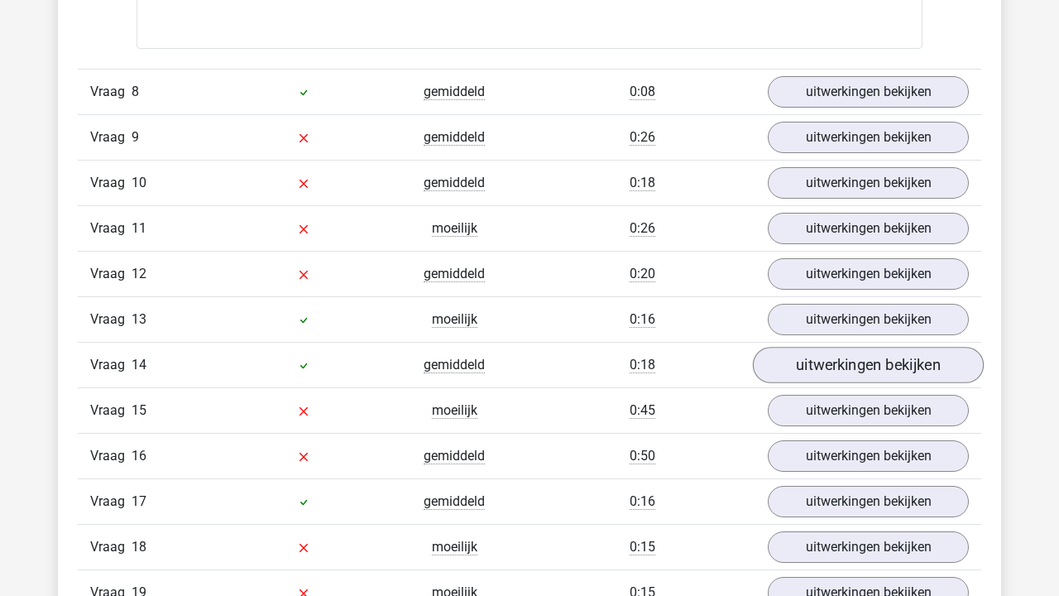
scroll to position [5836, 0]
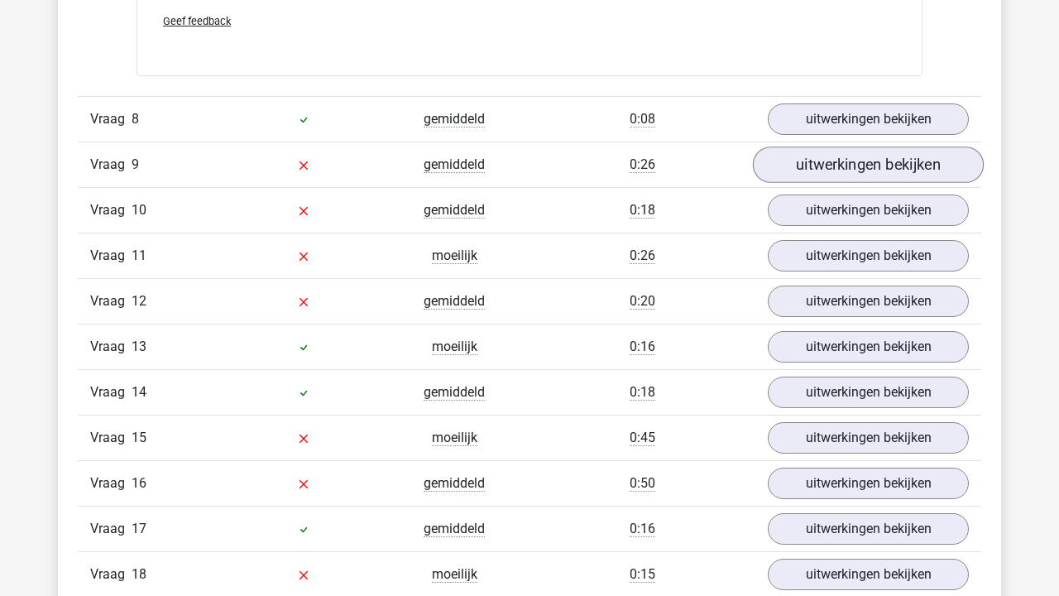
click at [804, 174] on link "uitwerkingen bekijken" at bounding box center [868, 164] width 231 height 36
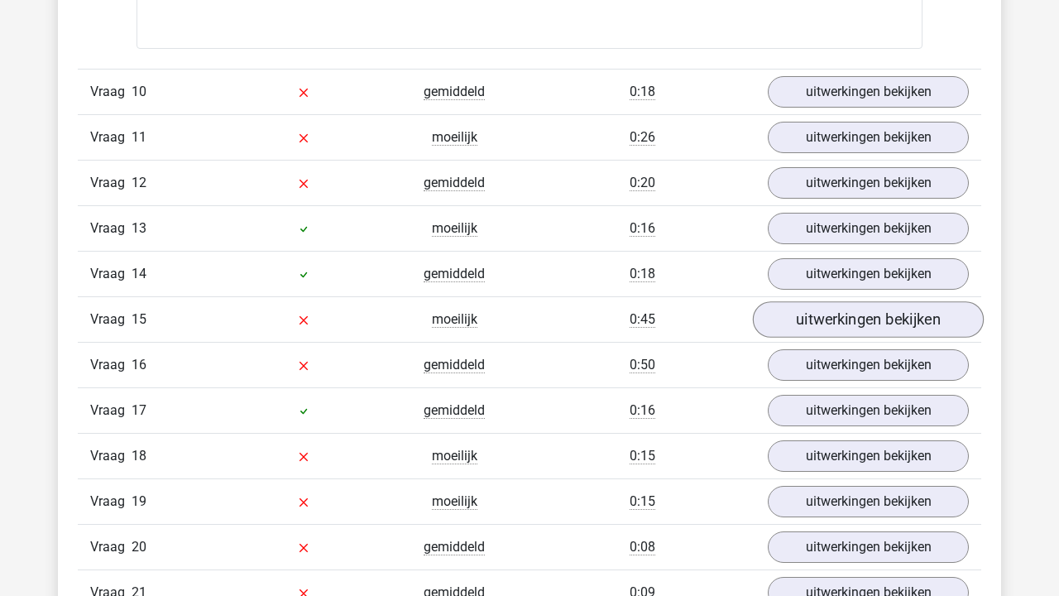
scroll to position [6792, 0]
click at [788, 92] on link "uitwerkingen bekijken" at bounding box center [868, 91] width 231 height 36
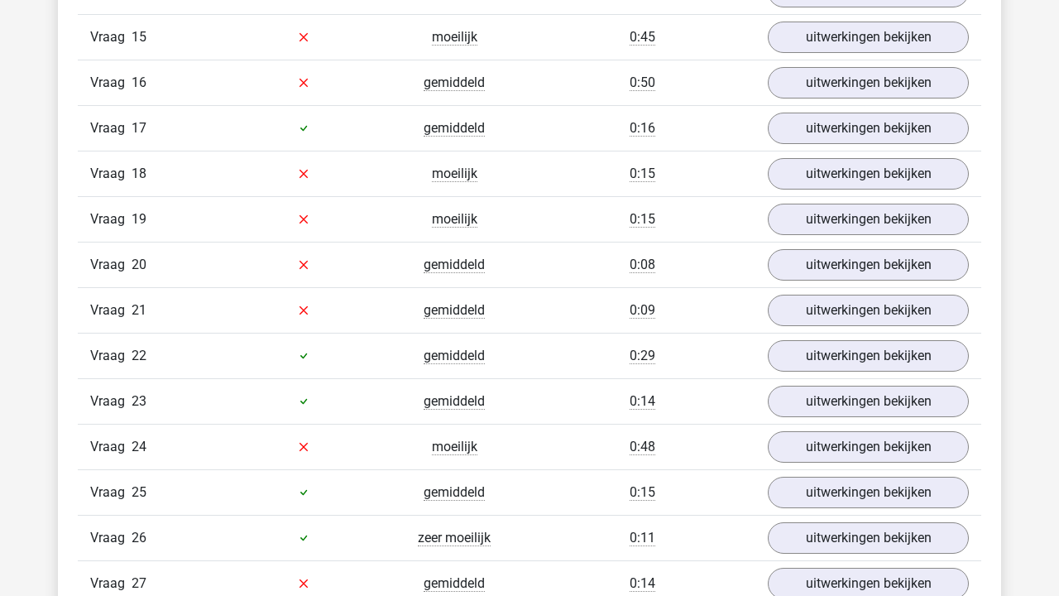
scroll to position [8031, 0]
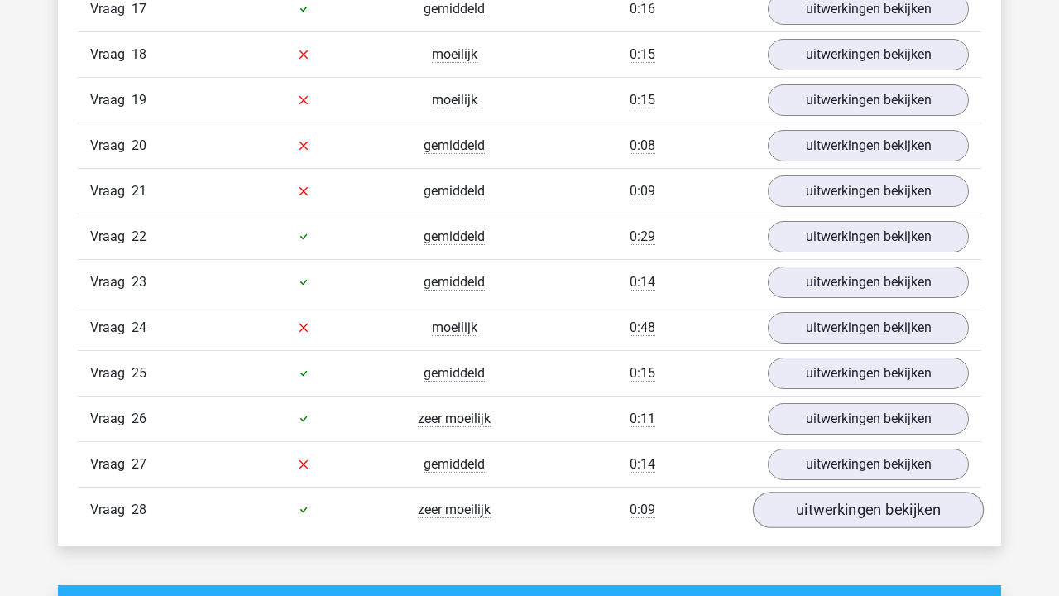
click at [798, 494] on link "uitwerkingen bekijken" at bounding box center [868, 509] width 231 height 36
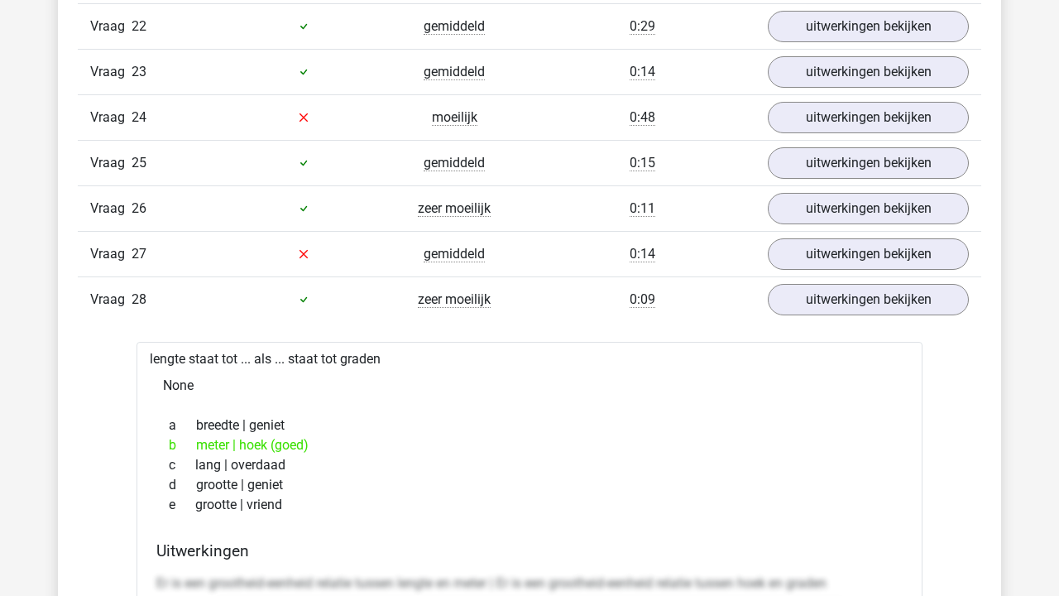
scroll to position [8287, 0]
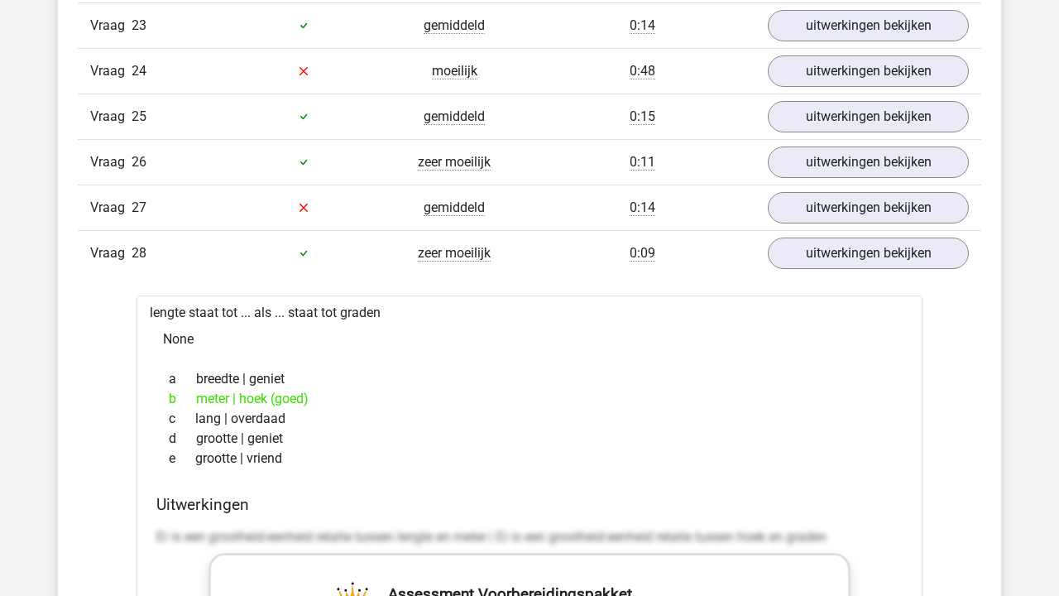
click at [808, 222] on div "Vraag 27 gemiddeld 0:14 uitwerkingen bekijken" at bounding box center [529, 207] width 903 height 46
click at [816, 208] on link "uitwerkingen bekijken" at bounding box center [868, 207] width 231 height 36
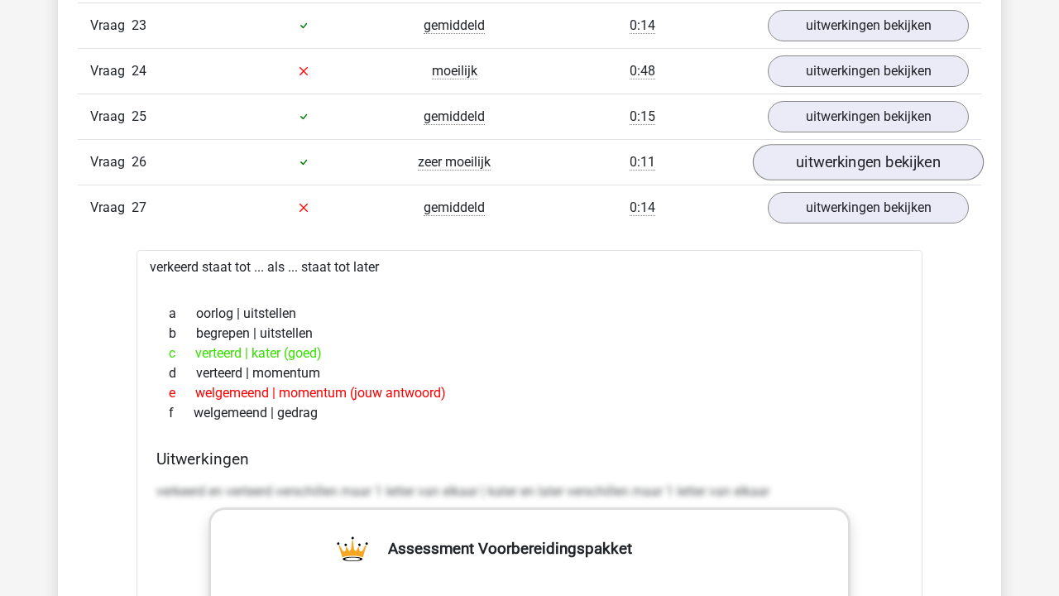
click at [797, 152] on link "uitwerkingen bekijken" at bounding box center [868, 162] width 231 height 36
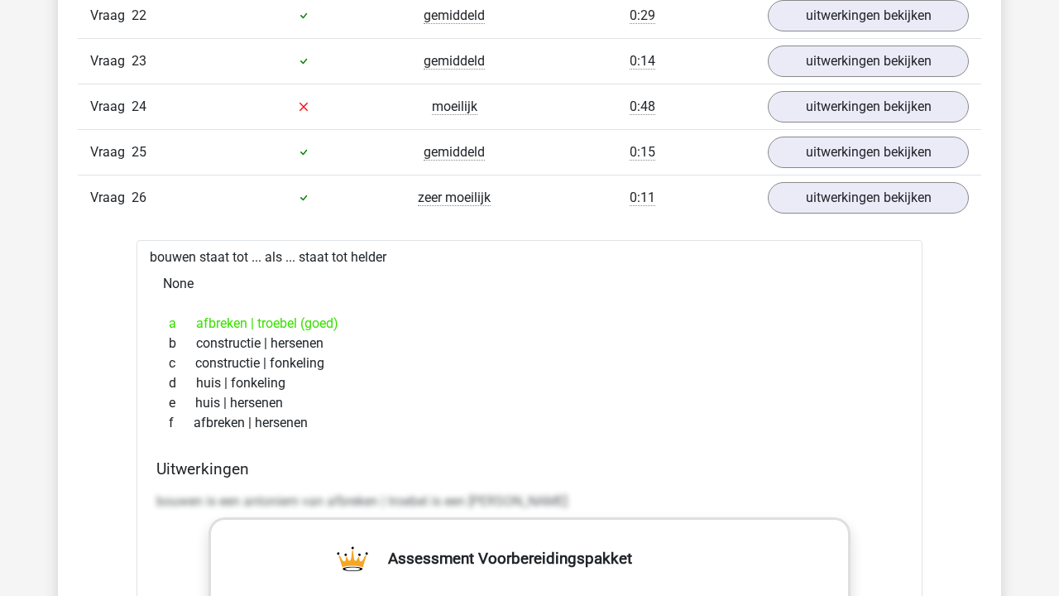
scroll to position [8246, 0]
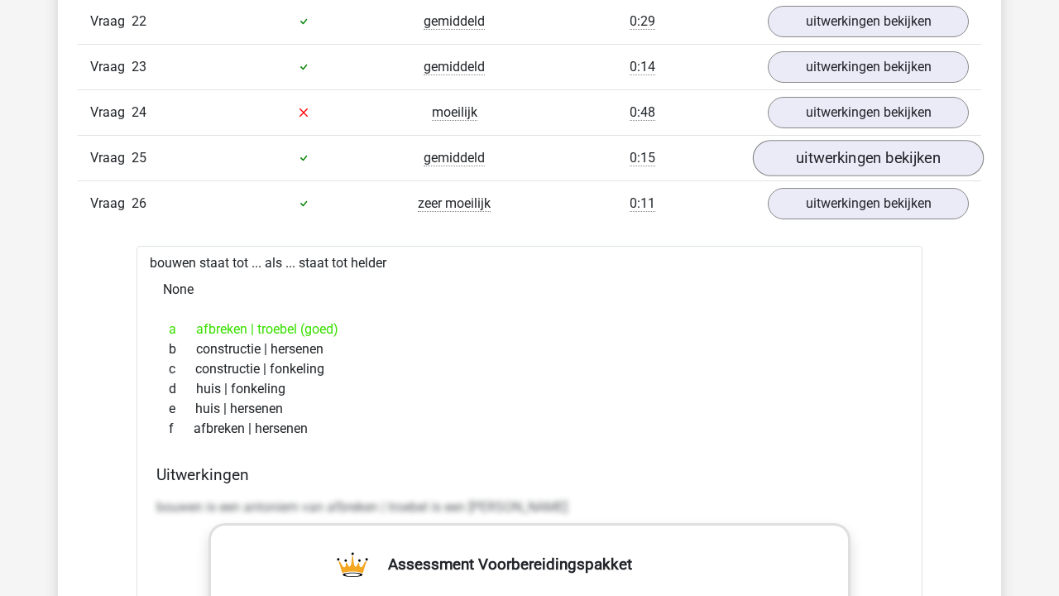
click at [814, 151] on link "uitwerkingen bekijken" at bounding box center [868, 158] width 231 height 36
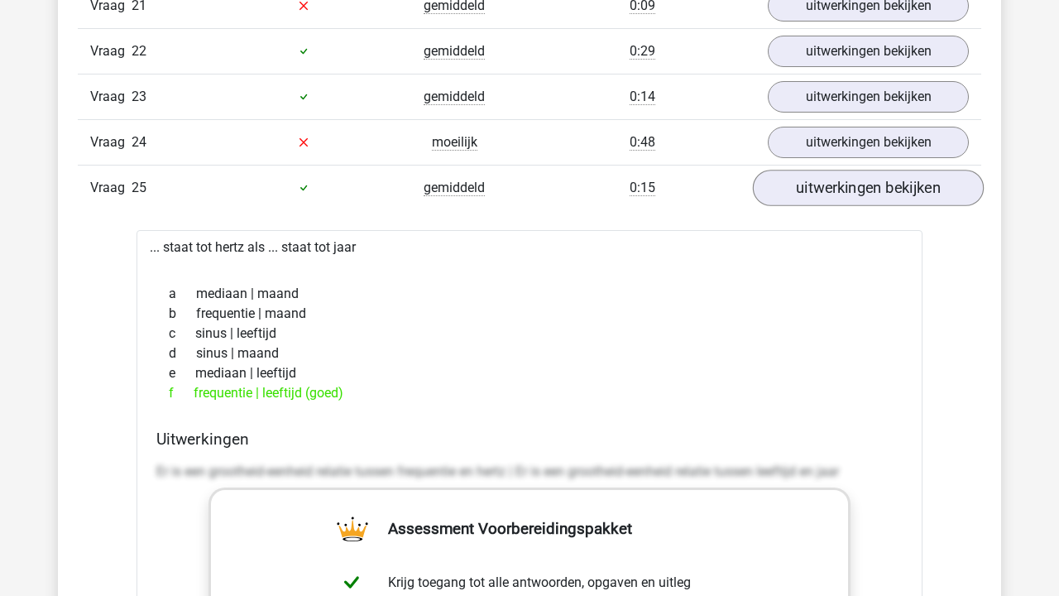
scroll to position [8210, 0]
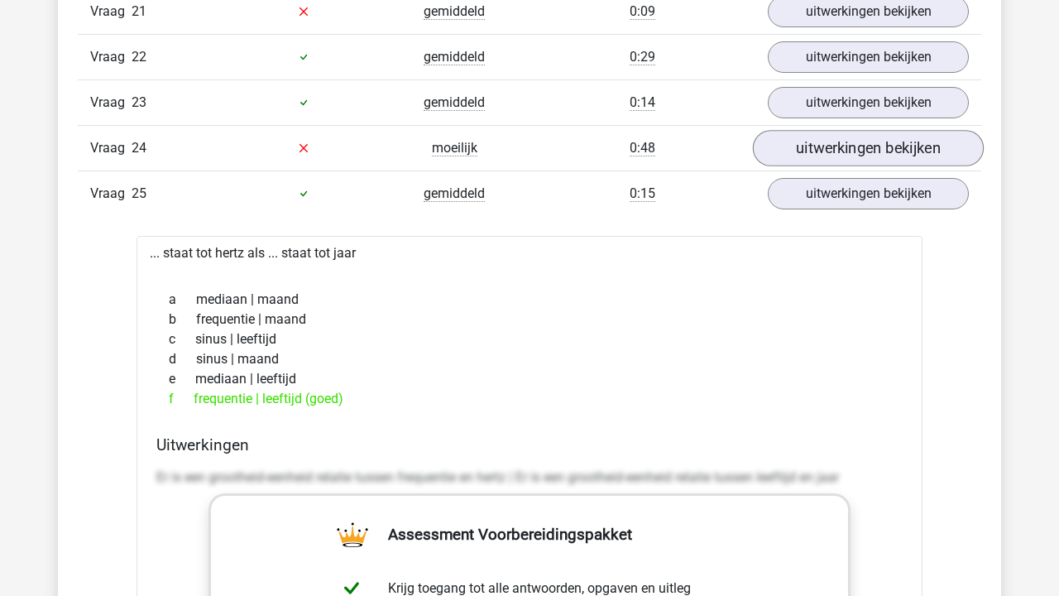
click at [810, 130] on link "uitwerkingen bekijken" at bounding box center [868, 148] width 231 height 36
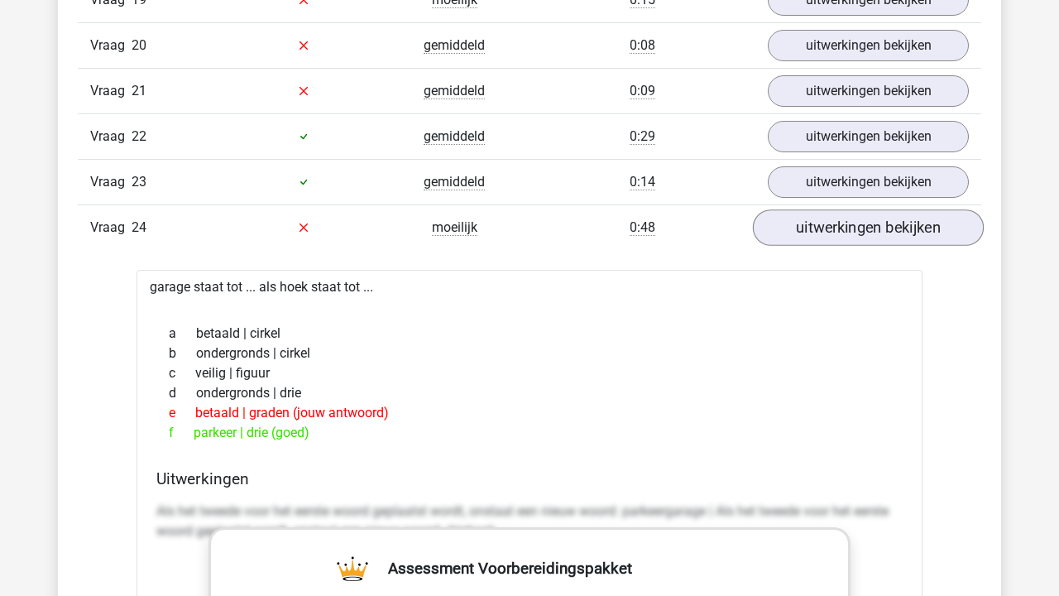
scroll to position [8128, 0]
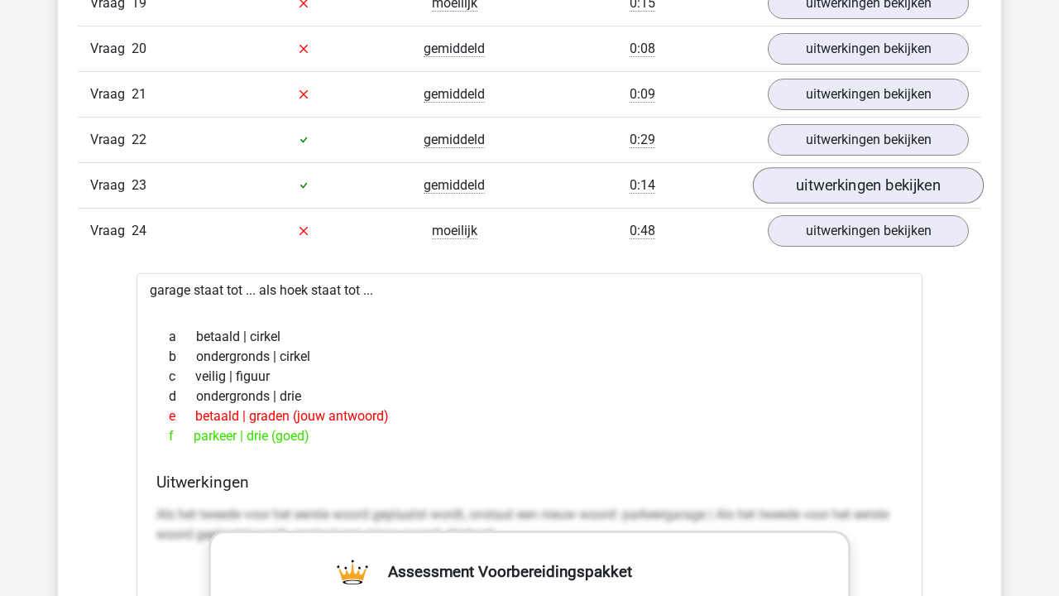
click at [821, 190] on link "uitwerkingen bekijken" at bounding box center [868, 185] width 231 height 36
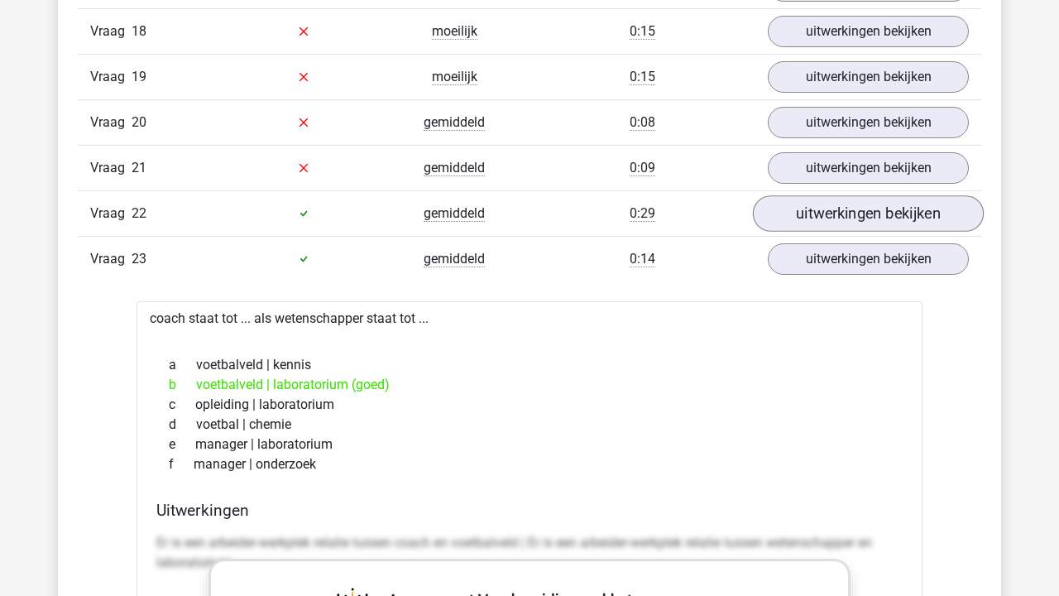
scroll to position [8014, 0]
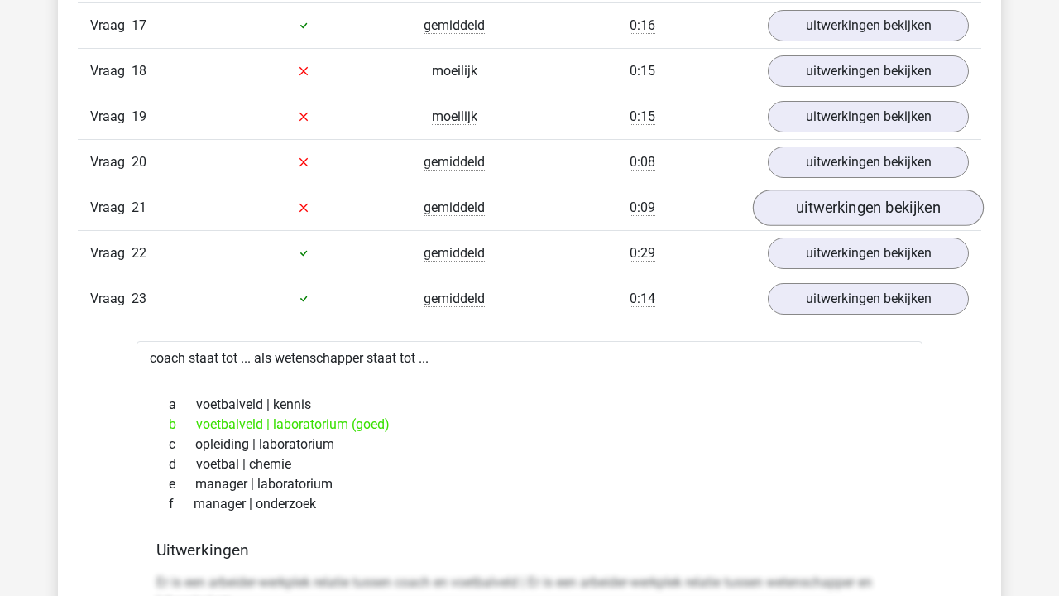
click at [817, 199] on link "uitwerkingen bekijken" at bounding box center [868, 207] width 231 height 36
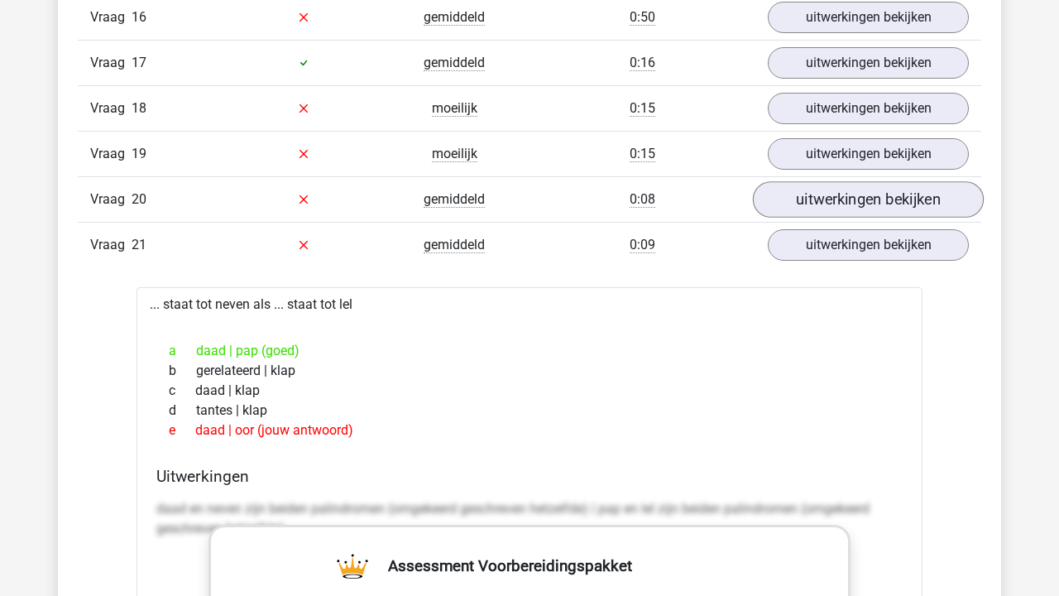
scroll to position [7979, 0]
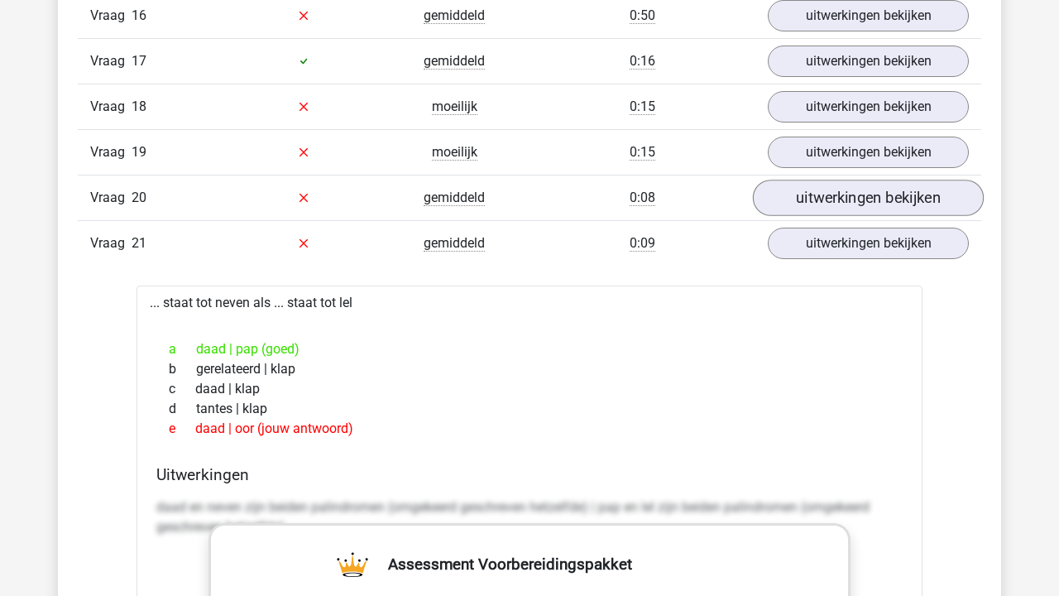
click at [817, 194] on link "uitwerkingen bekijken" at bounding box center [868, 198] width 231 height 36
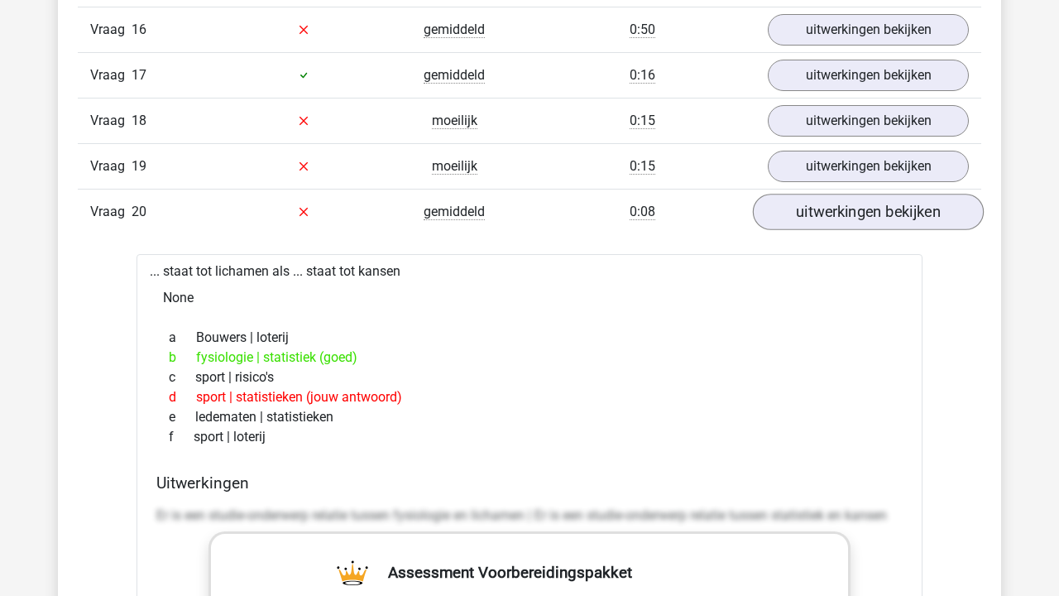
scroll to position [7967, 0]
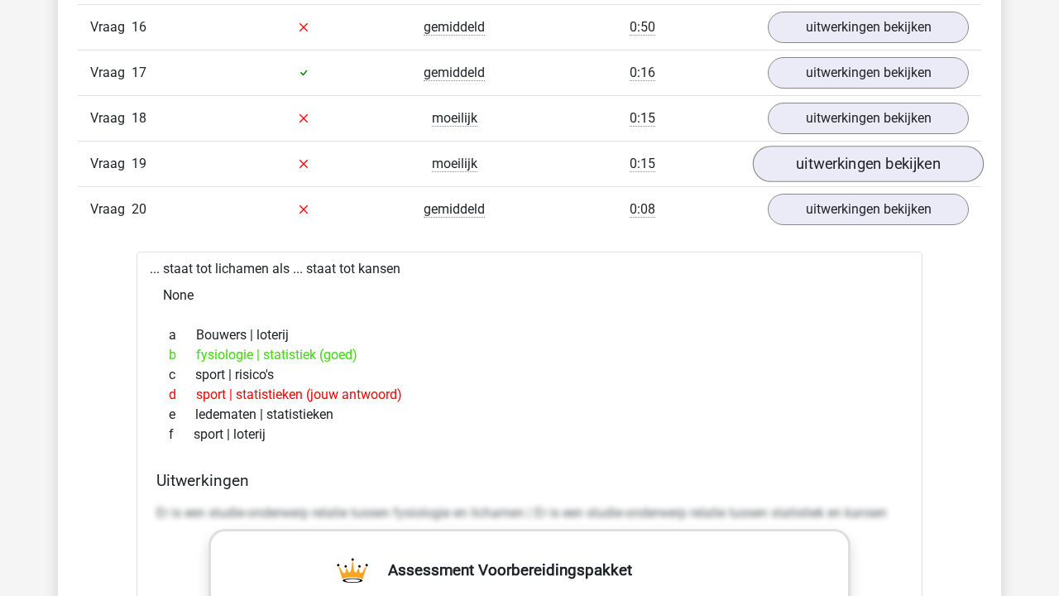
click at [809, 161] on link "uitwerkingen bekijken" at bounding box center [868, 164] width 231 height 36
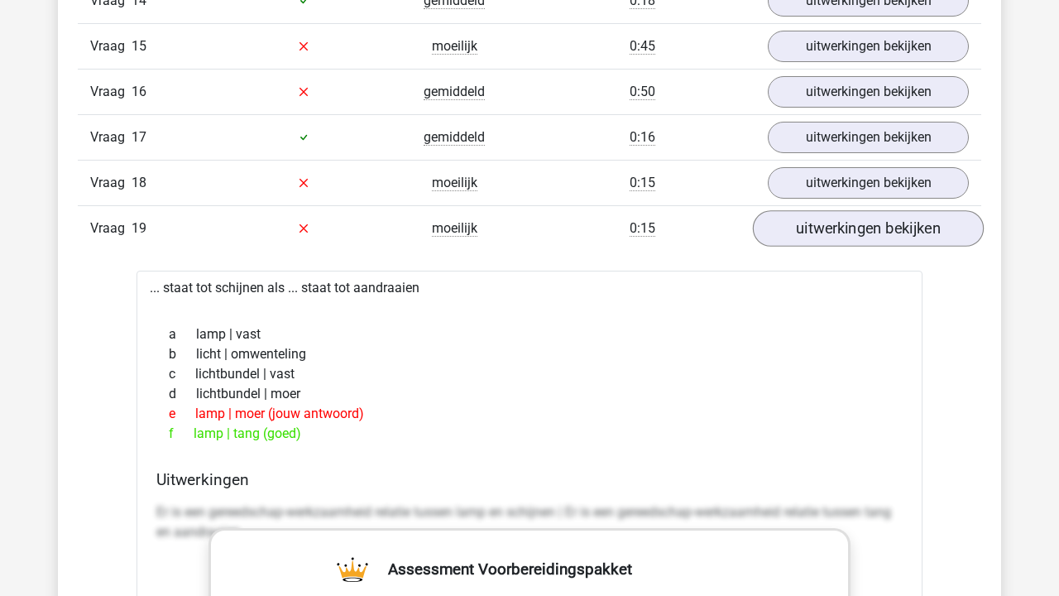
scroll to position [7905, 0]
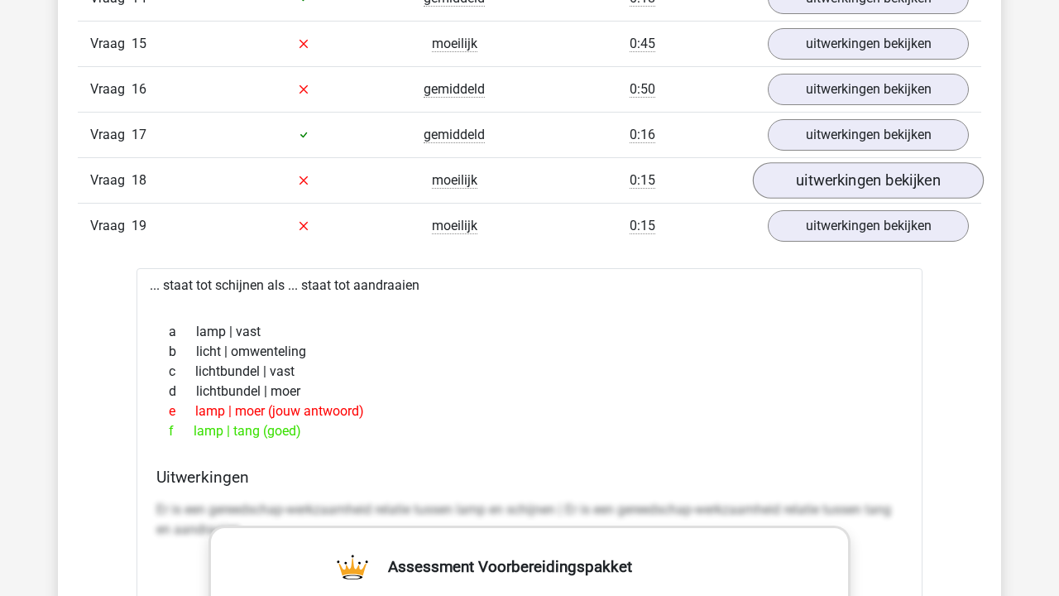
click at [801, 175] on link "uitwerkingen bekijken" at bounding box center [868, 180] width 231 height 36
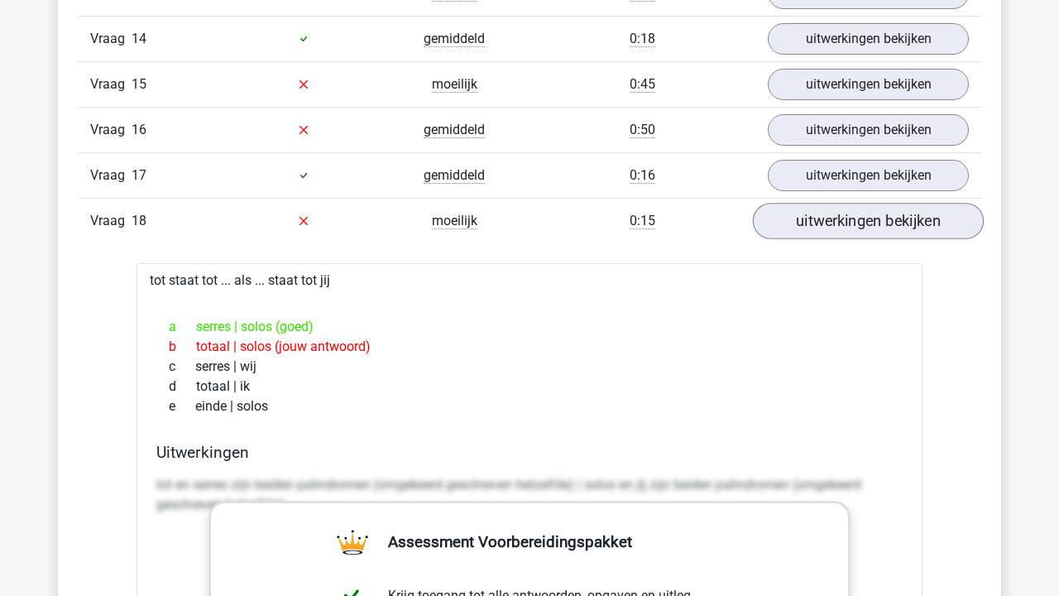
scroll to position [7862, 0]
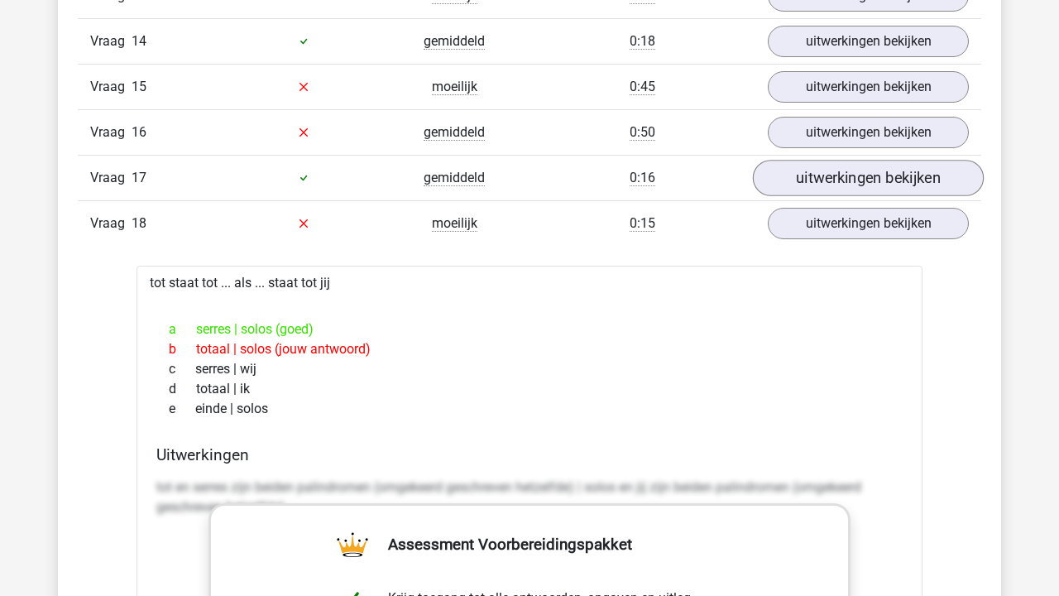
click at [804, 185] on link "uitwerkingen bekijken" at bounding box center [868, 178] width 231 height 36
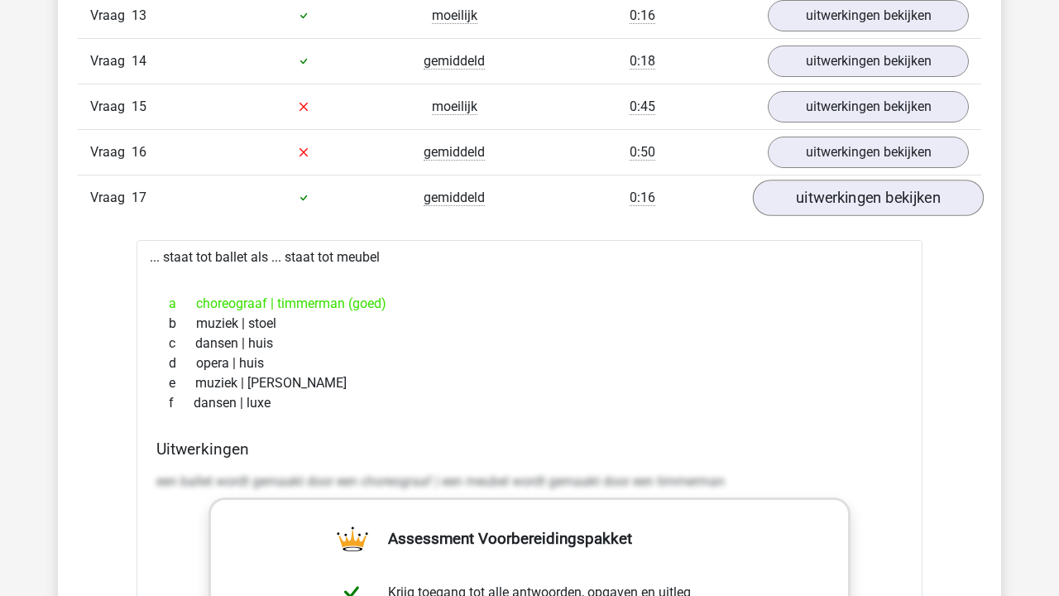
scroll to position [7836, 0]
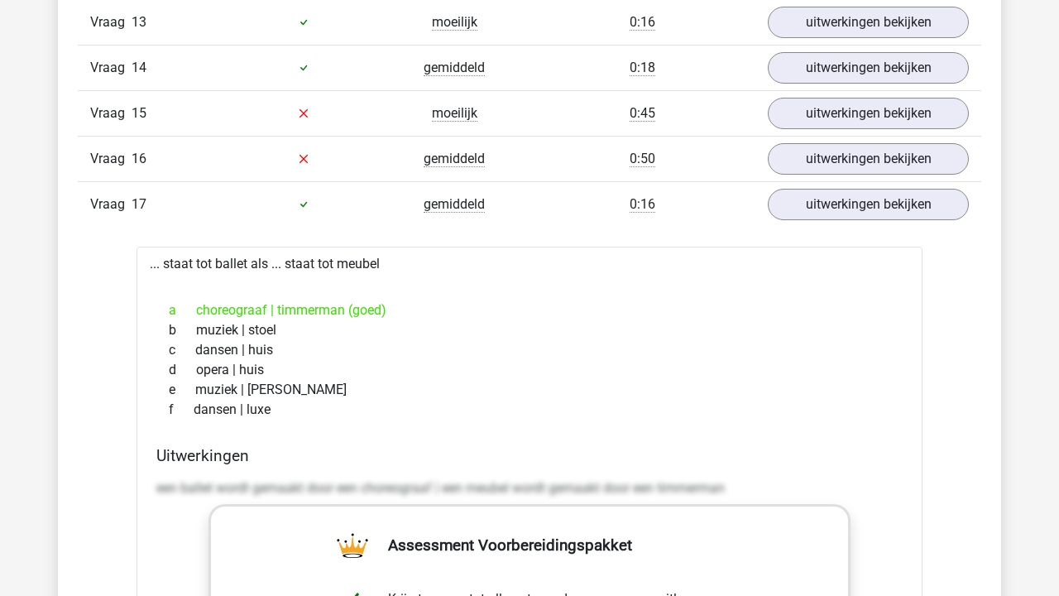
click at [796, 132] on div "Vraag 15 moeilijk 0:45 uitwerkingen bekijken" at bounding box center [529, 113] width 903 height 46
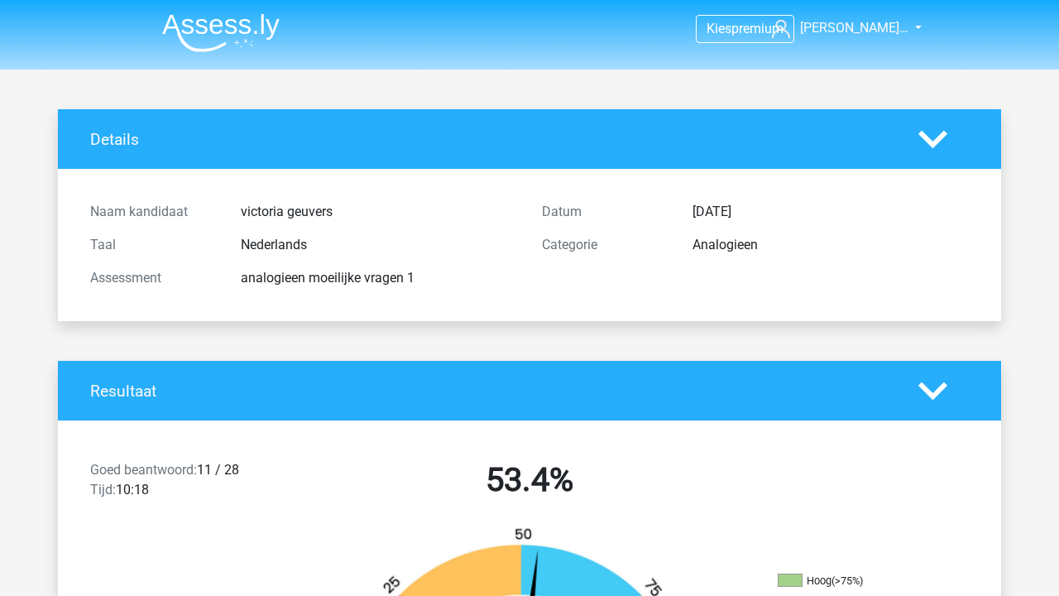
scroll to position [0, 0]
click at [232, 17] on img at bounding box center [220, 32] width 117 height 39
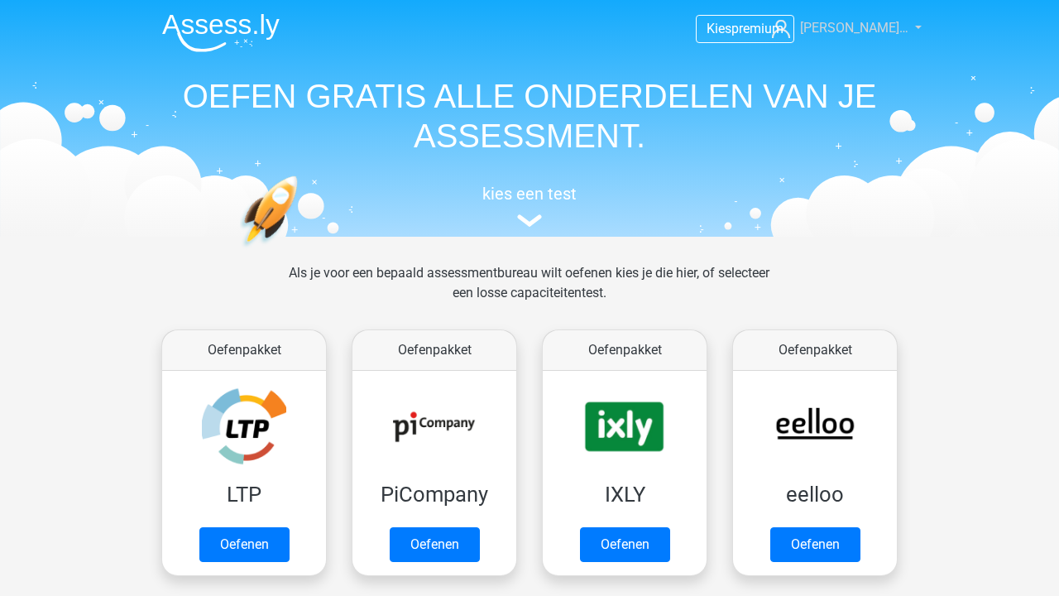
click at [841, 26] on span "[PERSON_NAME]…" at bounding box center [854, 28] width 108 height 16
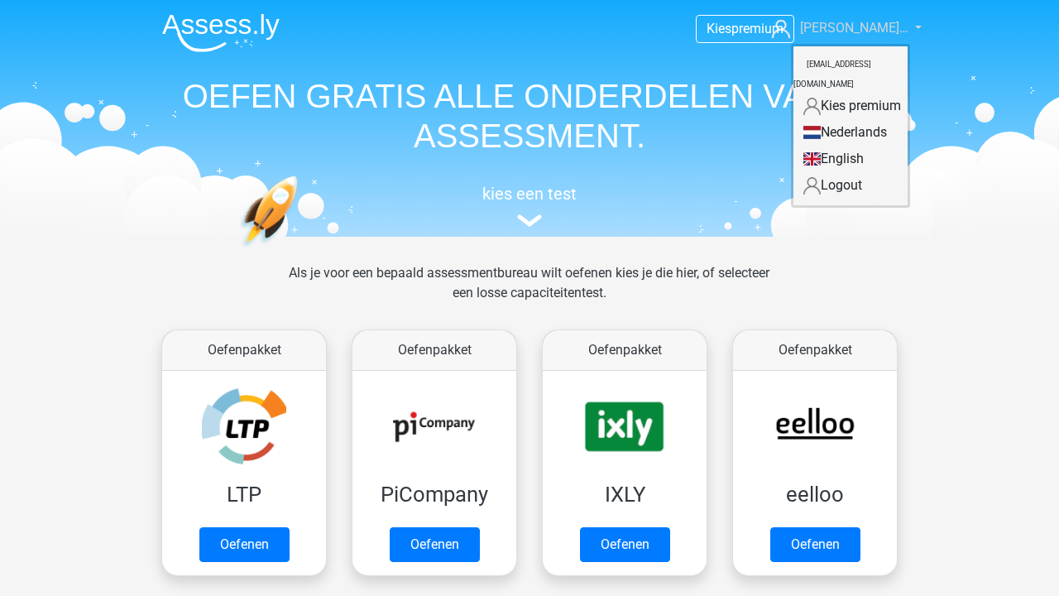
click at [840, 26] on span "[PERSON_NAME]…" at bounding box center [854, 28] width 108 height 16
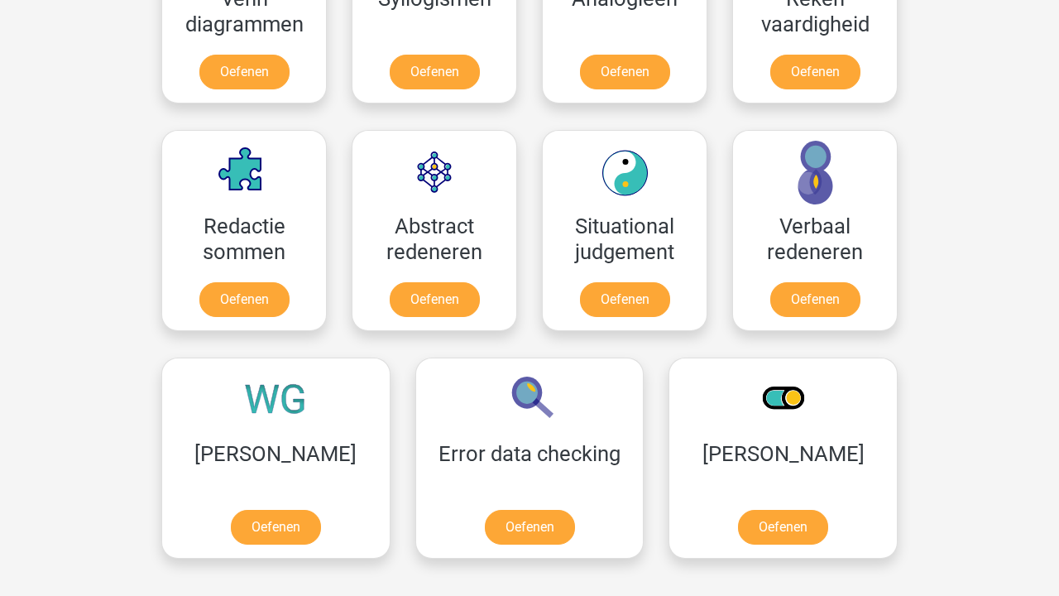
scroll to position [1109, 0]
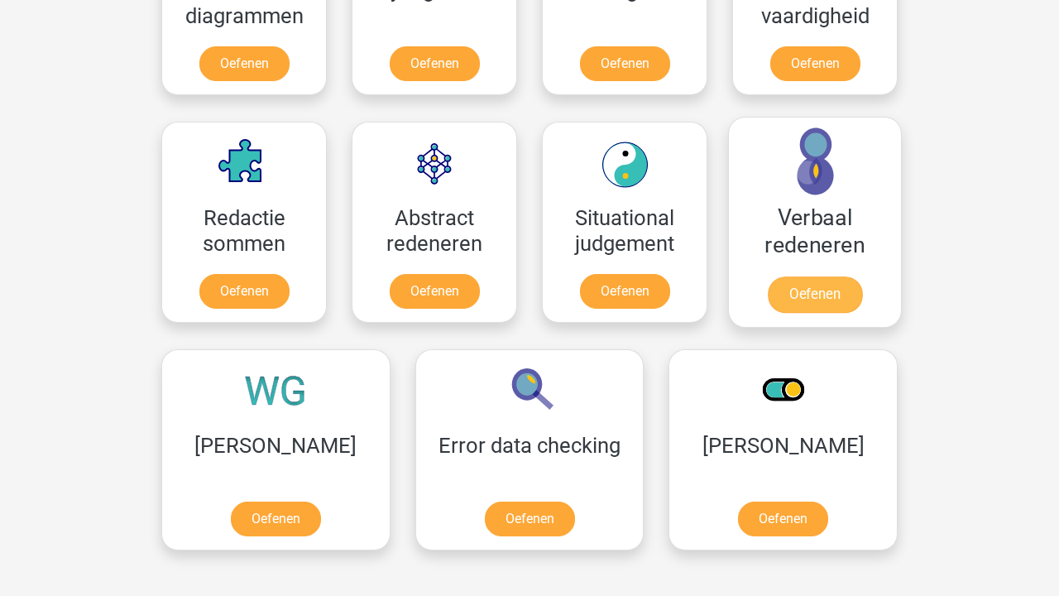
click at [812, 276] on link "Oefenen" at bounding box center [815, 294] width 94 height 36
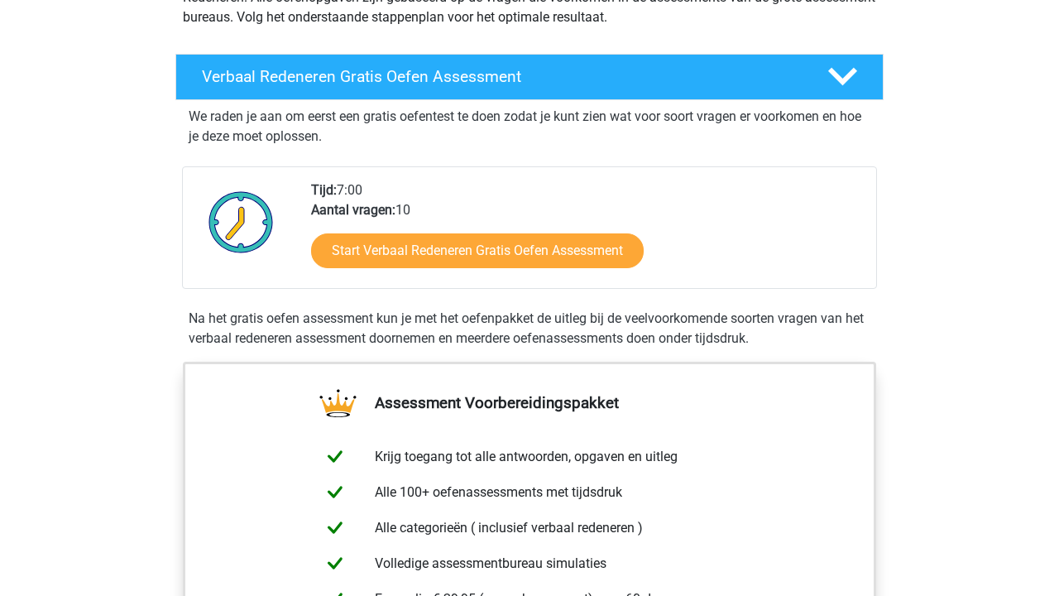
scroll to position [355, 0]
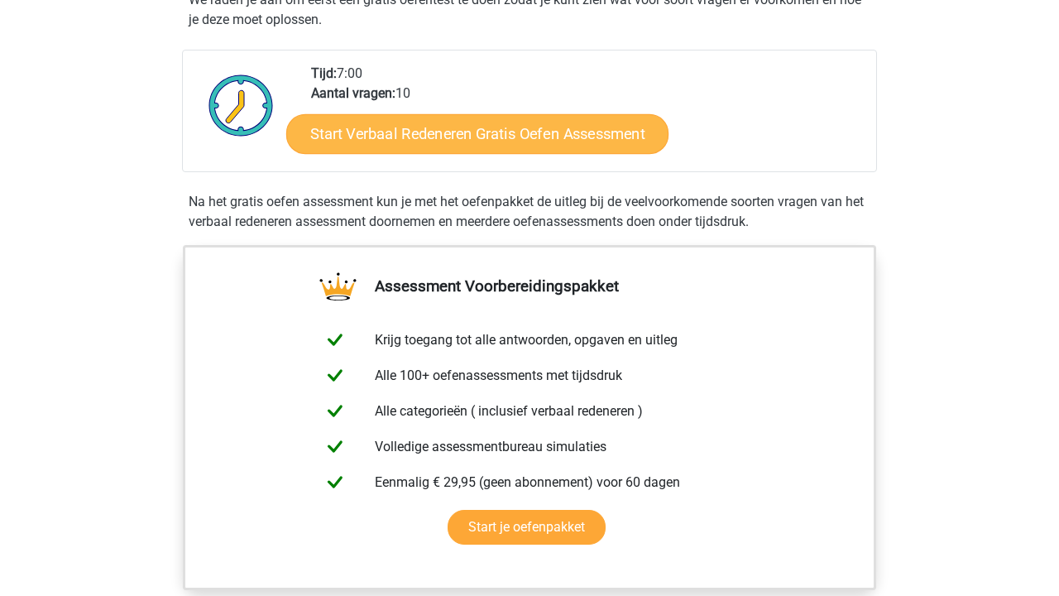
click at [574, 130] on link "Start Verbaal Redeneren Gratis Oefen Assessment" at bounding box center [477, 134] width 382 height 40
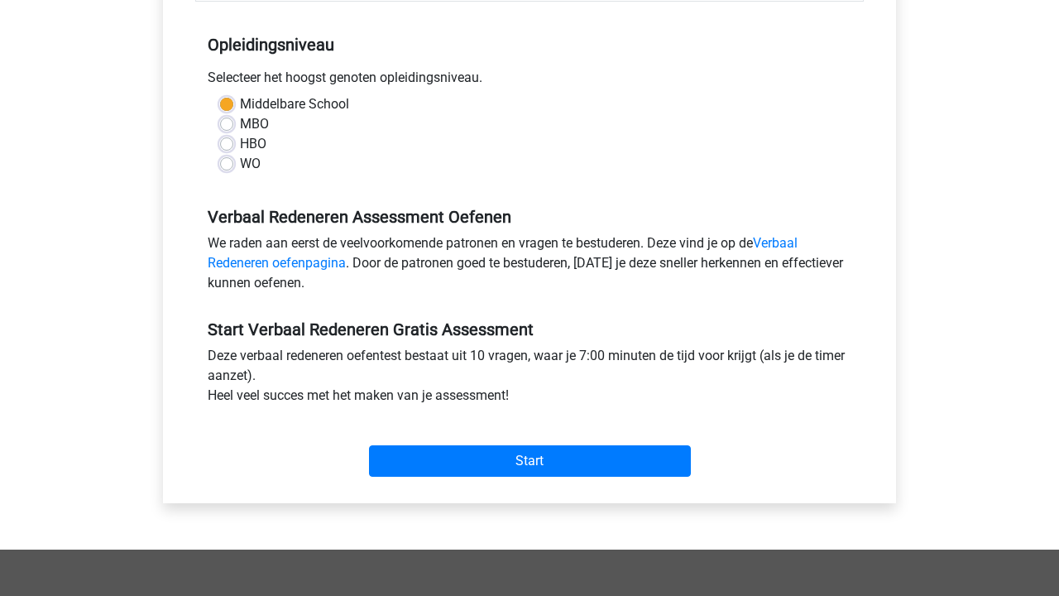
scroll to position [398, 0]
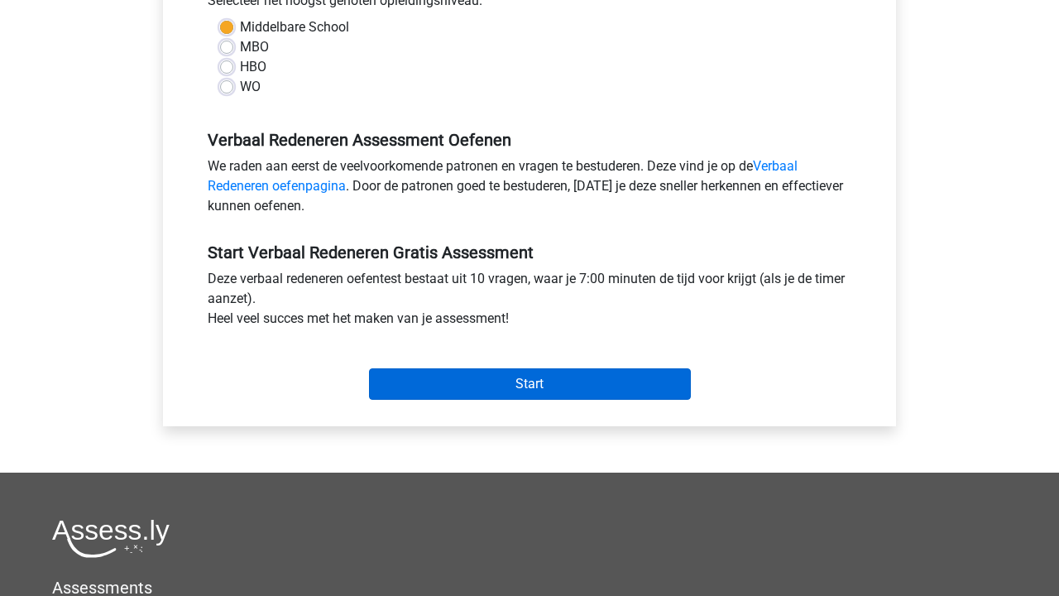
click at [616, 382] on input "Start" at bounding box center [530, 383] width 322 height 31
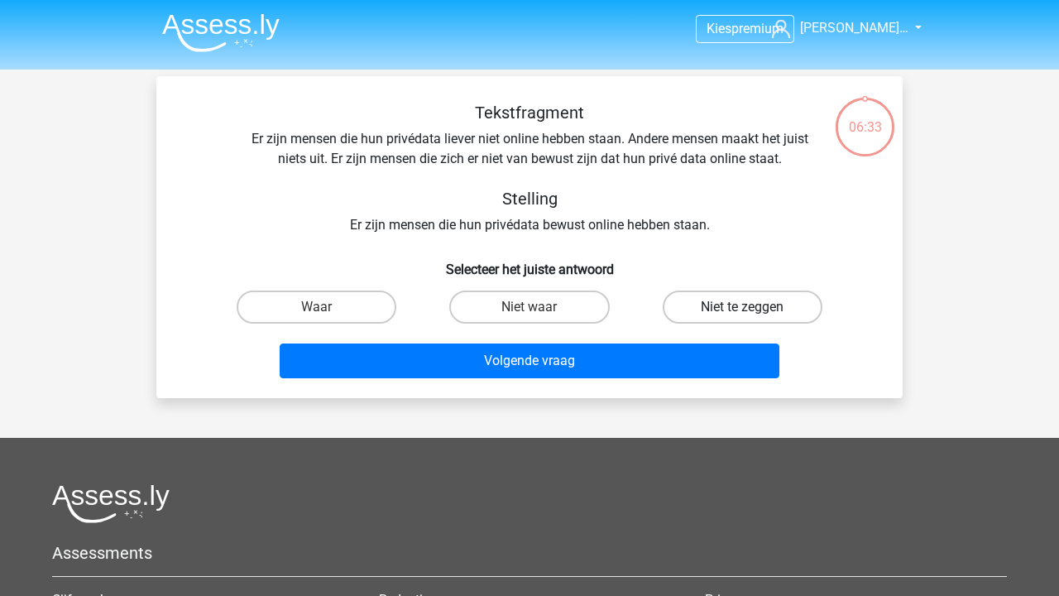
click at [703, 314] on label "Niet te zeggen" at bounding box center [743, 306] width 160 height 33
click at [742, 314] on input "Niet te zeggen" at bounding box center [747, 312] width 11 height 11
radio input "true"
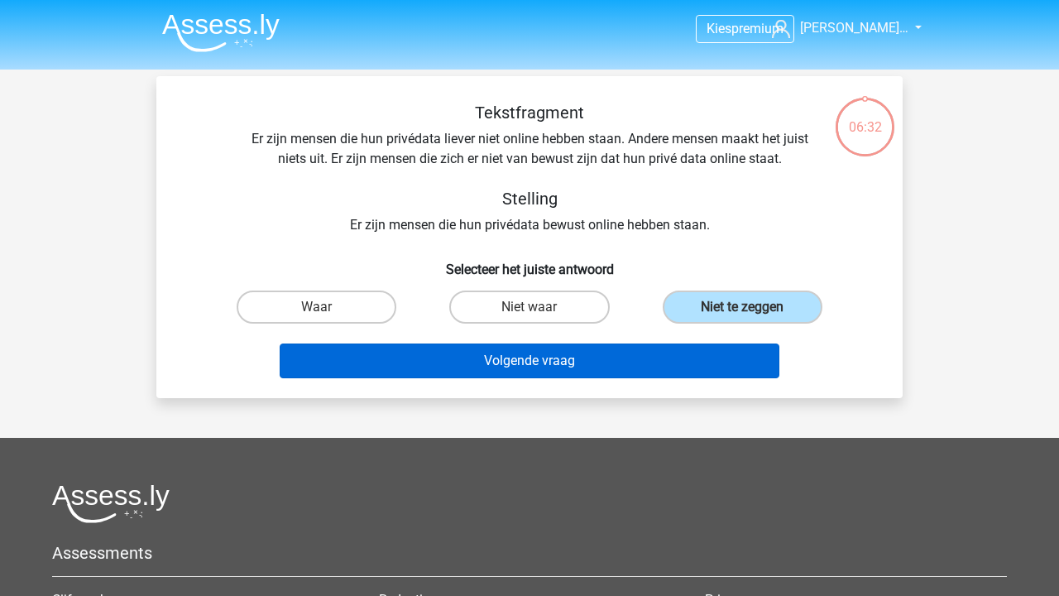
click at [678, 357] on button "Volgende vraag" at bounding box center [530, 360] width 501 height 35
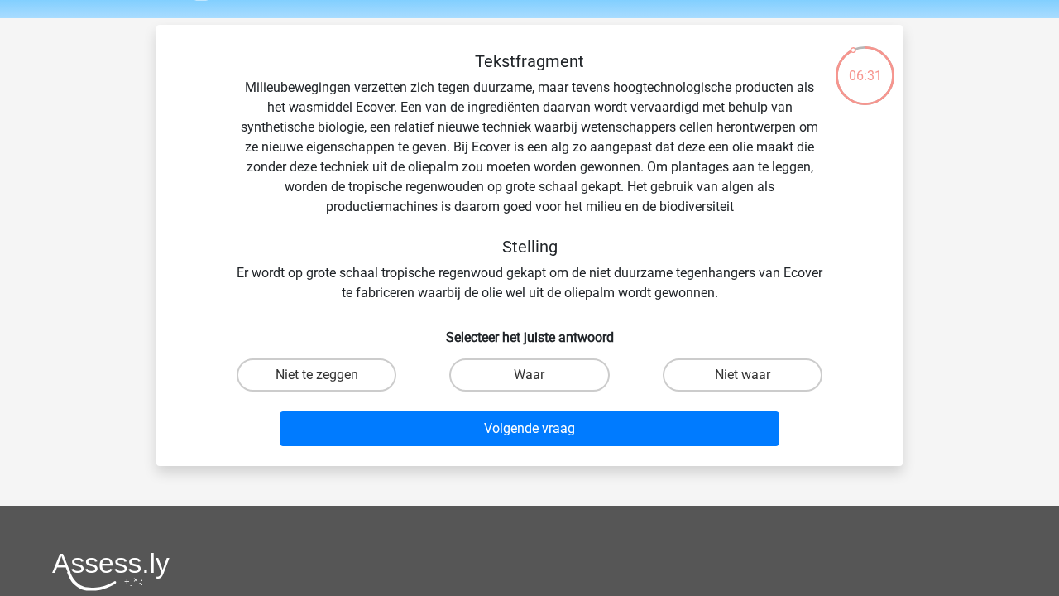
scroll to position [47, 0]
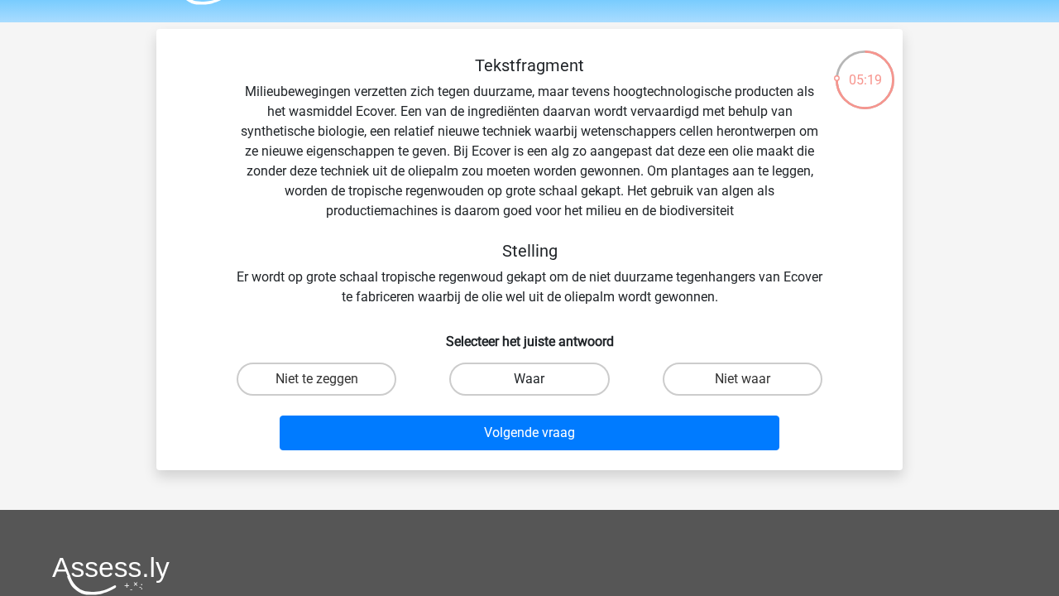
click at [488, 391] on label "Waar" at bounding box center [529, 378] width 160 height 33
click at [529, 390] on input "Waar" at bounding box center [534, 384] width 11 height 11
radio input "true"
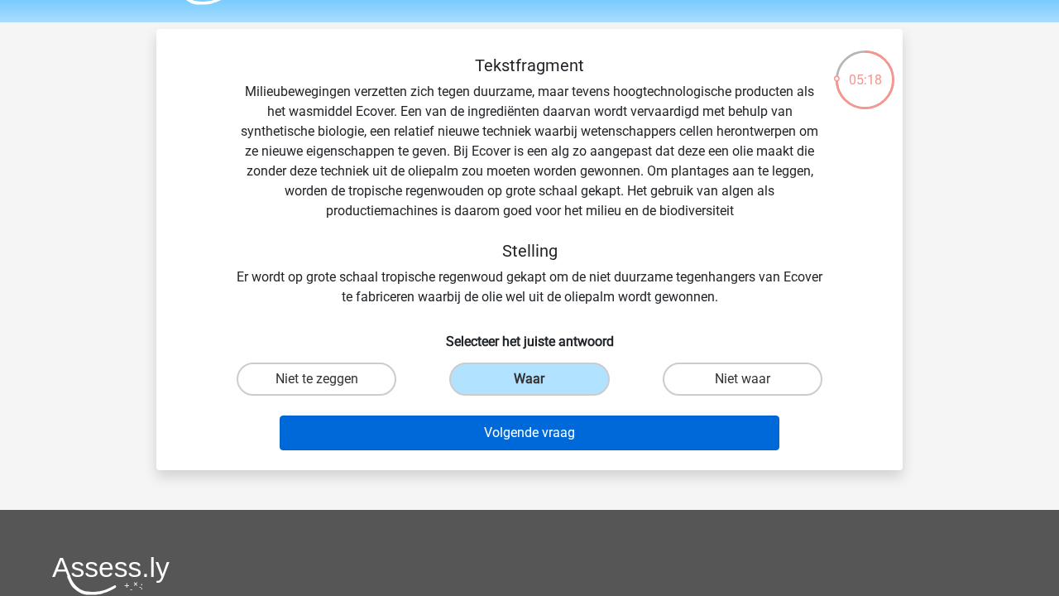
click at [486, 421] on button "Volgende vraag" at bounding box center [530, 432] width 501 height 35
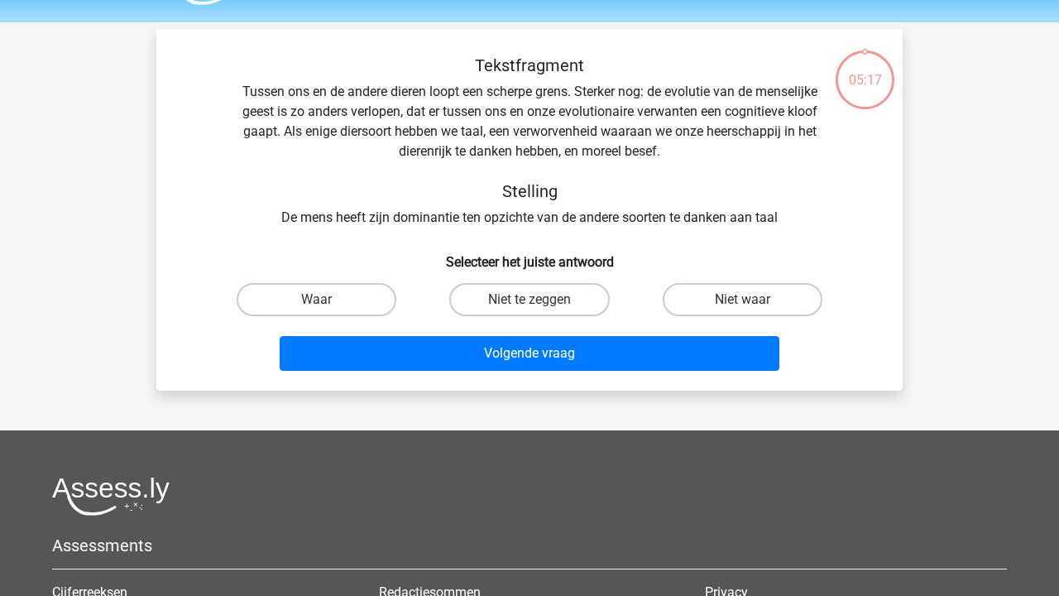
scroll to position [76, 0]
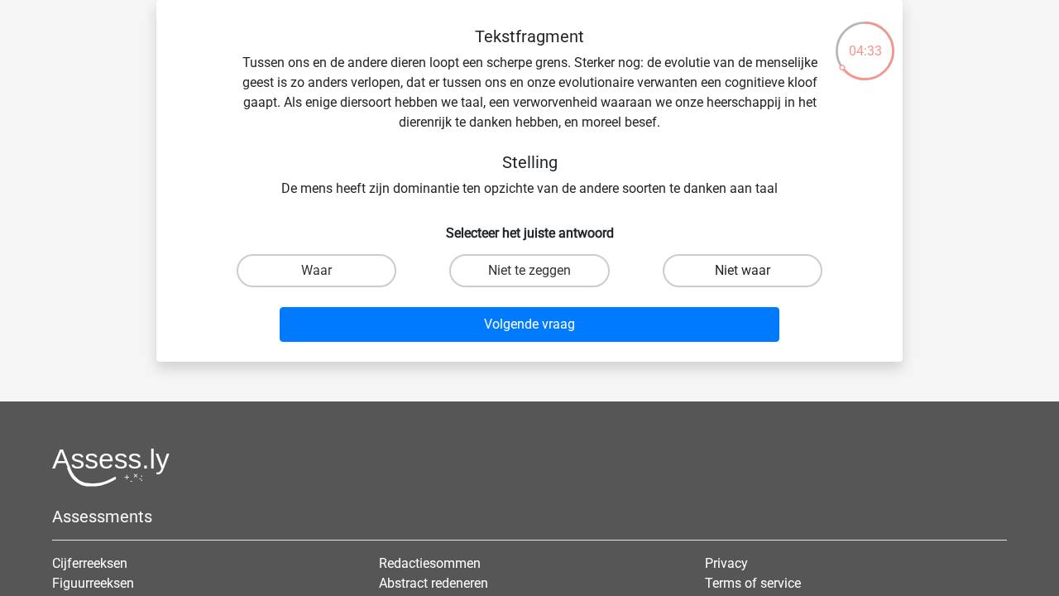
click at [741, 285] on label "Niet waar" at bounding box center [743, 270] width 160 height 33
click at [742, 281] on input "Niet waar" at bounding box center [747, 276] width 11 height 11
radio input "true"
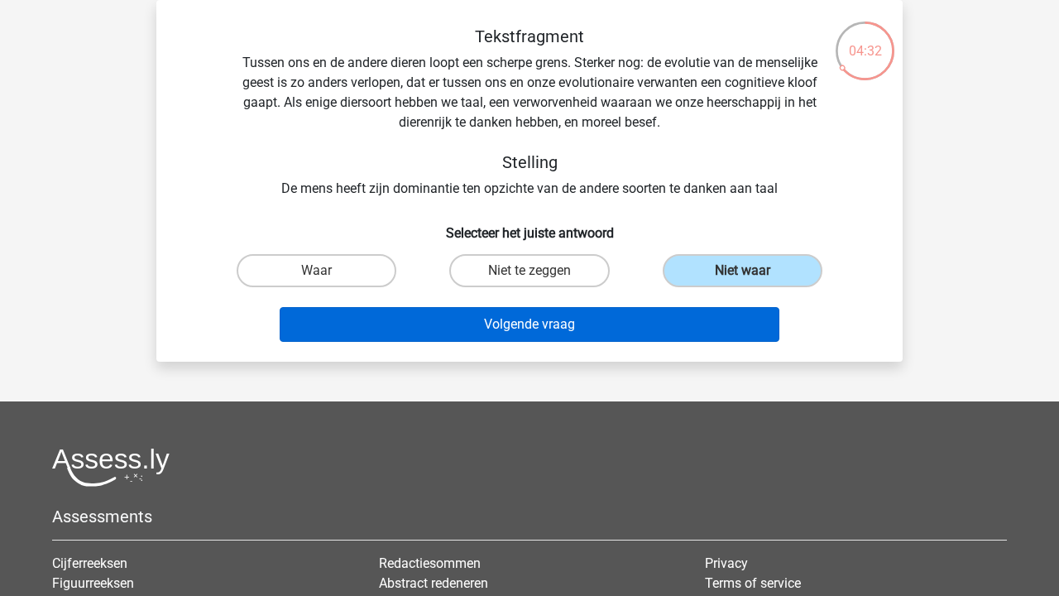
click at [719, 336] on button "Volgende vraag" at bounding box center [530, 324] width 501 height 35
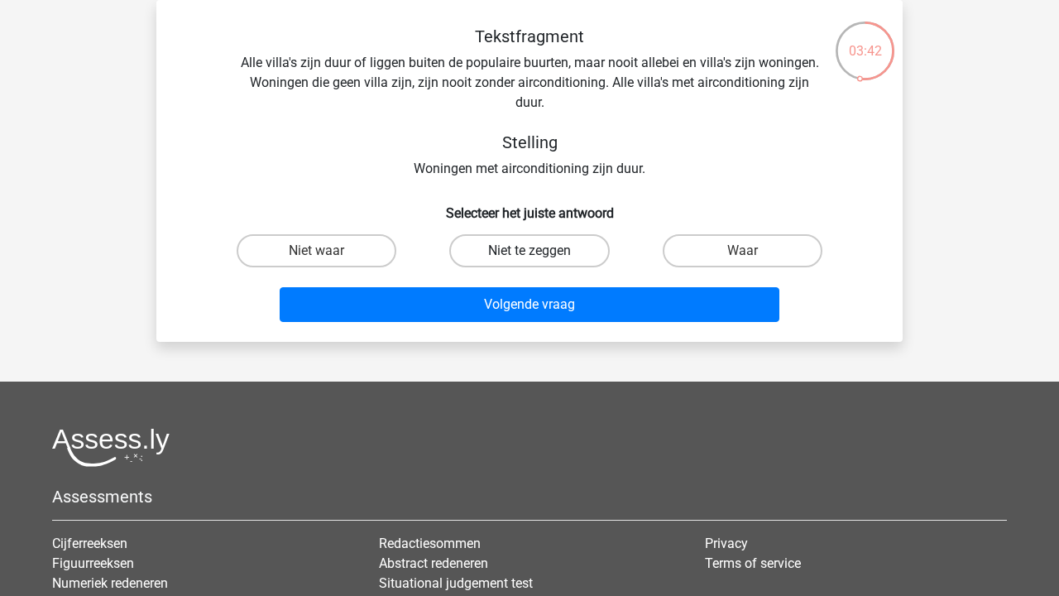
click at [557, 245] on label "Niet te zeggen" at bounding box center [529, 250] width 160 height 33
click at [540, 251] on input "Niet te zeggen" at bounding box center [534, 256] width 11 height 11
radio input "true"
click at [357, 238] on label "Niet waar" at bounding box center [317, 250] width 160 height 33
click at [328, 251] on input "Niet waar" at bounding box center [322, 256] width 11 height 11
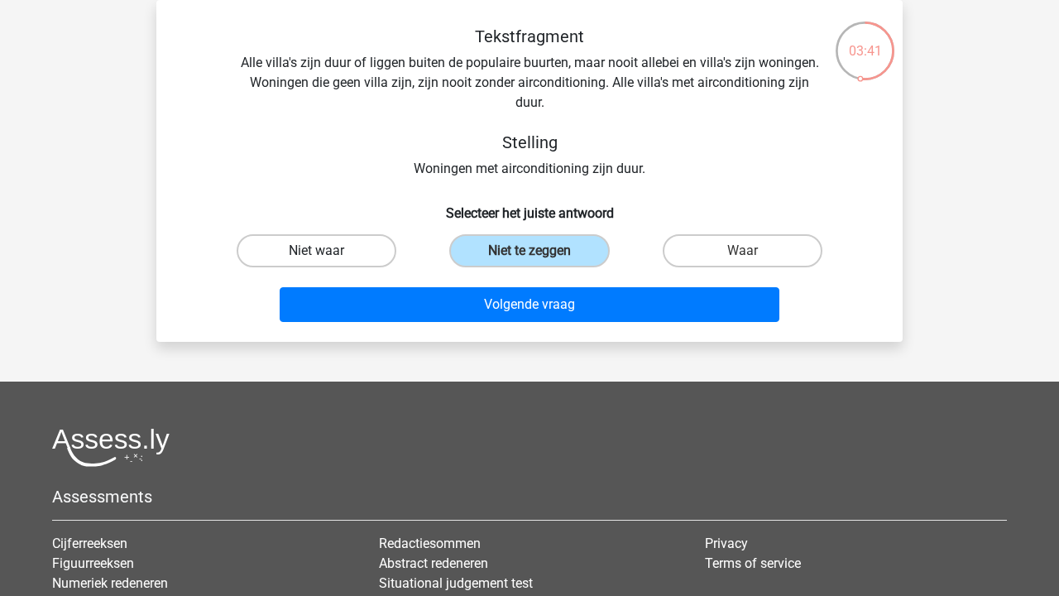
radio input "true"
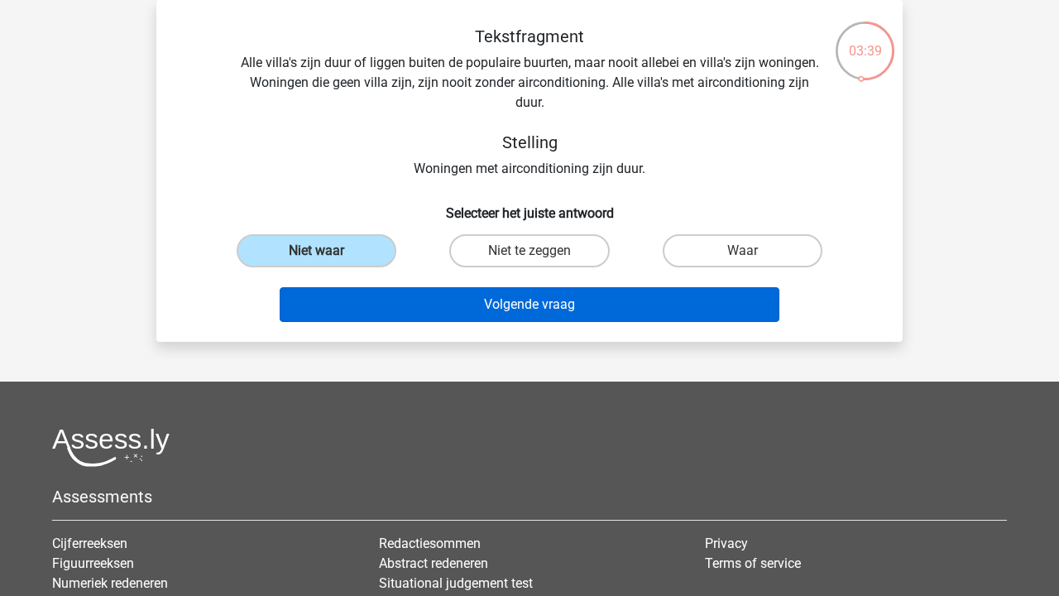
click at [376, 304] on button "Volgende vraag" at bounding box center [530, 304] width 501 height 35
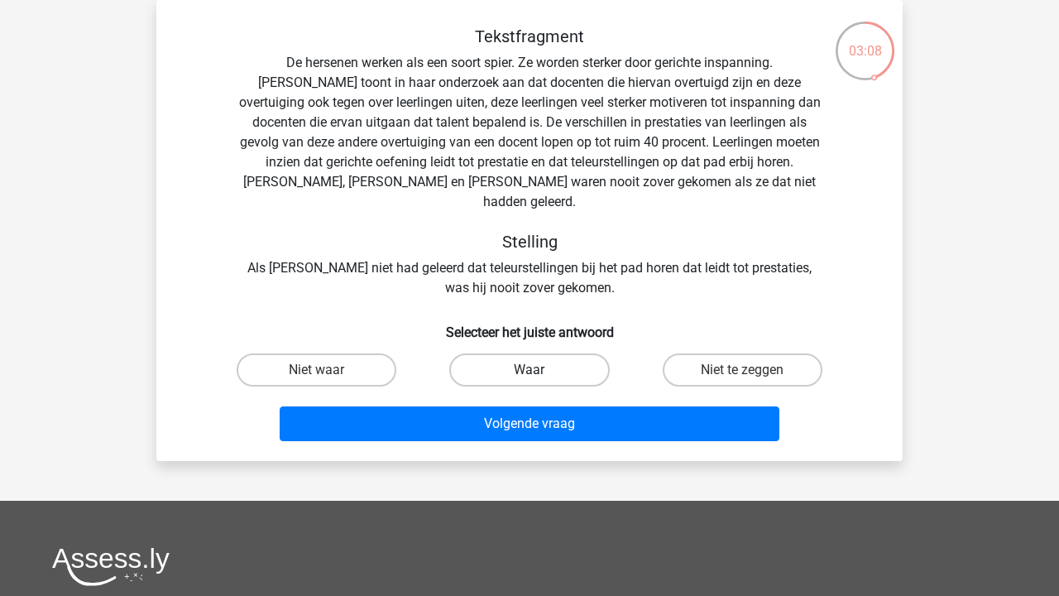
click at [487, 353] on label "Waar" at bounding box center [529, 369] width 160 height 33
click at [529, 370] on input "Waar" at bounding box center [534, 375] width 11 height 11
radio input "true"
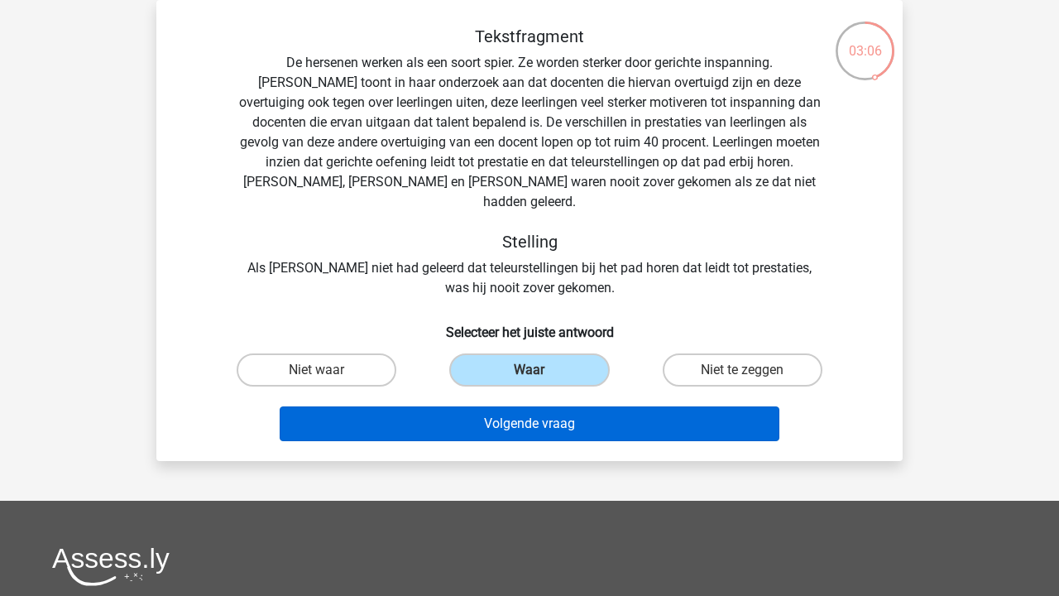
click at [482, 406] on button "Volgende vraag" at bounding box center [530, 423] width 501 height 35
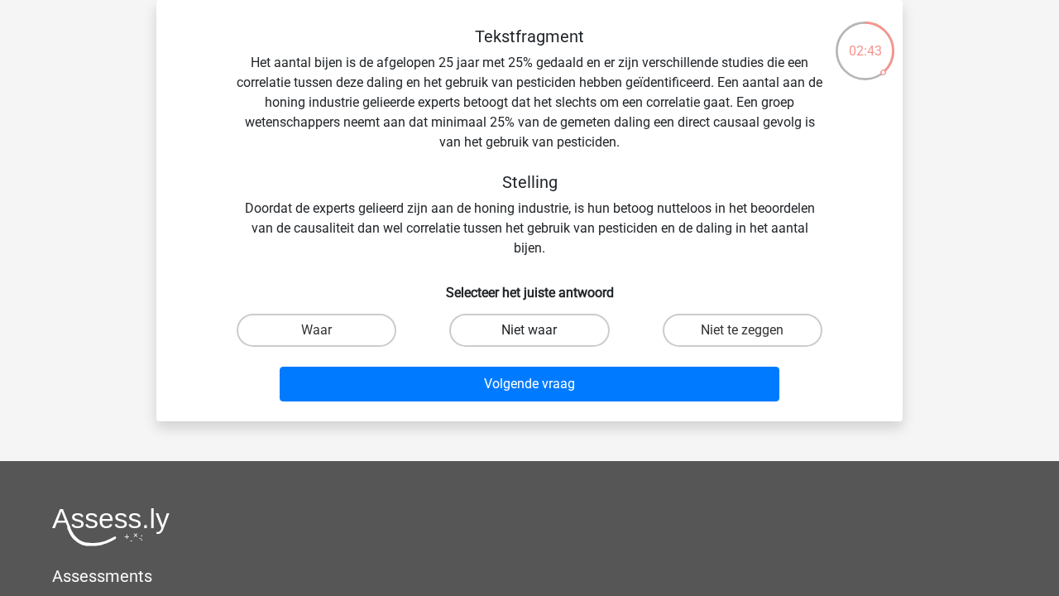
click at [485, 333] on label "Niet waar" at bounding box center [529, 330] width 160 height 33
click at [529, 333] on input "Niet waar" at bounding box center [534, 335] width 11 height 11
radio input "true"
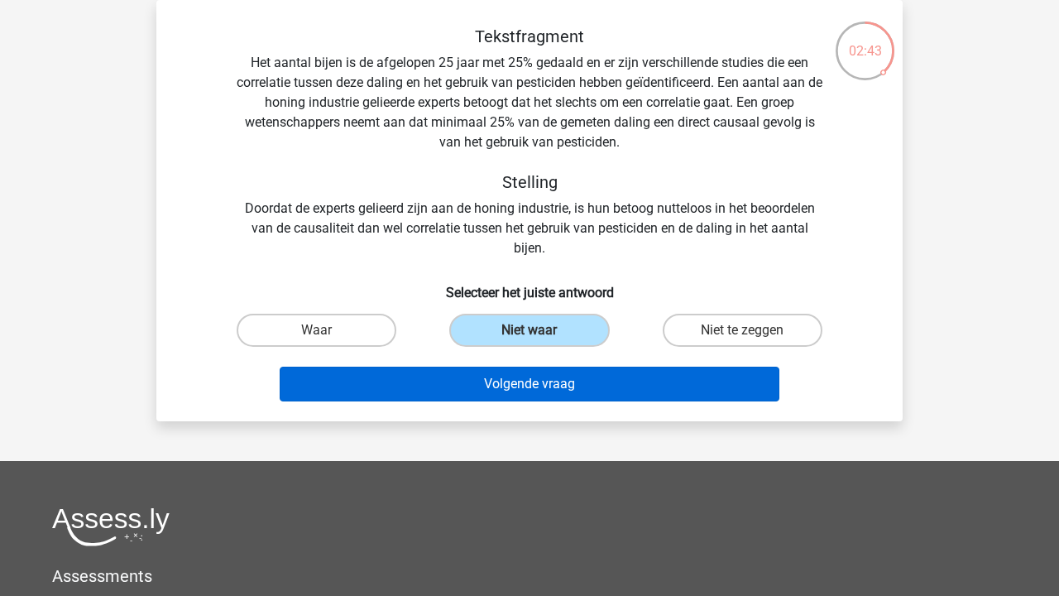
click at [475, 393] on button "Volgende vraag" at bounding box center [530, 384] width 501 height 35
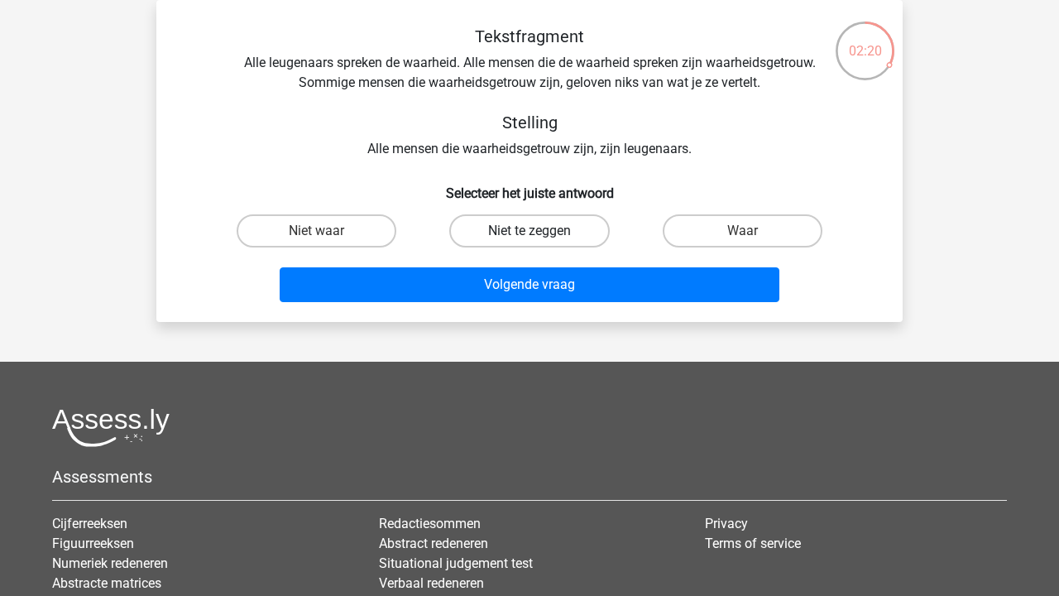
click at [516, 232] on label "Niet te zeggen" at bounding box center [529, 230] width 160 height 33
click at [529, 232] on input "Niet te zeggen" at bounding box center [534, 236] width 11 height 11
radio input "true"
click at [708, 238] on label "Waar" at bounding box center [743, 230] width 160 height 33
click at [742, 238] on input "Waar" at bounding box center [747, 236] width 11 height 11
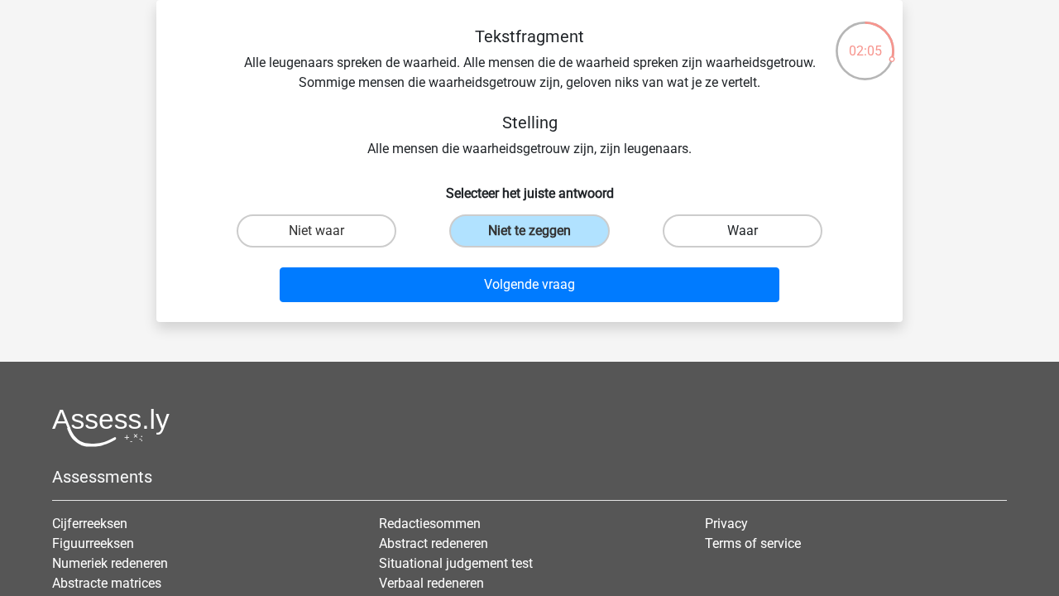
radio input "true"
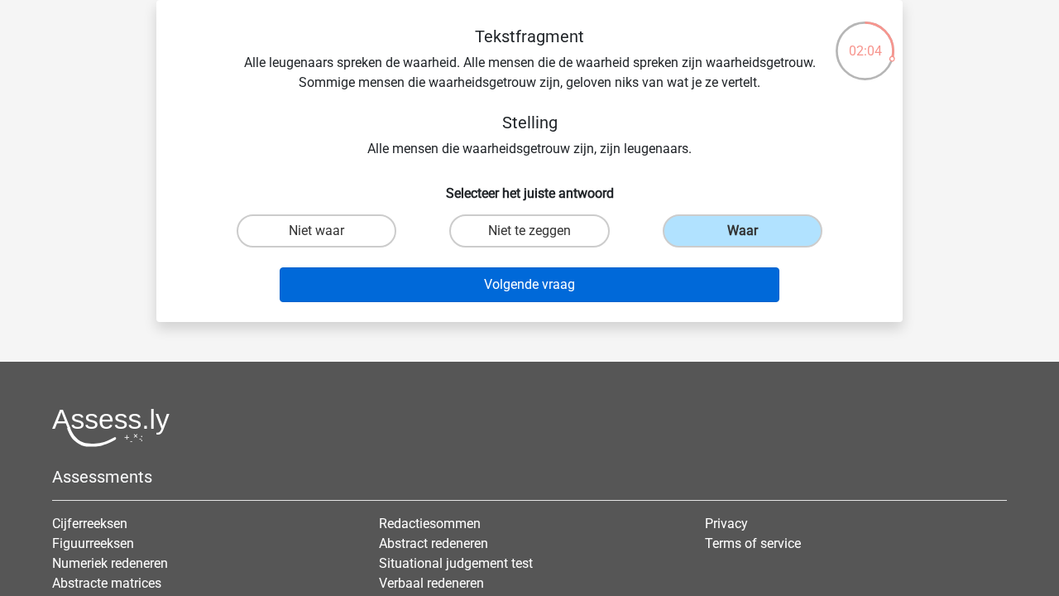
click at [703, 274] on button "Volgende vraag" at bounding box center [530, 284] width 501 height 35
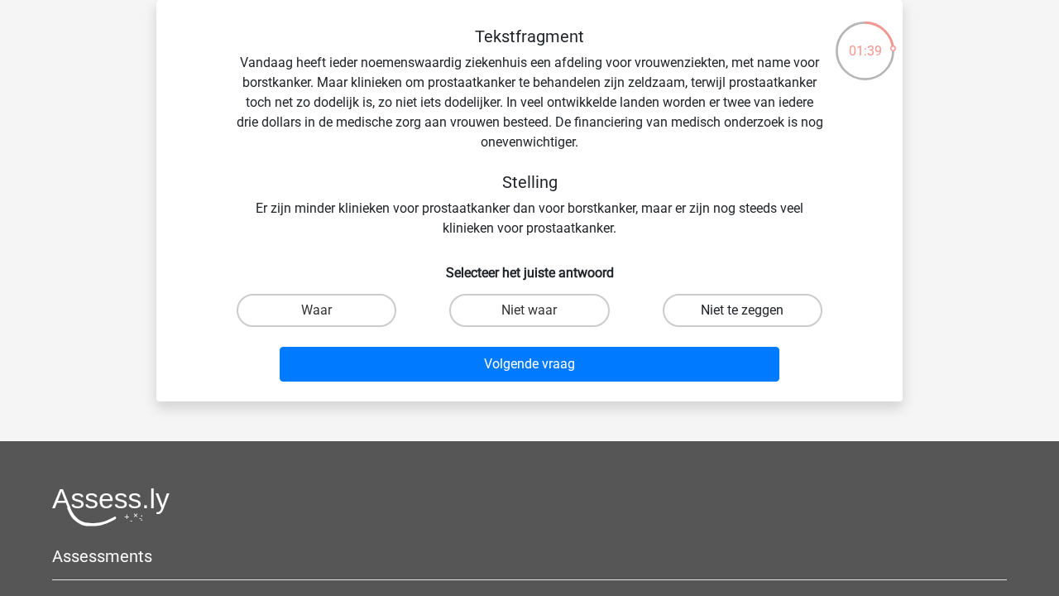
click at [720, 310] on label "Niet te zeggen" at bounding box center [743, 310] width 160 height 33
click at [742, 310] on input "Niet te zeggen" at bounding box center [747, 315] width 11 height 11
radio input "true"
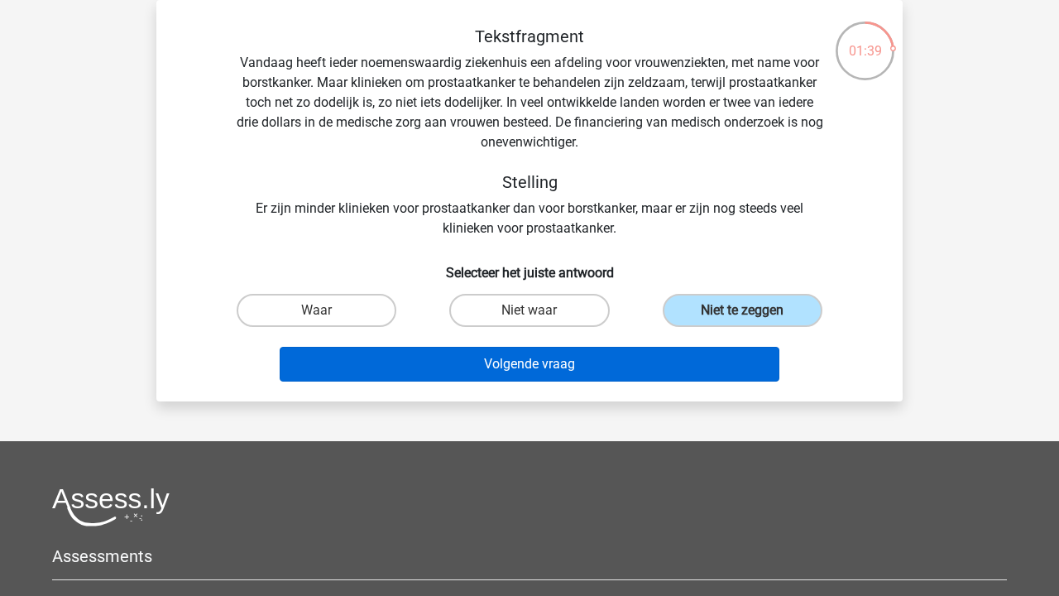
click at [663, 372] on button "Volgende vraag" at bounding box center [530, 364] width 501 height 35
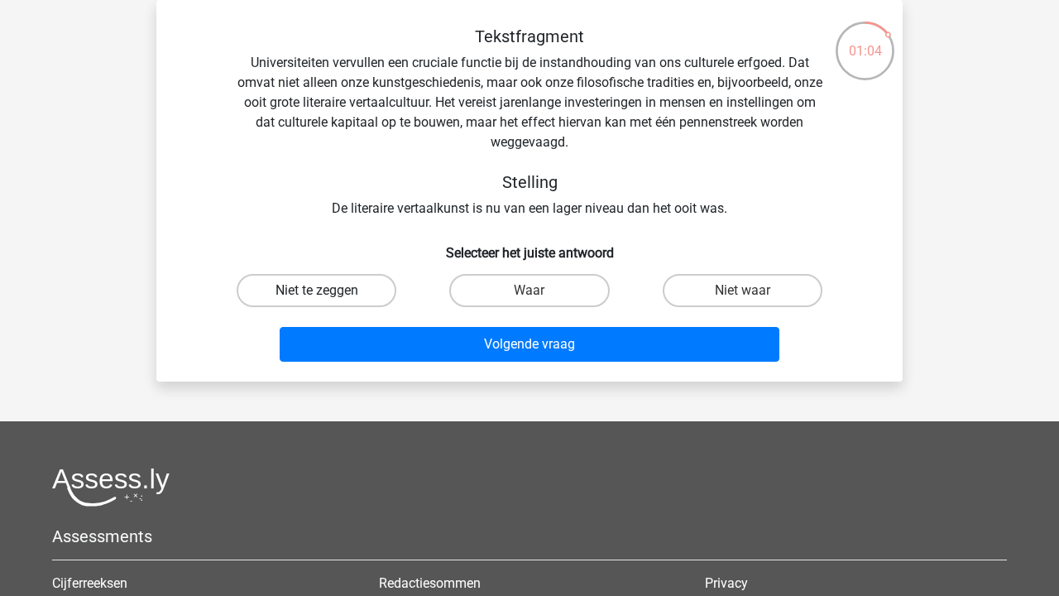
click at [380, 298] on label "Niet te zeggen" at bounding box center [317, 290] width 160 height 33
click at [328, 298] on input "Niet te zeggen" at bounding box center [322, 295] width 11 height 11
radio input "true"
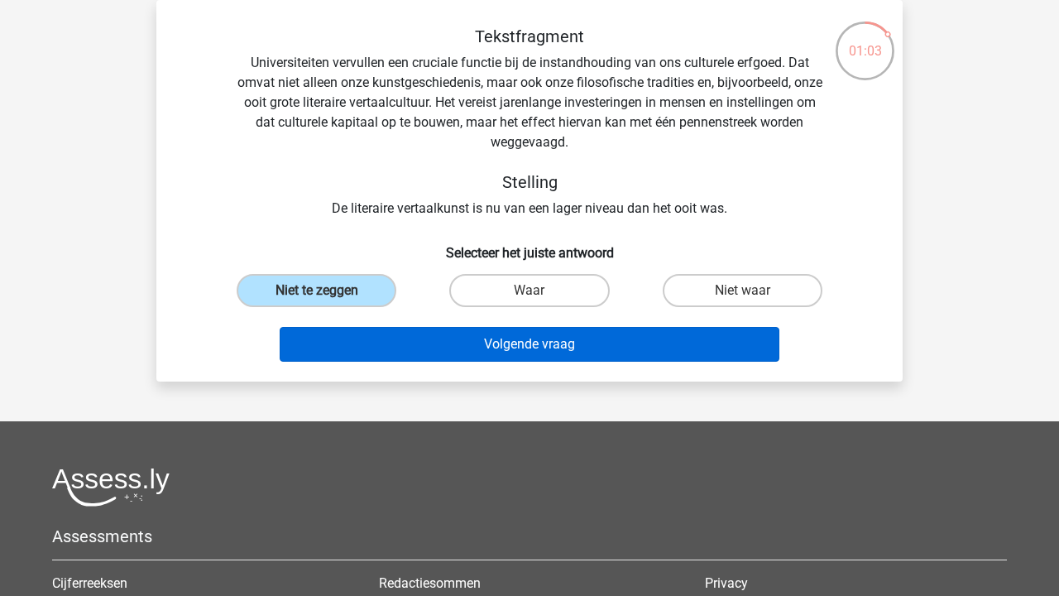
click at [438, 351] on button "Volgende vraag" at bounding box center [530, 344] width 501 height 35
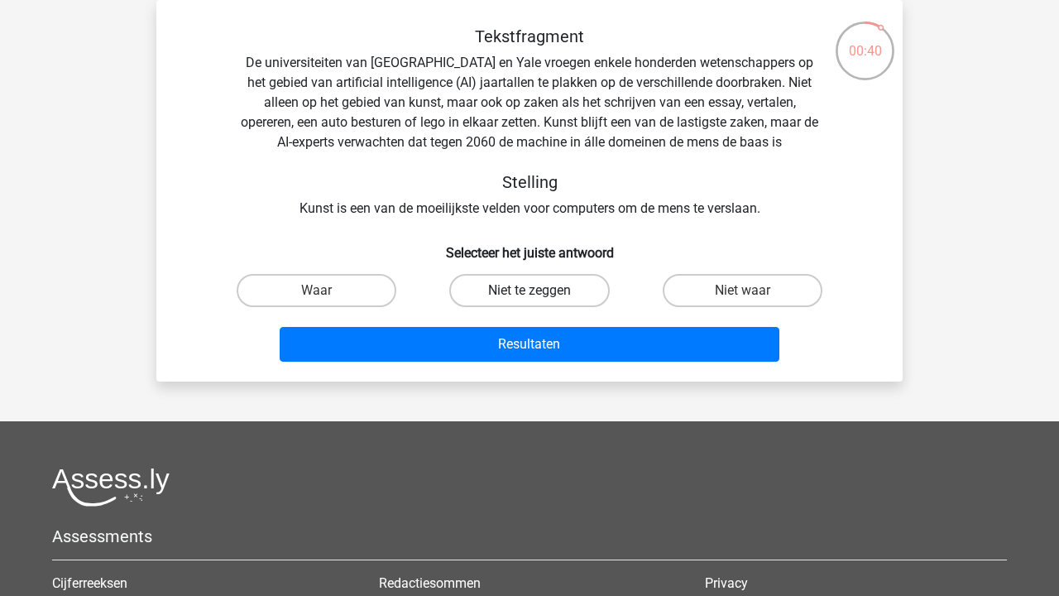
click at [510, 290] on label "Niet te zeggen" at bounding box center [529, 290] width 160 height 33
click at [529, 290] on input "Niet te zeggen" at bounding box center [534, 295] width 11 height 11
radio input "true"
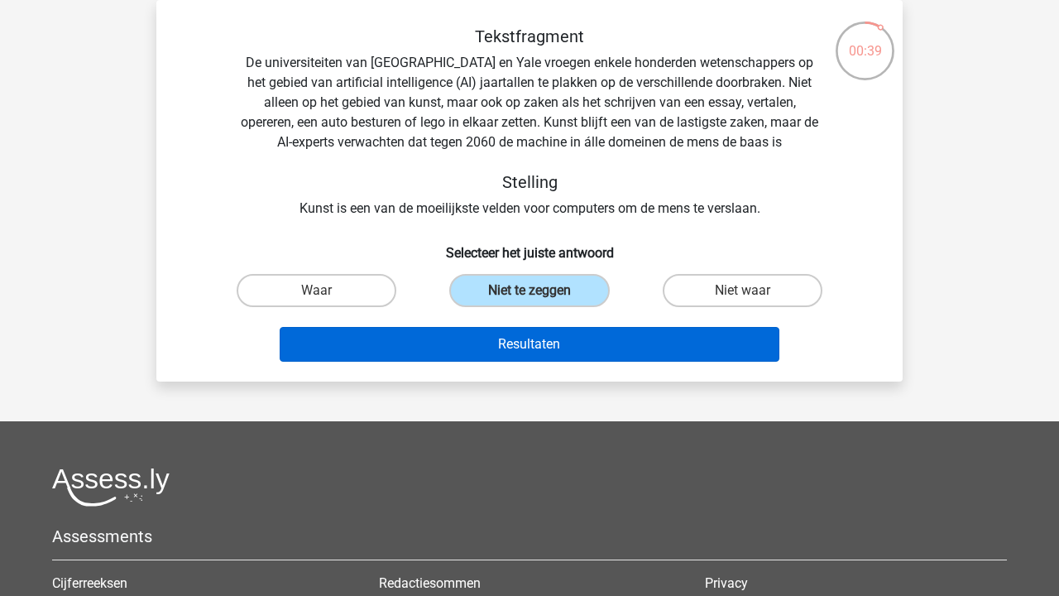
click at [507, 356] on button "Resultaten" at bounding box center [530, 344] width 501 height 35
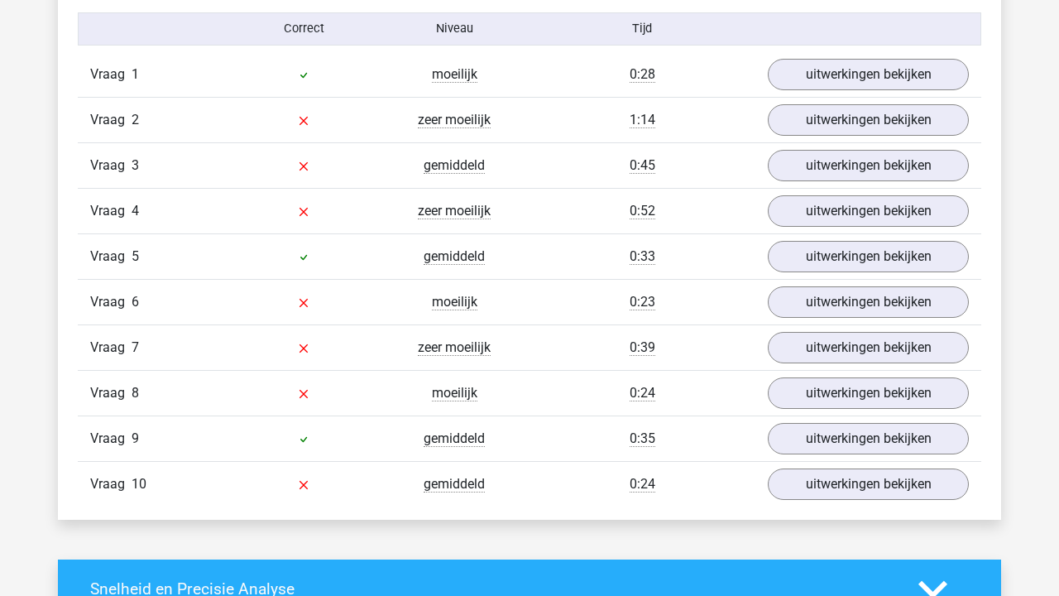
scroll to position [1380, 0]
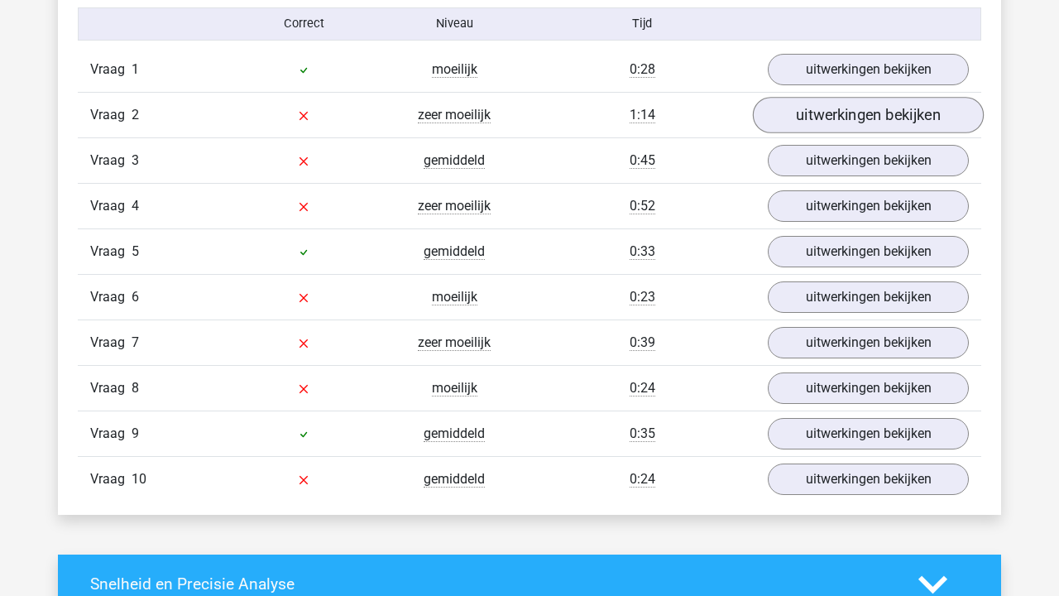
click at [811, 127] on link "uitwerkingen bekijken" at bounding box center [868, 115] width 231 height 36
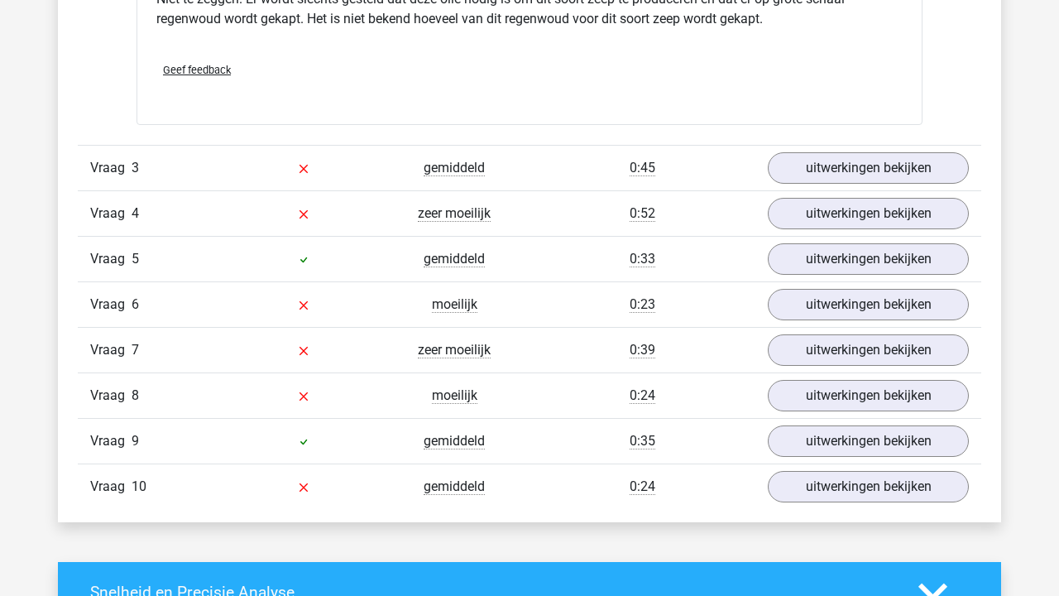
scroll to position [1947, 0]
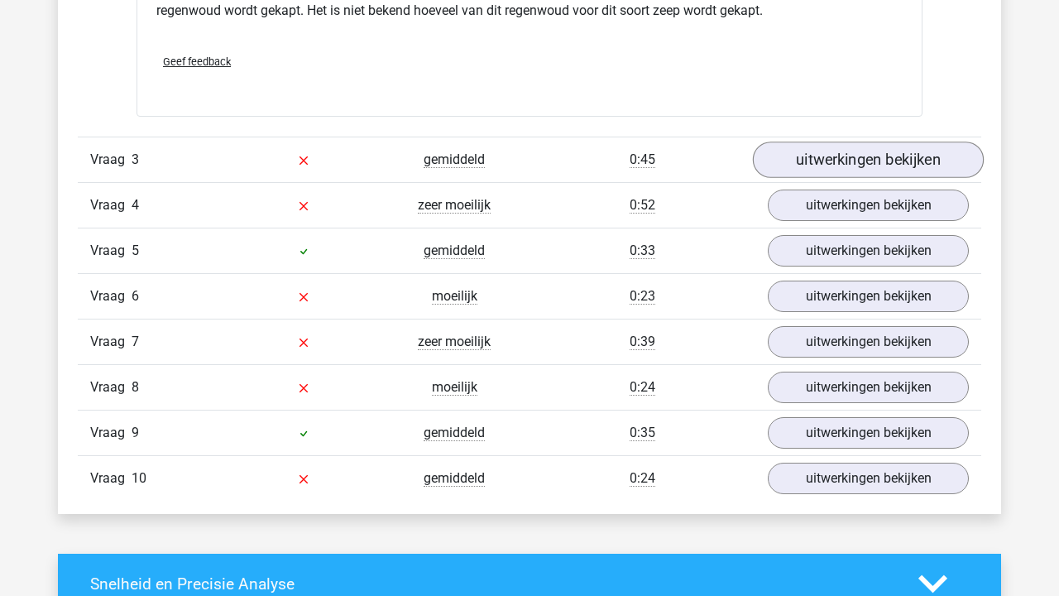
click at [807, 143] on link "uitwerkingen bekijken" at bounding box center [868, 159] width 231 height 36
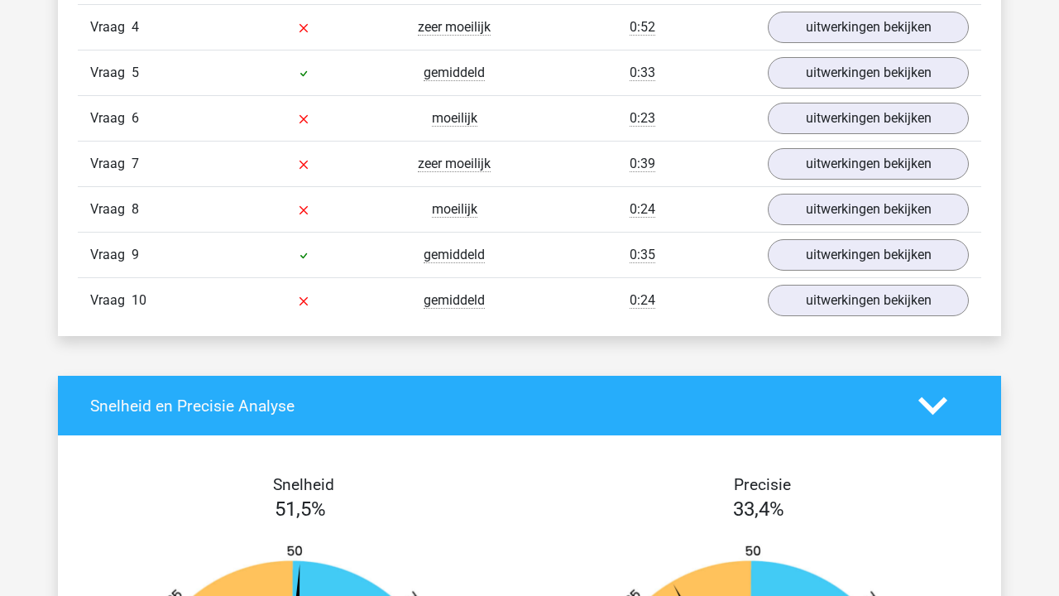
scroll to position [3041, 0]
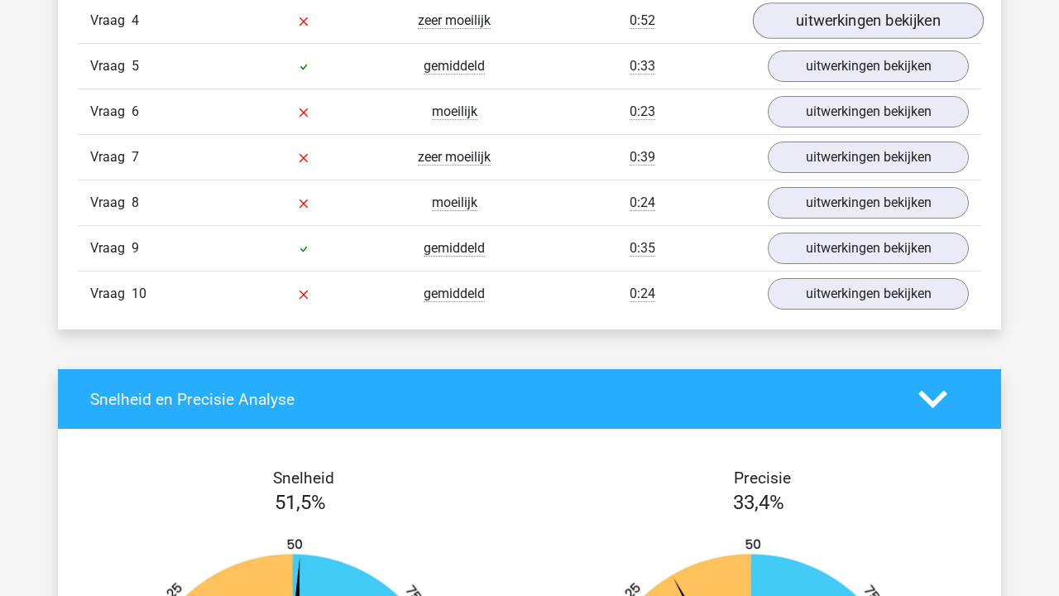
click at [778, 13] on link "uitwerkingen bekijken" at bounding box center [868, 21] width 231 height 36
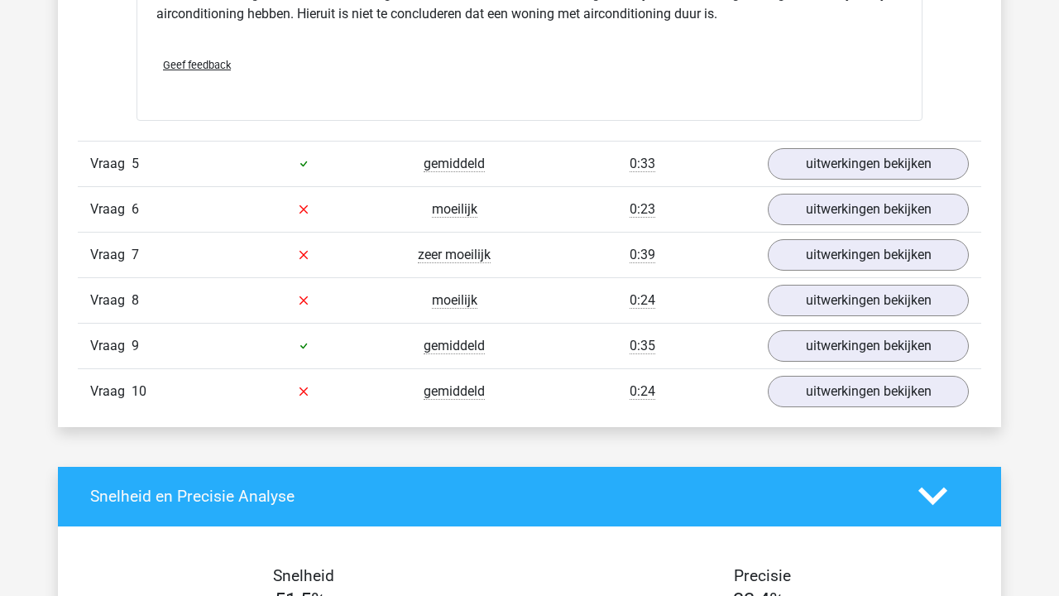
scroll to position [3429, 0]
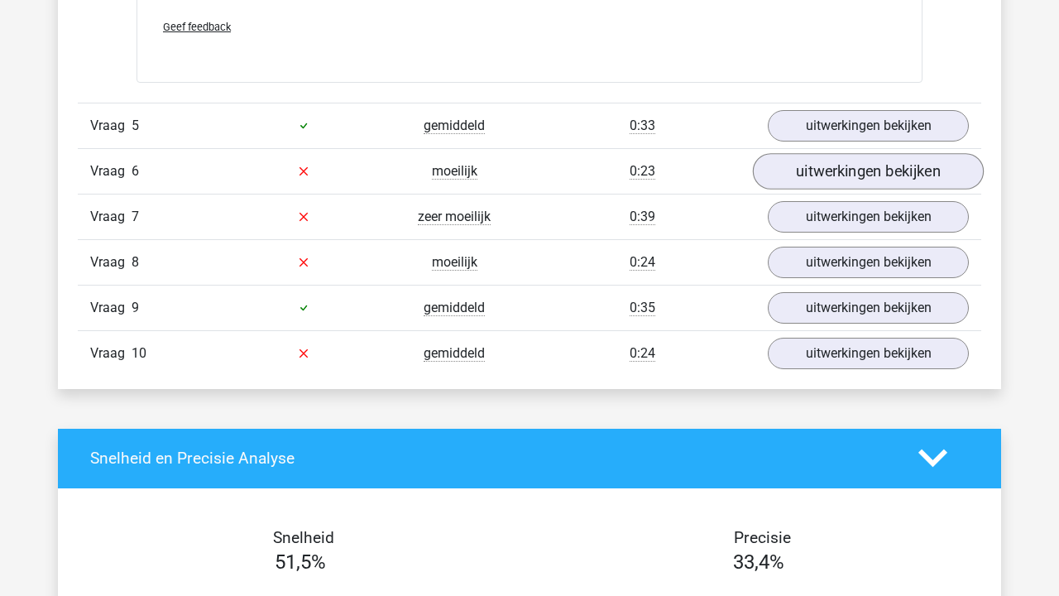
click at [786, 176] on link "uitwerkingen bekijken" at bounding box center [868, 171] width 231 height 36
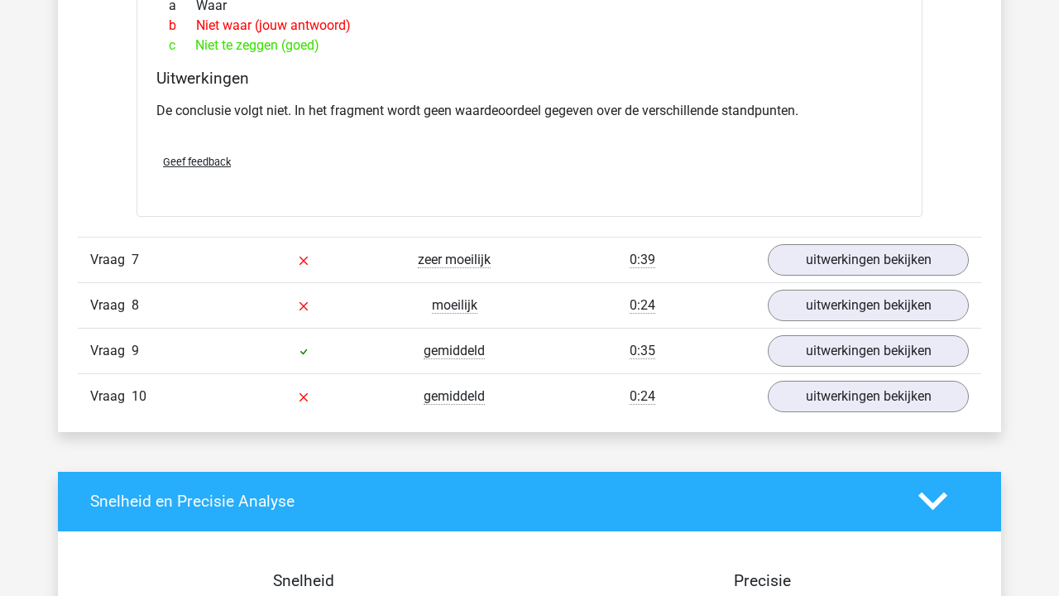
scroll to position [3922, 0]
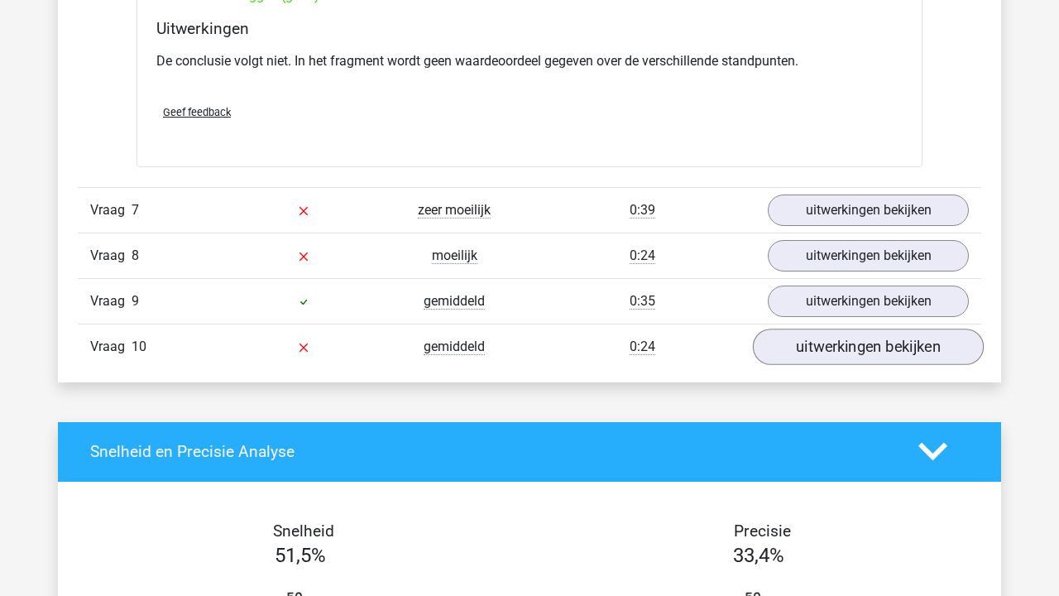
click at [801, 338] on link "uitwerkingen bekijken" at bounding box center [868, 346] width 231 height 36
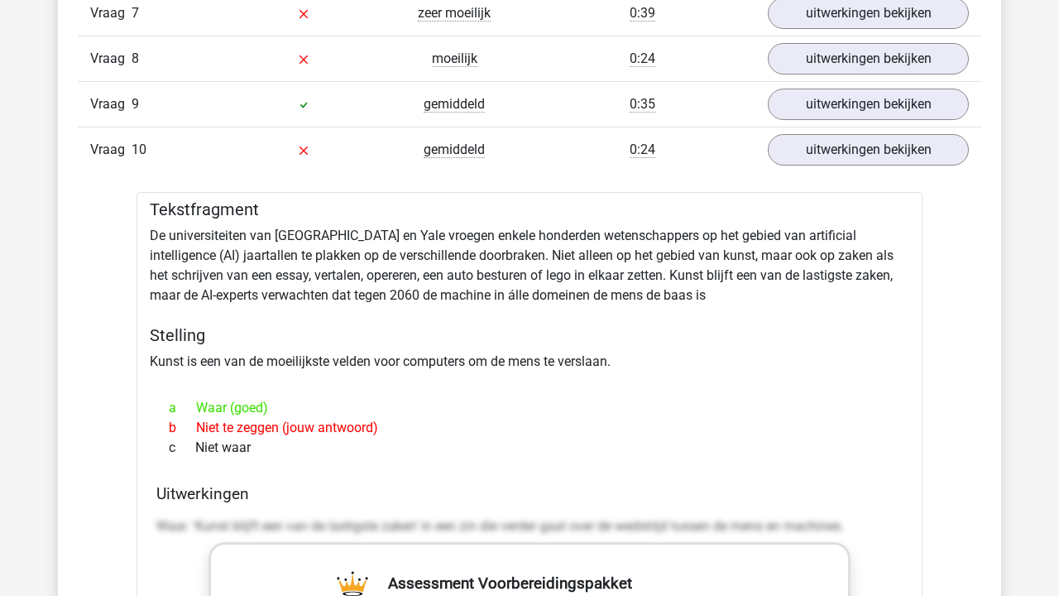
scroll to position [4120, 0]
click at [838, 66] on link "uitwerkingen bekijken" at bounding box center [868, 58] width 231 height 36
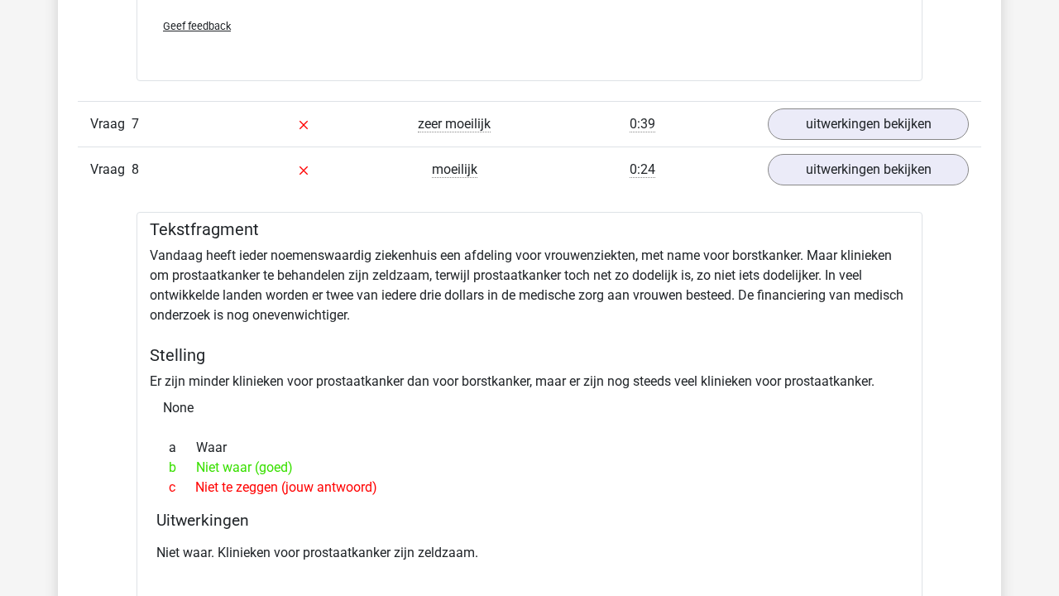
scroll to position [3990, 0]
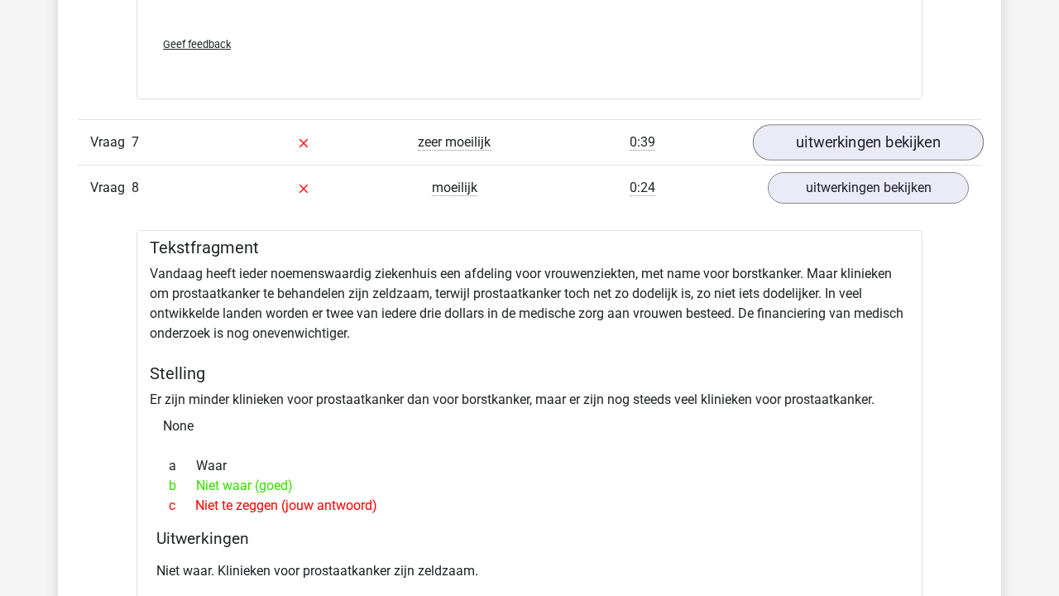
click at [827, 130] on link "uitwerkingen bekijken" at bounding box center [868, 142] width 231 height 36
